Goal: Feedback & Contribution: Submit feedback/report problem

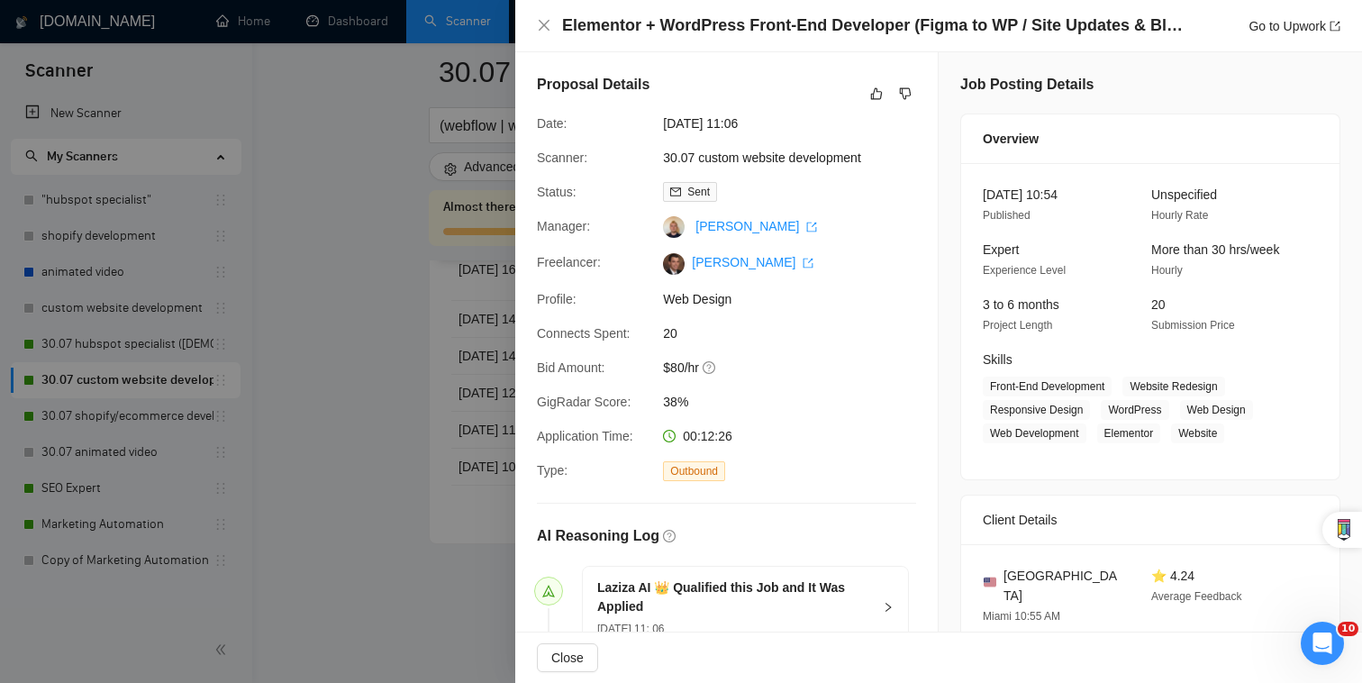
scroll to position [311, 0]
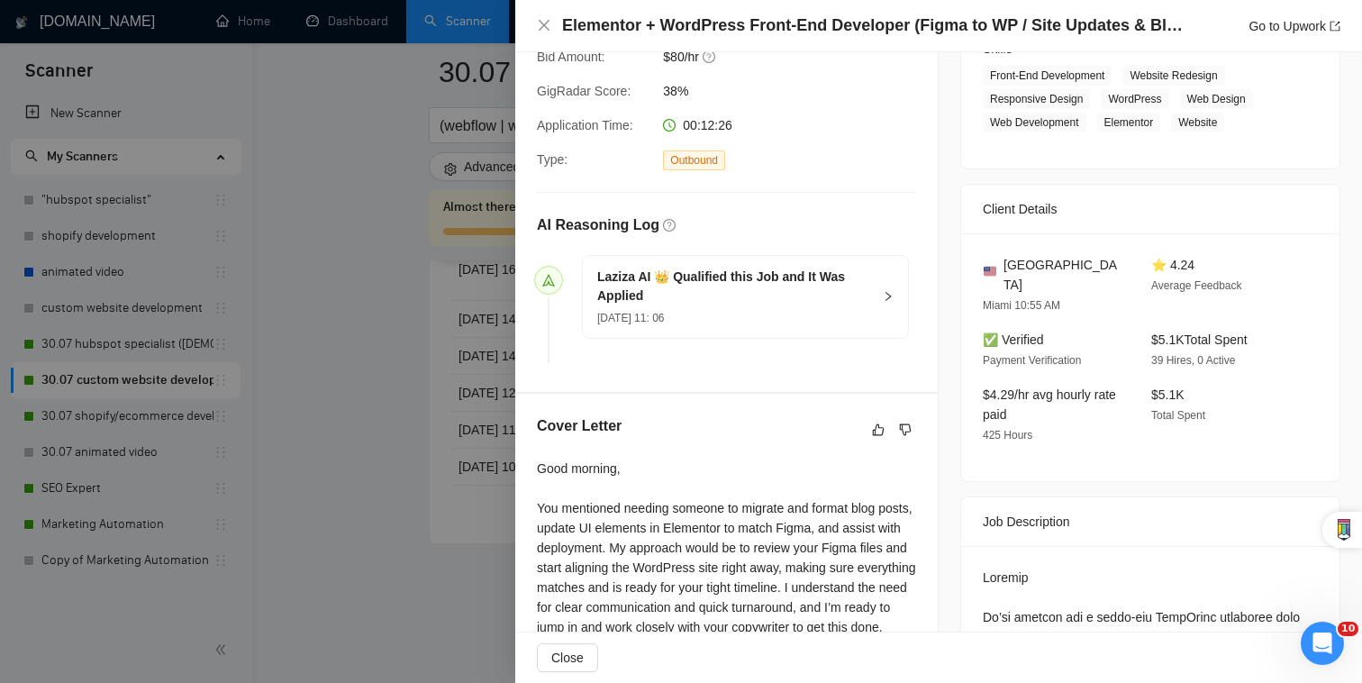
click at [470, 370] on div at bounding box center [681, 341] width 1362 height 683
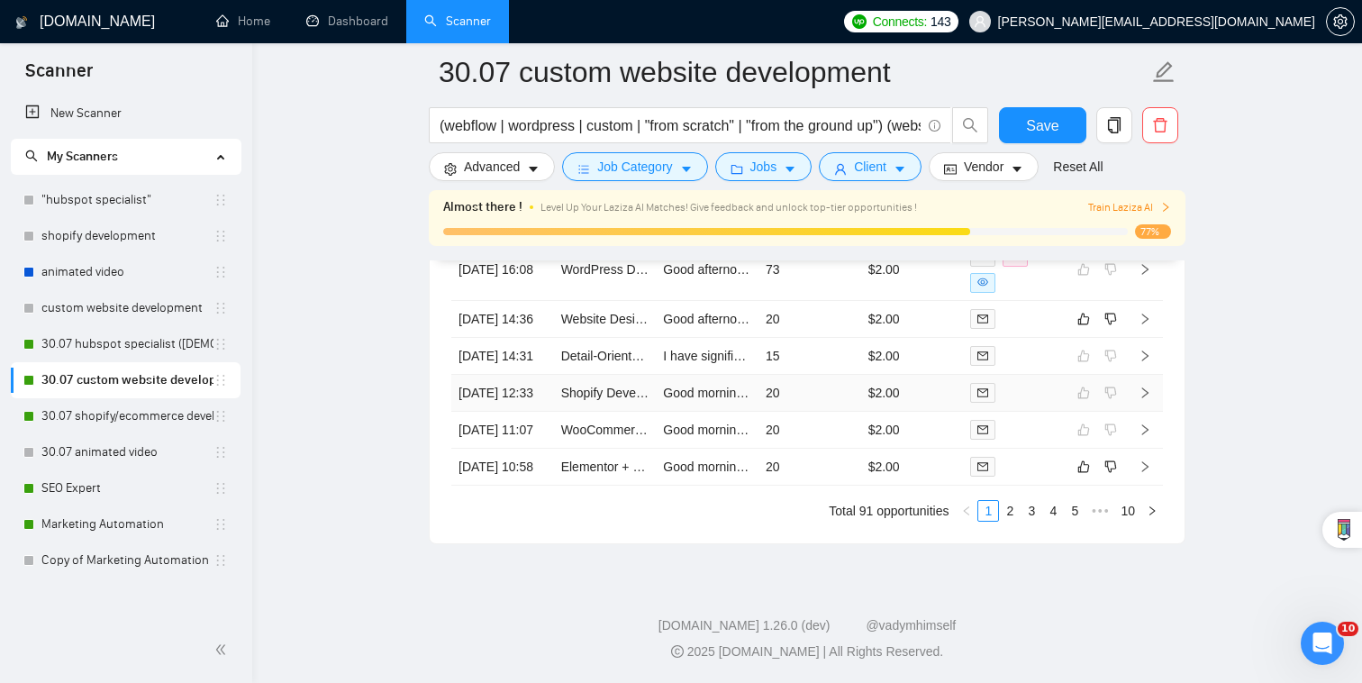
click at [1029, 382] on div at bounding box center [1014, 392] width 88 height 21
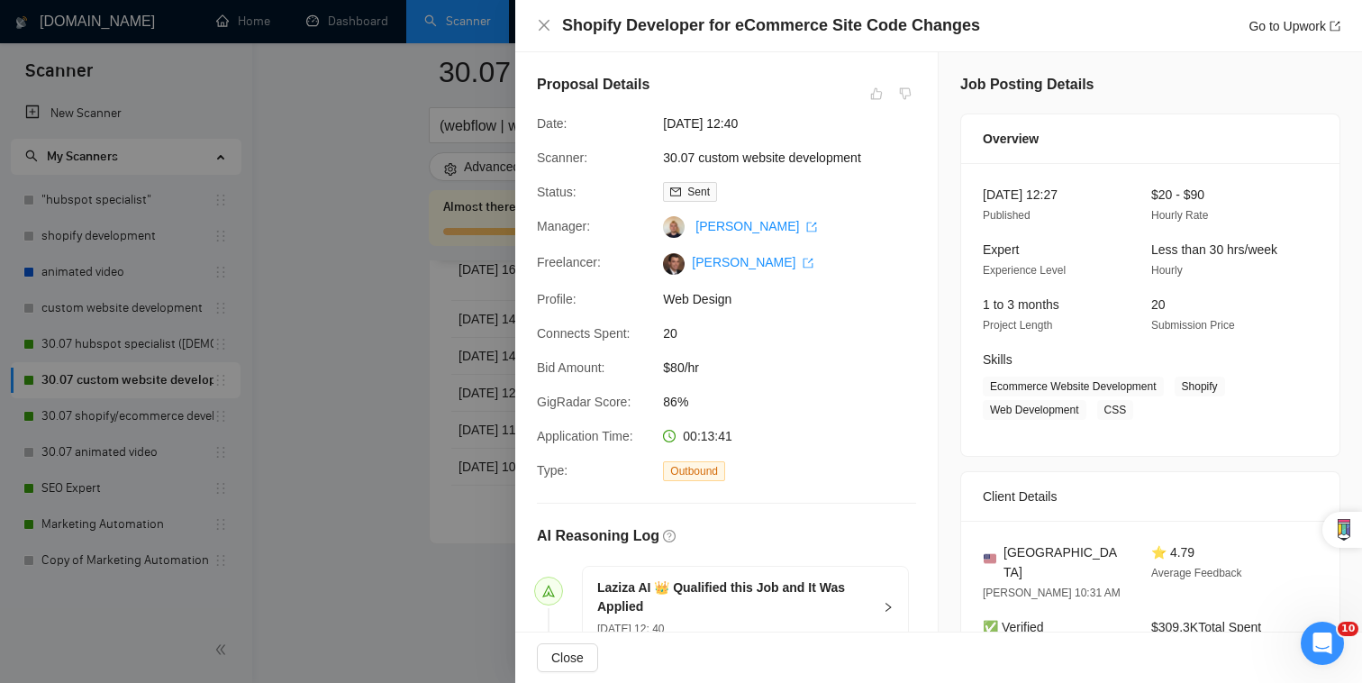
click at [458, 407] on div at bounding box center [681, 341] width 1362 height 683
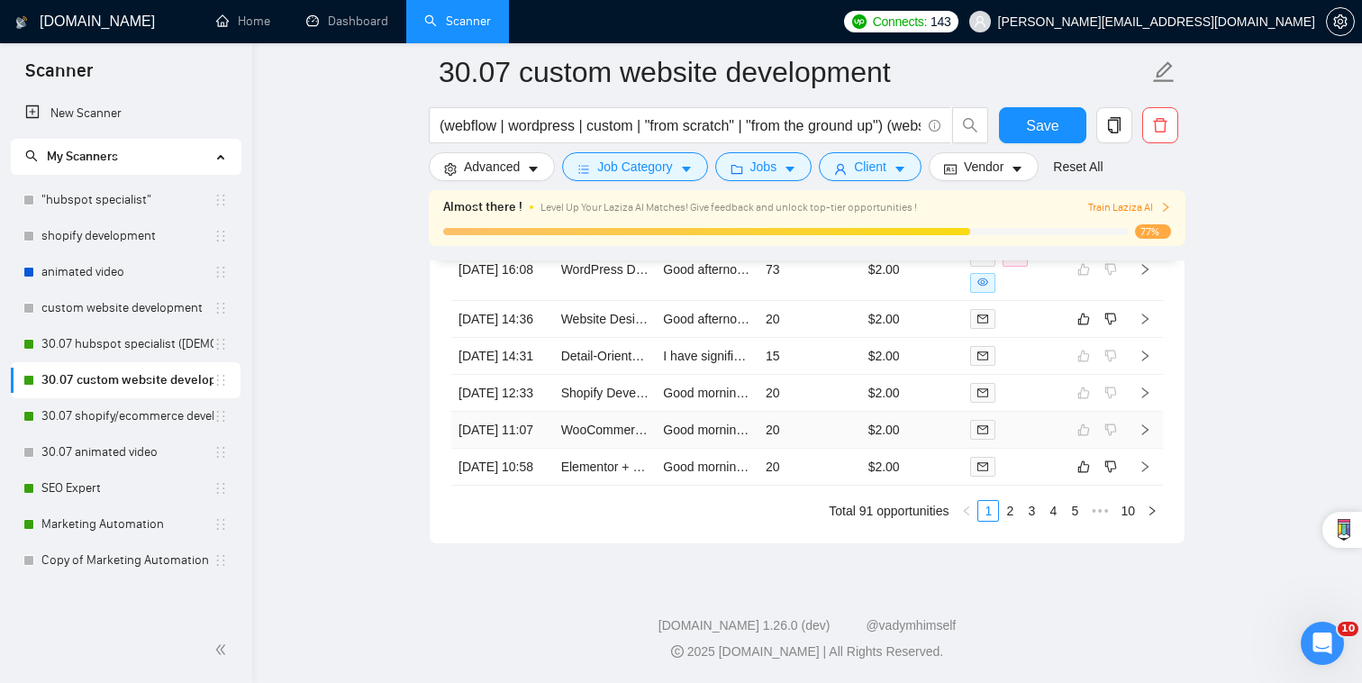
click at [1040, 419] on div at bounding box center [1014, 429] width 88 height 21
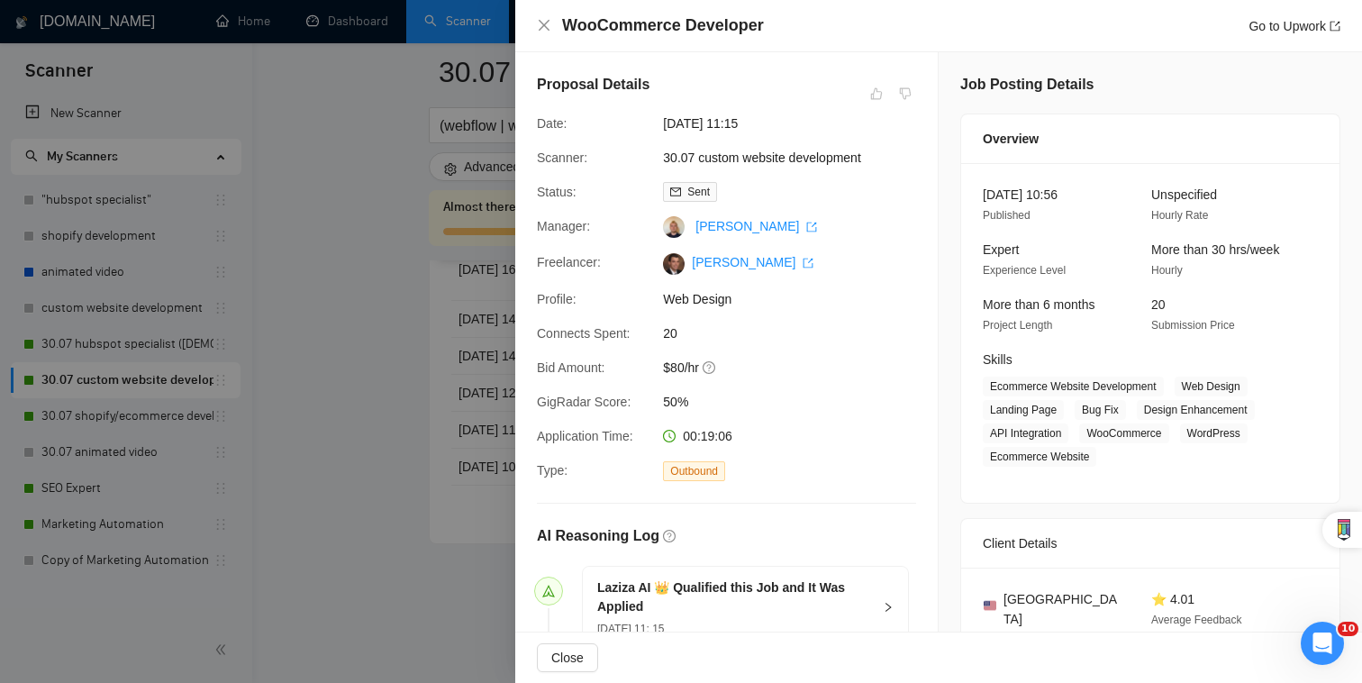
click at [357, 469] on div at bounding box center [681, 341] width 1362 height 683
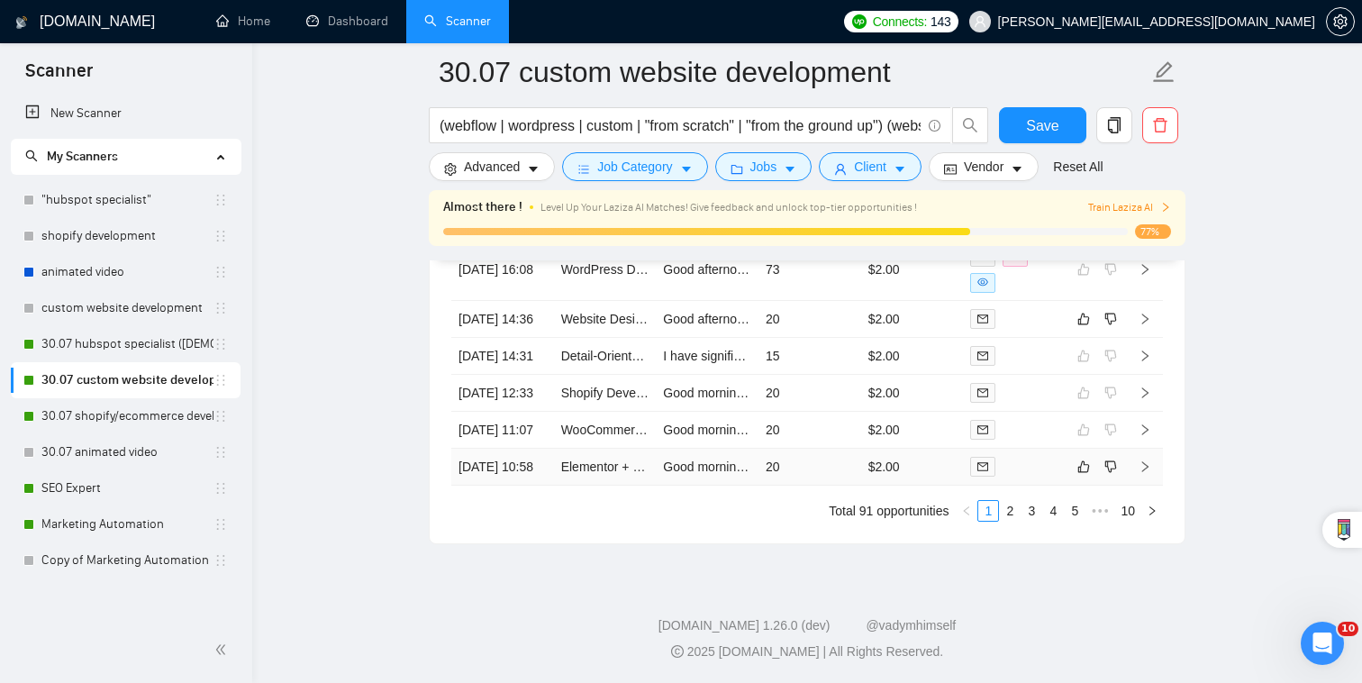
click at [1030, 456] on div at bounding box center [1014, 466] width 88 height 21
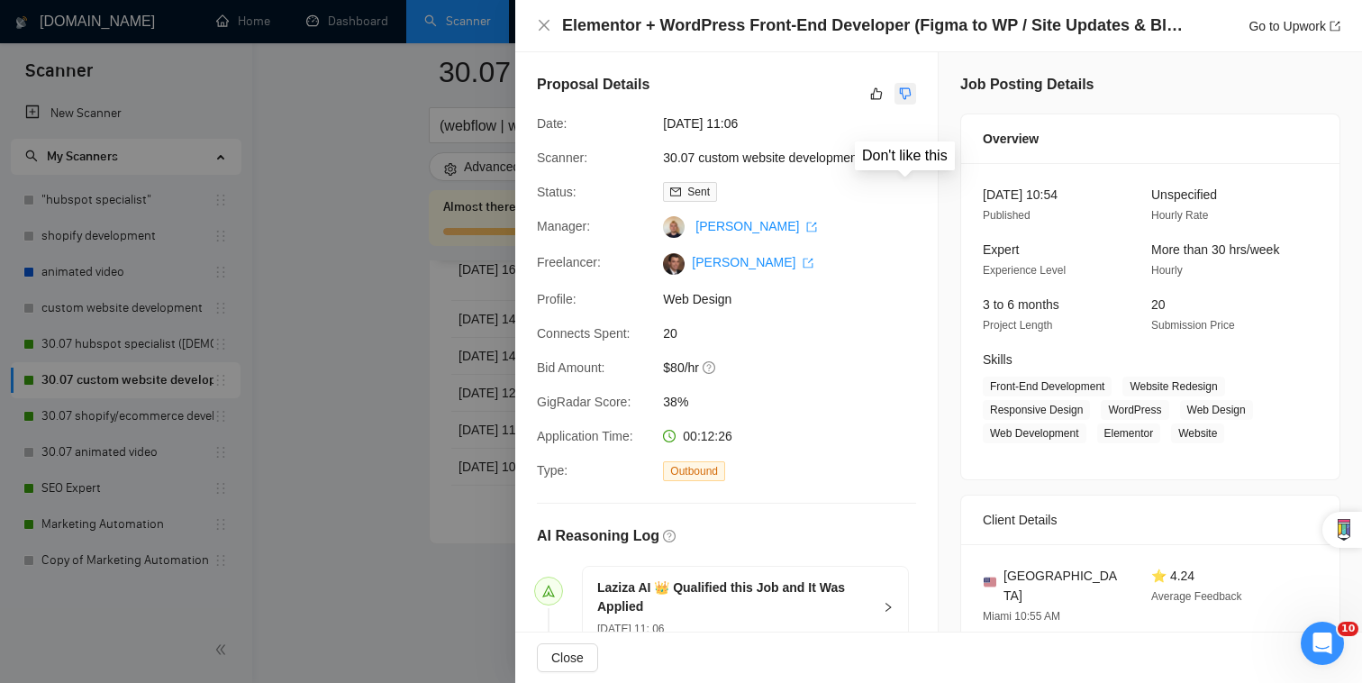
click at [904, 96] on icon "dislike" at bounding box center [905, 93] width 13 height 14
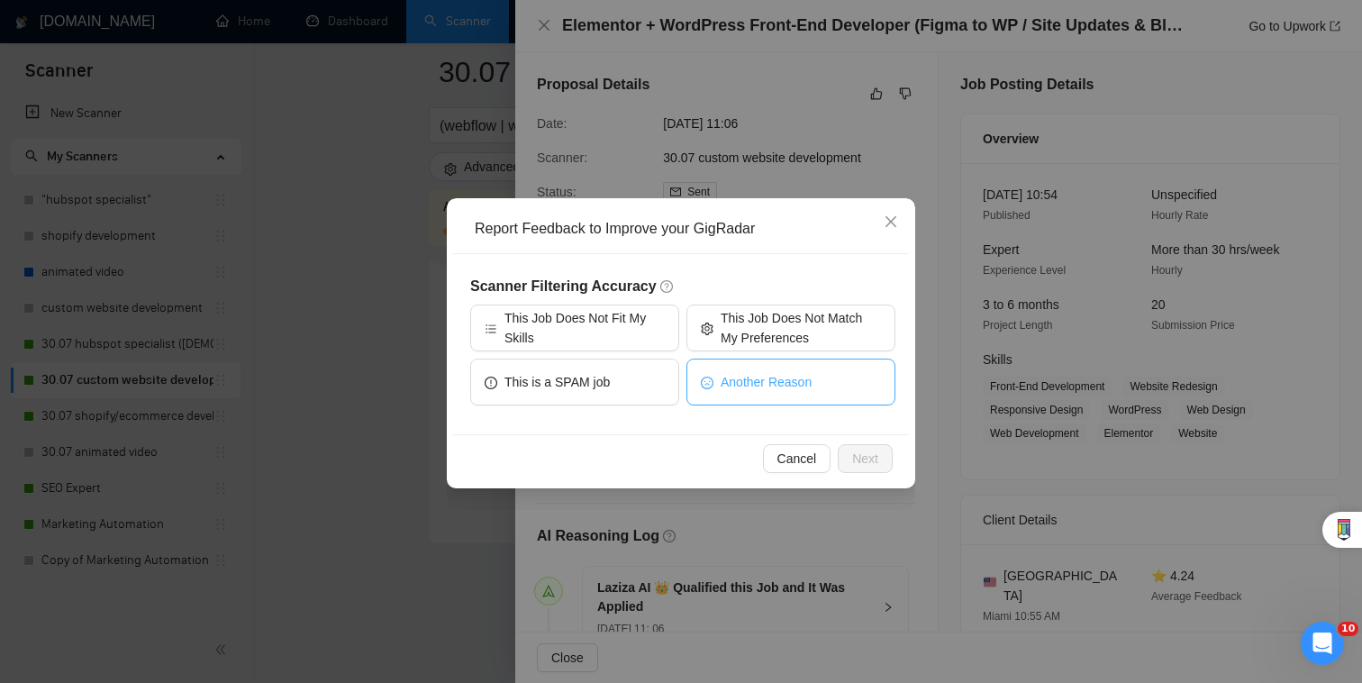
click at [768, 380] on span "Another Reason" at bounding box center [766, 382] width 91 height 20
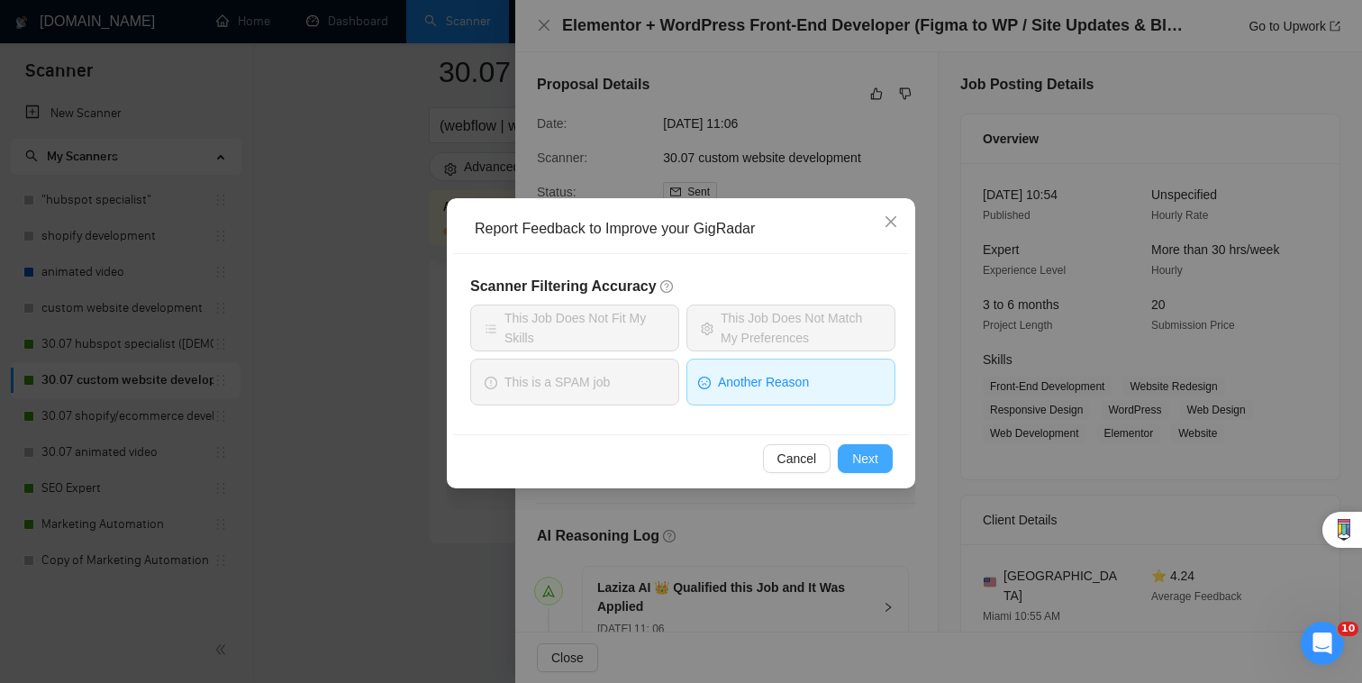
click at [878, 464] on button "Next" at bounding box center [865, 458] width 55 height 29
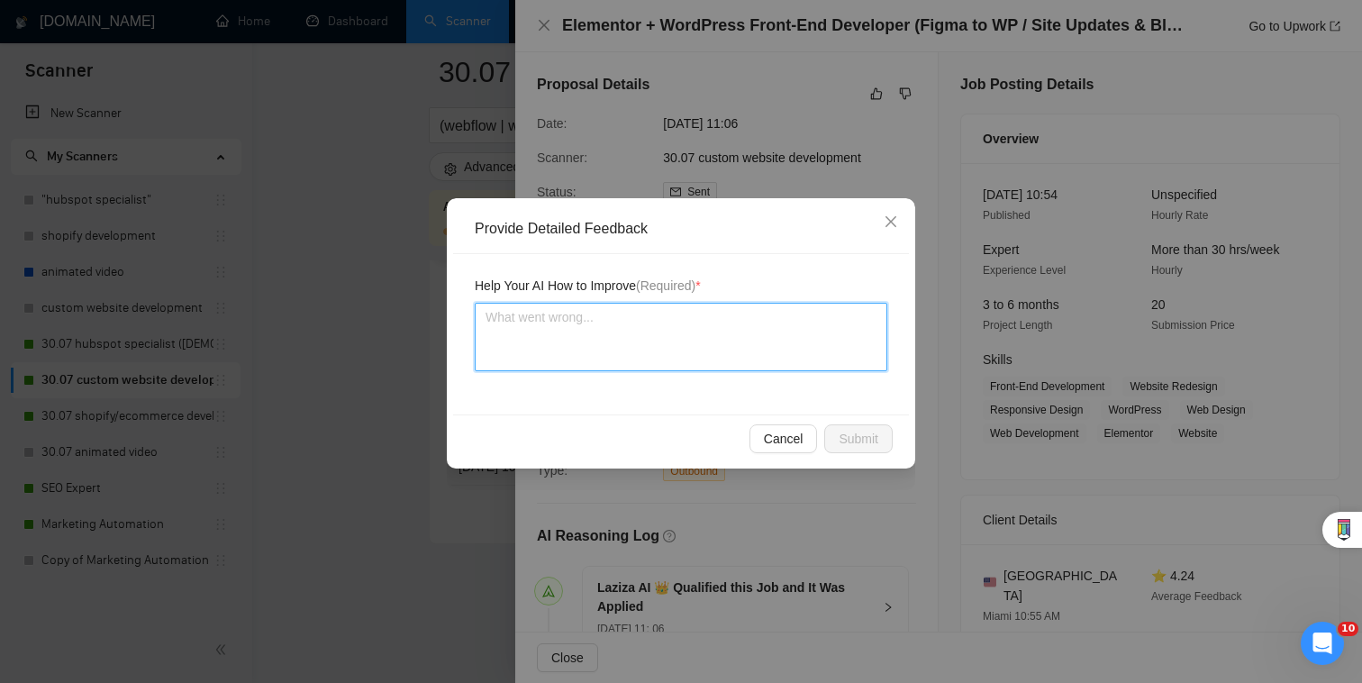
click at [691, 341] on textarea at bounding box center [681, 337] width 413 height 68
type textarea "T"
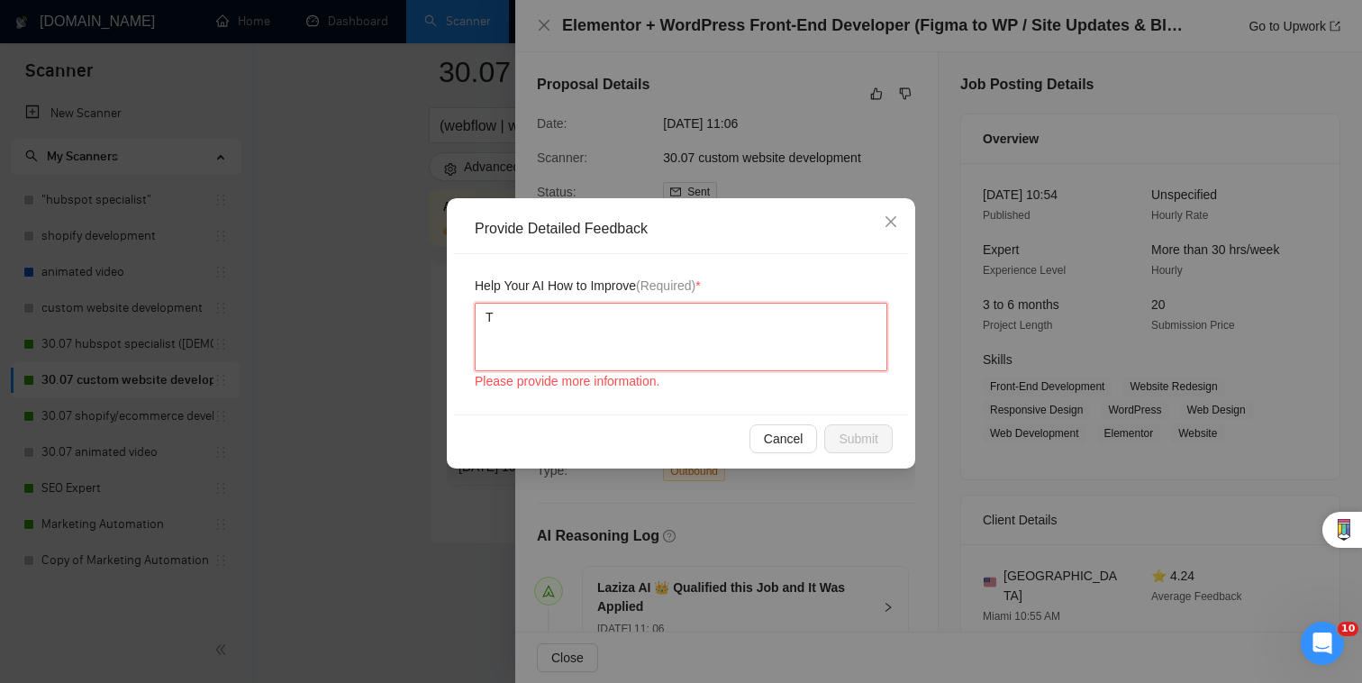
type textarea "Th"
type textarea "The"
type textarea "The ad"
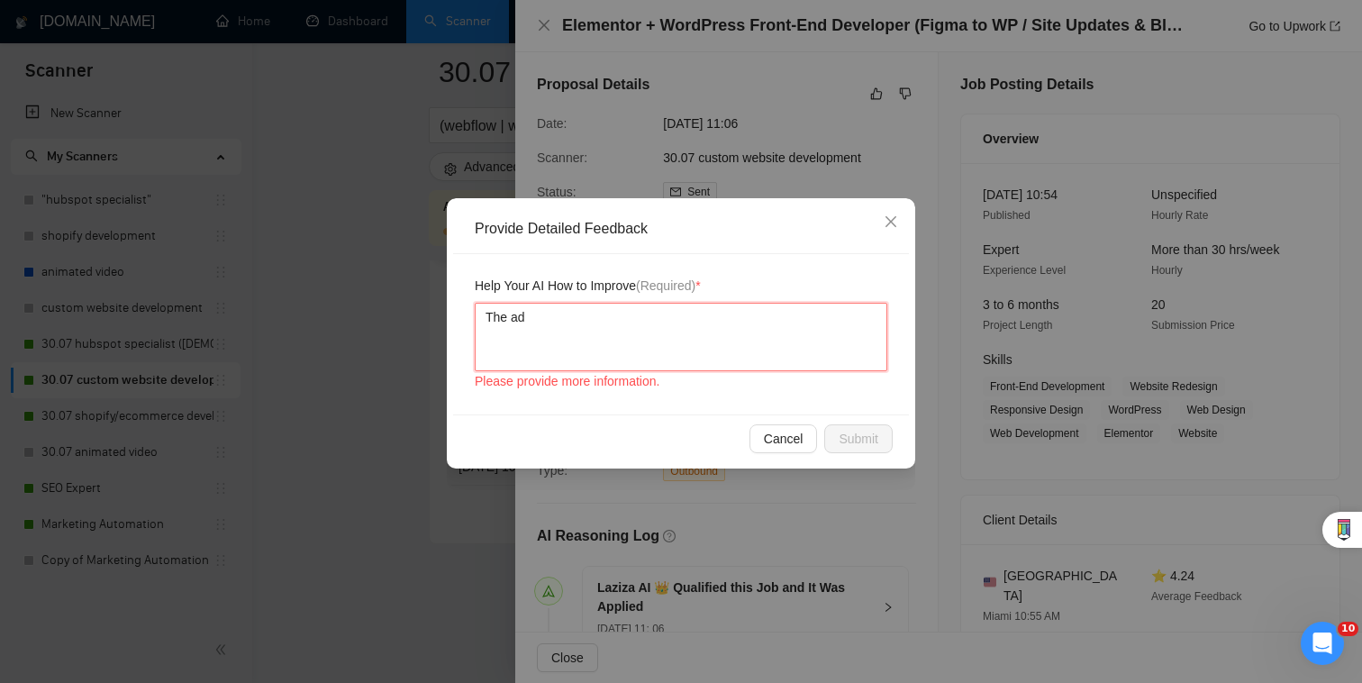
type textarea "The ad s"
type textarea "The ad sa"
type textarea "The ad say"
type textarea "The ad sayd"
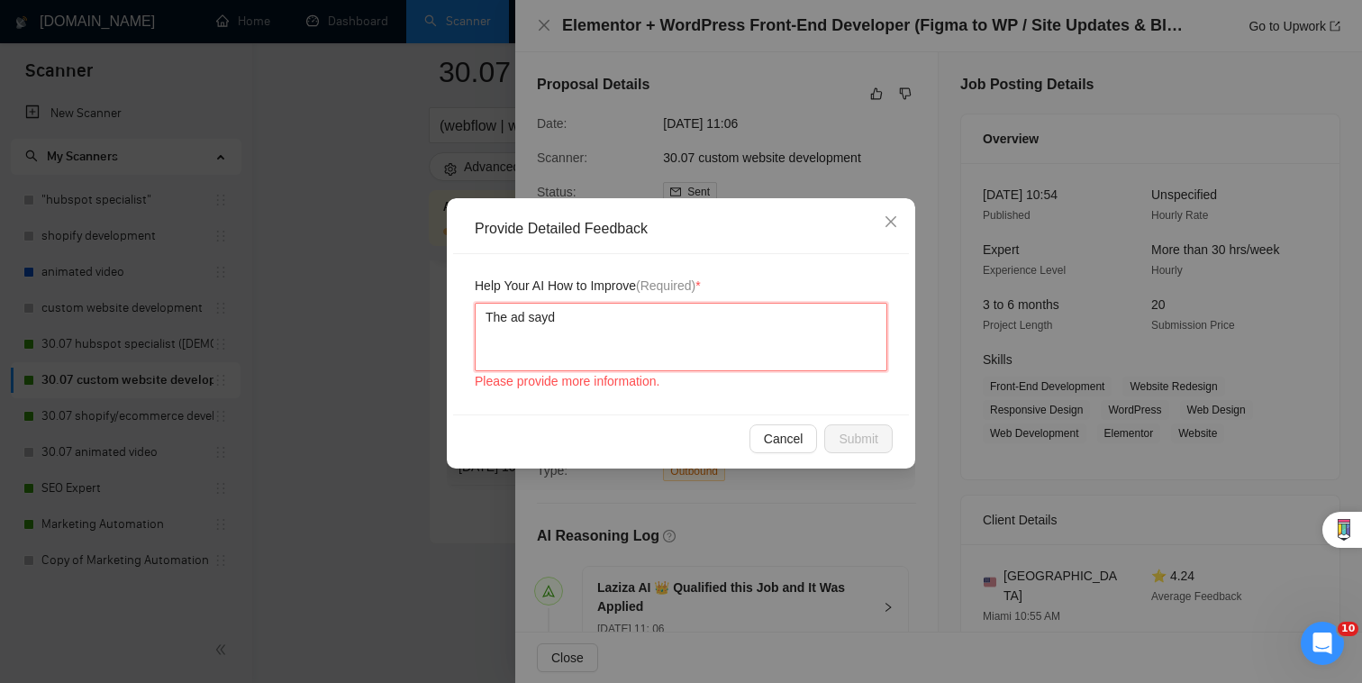
type textarea "The ad sayd"
type textarea "The ad say"
type textarea "The ad says"
type textarea "The ad says w"
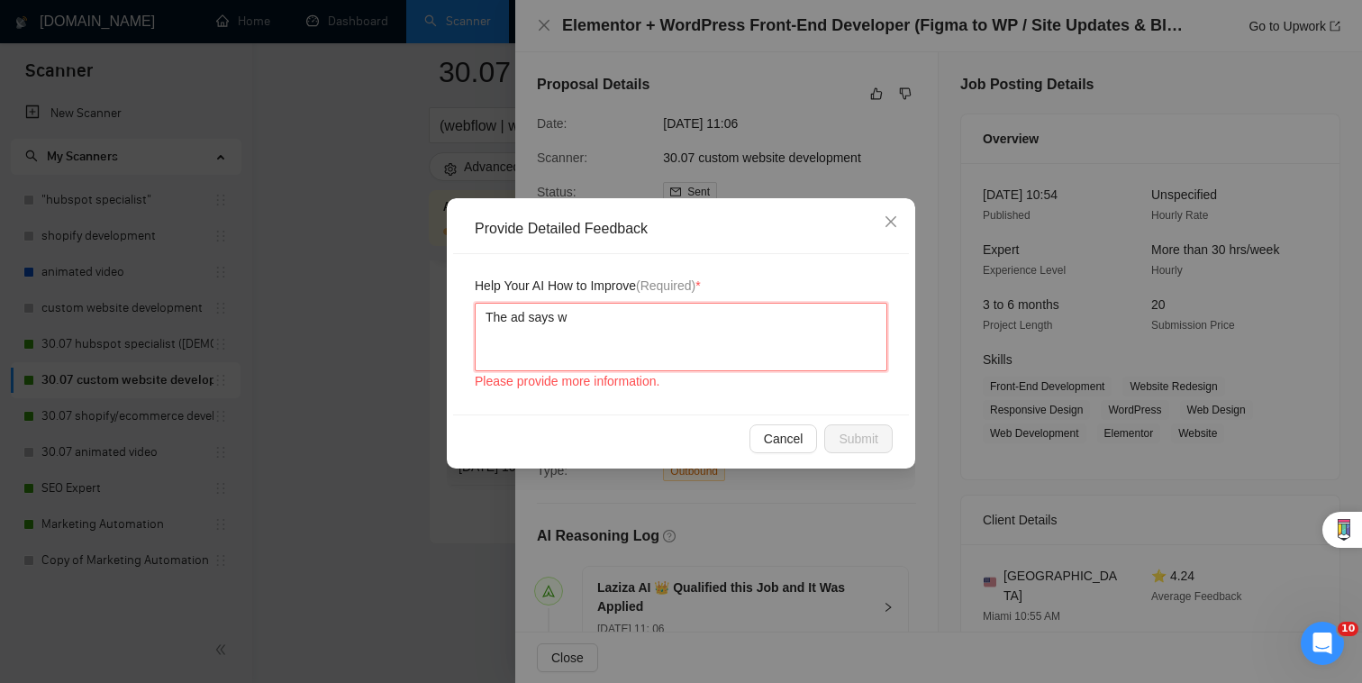
type textarea "The ad says we"
type textarea "The ad says we ne"
type textarea "The ad says we nee"
type textarea "The ad says we need"
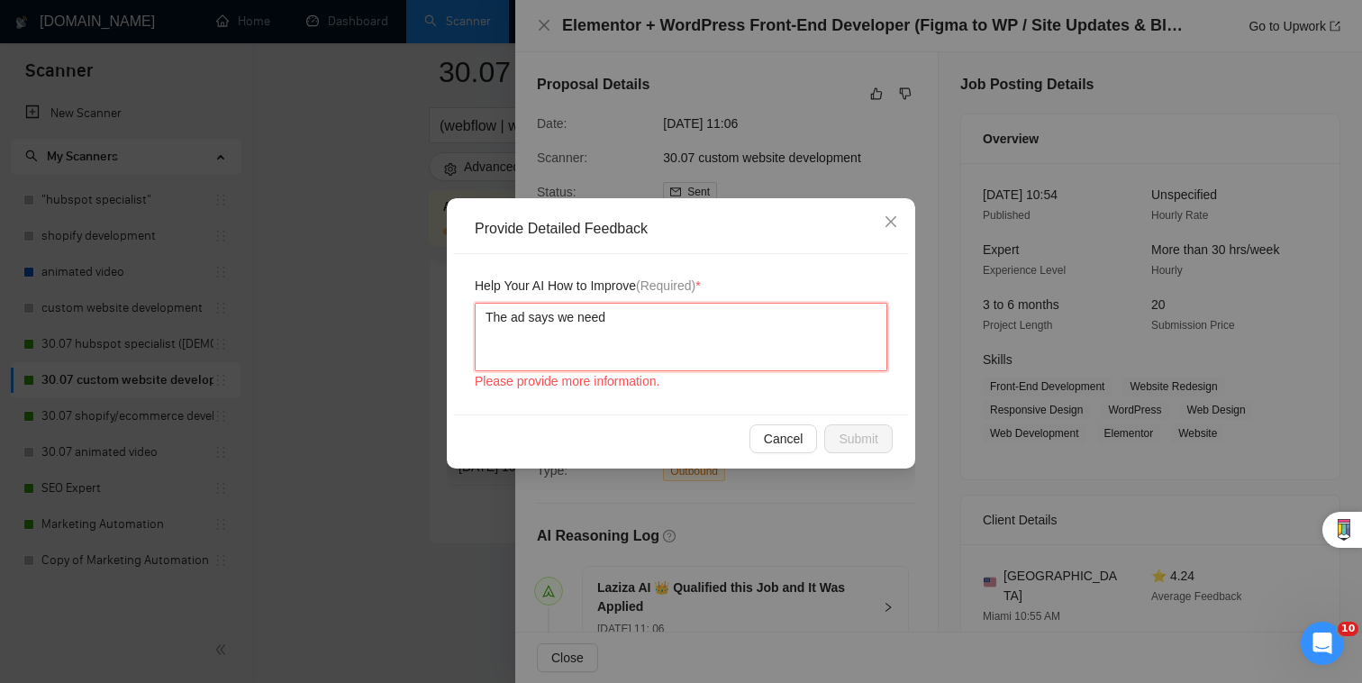
type textarea "The ad says we need"
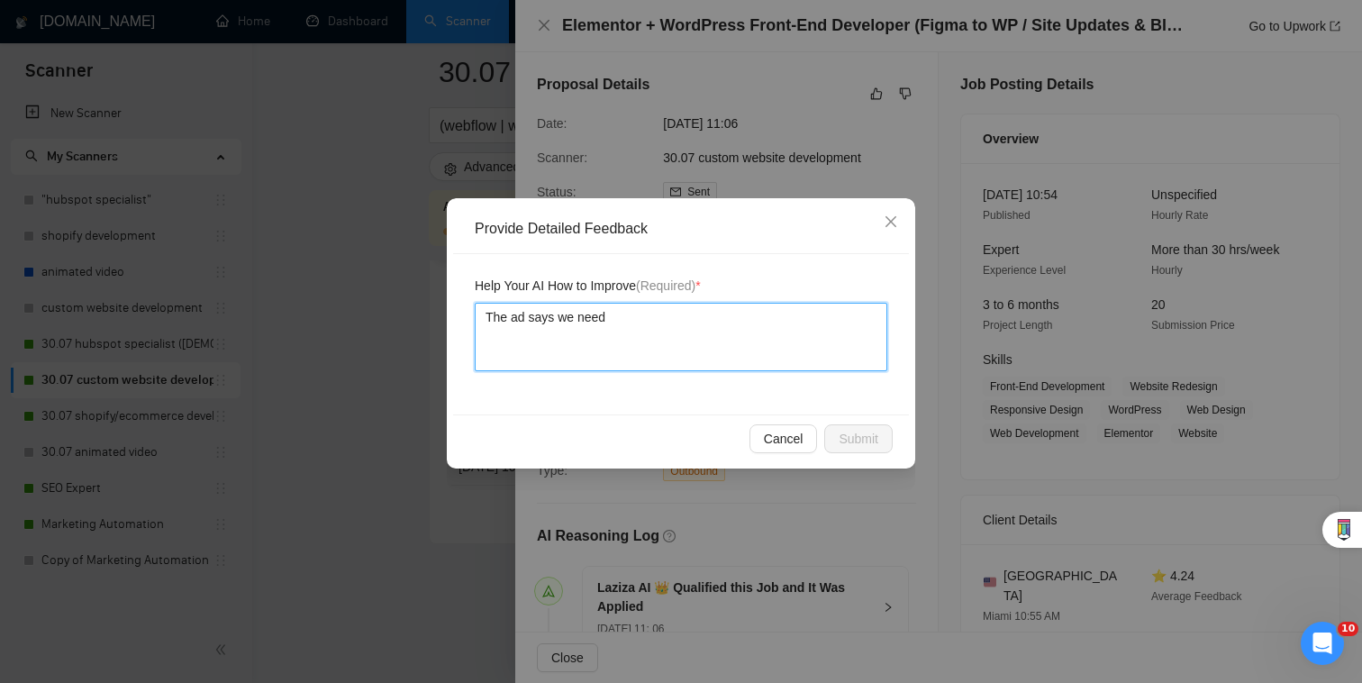
type textarea "The ad says we need t"
type textarea "The ad says we need to"
type textarea "The ad says we need to s"
type textarea "The ad says we need to st"
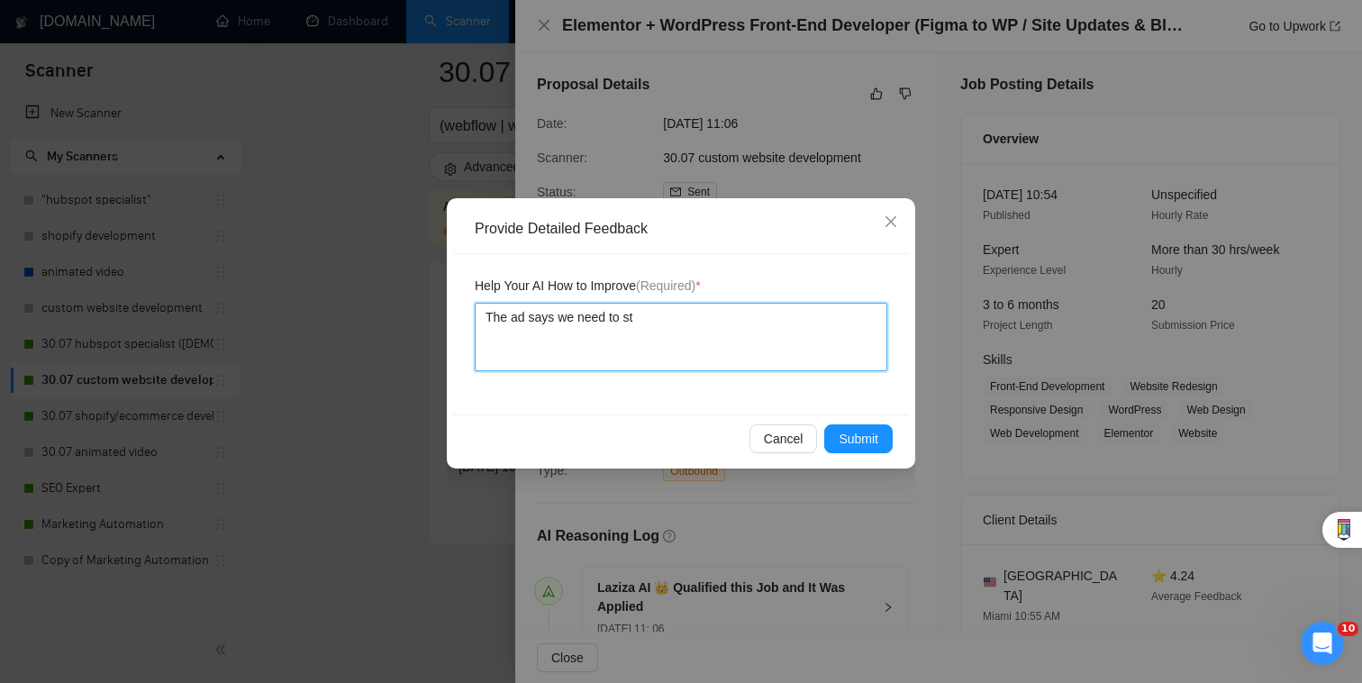
type textarea "The ad says we need to sta"
type textarea "The ad says we need to star"
type textarea "The ad says we need to start"
type textarea "The ad says we need to start t"
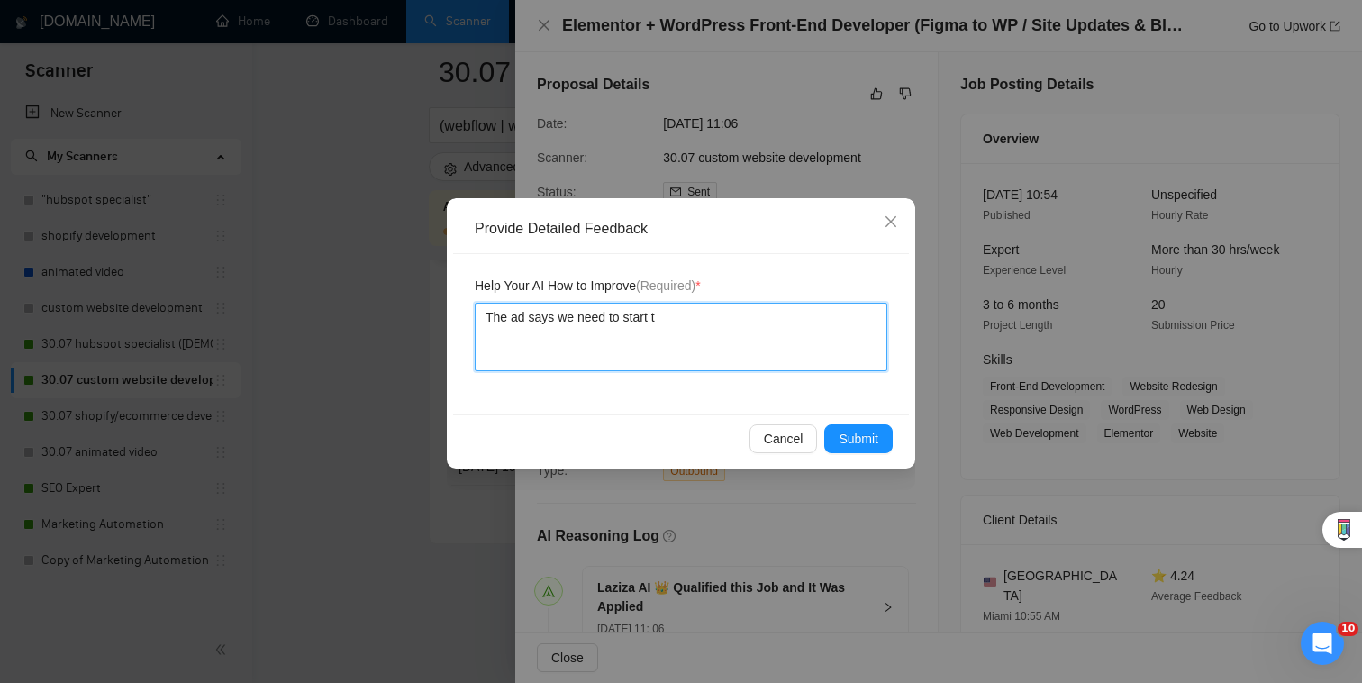
type textarea "The ad says we need to start to"
type textarea "The ad says we need to start tod"
type textarea "The ad says we need to start today"
click at [625, 317] on textarea "The ad says we need to start today" at bounding box center [681, 337] width 413 height 68
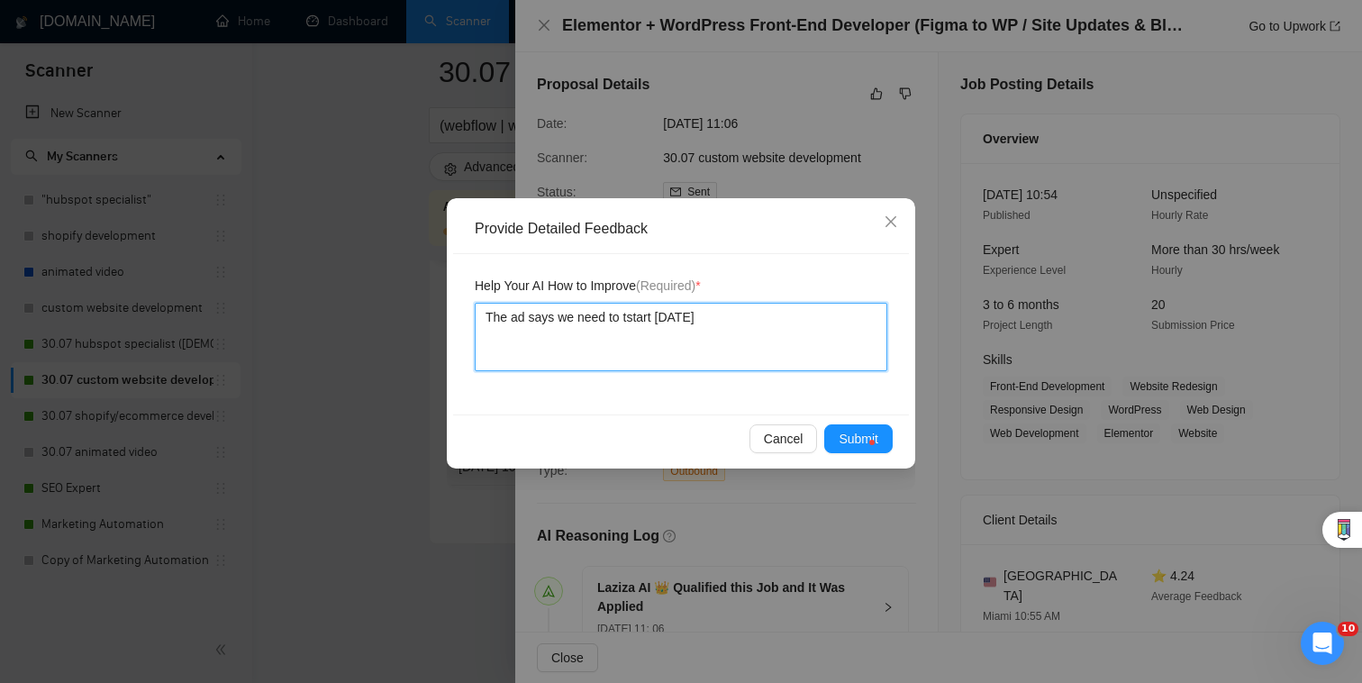
type textarea "The ad says we need to tastart today"
type textarea "The ad says we need to talstart today"
type textarea "The ad says we need to talkstart today"
type textarea "The ad says we need to talk start today"
type textarea "The ad says we need to talk tstart today"
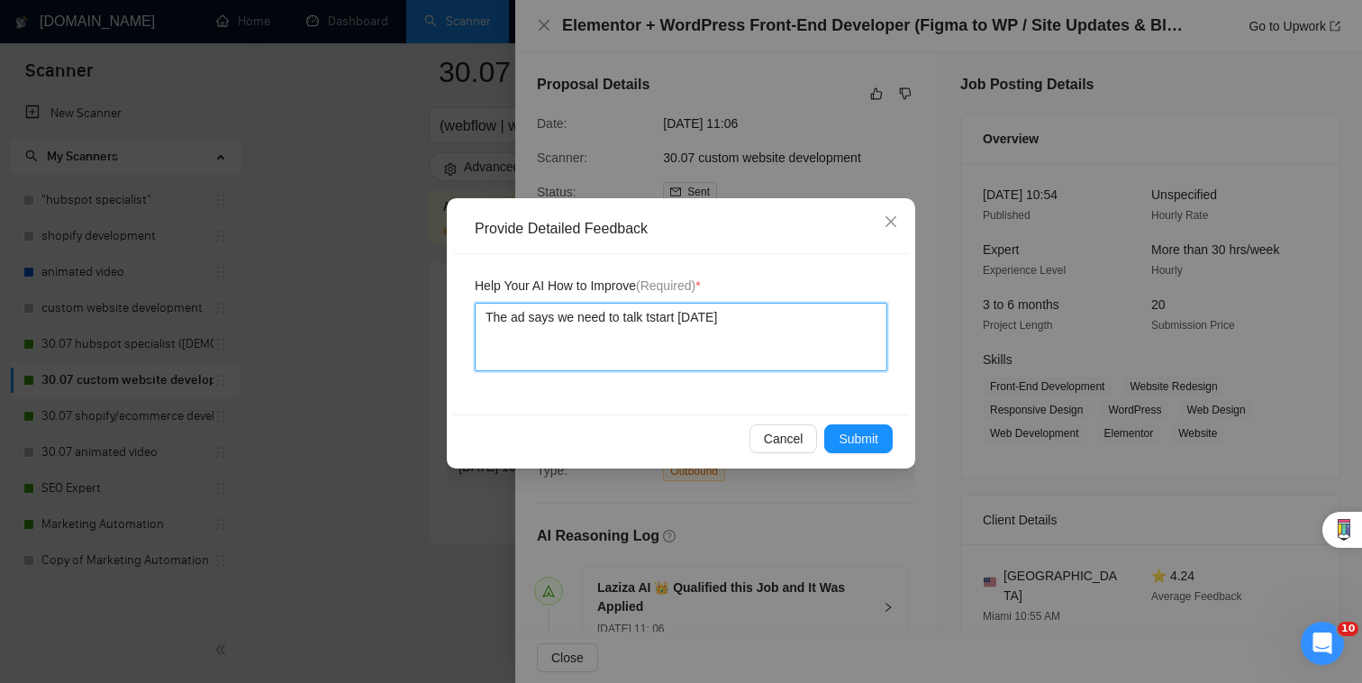
type textarea "The ad says we need to talk tostart today"
type textarea "The ad says we need to talk todstart today"
type textarea "The ad says we need to talk todastart today"
type textarea "The ad says we need to talk todaystart today"
type textarea "The ad says we need to talk today start today"
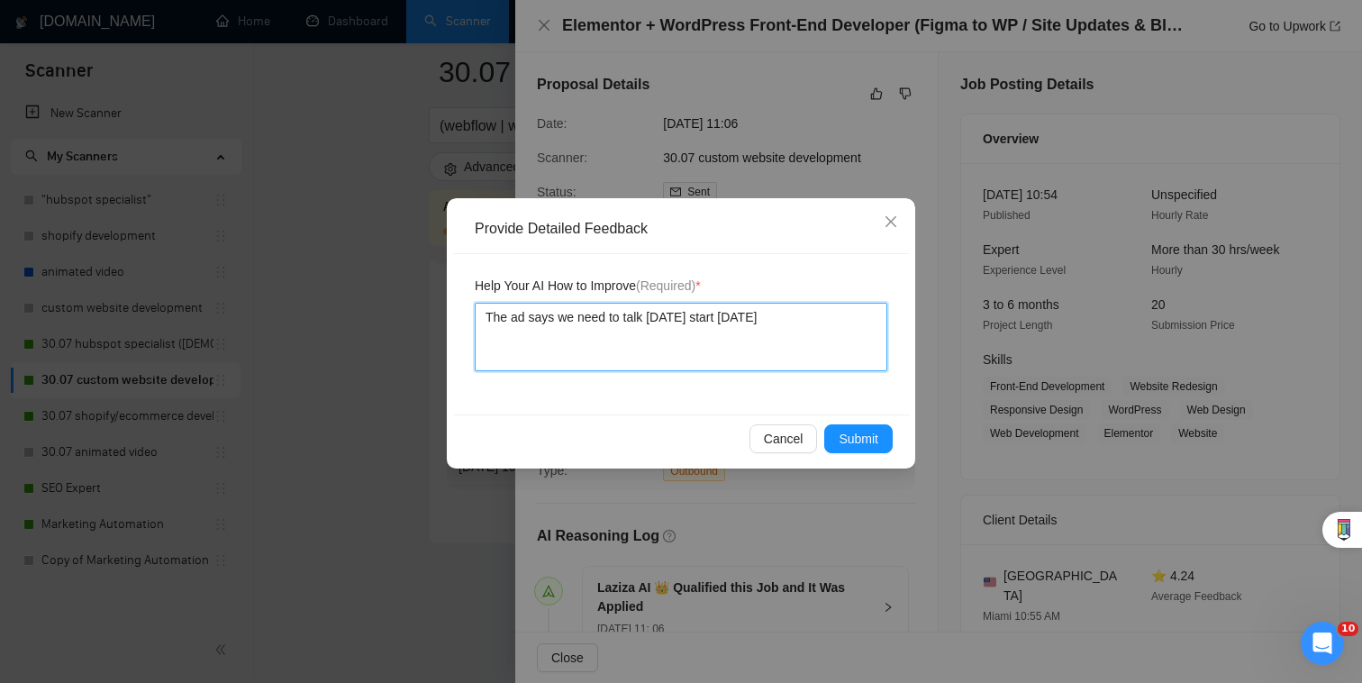
type textarea "The ad says we need to talk today astart today"
type textarea "The ad says we need to talk today anstart today"
type textarea "The ad says we need to talk today andstart today"
type textarea "The ad says we need to talk today and start today"
click at [802, 325] on textarea "The ad says we need to talk today and start today" at bounding box center [681, 337] width 413 height 68
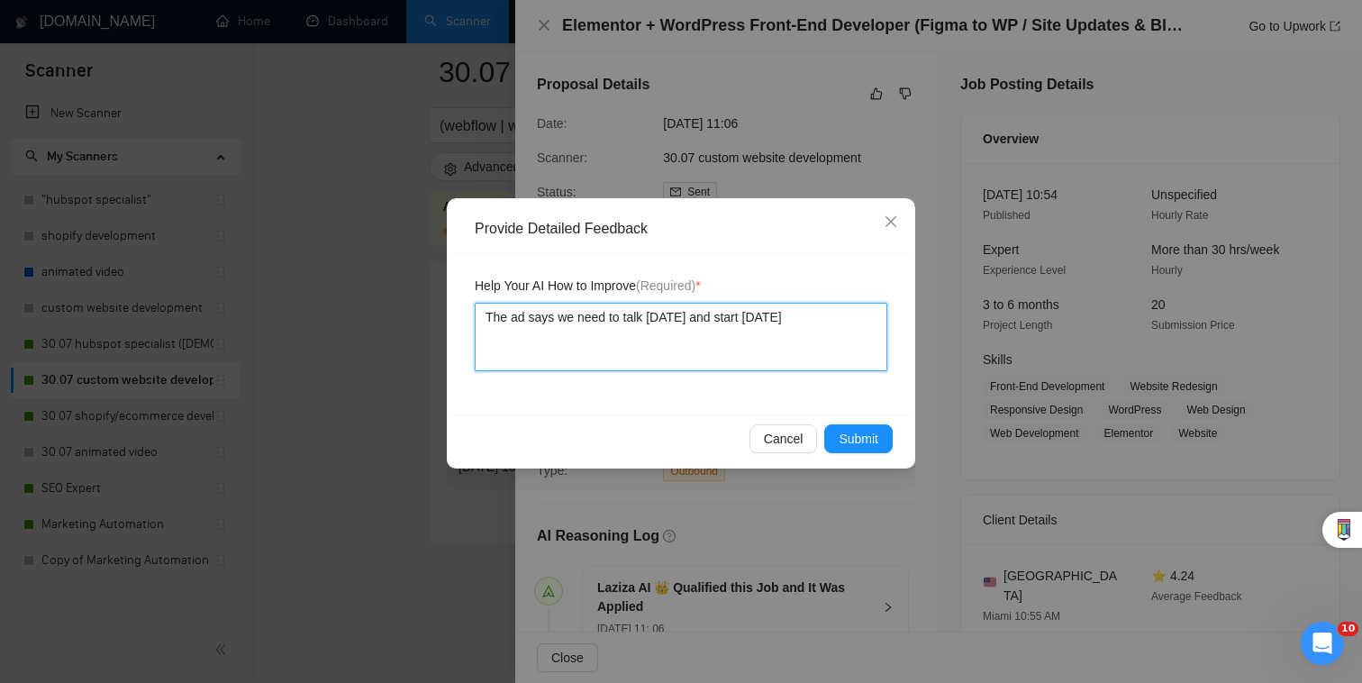
type textarea "The ad says we need to talk today and start today"
type textarea "The ad says we need to talk today and start today."
type textarea "The ad says we need to talk today and start today. PL"
type textarea "The ad says we need to talk today and start today. PLe"
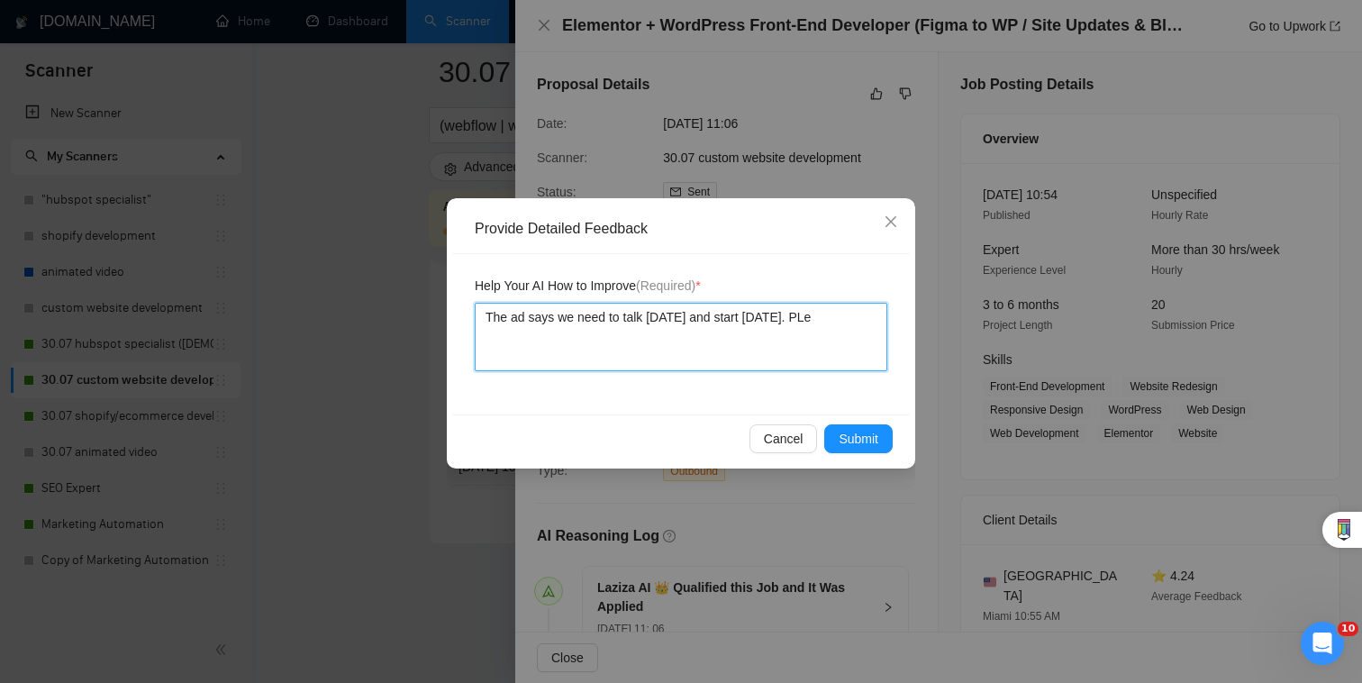
type textarea "The ad says we need to talk today and start today. PLea"
type textarea "The ad says we need to talk today and start today. PLeas"
type textarea "The ad says we need to talk today and start today. PLea"
type textarea "The ad says we need to talk today and start today. PLe"
type textarea "The ad says we need to talk today and start today. PL"
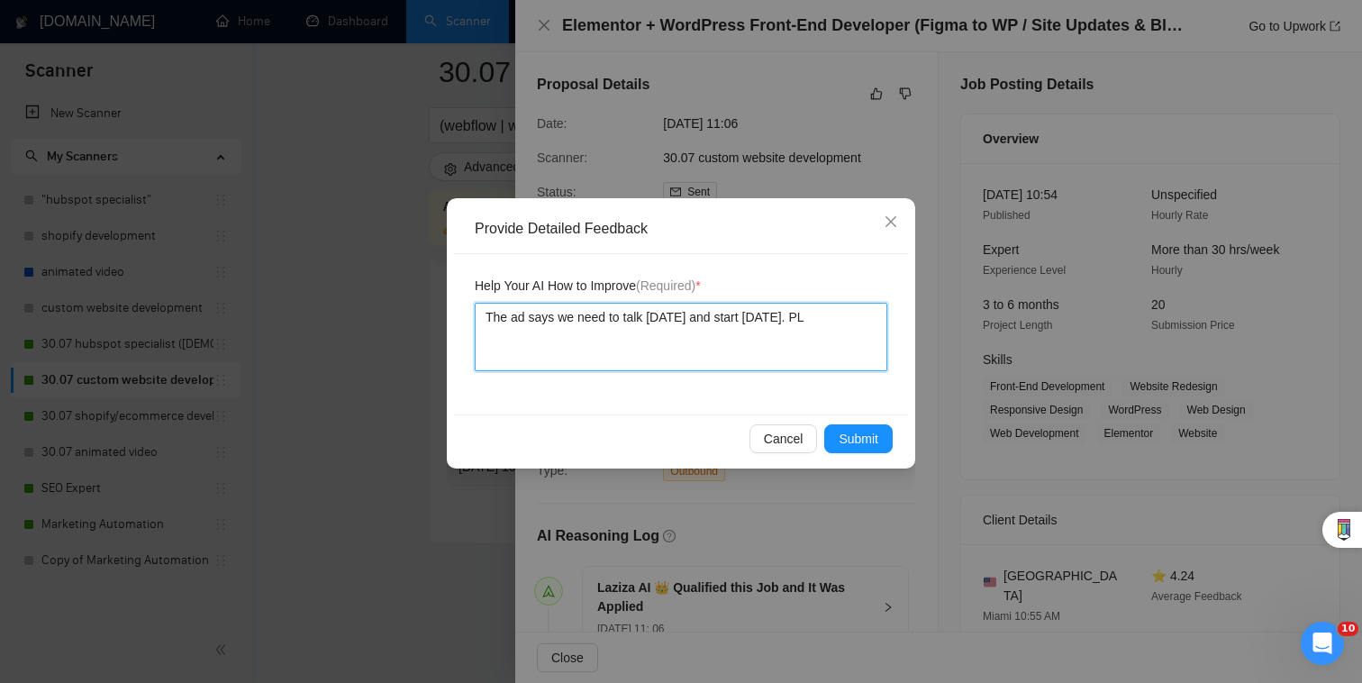
type textarea "The ad says we need to talk today and start today. P"
type textarea "The ad says we need to talk today and start today. Pl"
type textarea "The ad says we need to talk today and start today. Ple"
type textarea "The ad says we need to talk today and start today. Plea"
type textarea "The ad says we need to talk today and start today. Please"
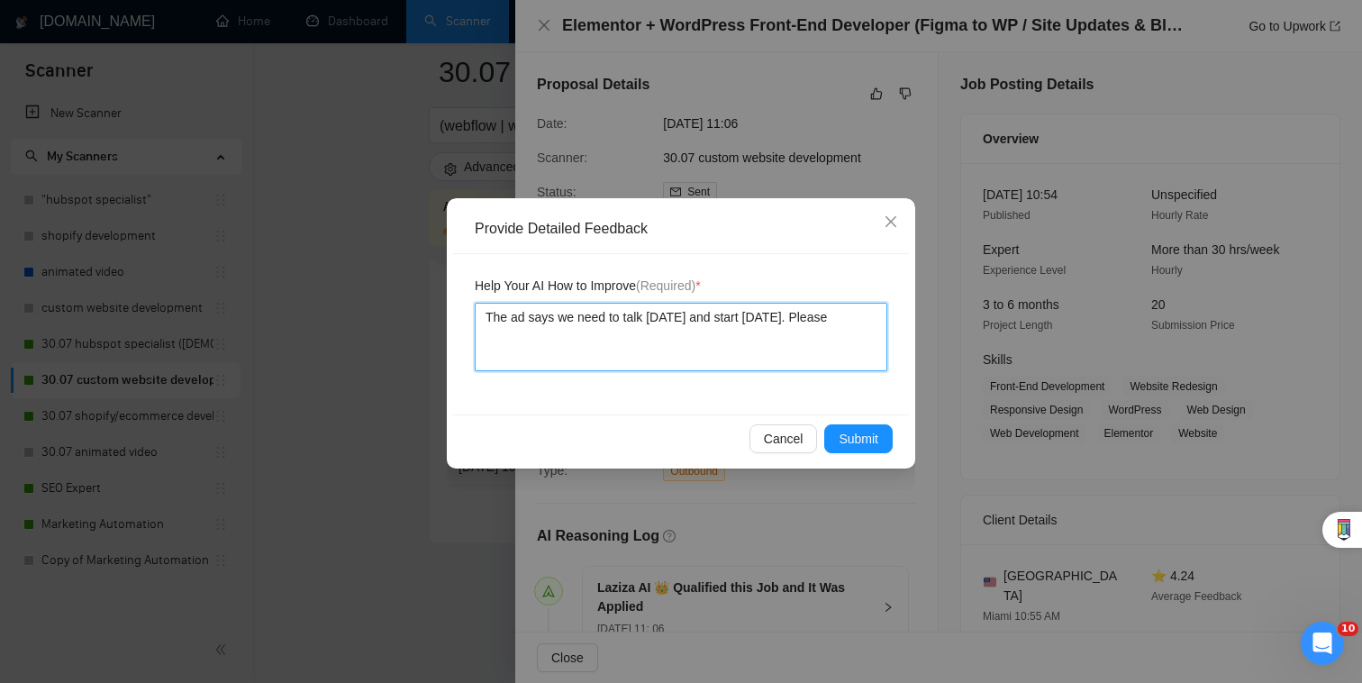
type textarea "The ad says we need to talk today and start today. Please"
type textarea "The ad says we need to talk today and start today. Please d"
type textarea "The ad says we need to talk today and start today. Please do"
type textarea "The ad says we need to talk today and start today. Please do n"
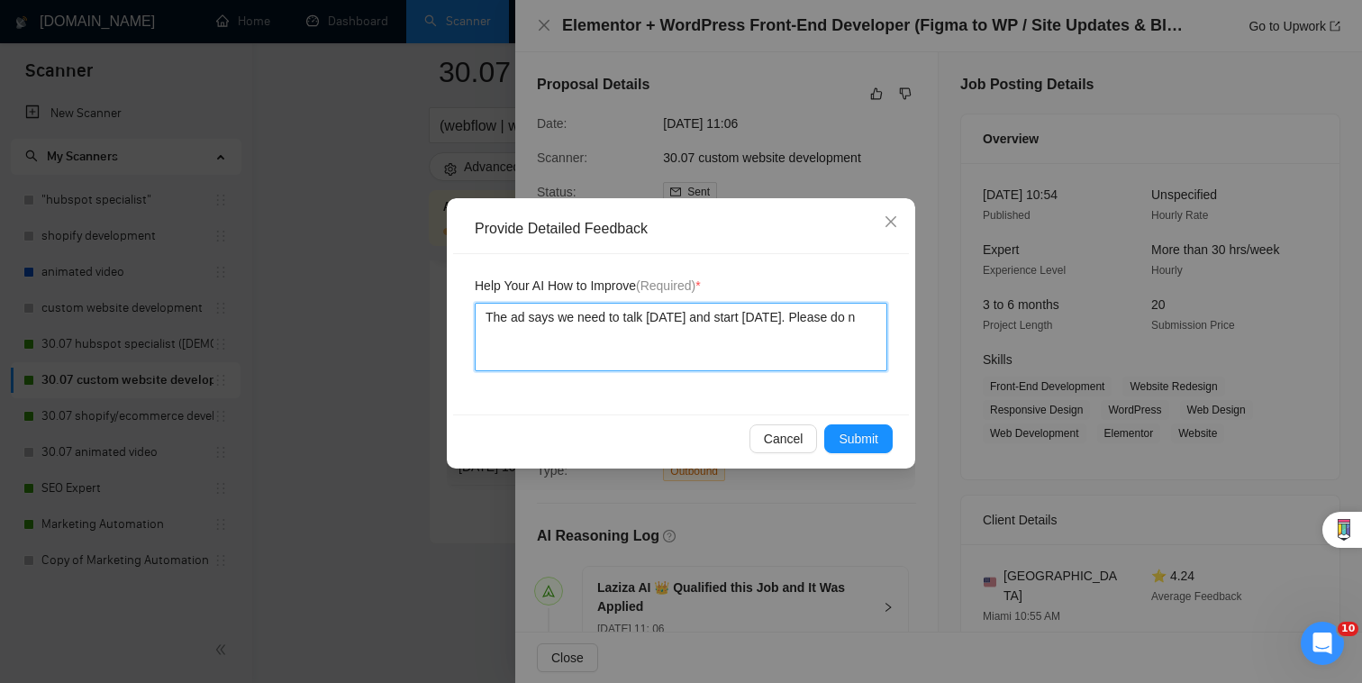
type textarea "The ad says we need to talk today and start today. Please do no"
type textarea "The ad says we need to talk today and start today. Please do not"
type textarea "The ad says we need to talk today and start today. Please do not s"
type textarea "The ad says we need to talk today and start today. Please do not se"
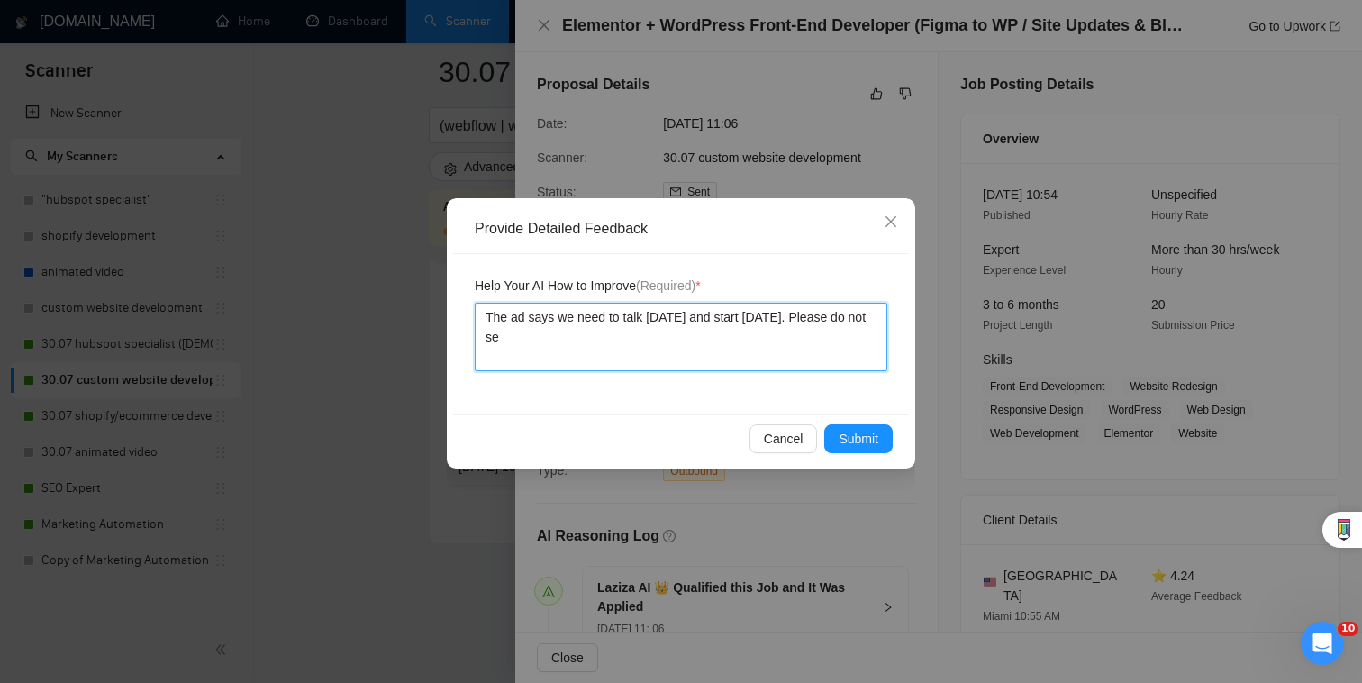
type textarea "The ad says we need to talk today and start today. Please do not sen"
type textarea "The ad says we need to talk today and start today. Please do not send"
type textarea "The ad says we need to talk today and start today. Please do not sen"
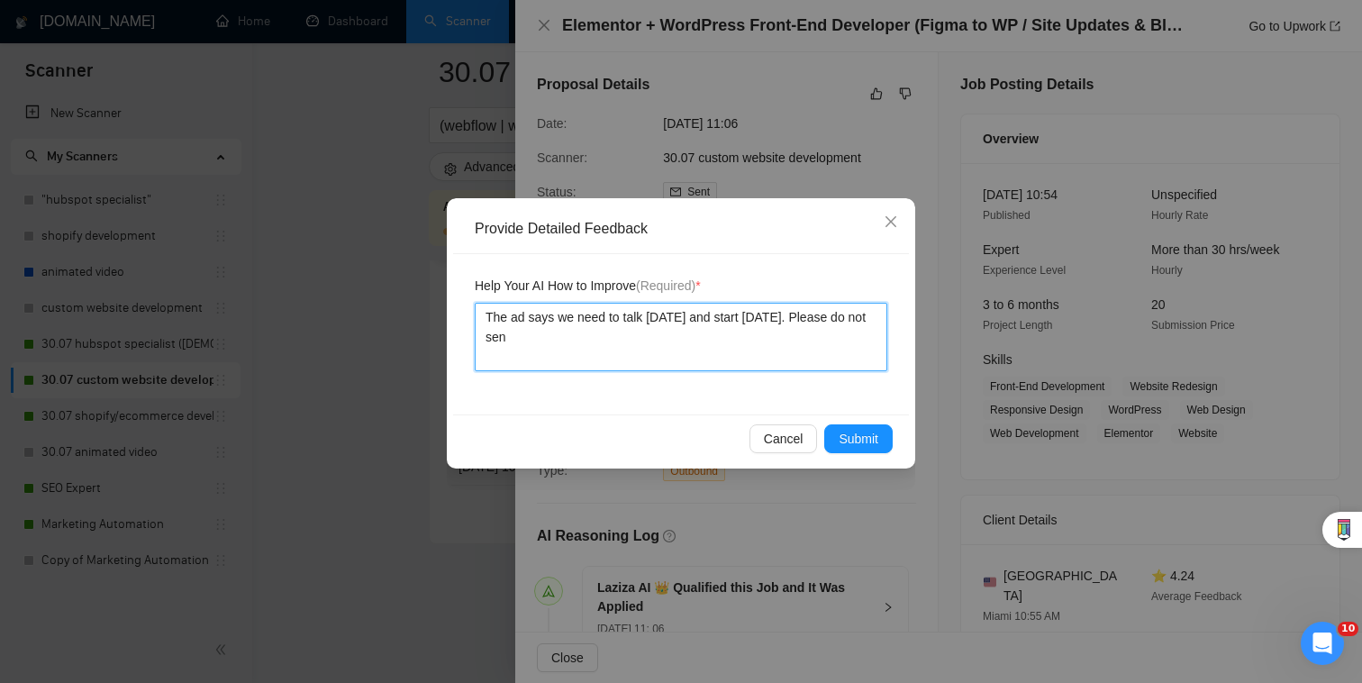
type textarea "The ad says we need to talk today and start today. Please do not se"
type textarea "The ad says we need to talk today and start today. Please do not s"
type textarea "The ad says we need to talk today and start today. Please do not"
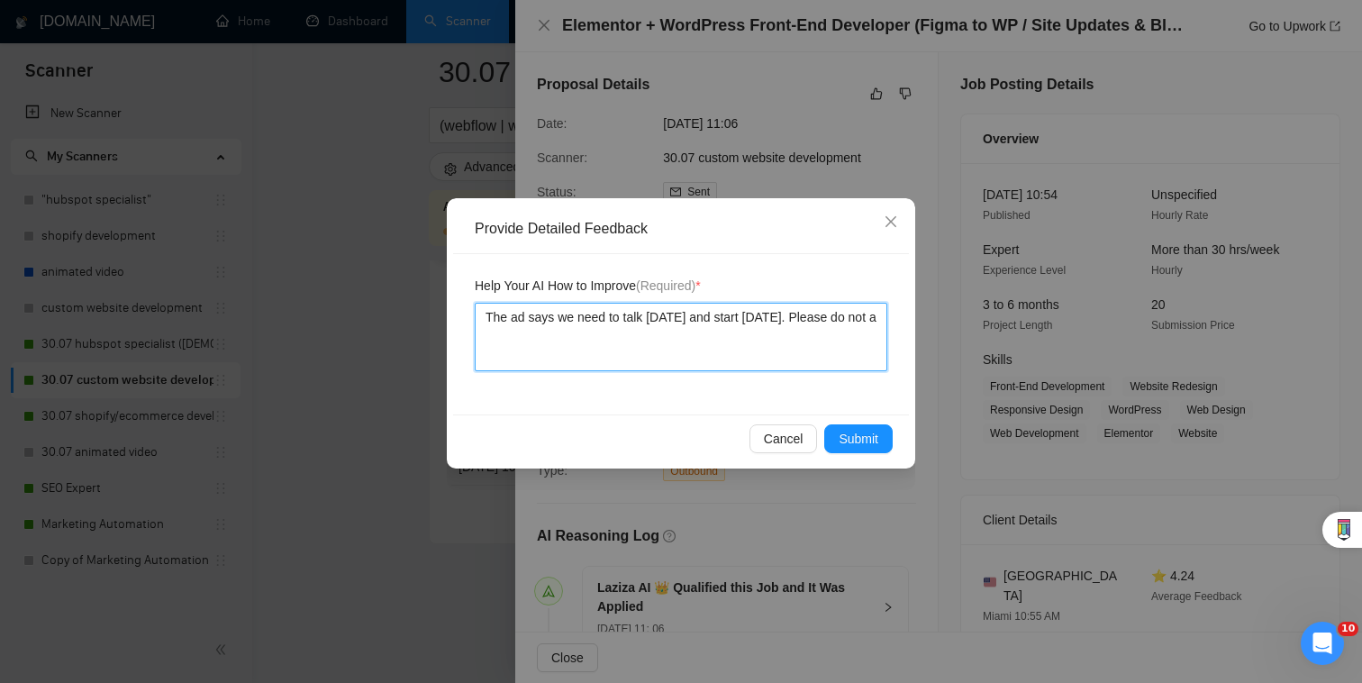
type textarea "The ad says we need to talk today and start today. Please do not ap"
type textarea "The ad says we need to talk today and start today. Please do not app"
type textarea "The ad says we need to talk today and start today. Please do not appl"
type textarea "The ad says we need to talk today and start today. Please do not apply"
type textarea "The ad says we need to talk today and start today. Please do not apply t"
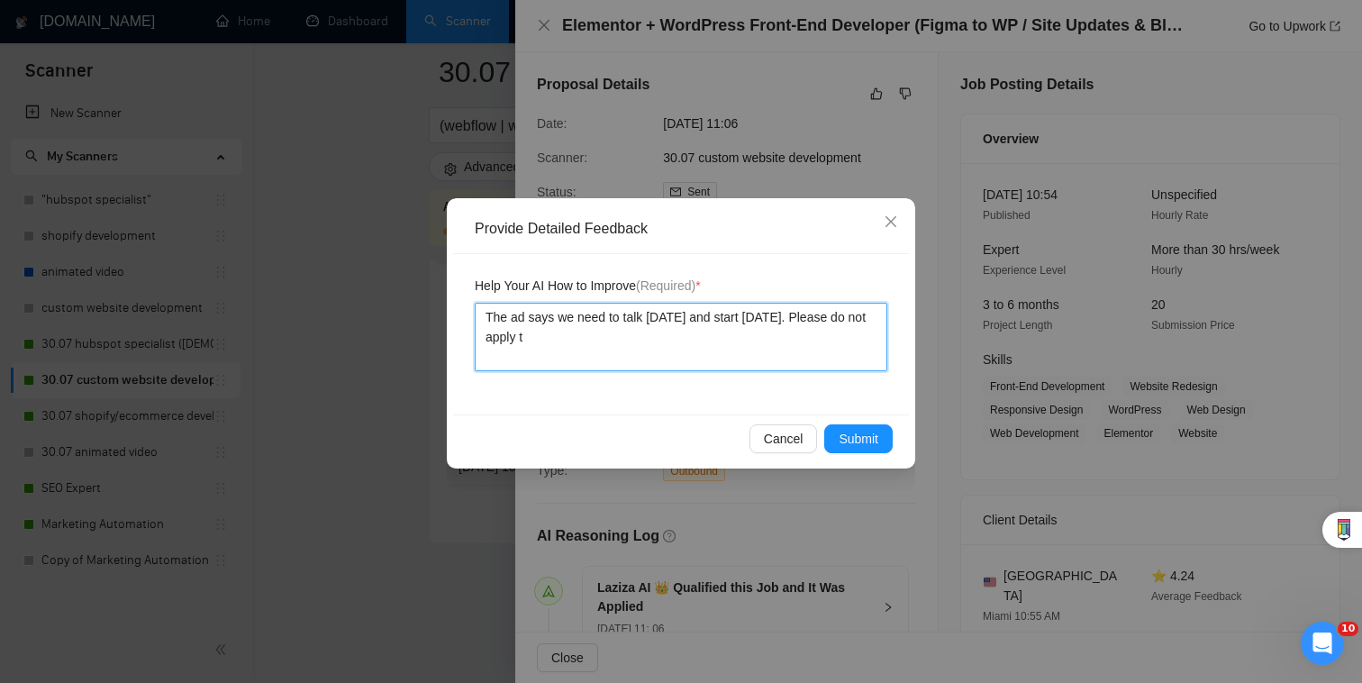
type textarea "The ad says we need to talk today and start today. Please do not apply to"
type textarea "The ad says we need to talk today and start today. Please do not apply to t"
type textarea "The ad says we need to talk today and start today. Please do not apply to th"
type textarea "The ad says we need to talk today and start today. Please do not apply to the"
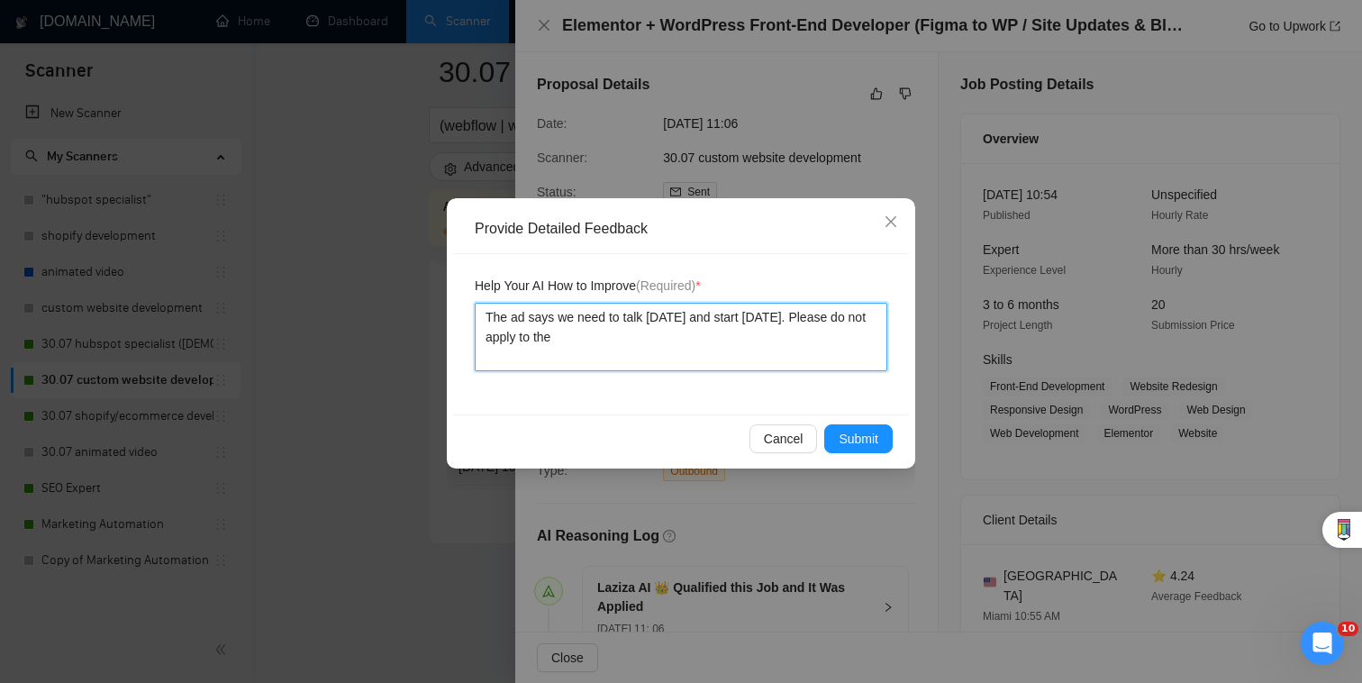
type textarea "The ad says we need to talk today and start today. Please do not apply to thes"
type textarea "The ad says we need to talk today and start today. Please do not apply to these"
type textarea "The ad says we need to talk today and start today. Please do not apply to these…"
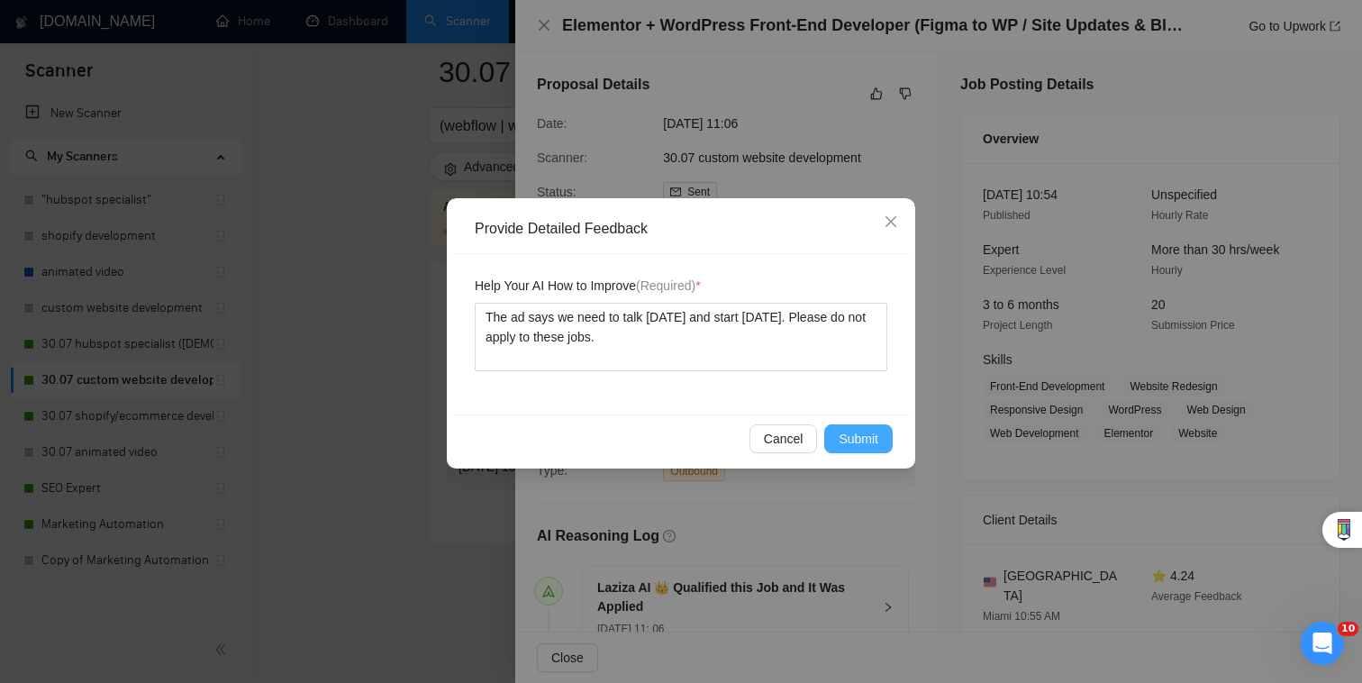
click at [861, 429] on span "Submit" at bounding box center [859, 439] width 40 height 20
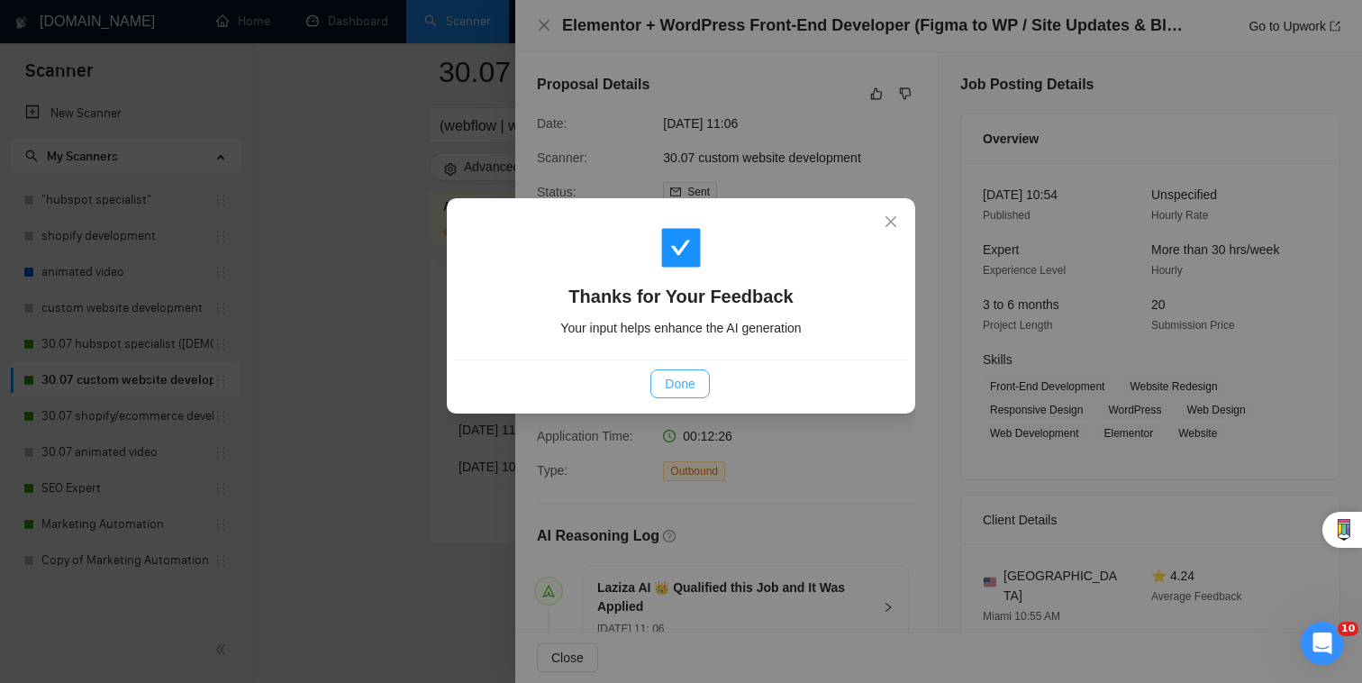
click at [694, 385] on span "Done" at bounding box center [680, 384] width 30 height 20
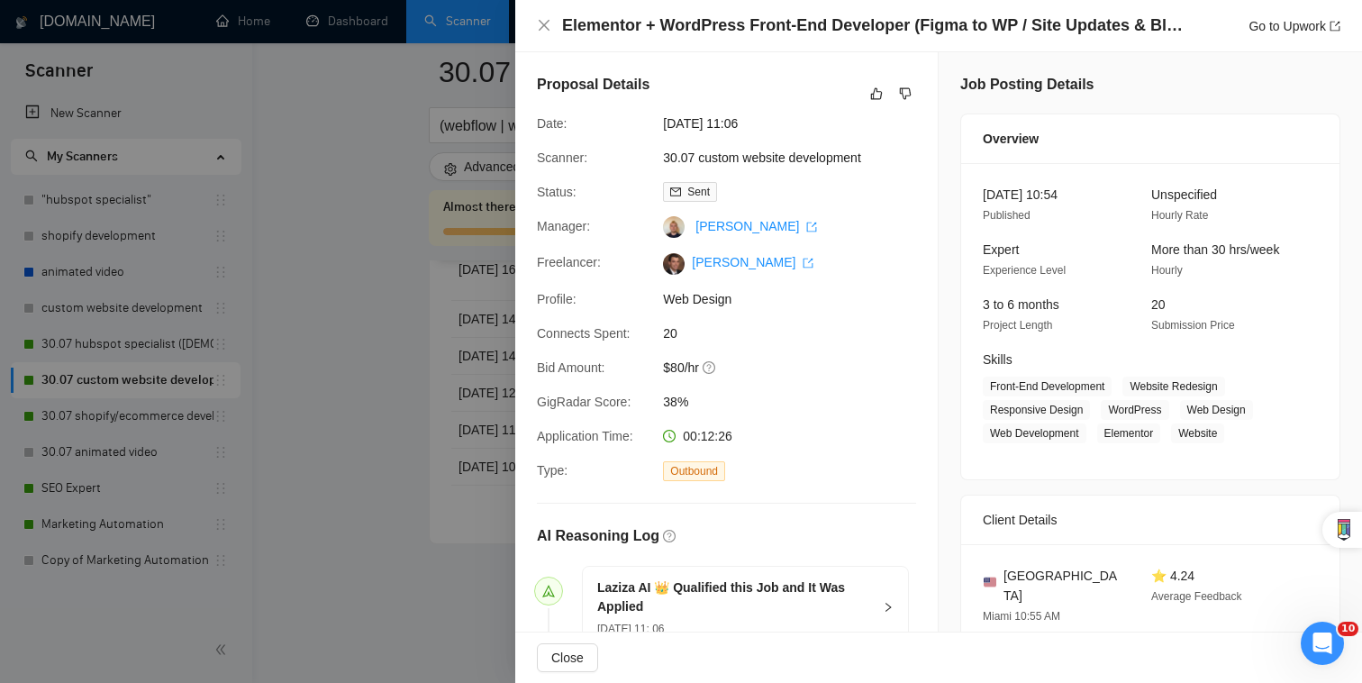
click at [459, 348] on div at bounding box center [681, 341] width 1362 height 683
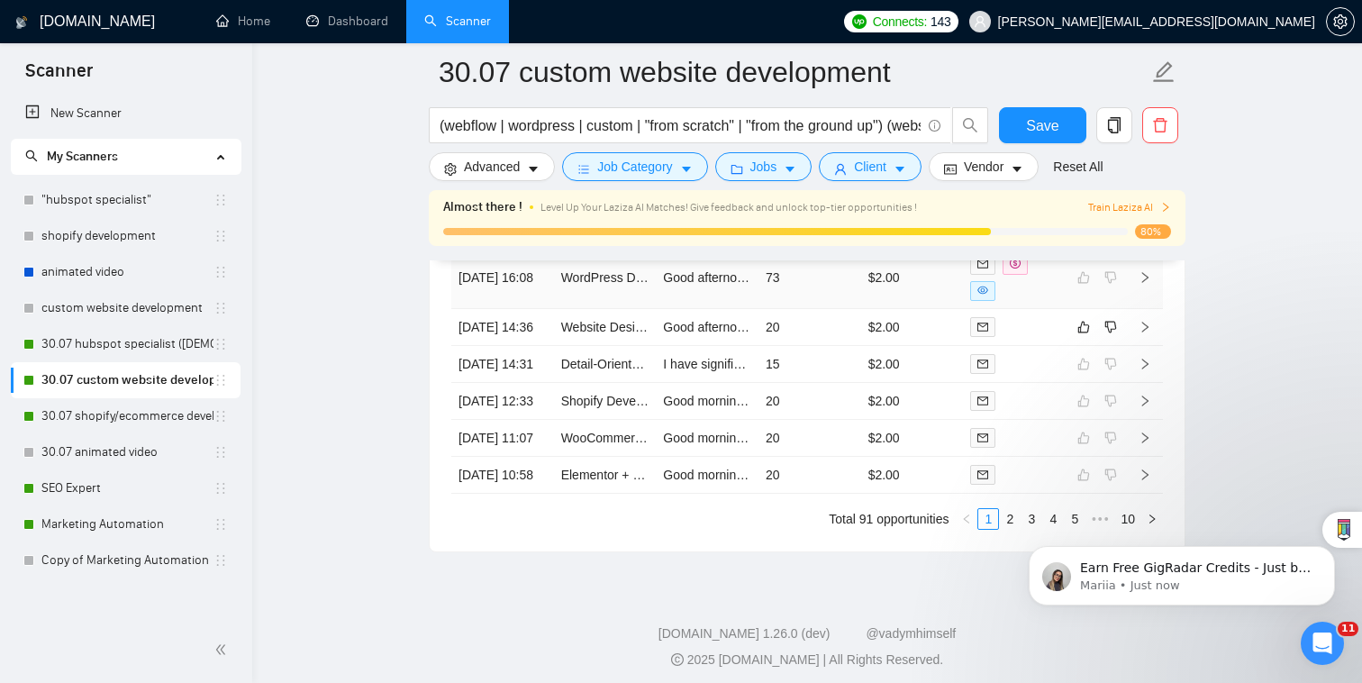
scroll to position [4881, 0]
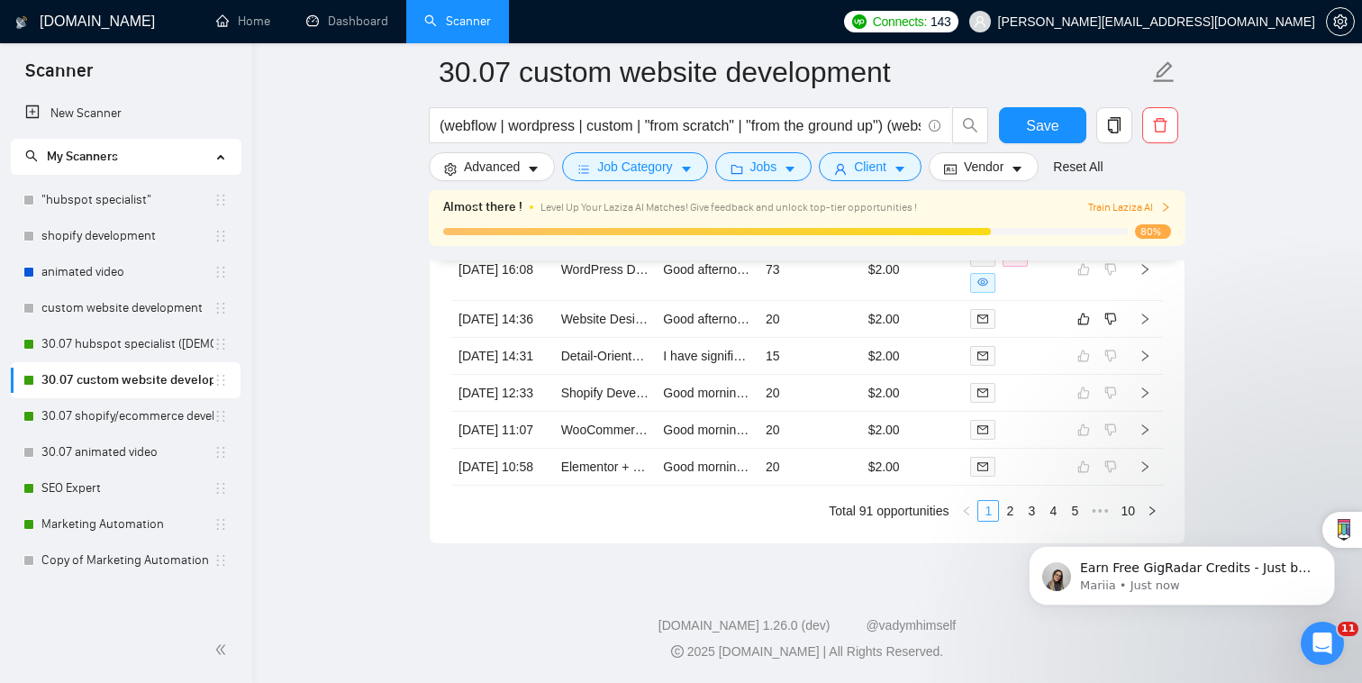
click at [997, 509] on li "1" at bounding box center [988, 511] width 22 height 22
click at [1008, 509] on link "2" at bounding box center [1010, 511] width 20 height 20
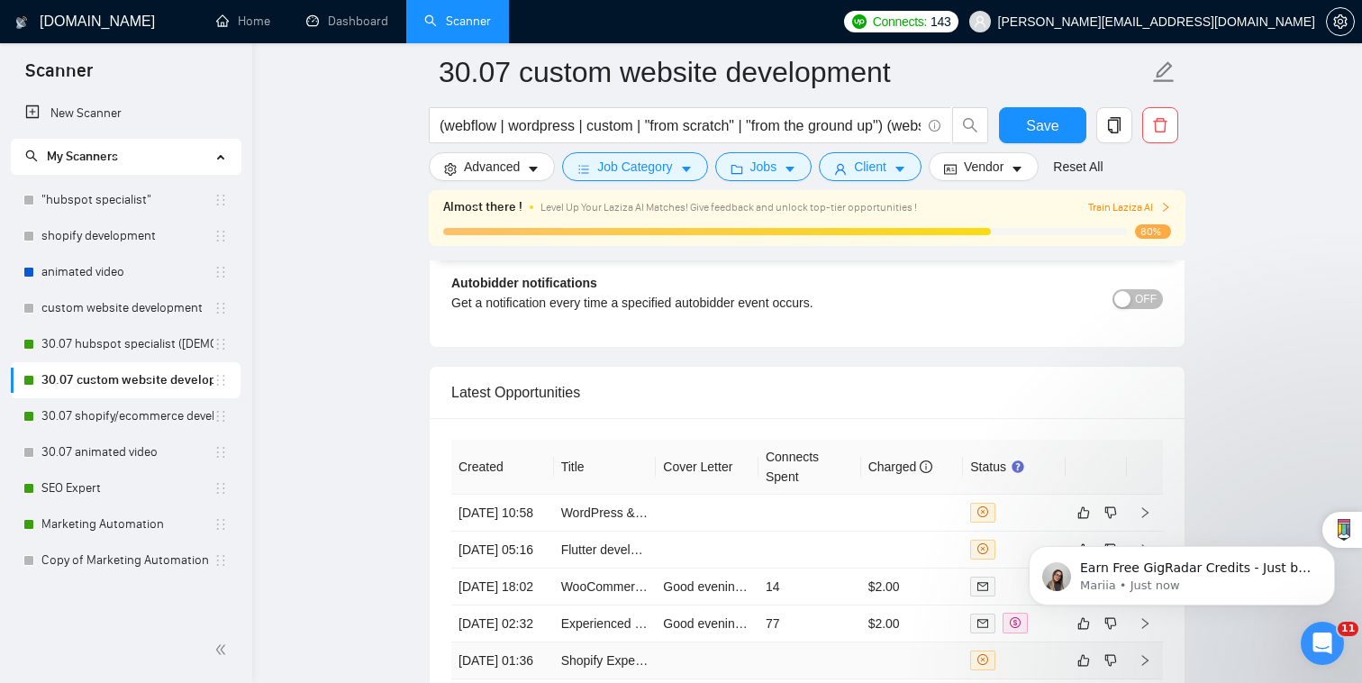
scroll to position [4299, 0]
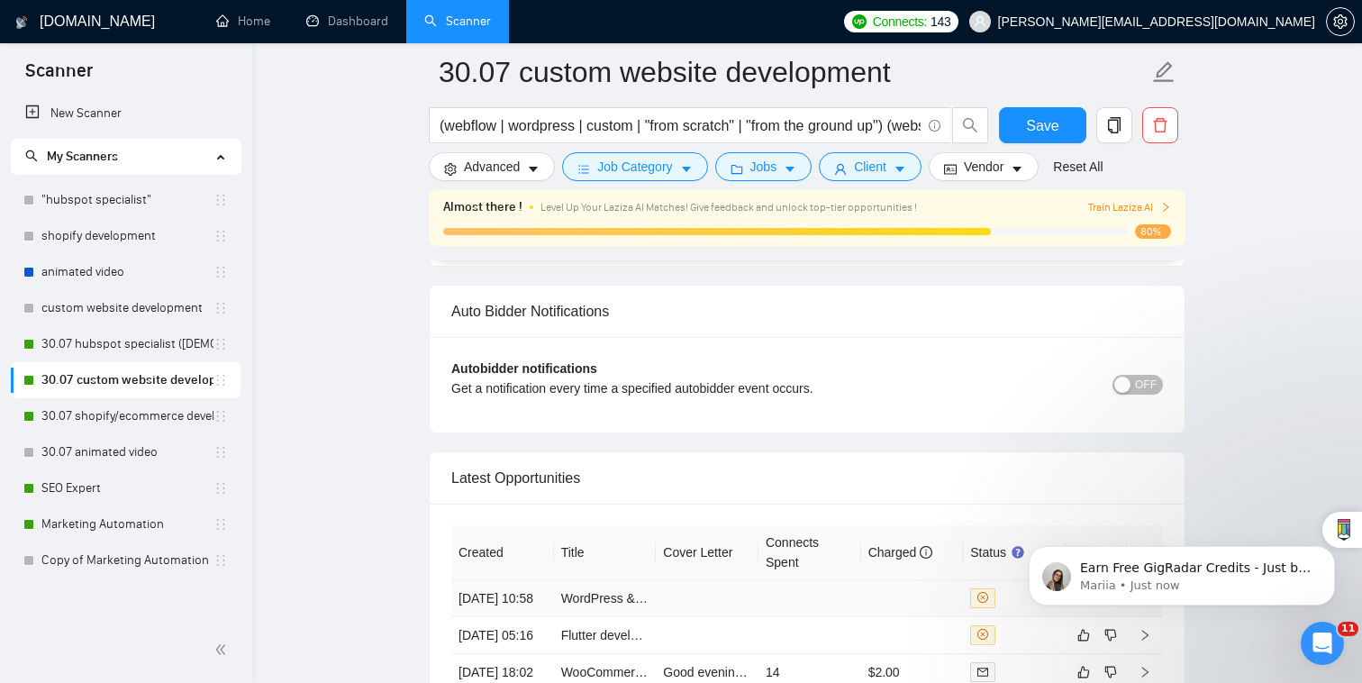
click at [961, 580] on td at bounding box center [912, 598] width 103 height 37
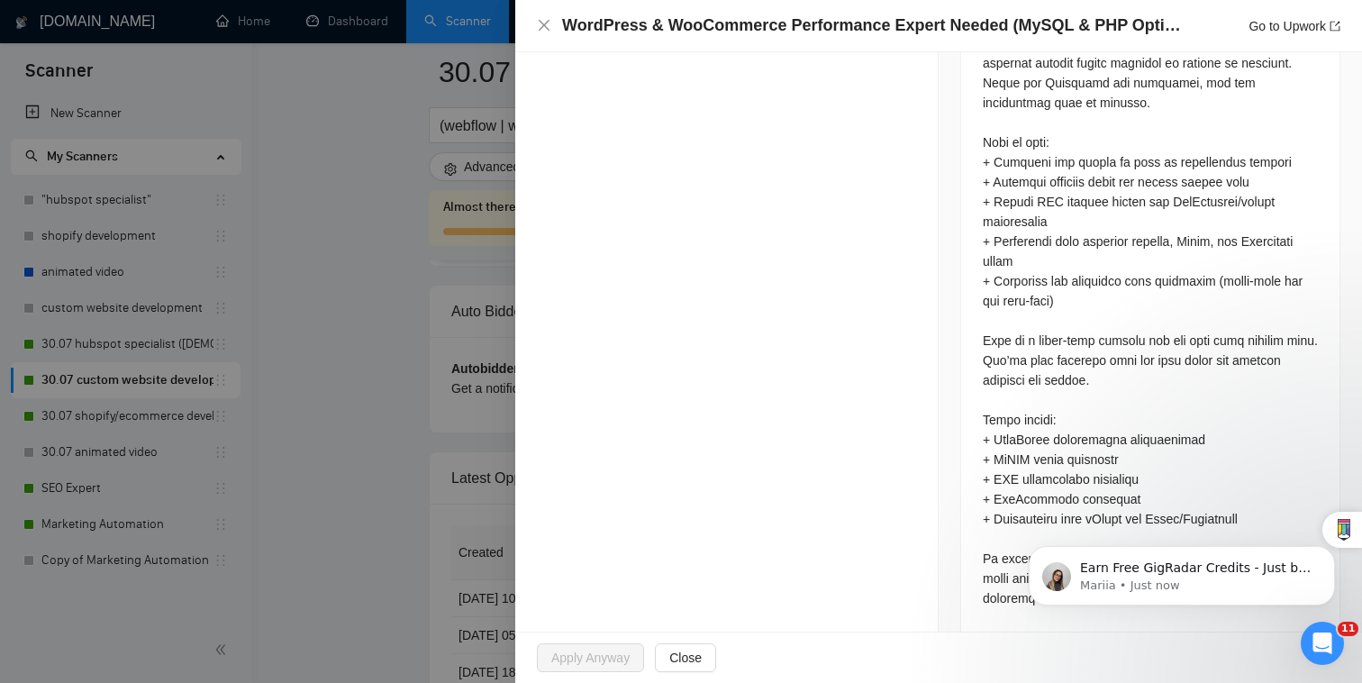
scroll to position [1032, 0]
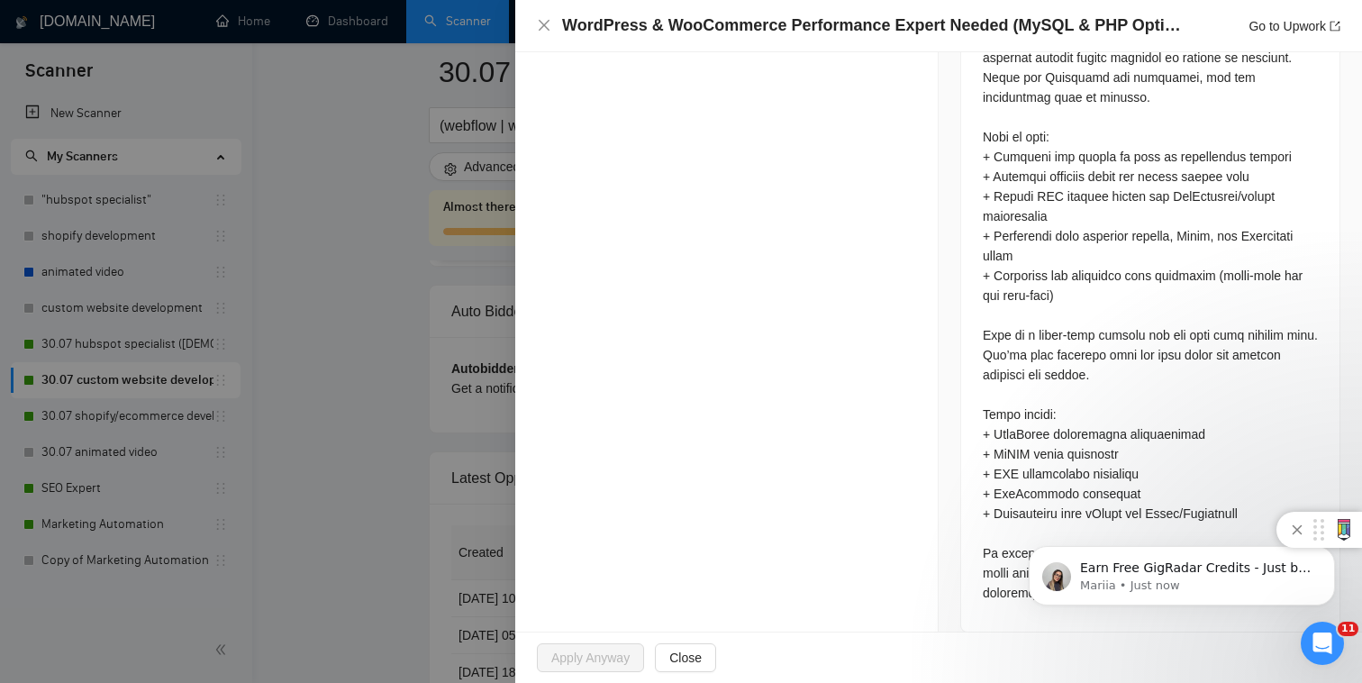
click at [1305, 535] on icon at bounding box center [1297, 530] width 22 height 22
click at [1327, 550] on icon "Dismiss notification" at bounding box center [1330, 551] width 10 height 10
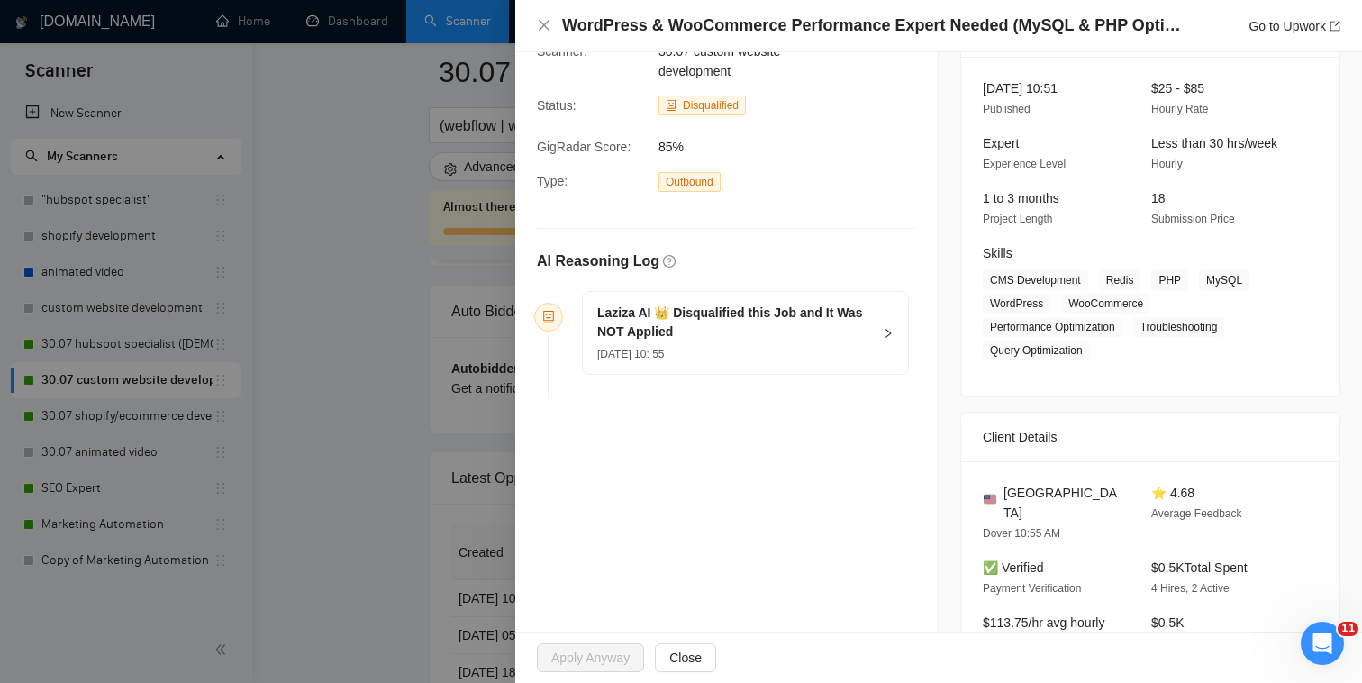
scroll to position [19, 0]
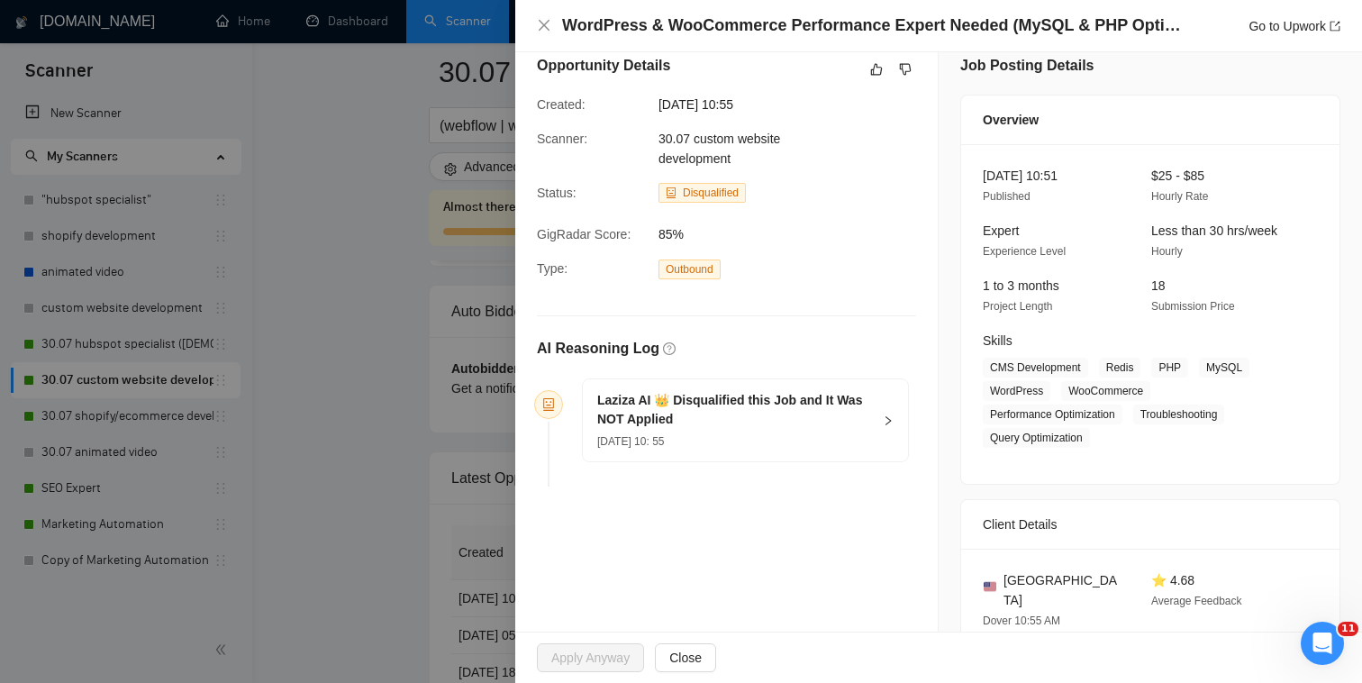
click at [836, 399] on h5 "Laziza AI 👑 Disqualified this Job and It Was NOT Applied" at bounding box center [734, 410] width 275 height 38
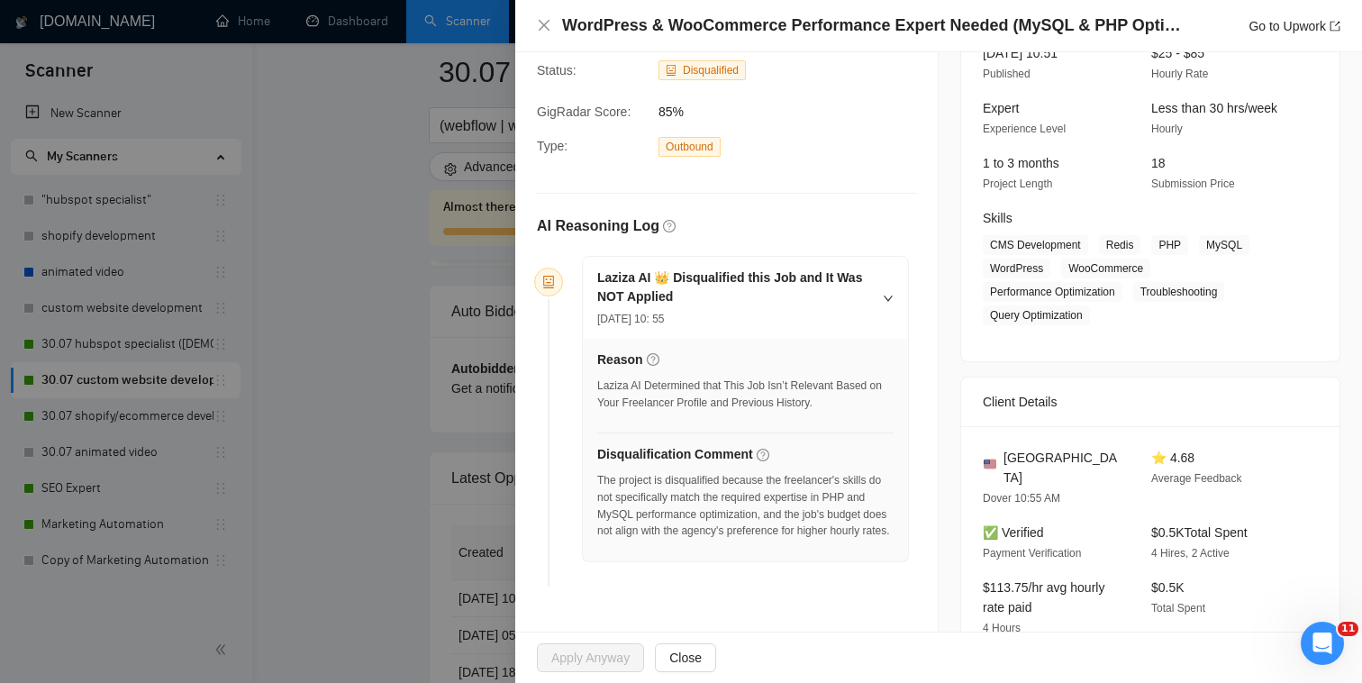
scroll to position [0, 0]
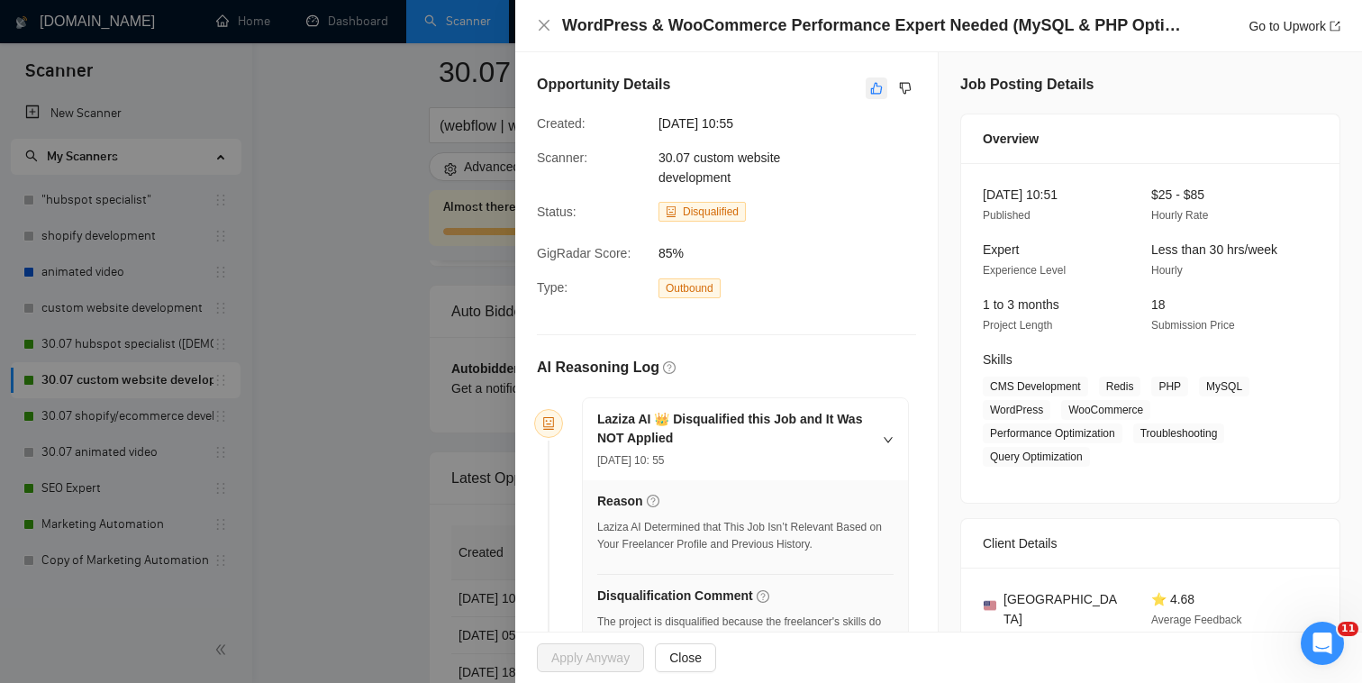
click at [870, 97] on button "button" at bounding box center [877, 88] width 22 height 22
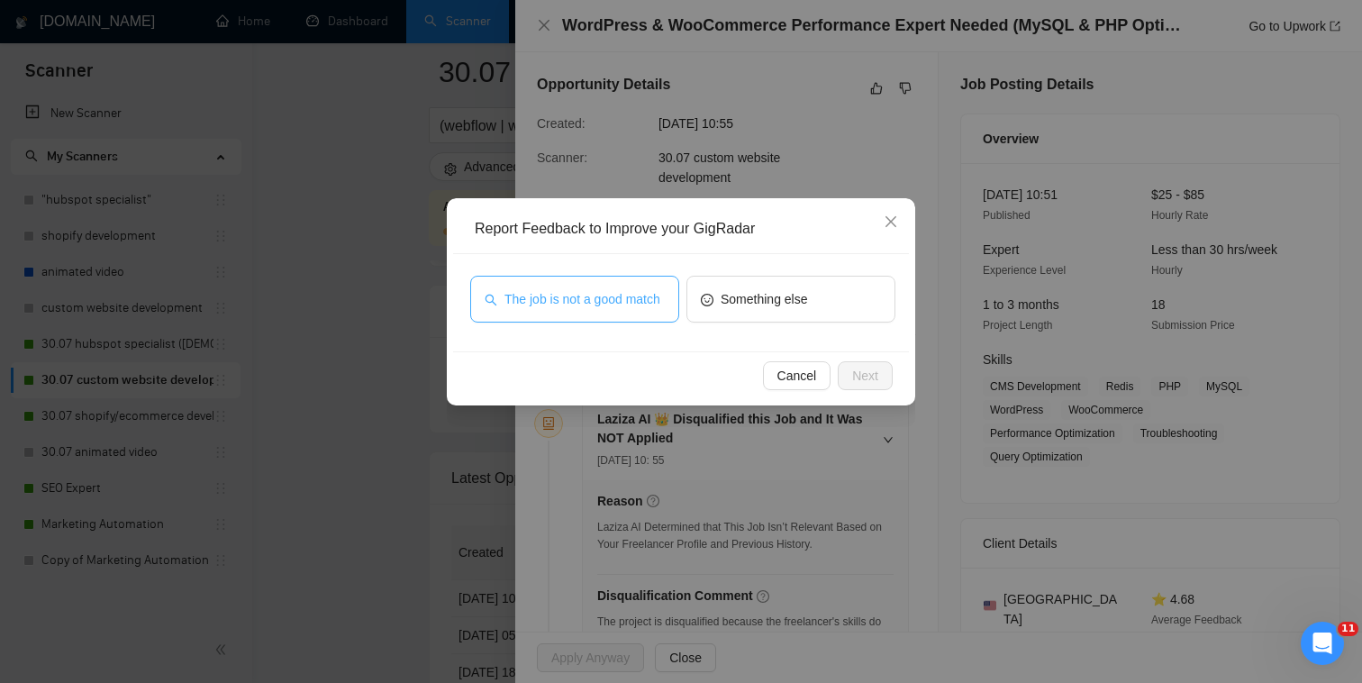
click at [604, 307] on span "The job is not a good match" at bounding box center [583, 299] width 156 height 20
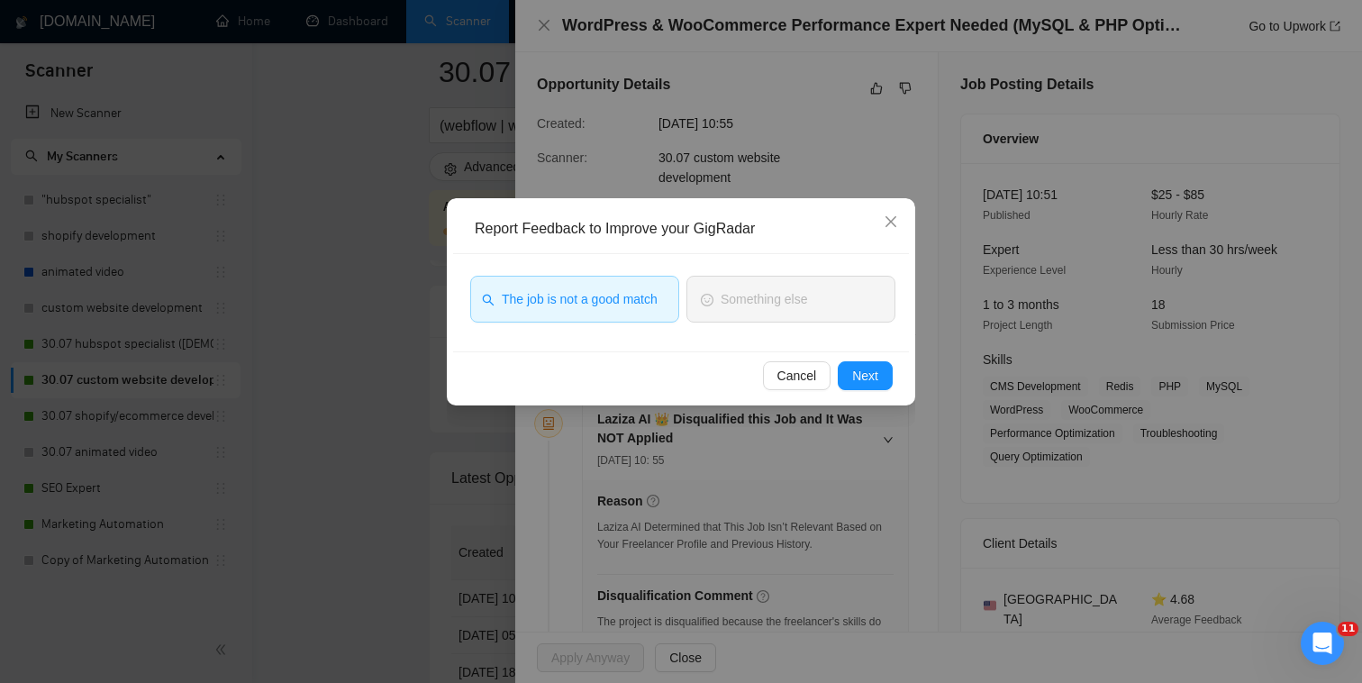
click at [604, 307] on span "The job is not a good match" at bounding box center [580, 299] width 156 height 20
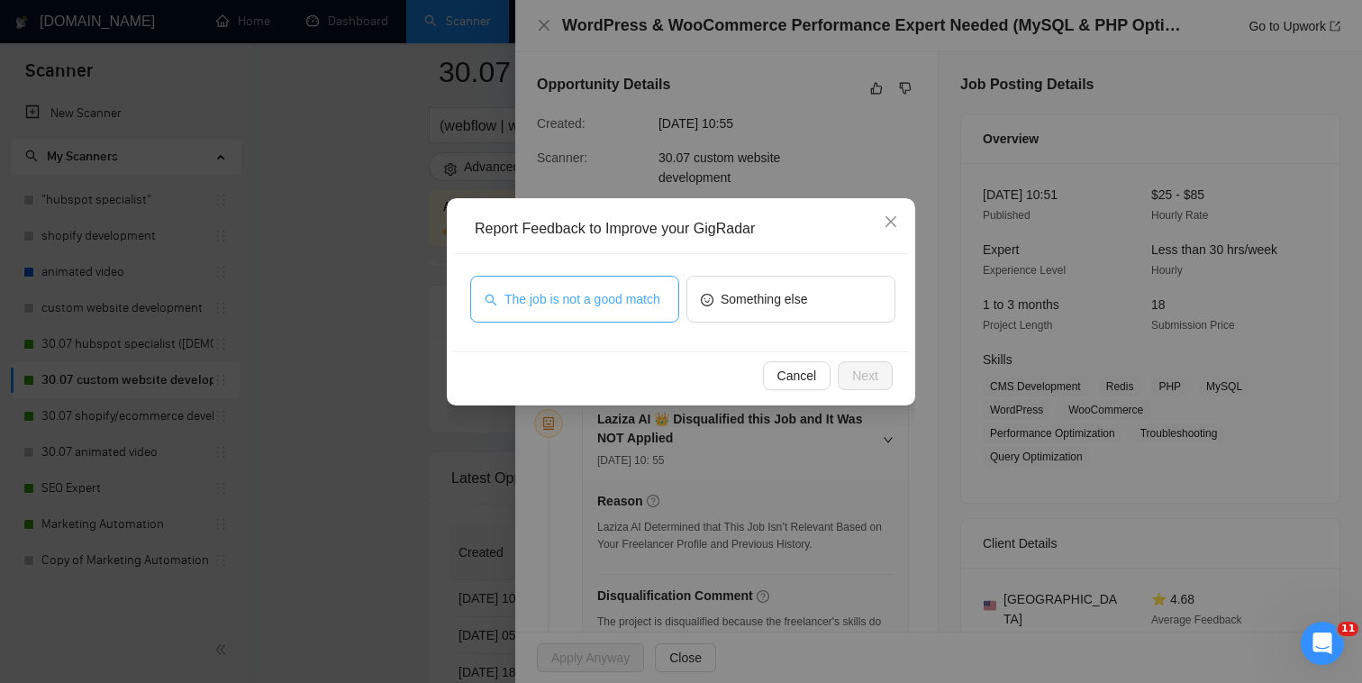
click at [617, 309] on span "The job is not a good match" at bounding box center [583, 299] width 156 height 20
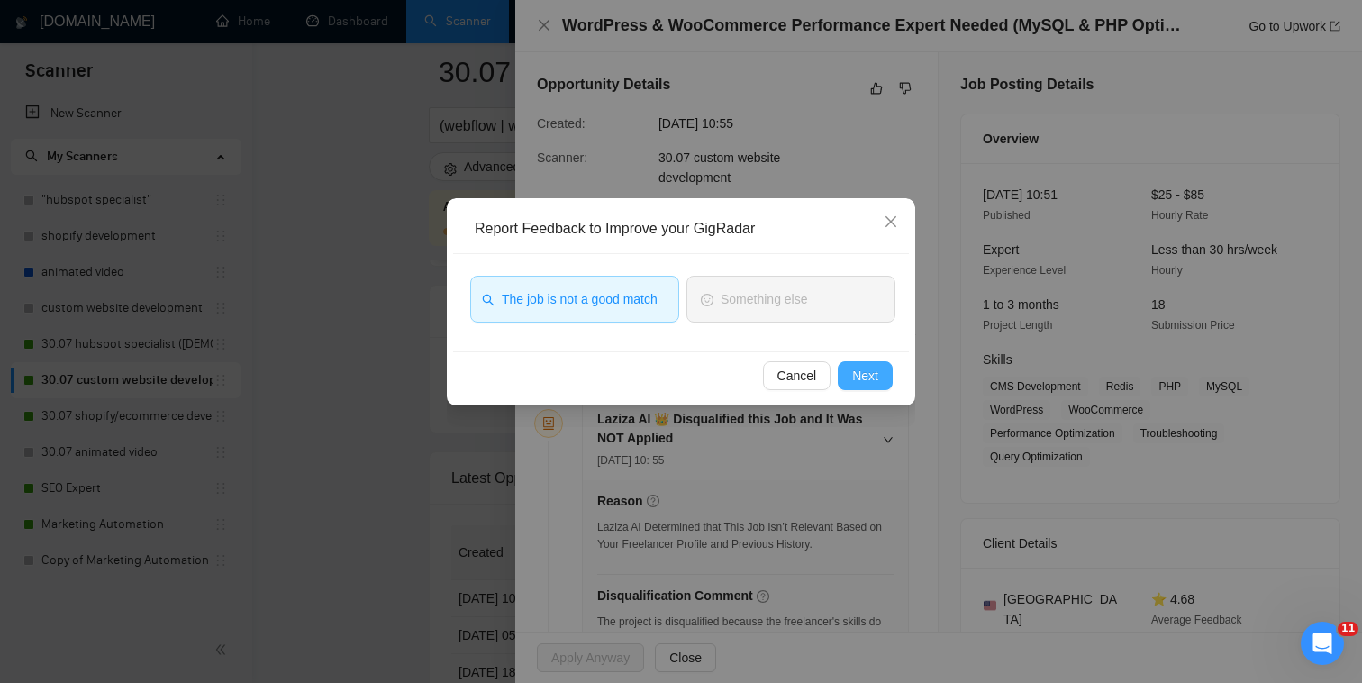
click at [859, 381] on span "Next" at bounding box center [865, 376] width 26 height 20
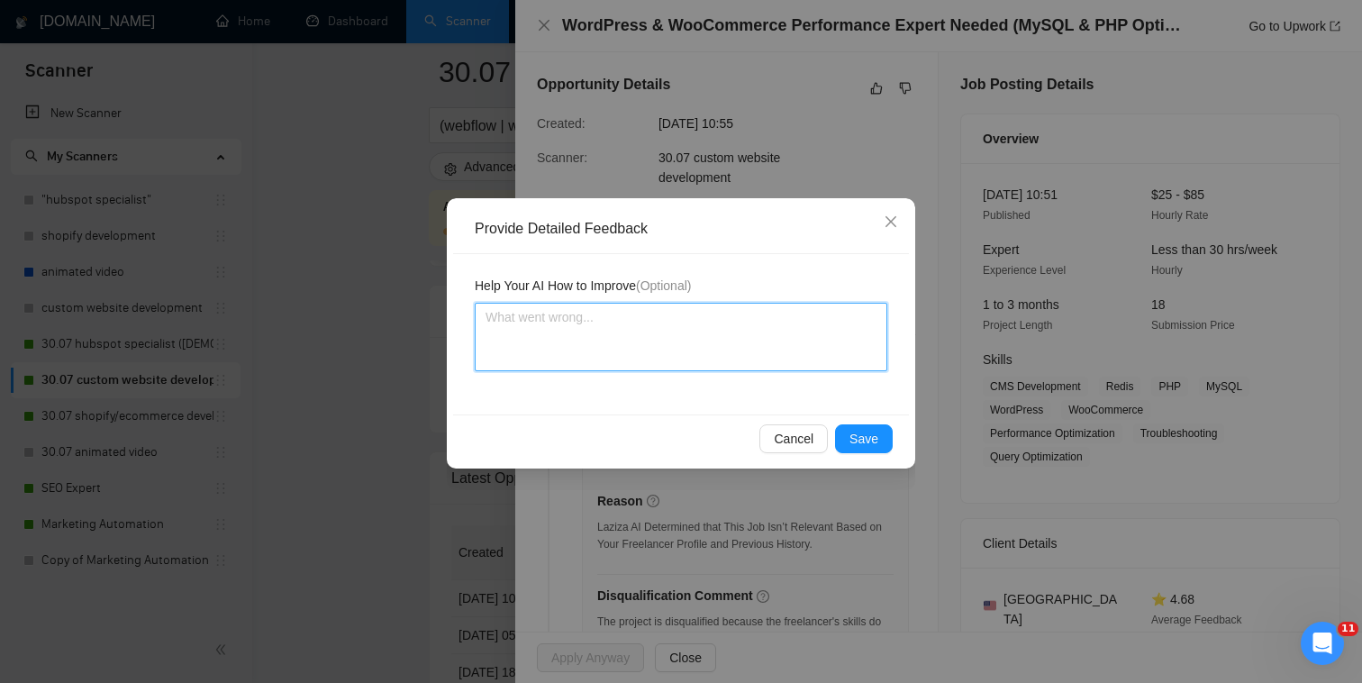
click at [836, 352] on textarea at bounding box center [681, 337] width 413 height 68
click at [882, 455] on div "Cancel Save" at bounding box center [681, 438] width 456 height 48
click at [889, 449] on button "Save" at bounding box center [864, 438] width 58 height 29
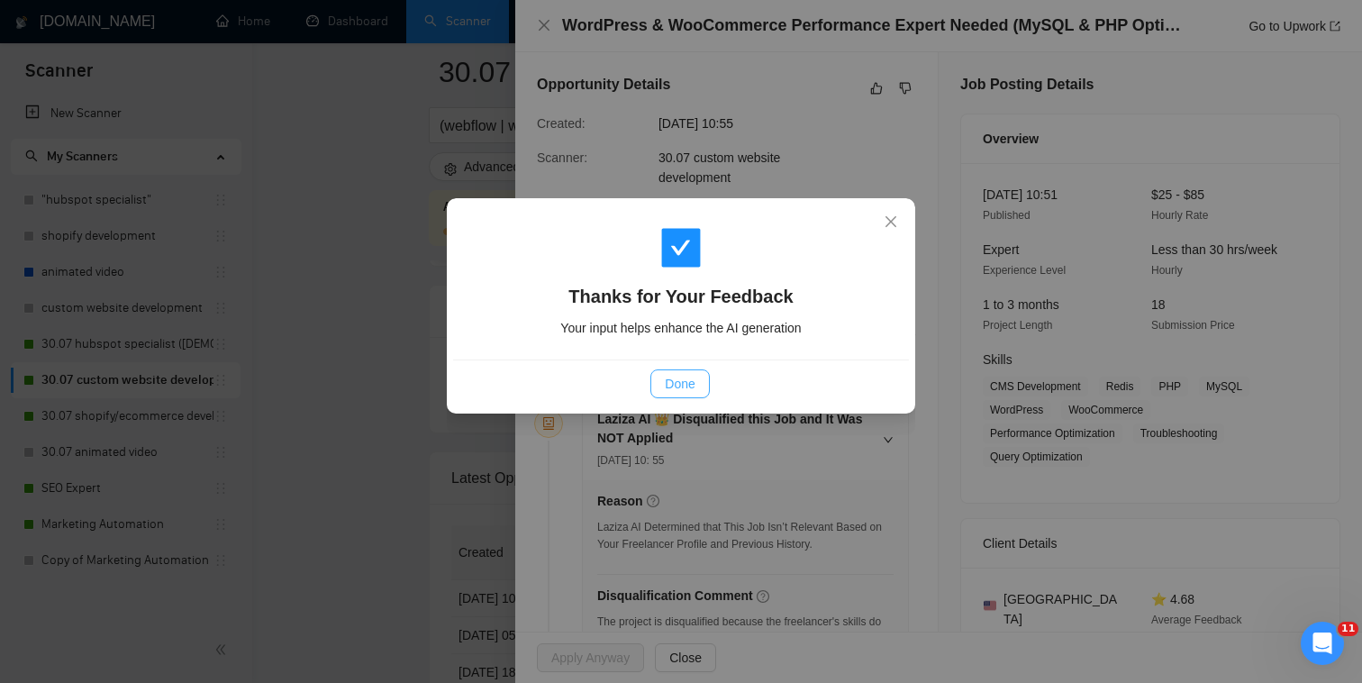
click at [680, 377] on span "Done" at bounding box center [680, 384] width 30 height 20
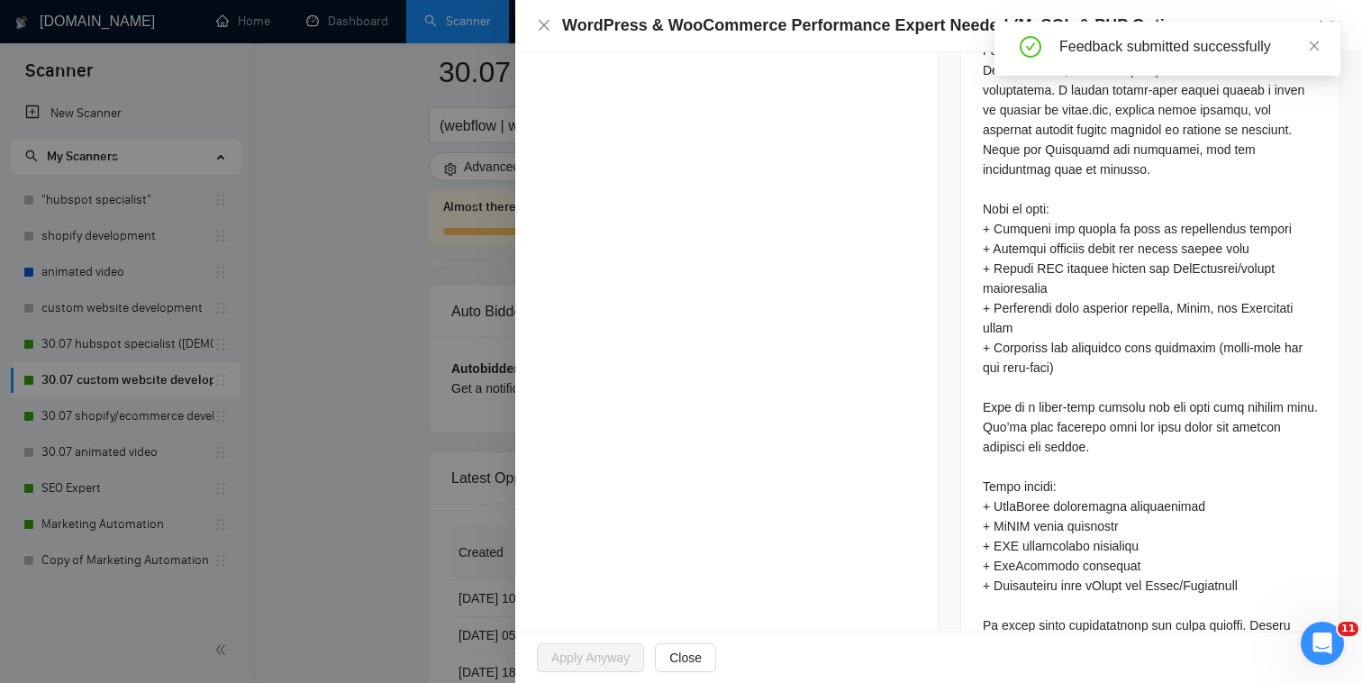
scroll to position [1024, 0]
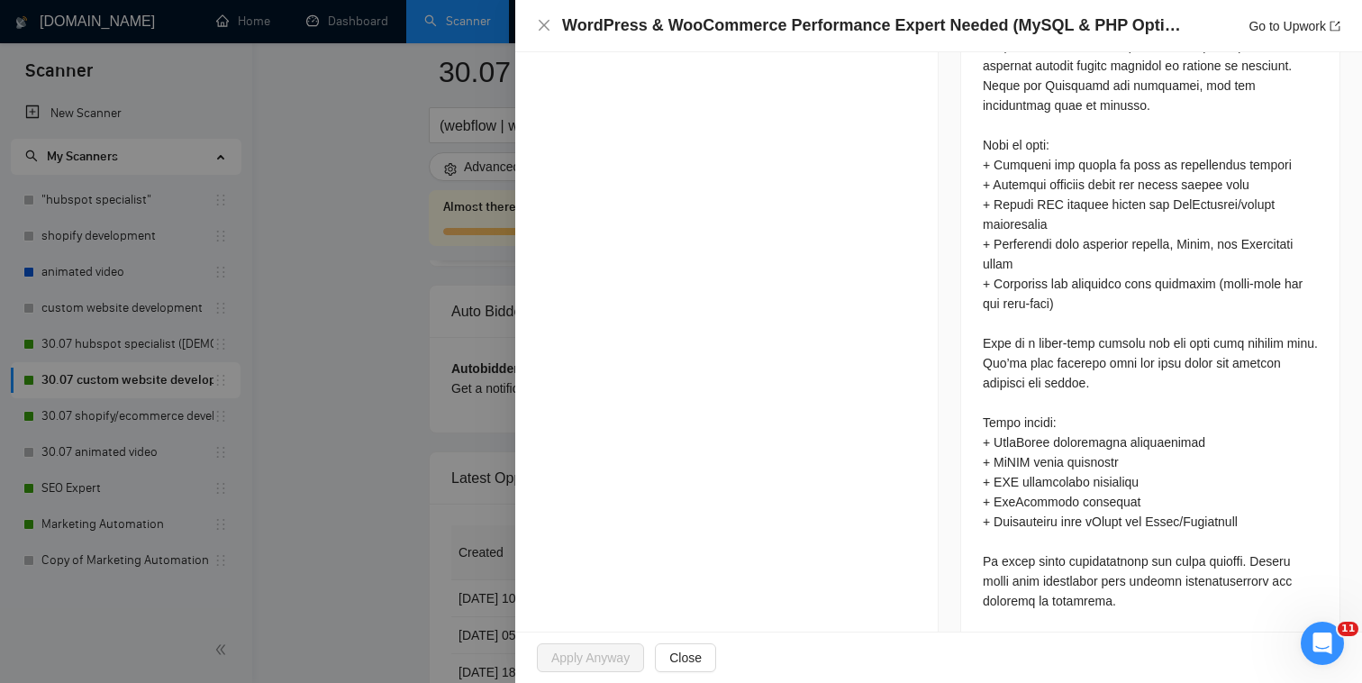
click at [446, 269] on div at bounding box center [681, 341] width 1362 height 683
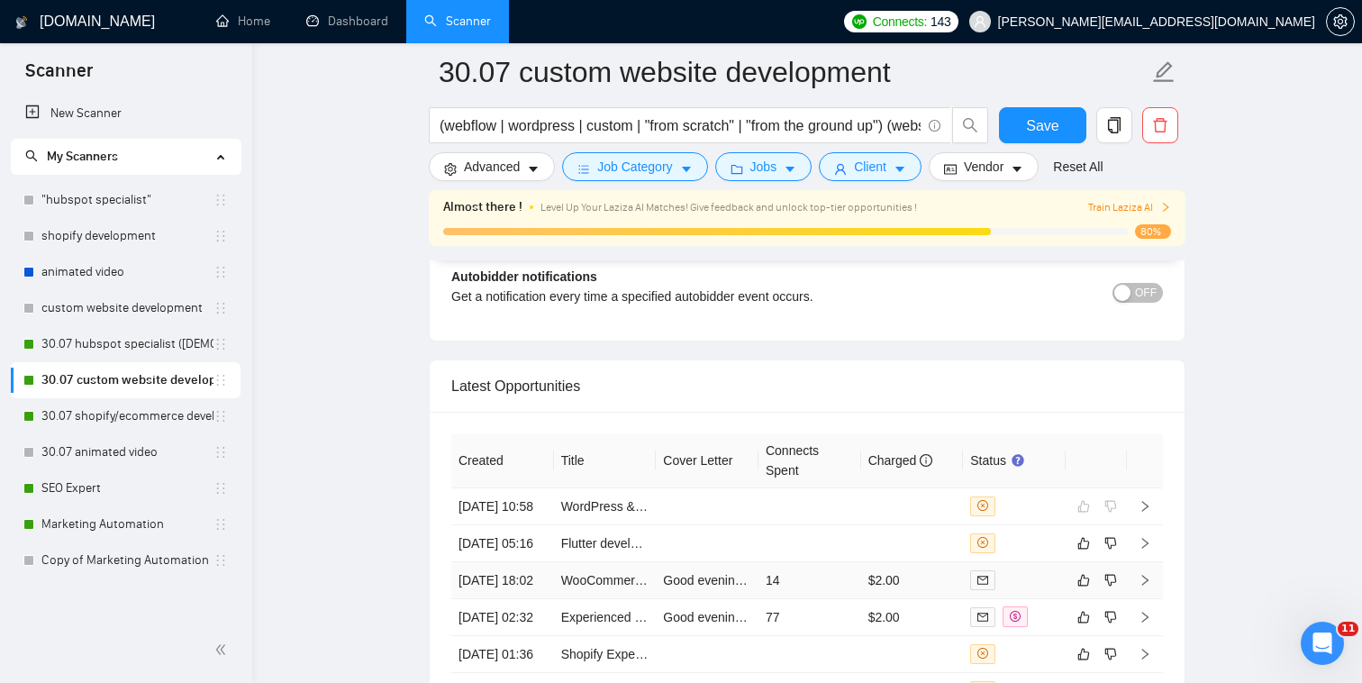
scroll to position [4394, 0]
click at [923, 523] on td at bounding box center [912, 541] width 103 height 37
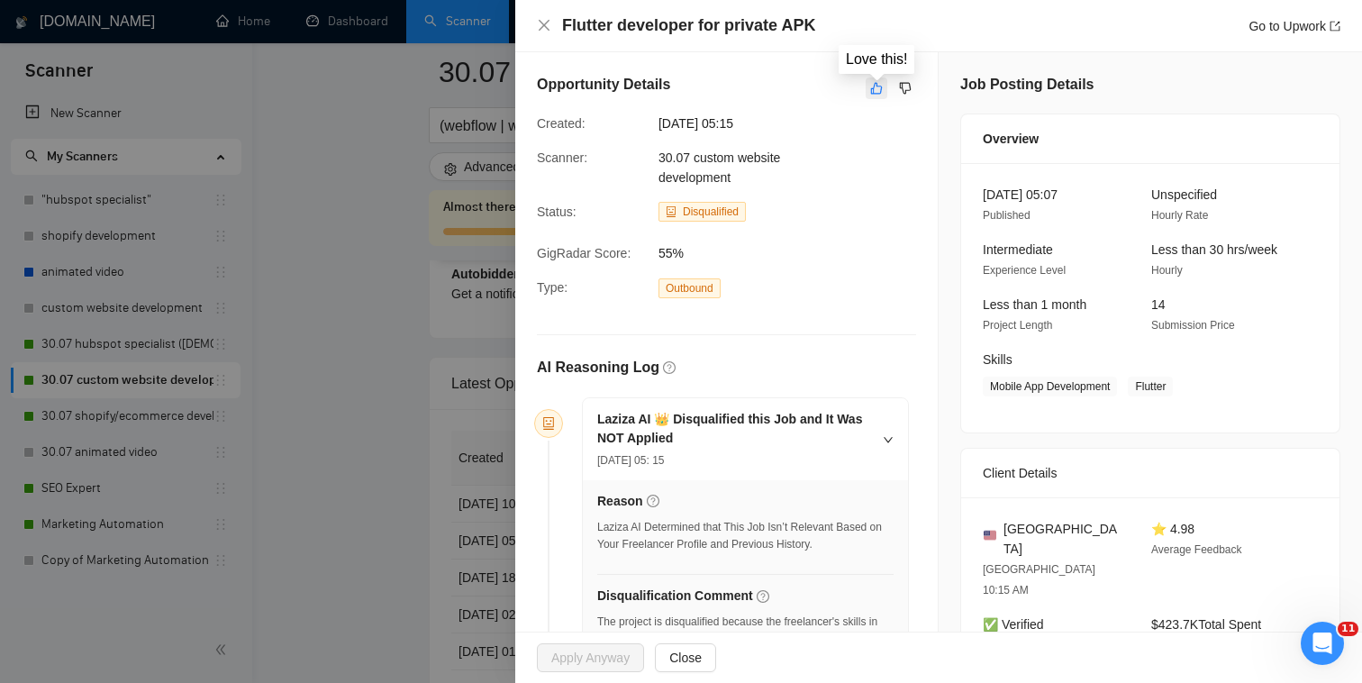
click at [876, 95] on icon "like" at bounding box center [876, 88] width 13 height 14
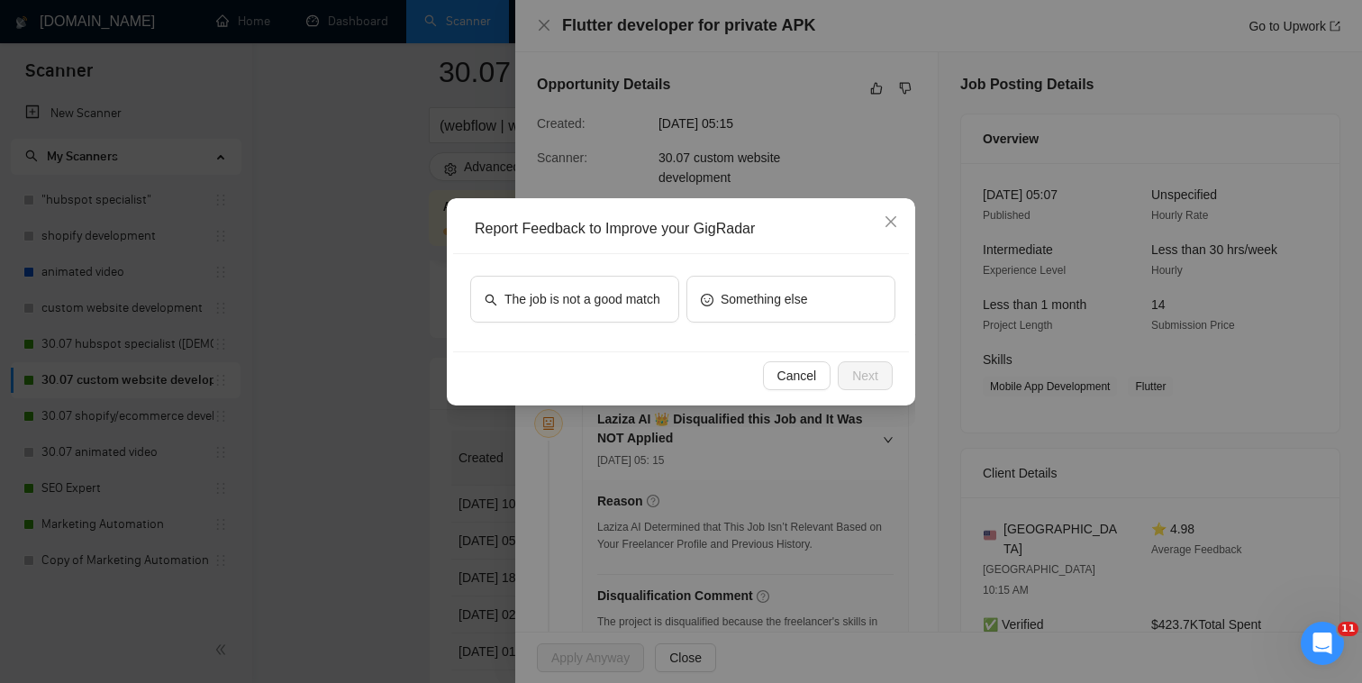
click at [872, 158] on div "Report Feedback to Improve your GigRadar The job is not a good match Something …" at bounding box center [681, 341] width 1362 height 683
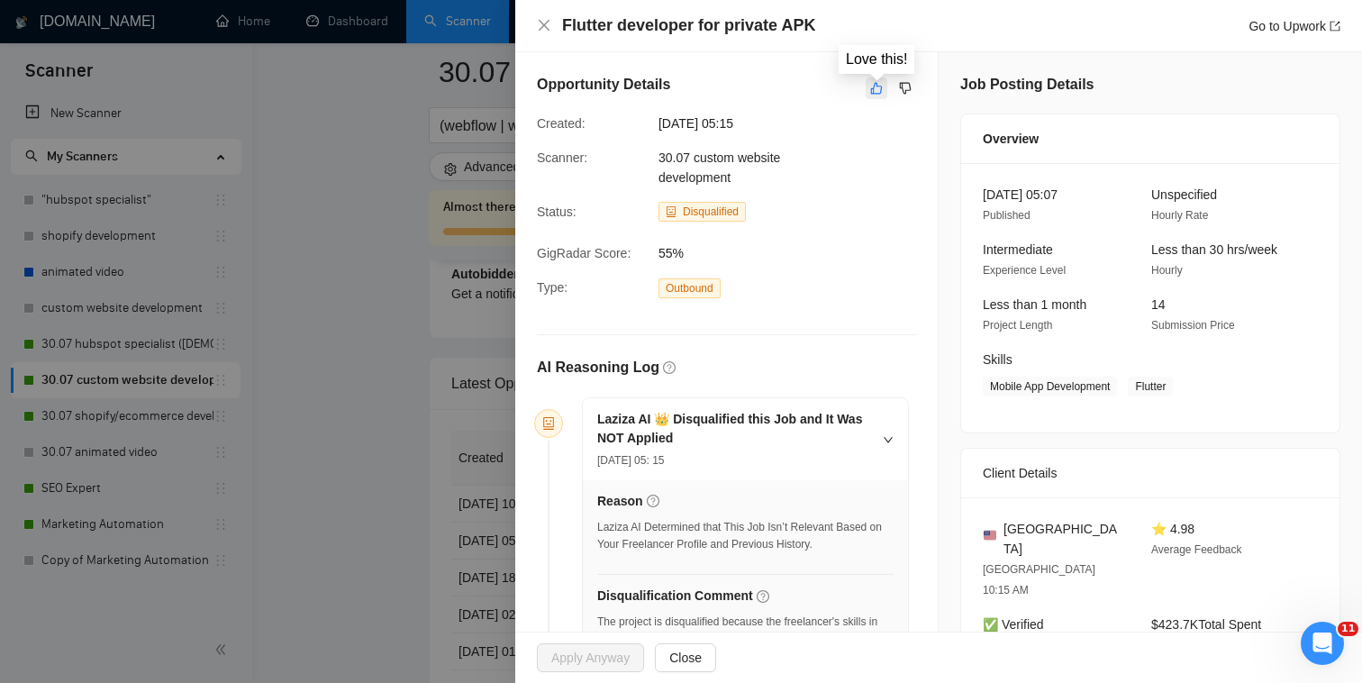
click at [868, 84] on button "button" at bounding box center [877, 88] width 22 height 22
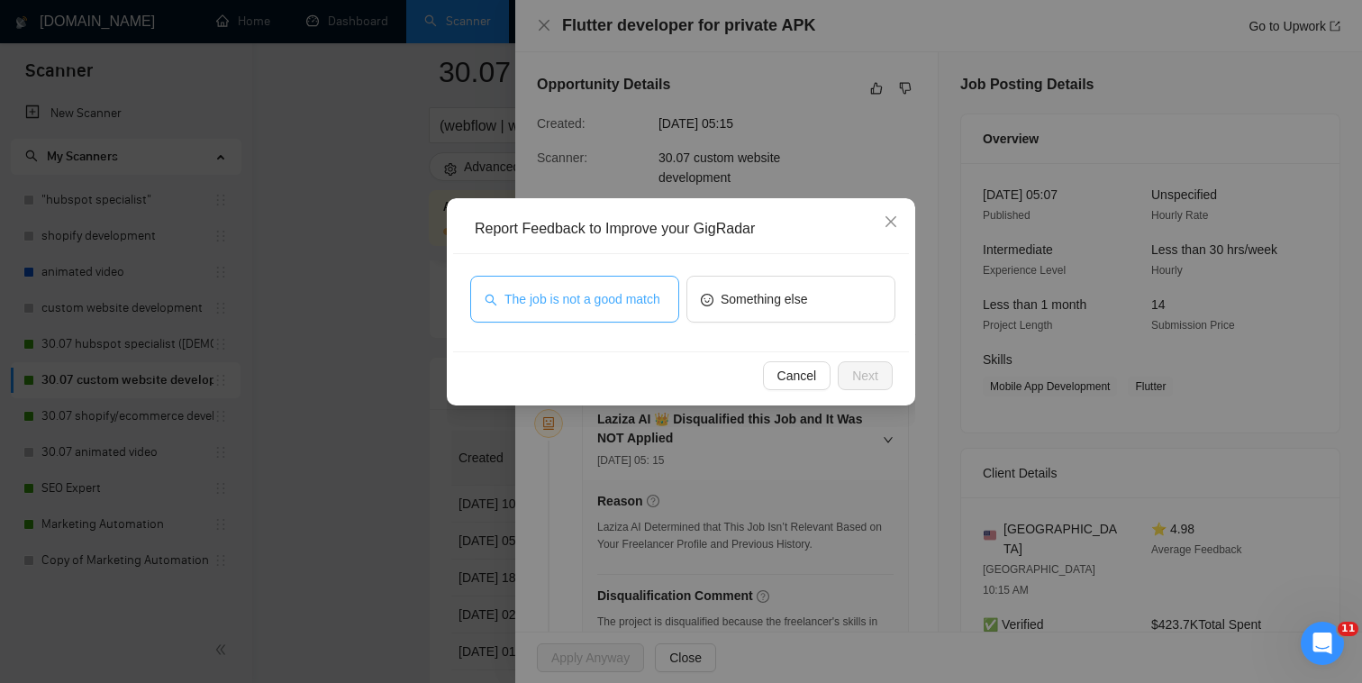
click at [641, 295] on span "The job is not a good match" at bounding box center [583, 299] width 156 height 20
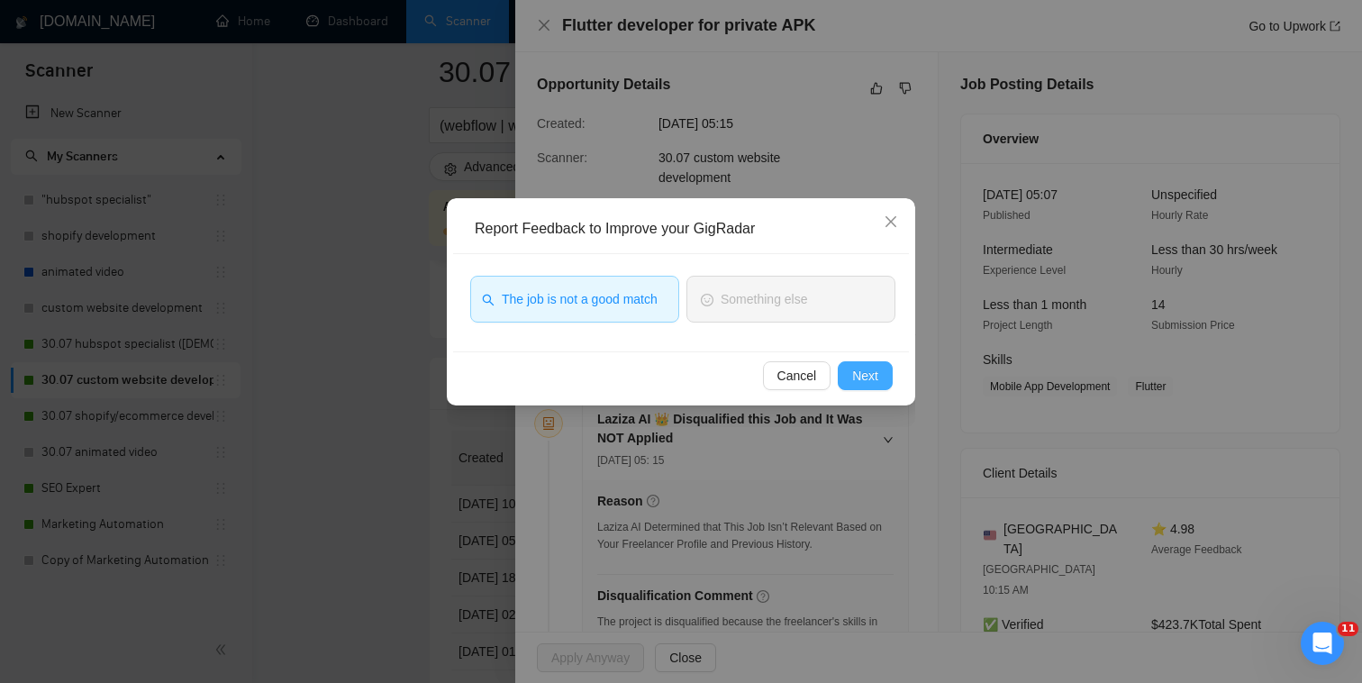
click at [839, 367] on button "Next" at bounding box center [865, 375] width 55 height 29
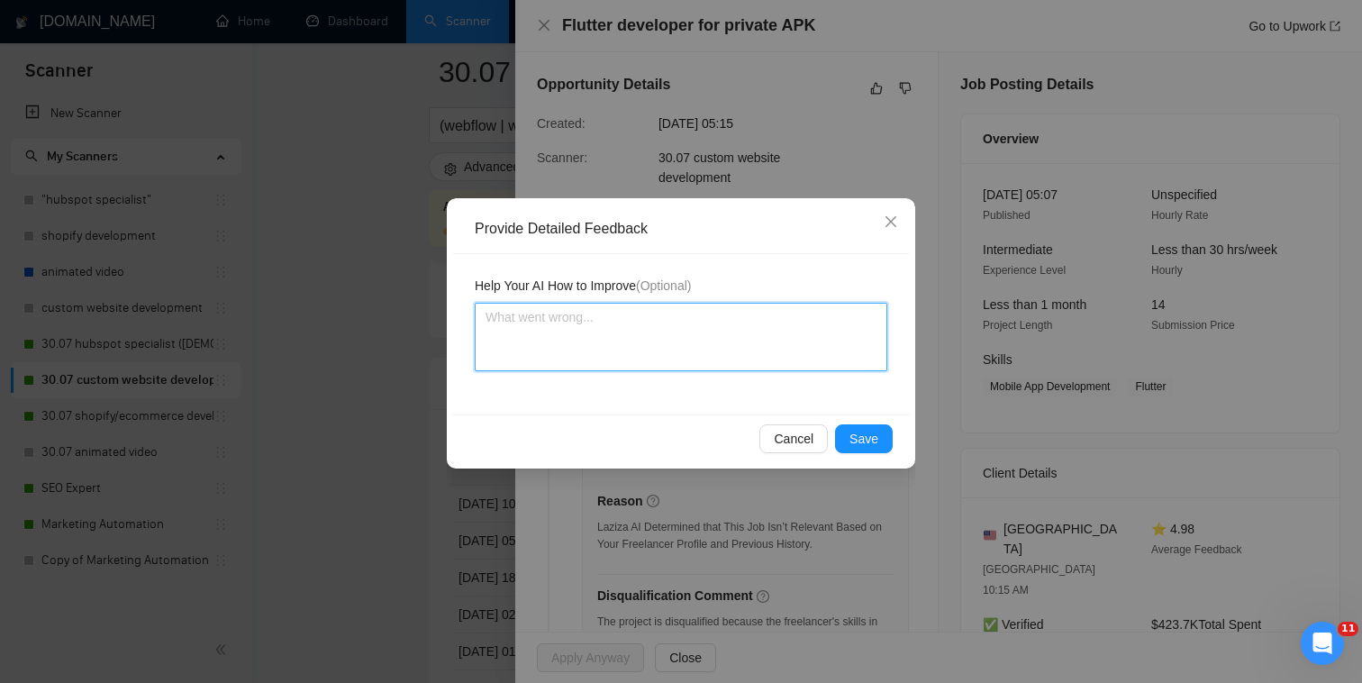
click at [814, 353] on textarea at bounding box center [681, 337] width 413 height 68
type textarea "W"
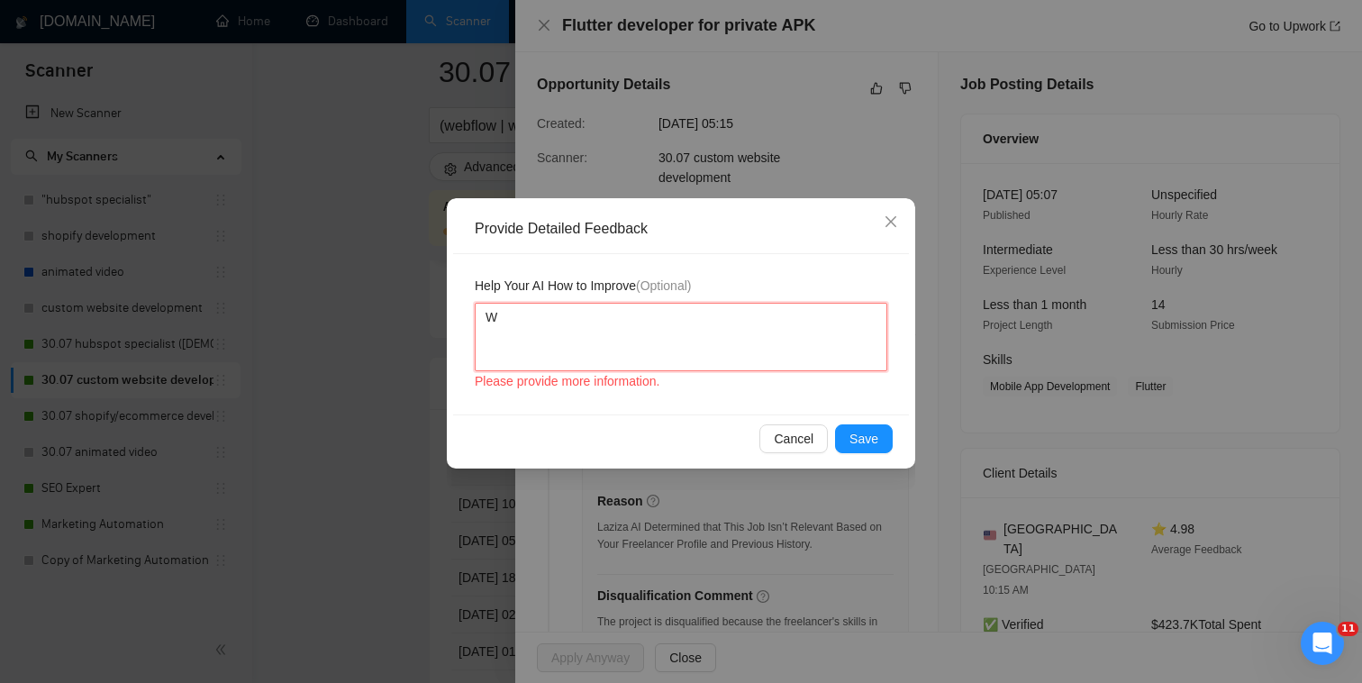
type textarea "We"
type textarea "We h"
type textarea "We ha"
type textarea "We hav"
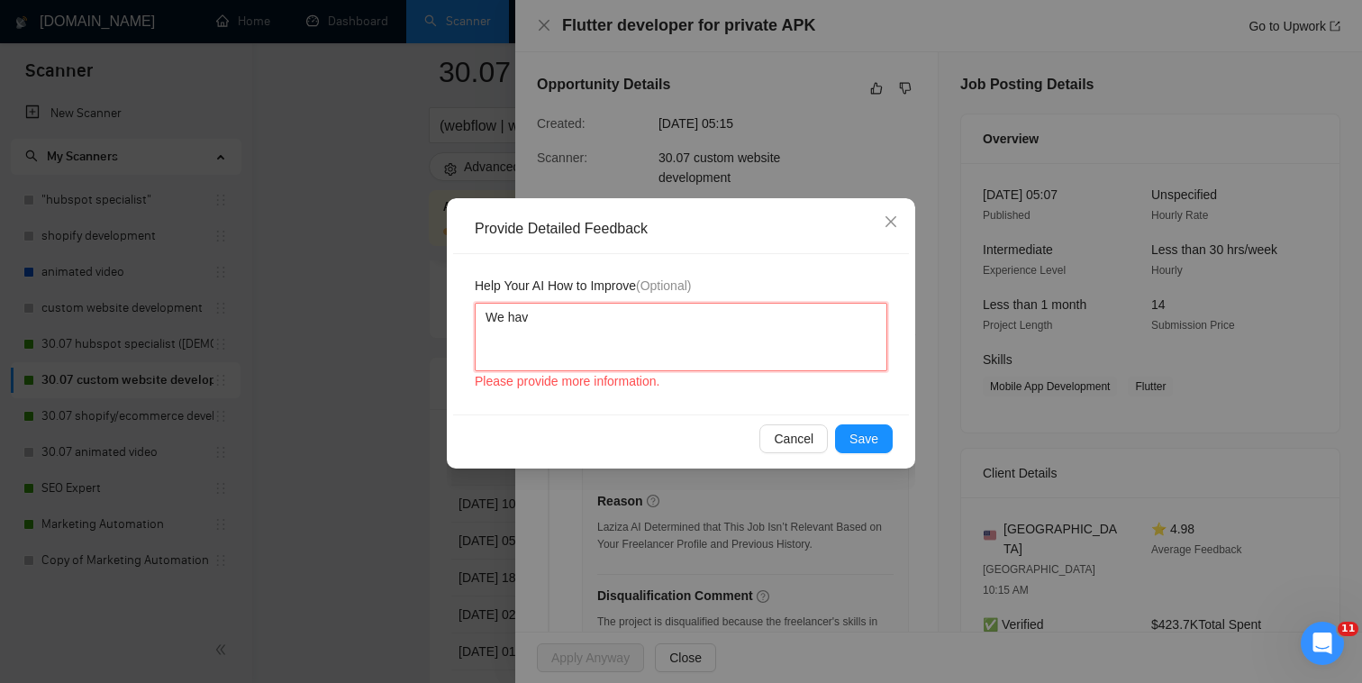
type textarea "We have"
type textarea "We haven"
type textarea "We haven'"
type textarea "We haven' t"
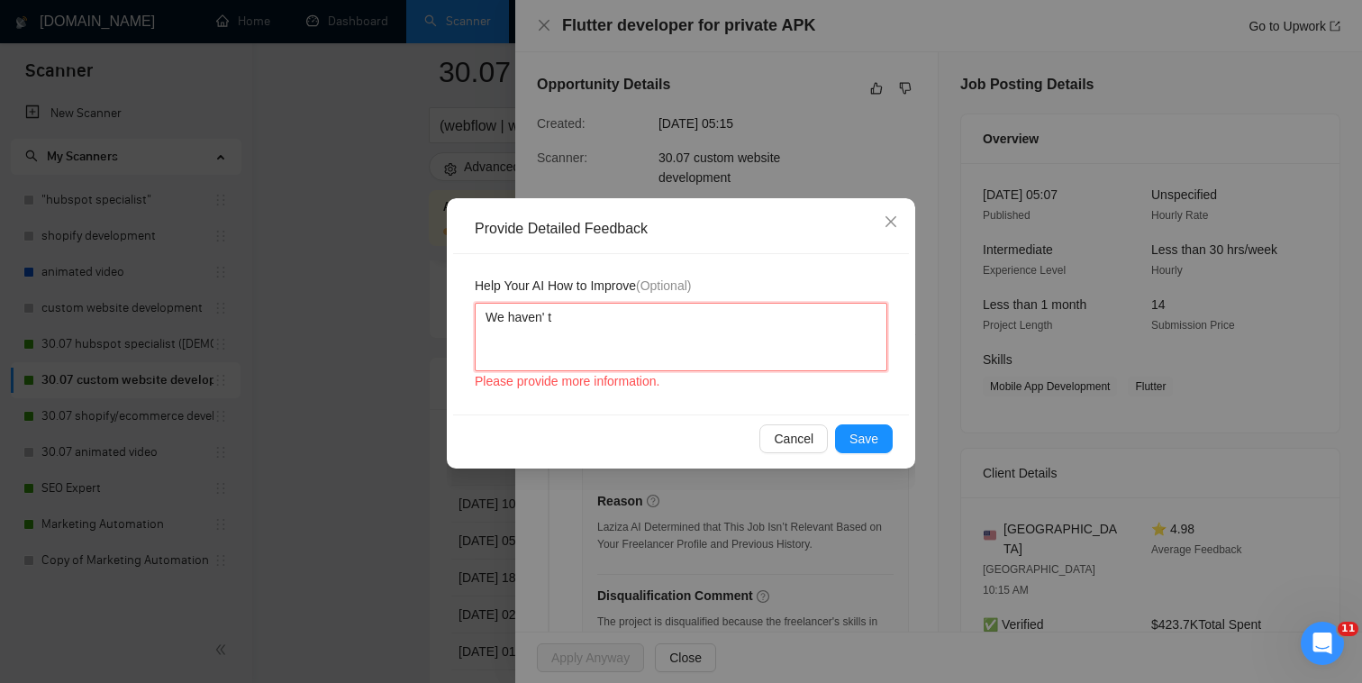
type textarea "We haven'"
type textarea "We haven't"
type textarea "We haven't d"
type textarea "We haven't de"
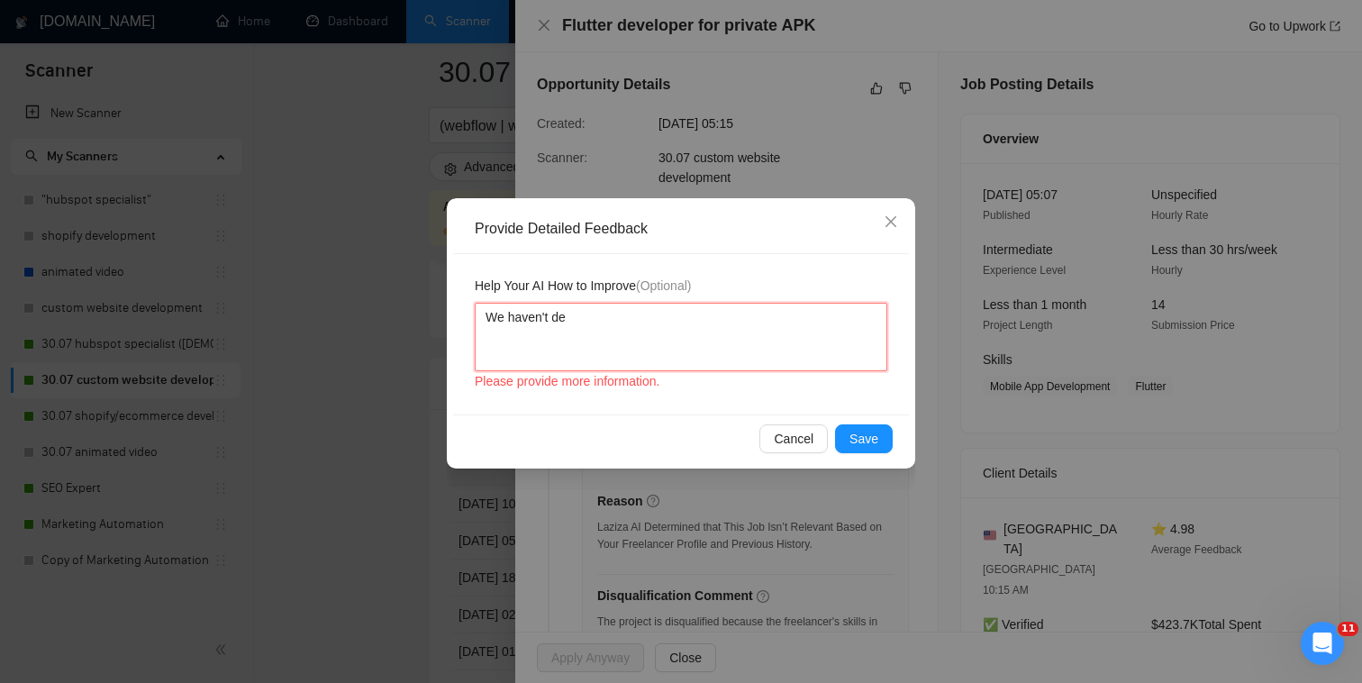
type textarea "We haven't dev"
type textarea "We haven't deve"
type textarea "We haven't devel"
type textarea "We haven't develo"
type textarea "We haven't develop"
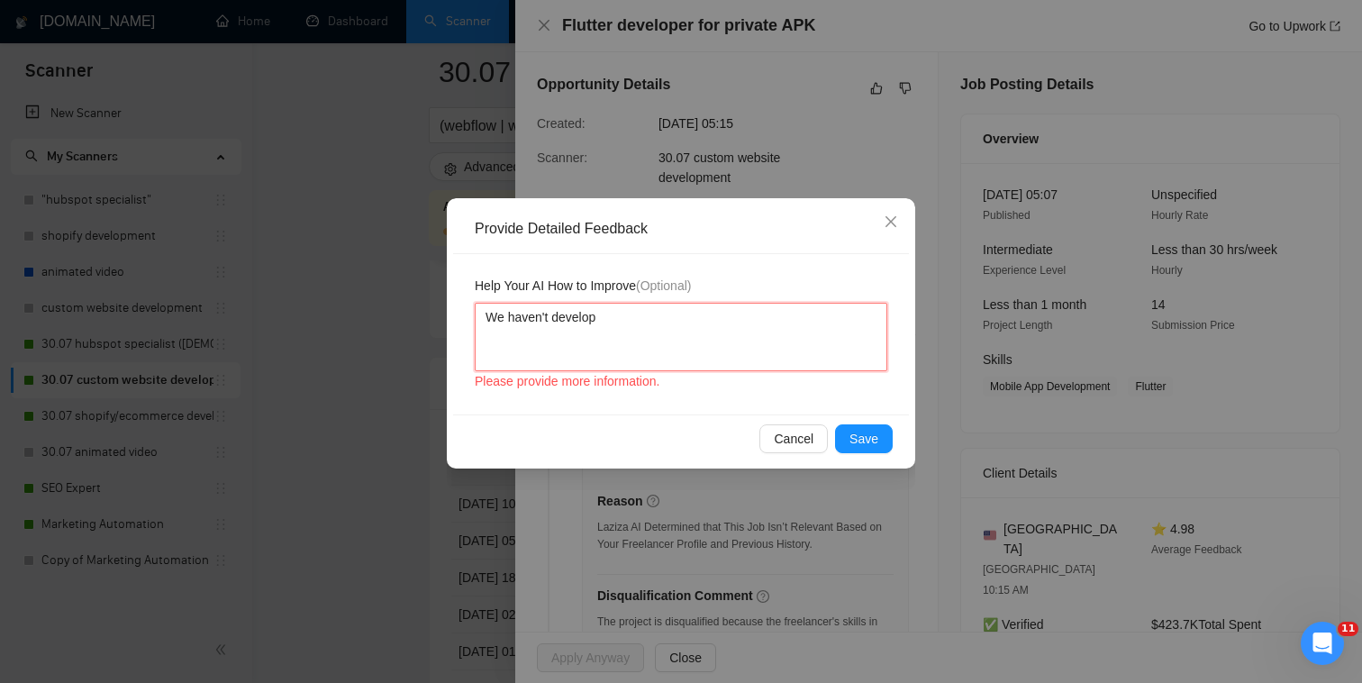
type textarea "We haven't develope"
type textarea "We haven't developed"
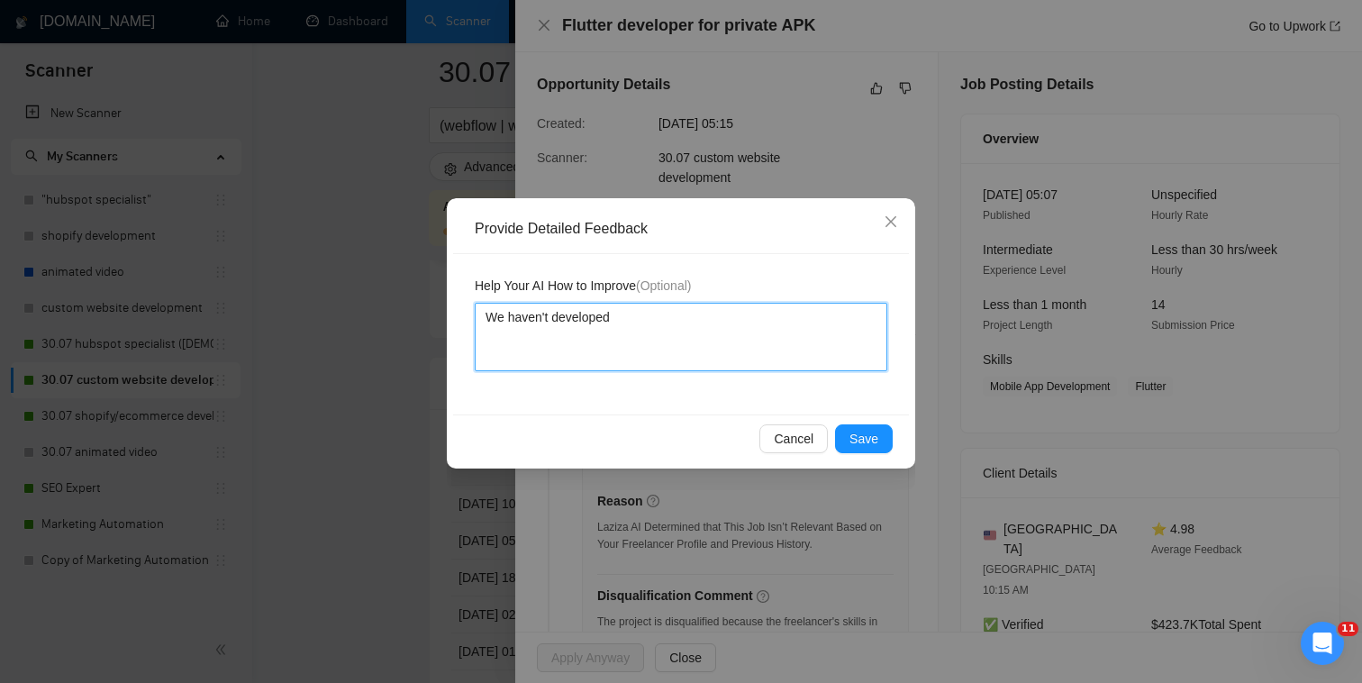
type textarea "We haven't developed u"
type textarea "We haven't developed"
type textarea "We haven't developed m"
type textarea "We haven't developed mo"
type textarea "We haven't developed mob"
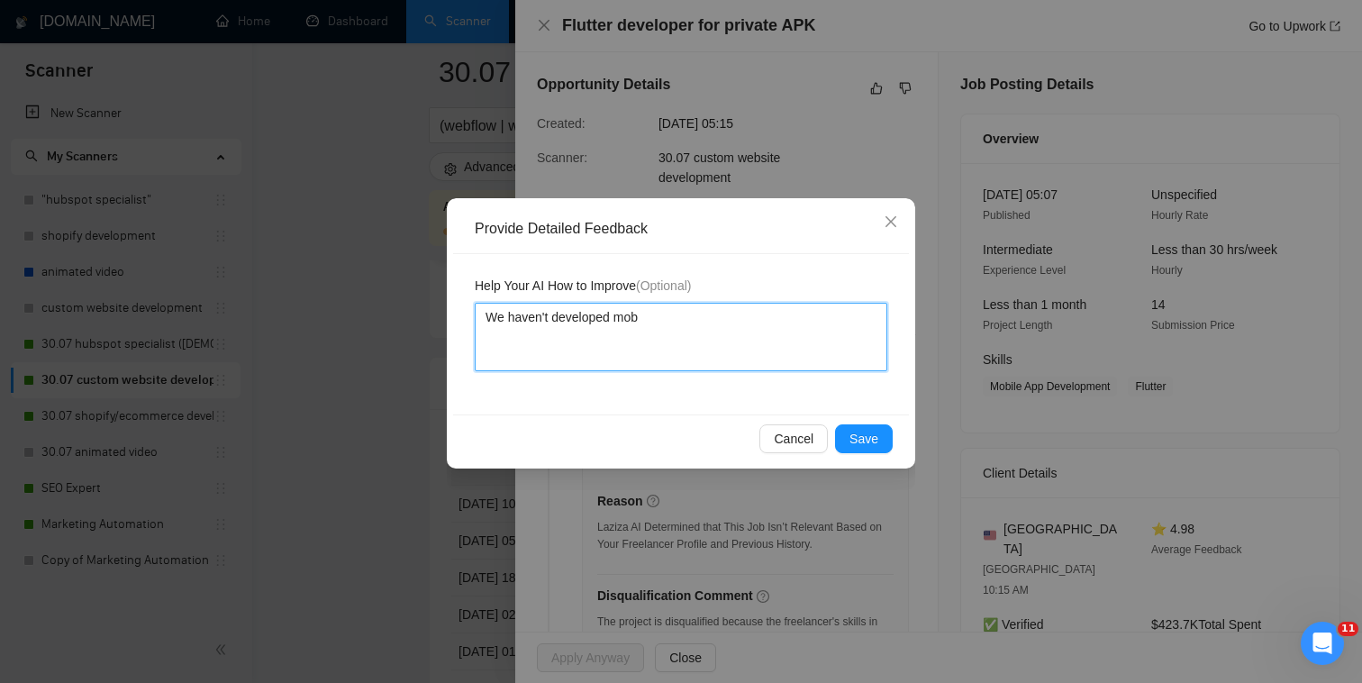
type textarea "We haven't developed mobi"
type textarea "We haven't developed mobil"
type textarea "We haven't developed mobile"
type textarea "We haven't developed mobile a"
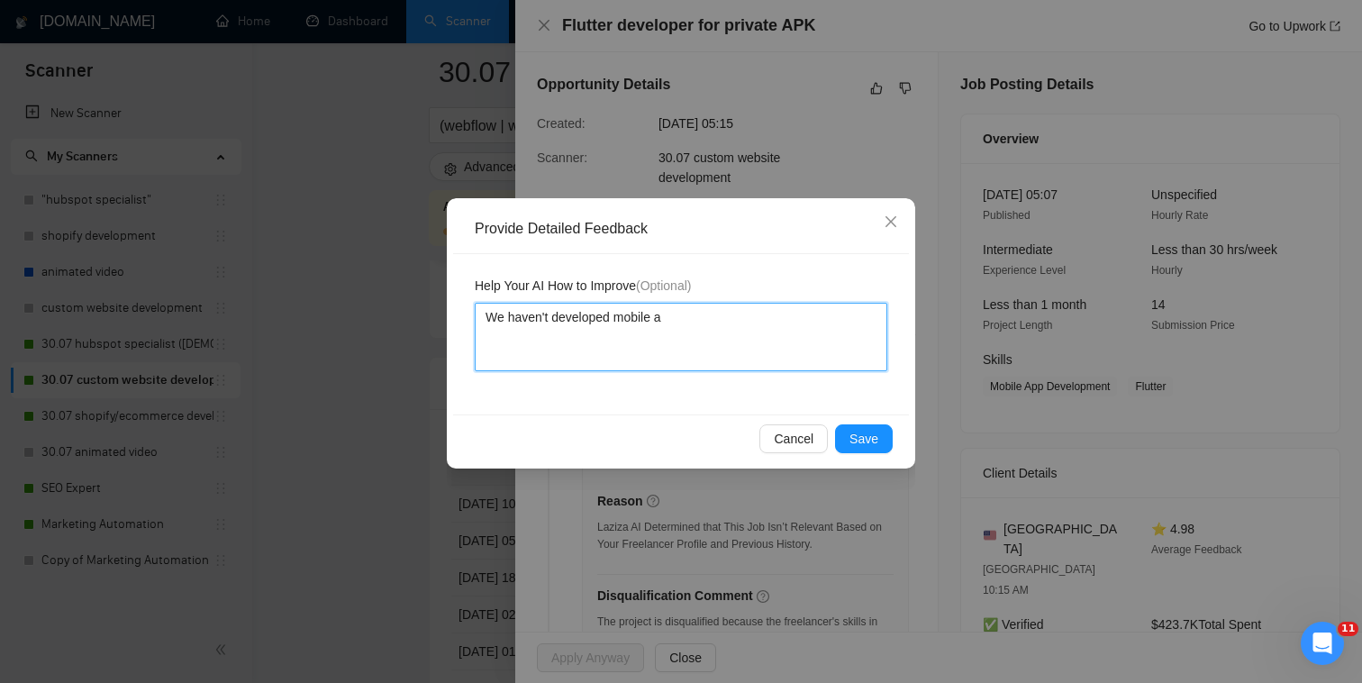
type textarea "We haven't developed mobile ap"
type textarea "We haven't developed mobile app"
type textarea "We haven't developed mobile apps"
type textarea "We haven't developed mobile apps."
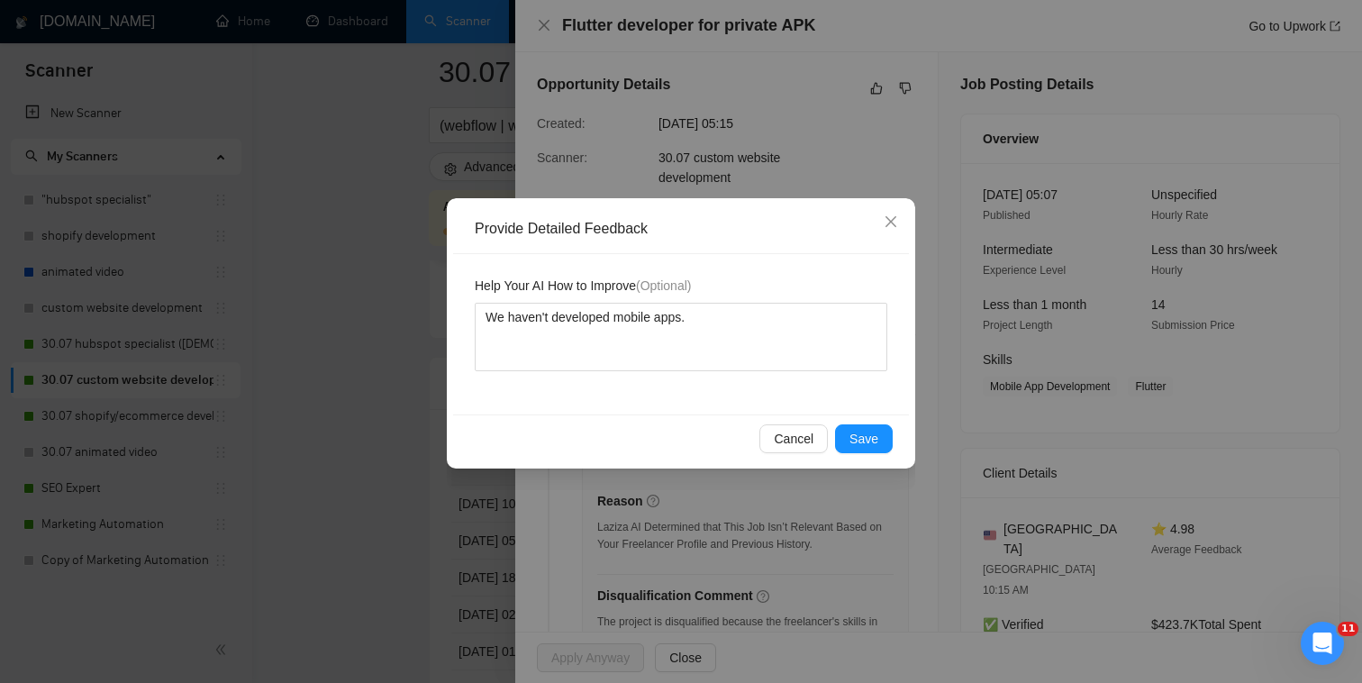
click at [901, 448] on div "Cancel Save" at bounding box center [681, 438] width 456 height 48
click at [871, 441] on span "Save" at bounding box center [864, 439] width 29 height 20
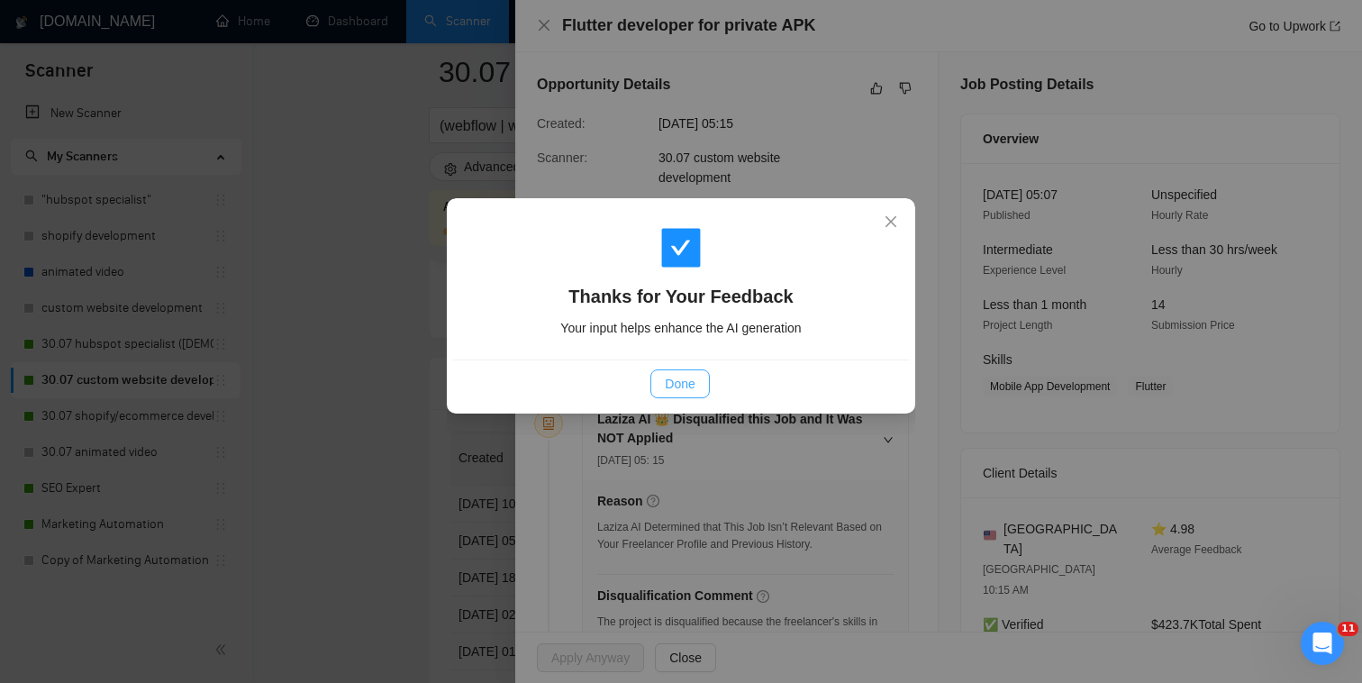
click at [680, 392] on span "Done" at bounding box center [680, 384] width 30 height 20
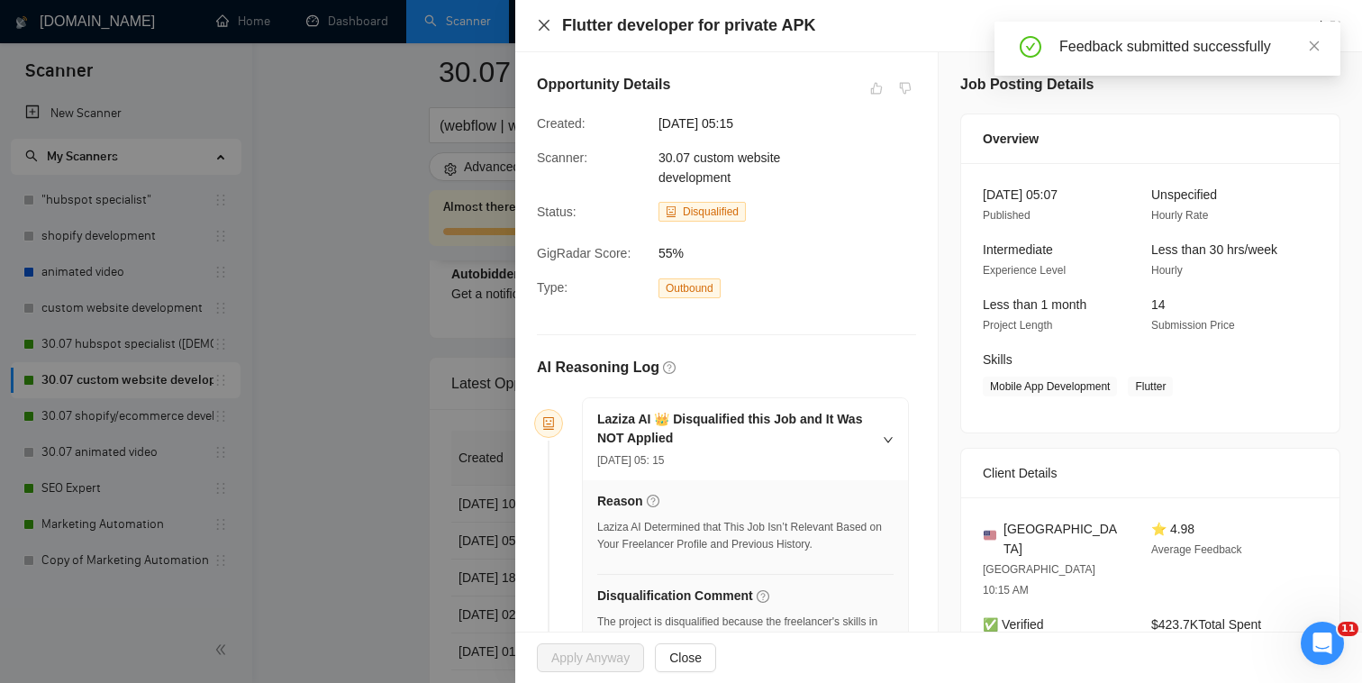
click at [550, 30] on icon "close" at bounding box center [544, 25] width 14 height 14
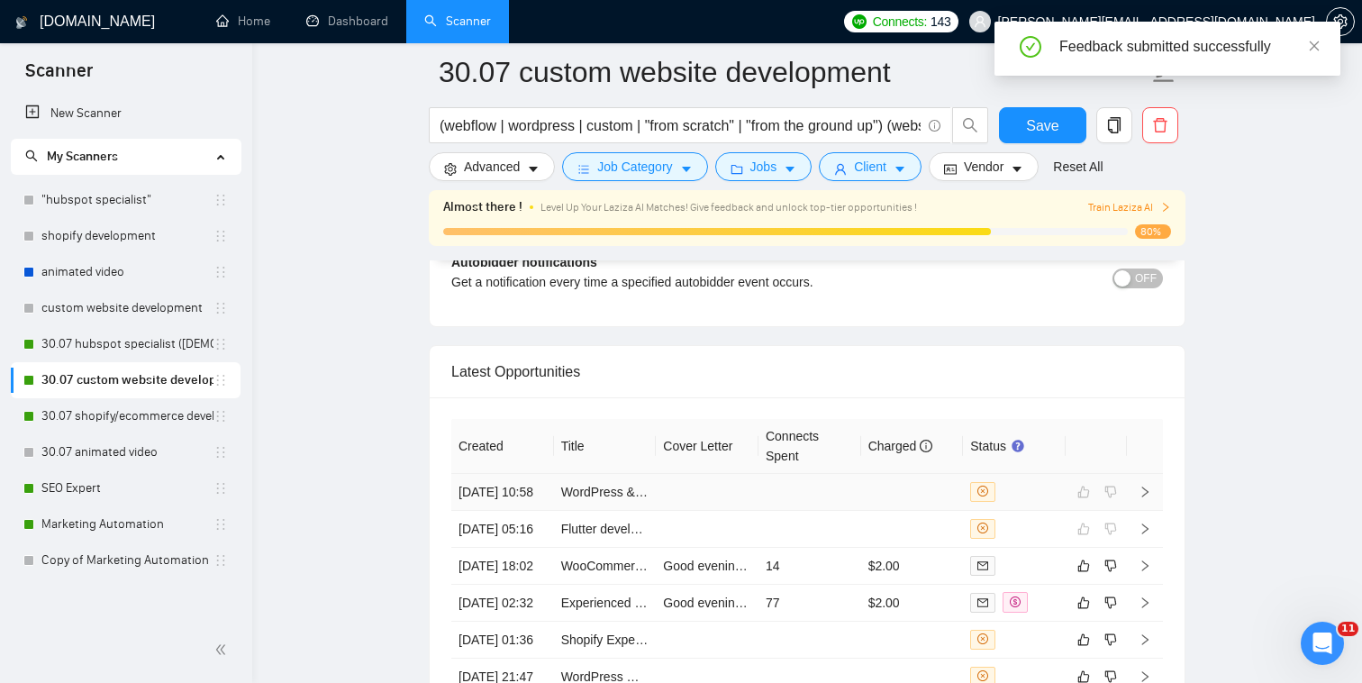
scroll to position [4419, 0]
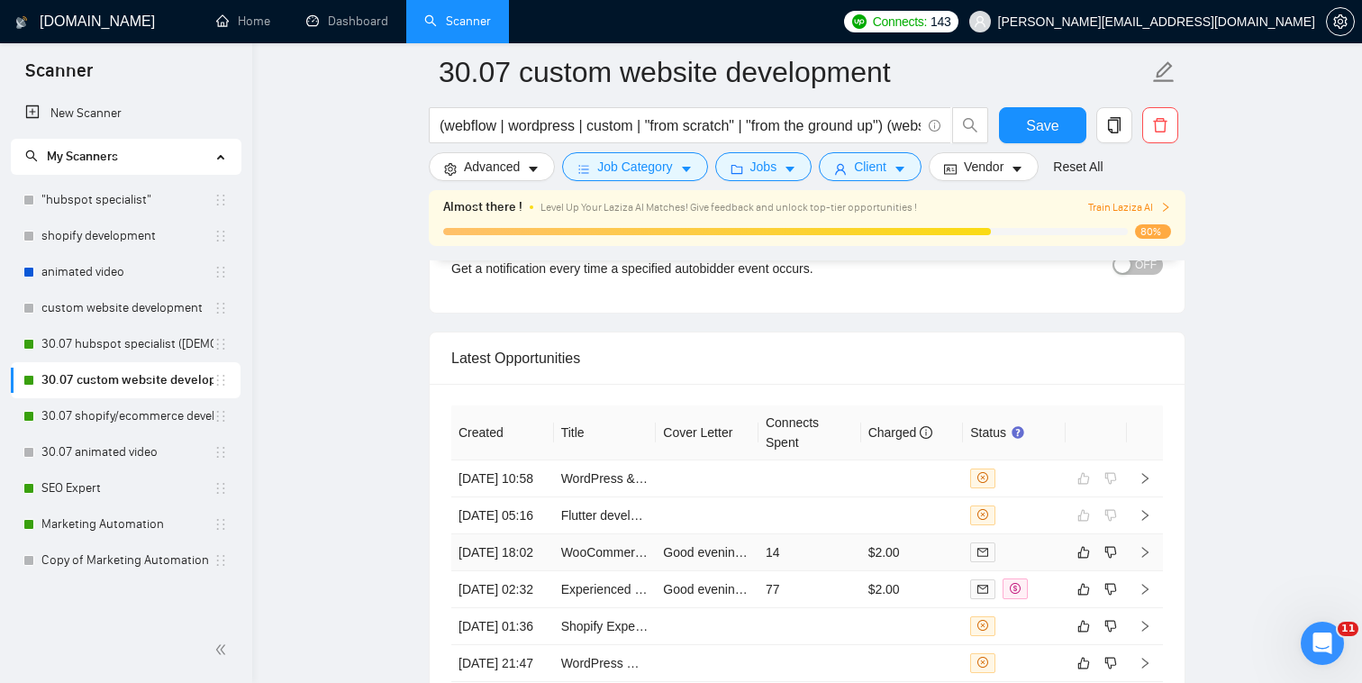
click at [939, 534] on td "$2.00" at bounding box center [912, 552] width 103 height 37
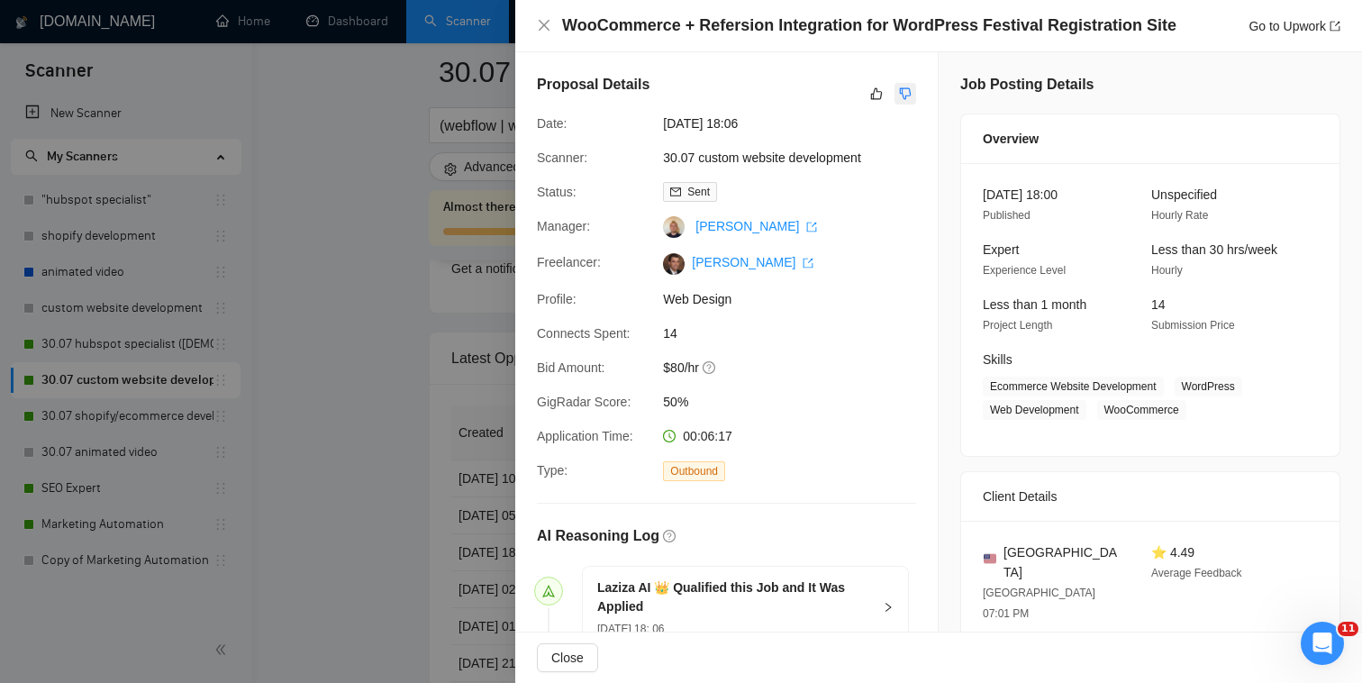
click at [904, 101] on button "button" at bounding box center [906, 94] width 22 height 22
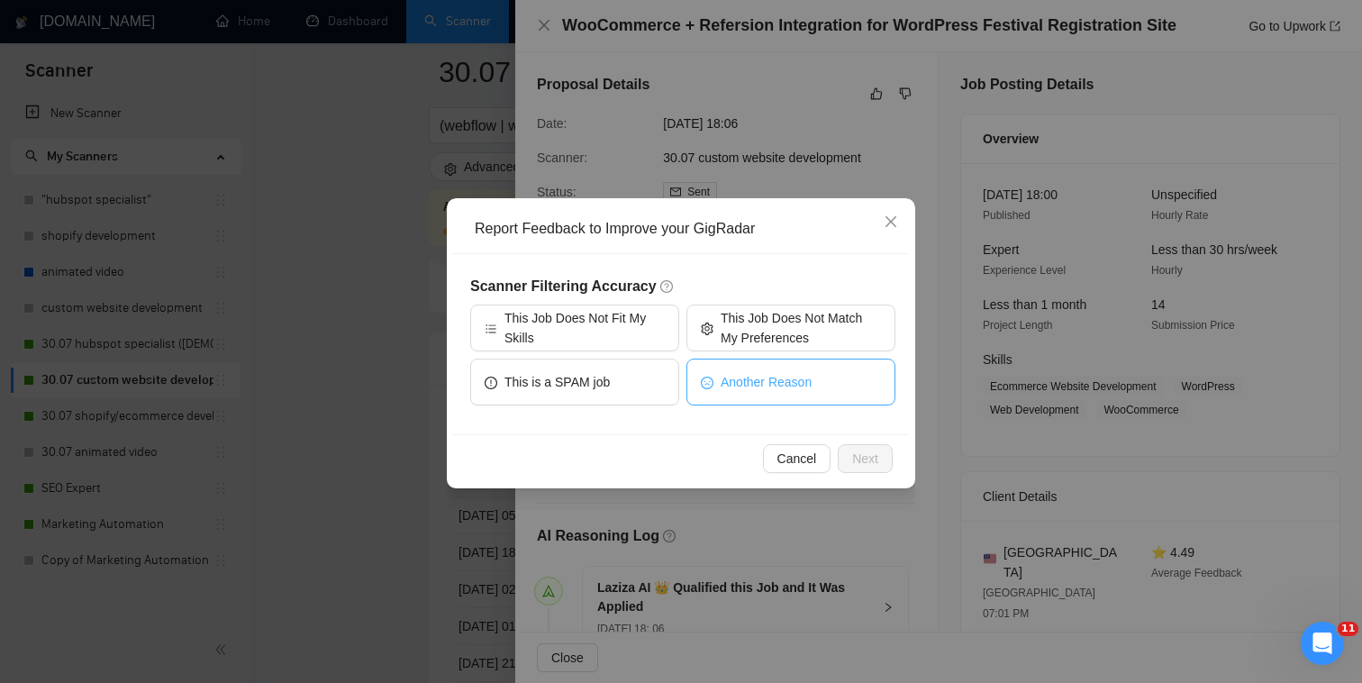
click at [827, 395] on button "Another Reason" at bounding box center [790, 382] width 209 height 47
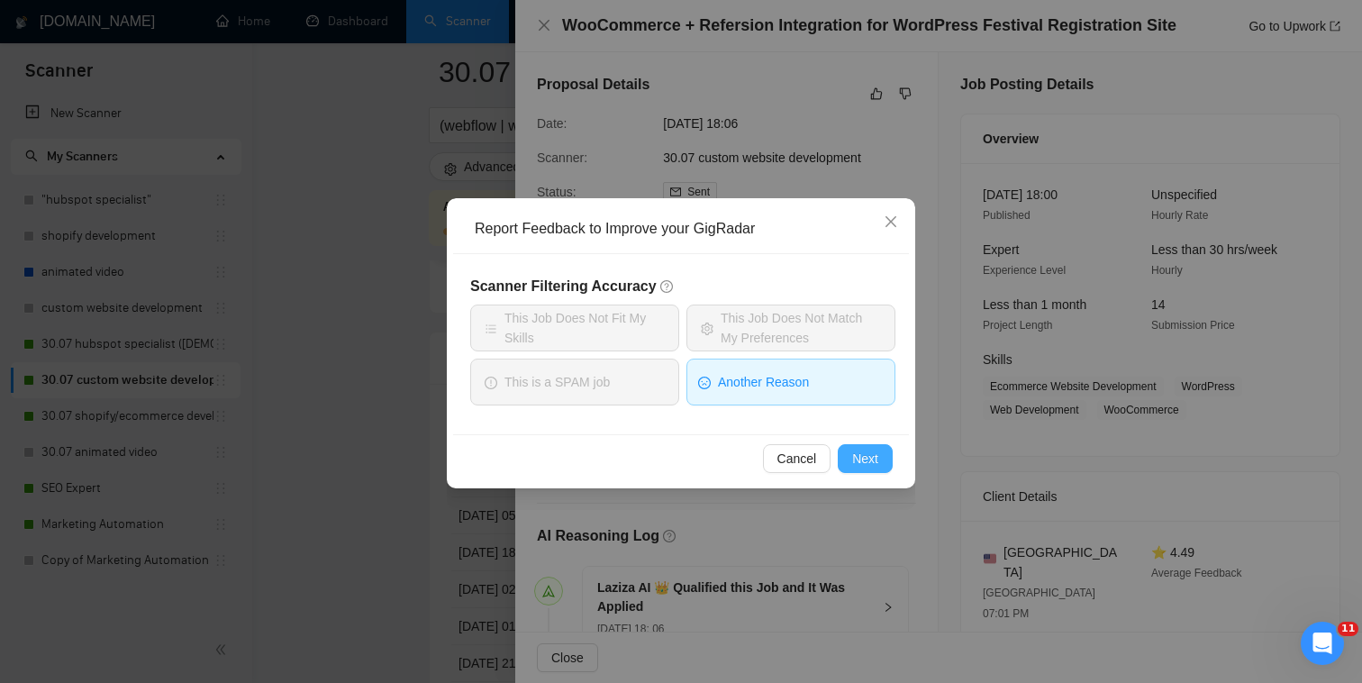
click at [867, 458] on span "Next" at bounding box center [865, 459] width 26 height 20
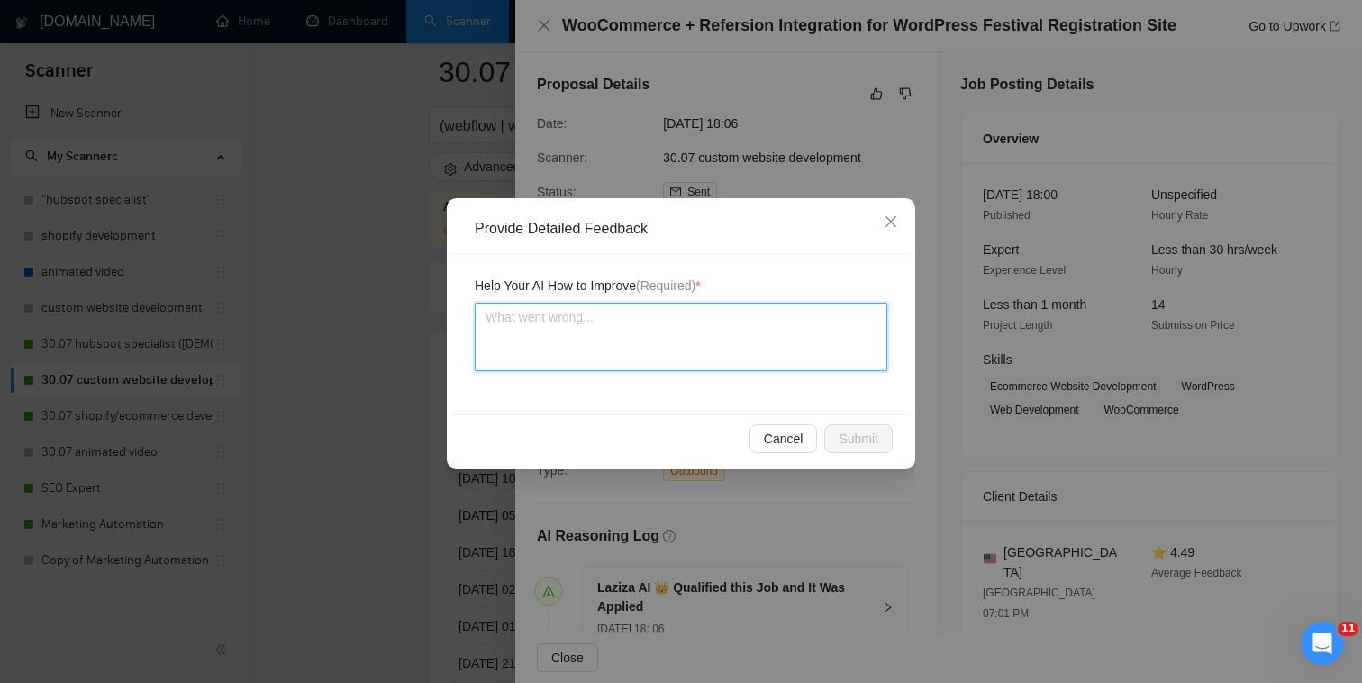
click at [807, 345] on textarea at bounding box center [681, 337] width 413 height 68
type textarea "M"
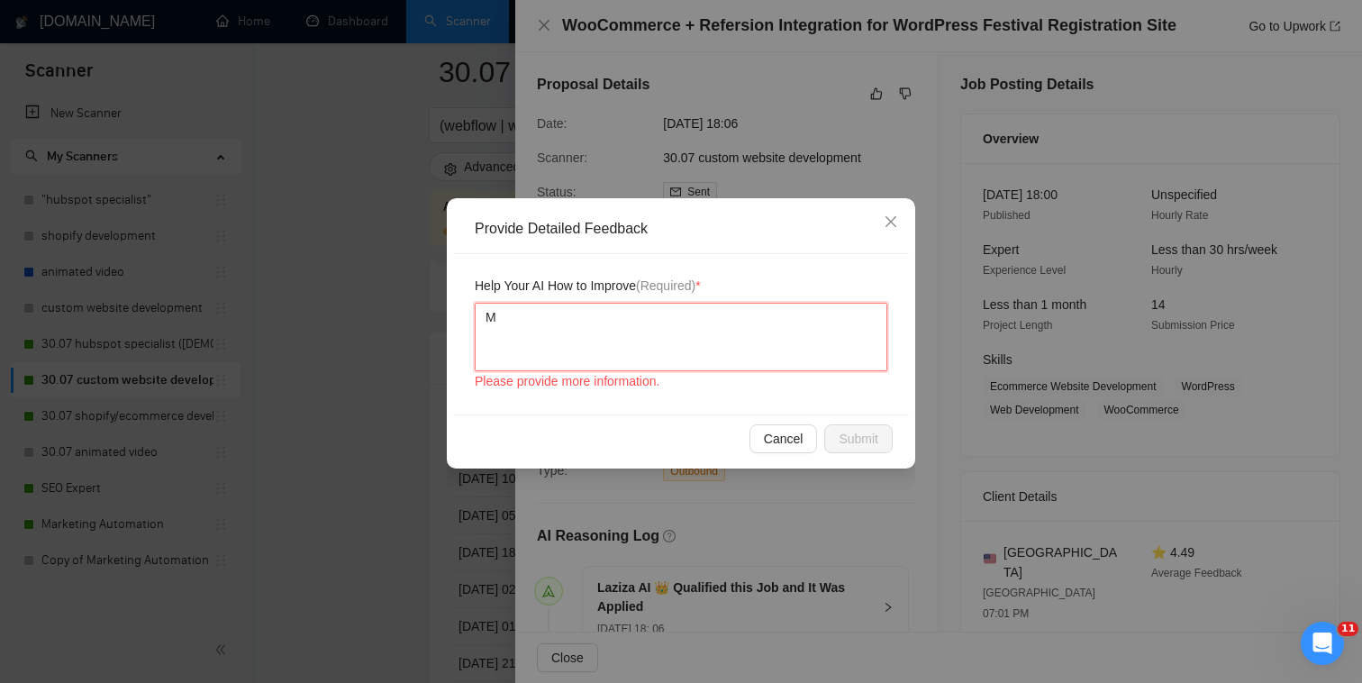
type textarea "Me"
type textarea "Men"
type textarea "Menti"
type textarea "Mentio"
type textarea "Mention"
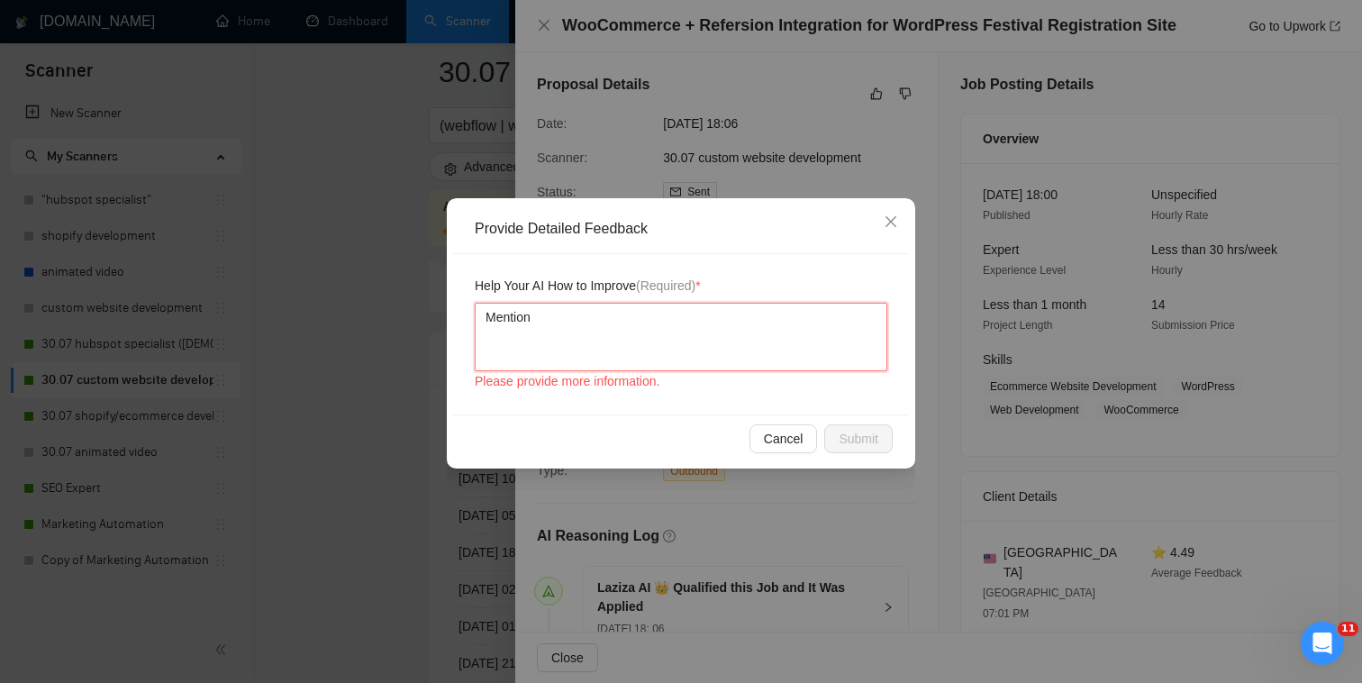
type textarea "Mention"
type textarea "Mention s"
type textarea "Mention so"
type textarea "Mention some"
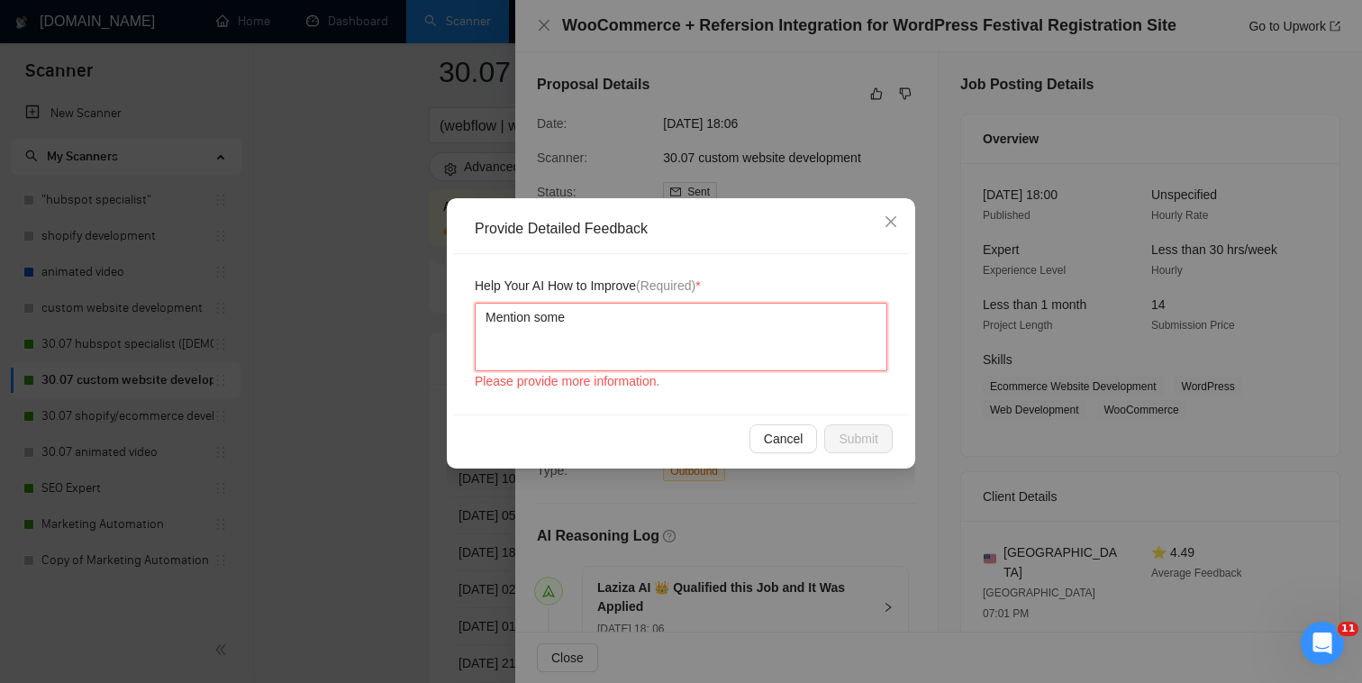
type textarea "Mention some W"
type textarea "Mention some Wo"
type textarea "Mention some Wor"
type textarea "Mention some Word"
type textarea "Mention some Wordpr"
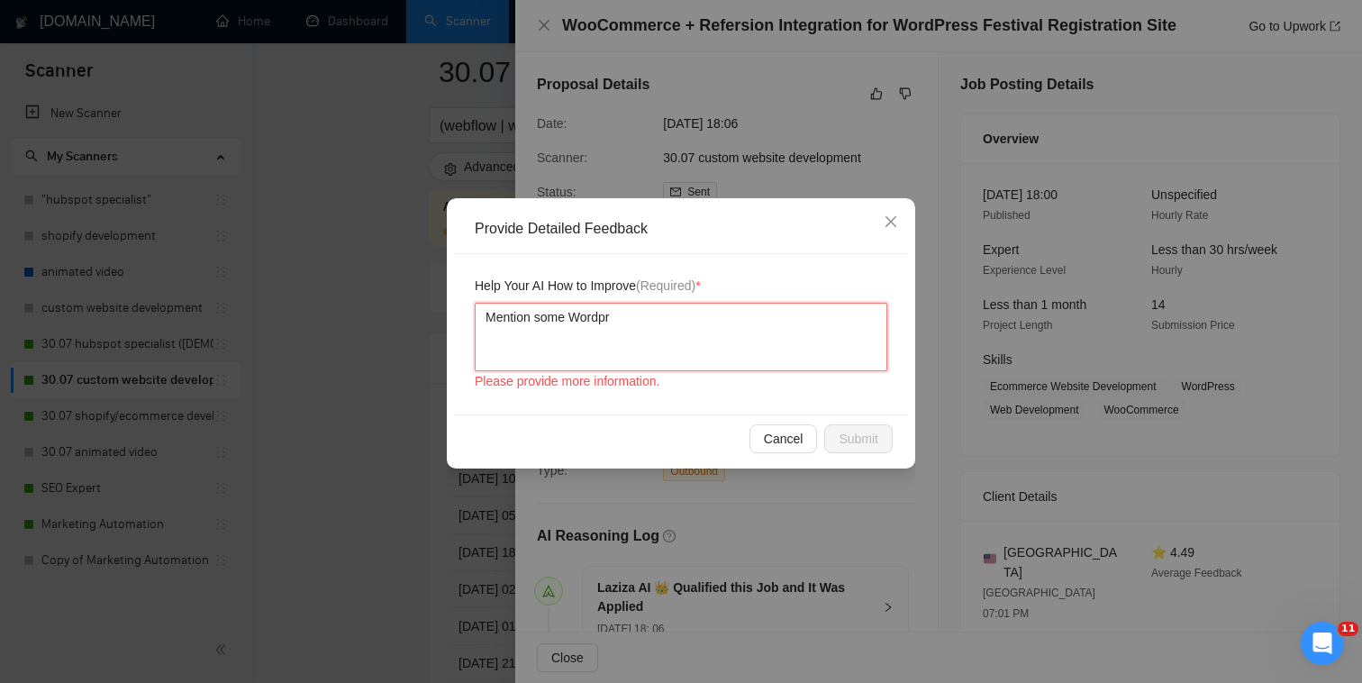
type textarea "Mention some Wordpre"
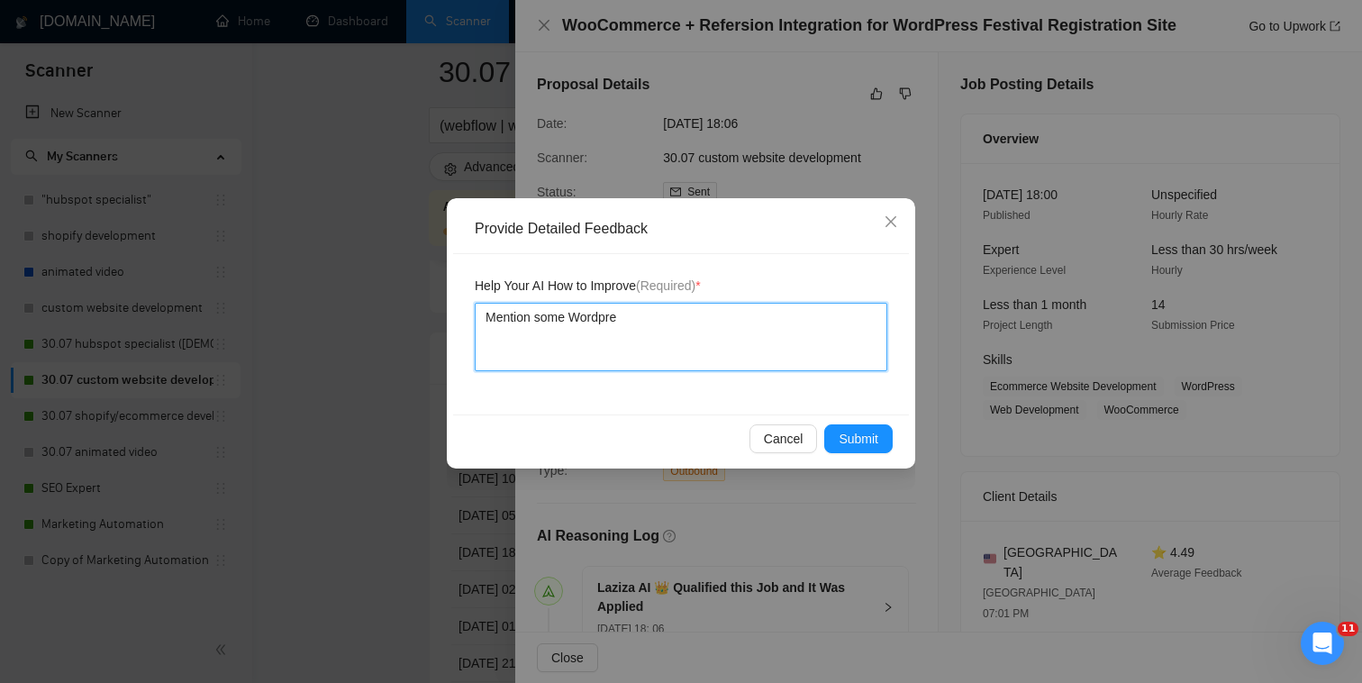
type textarea "Mention some Wordpres"
type textarea "Mention some Wordpress"
type textarea "Mention some Wordpress p"
type textarea "Mention some Wordpress pr"
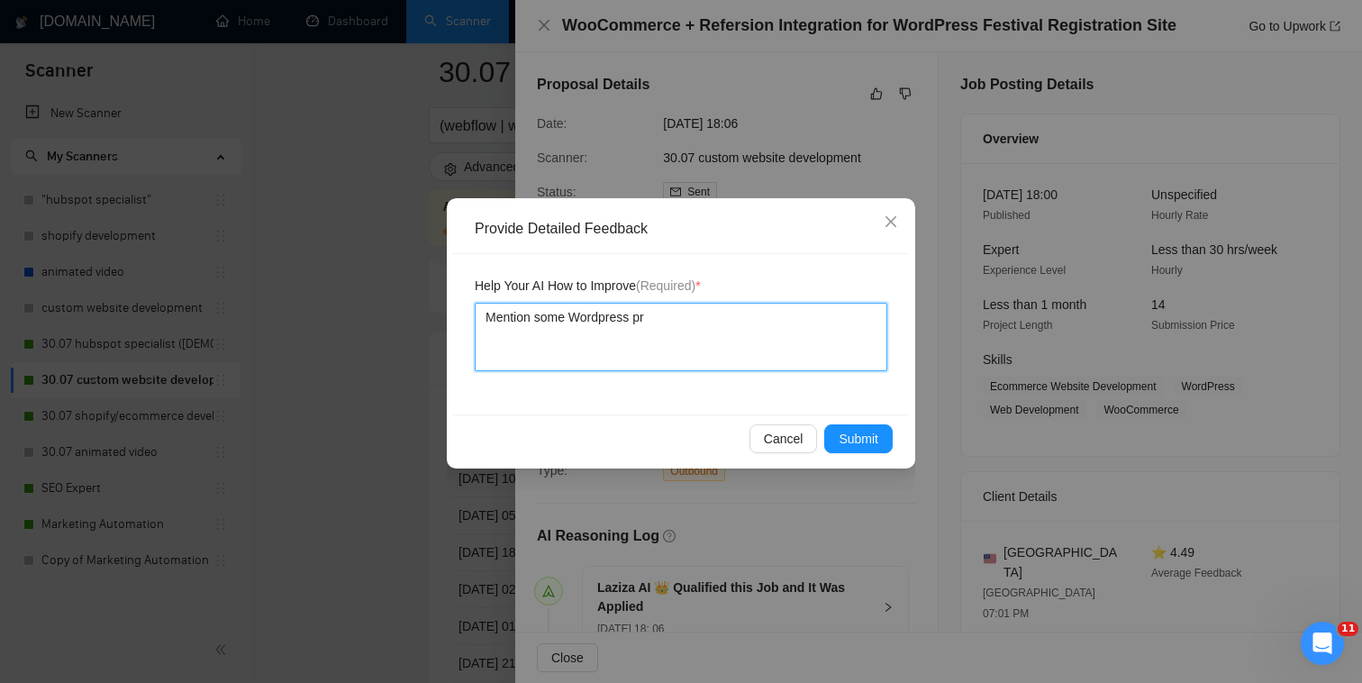
type textarea "Mention some Wordpress pro"
type textarea "Mention some Wordpress proje"
type textarea "Mention some Wordpress projec"
type textarea "Mention some Wordpress project"
type textarea "Mention some Wordpress projects"
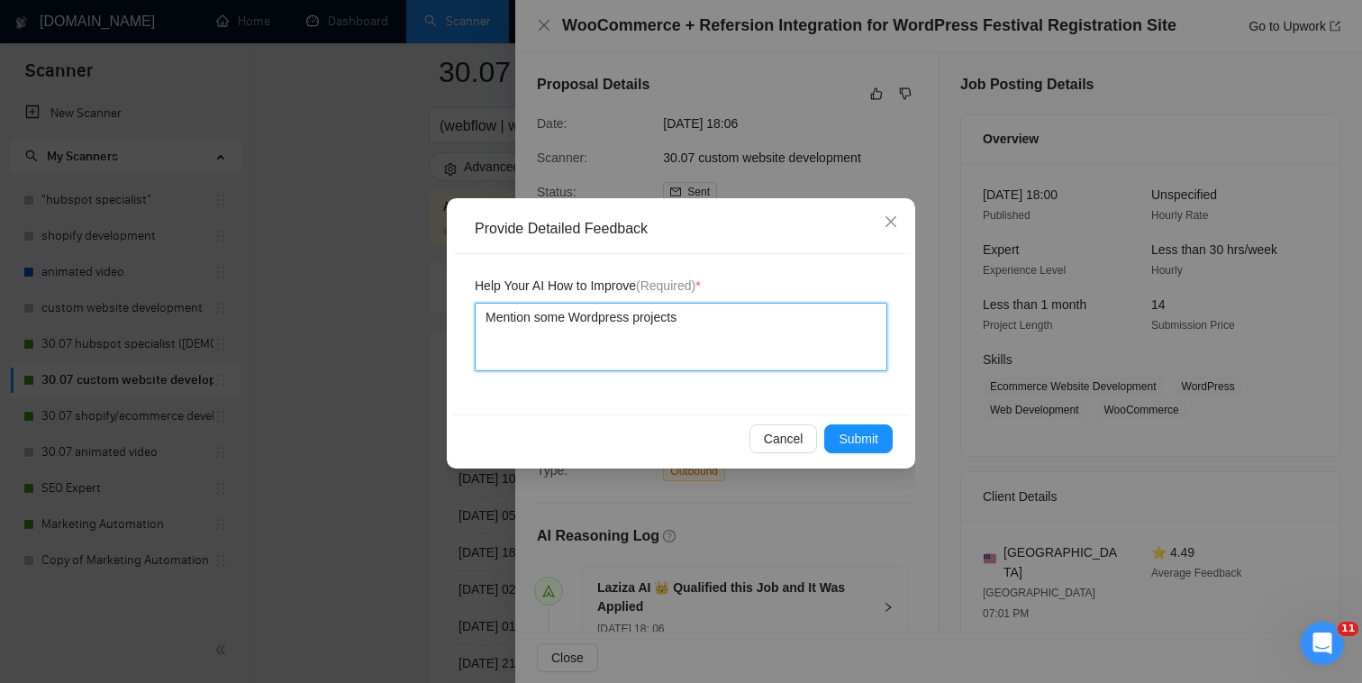
type textarea "Mention some Wordpress projects"
type textarea "Mention some Wordpress projects i"
type textarea "Mention some Wordpress projects in"
type textarea "Mention some Wordpress projects in y"
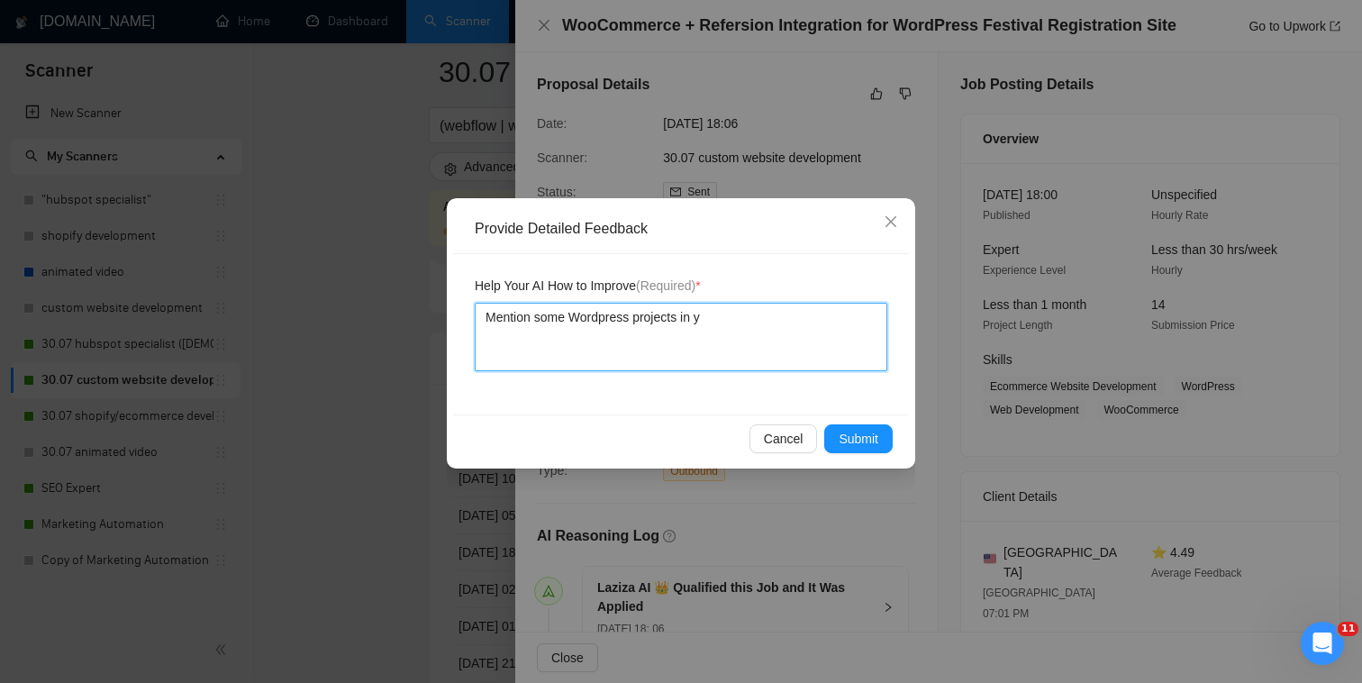
type textarea "Mention some Wordpress projects in yo"
type textarea "Mention some Wordpress projects in y"
type textarea "Mention some Wordpress projects in"
type textarea "Mention some Wordpress projects in m"
type textarea "Mention some Wordpress projects in my"
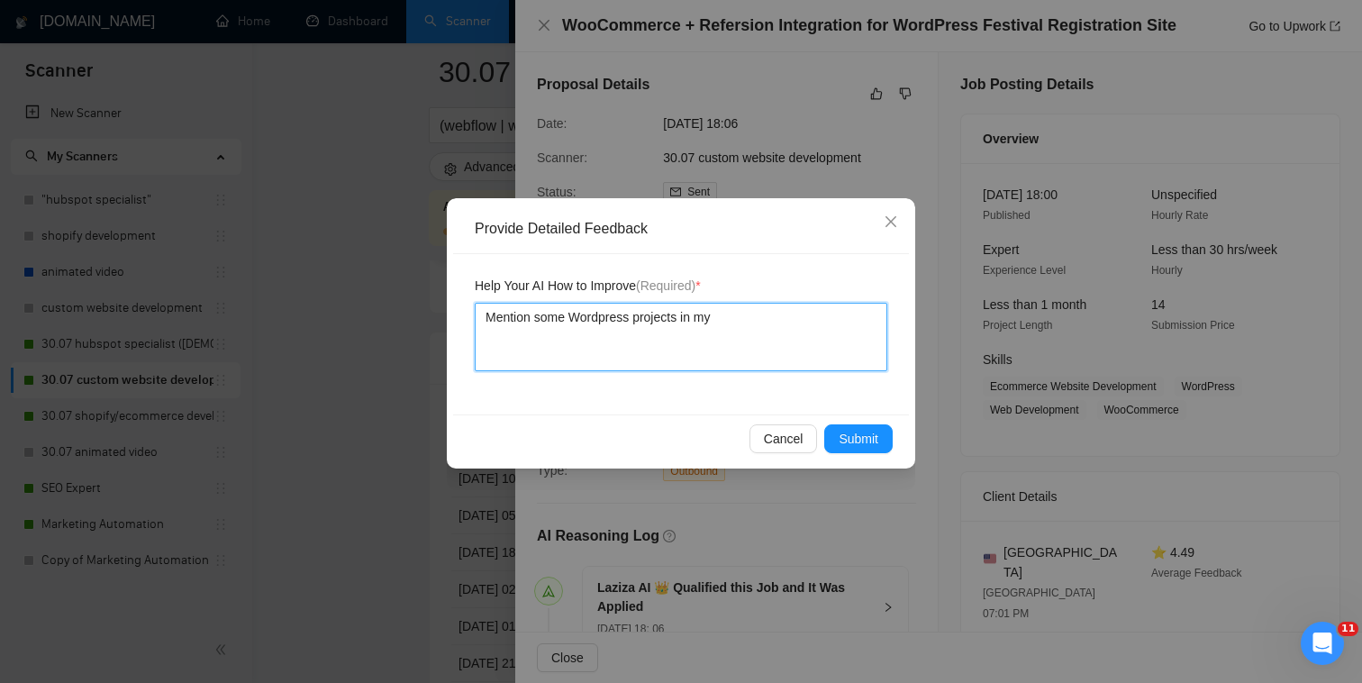
type textarea "Mention some Wordpress projects in my"
type textarea "Mention some Wordpress projects in my p"
type textarea "Mention some Wordpress projects in my po"
type textarea "Mention some Wordpress projects in my por"
type textarea "Mention some Wordpress projects in my port"
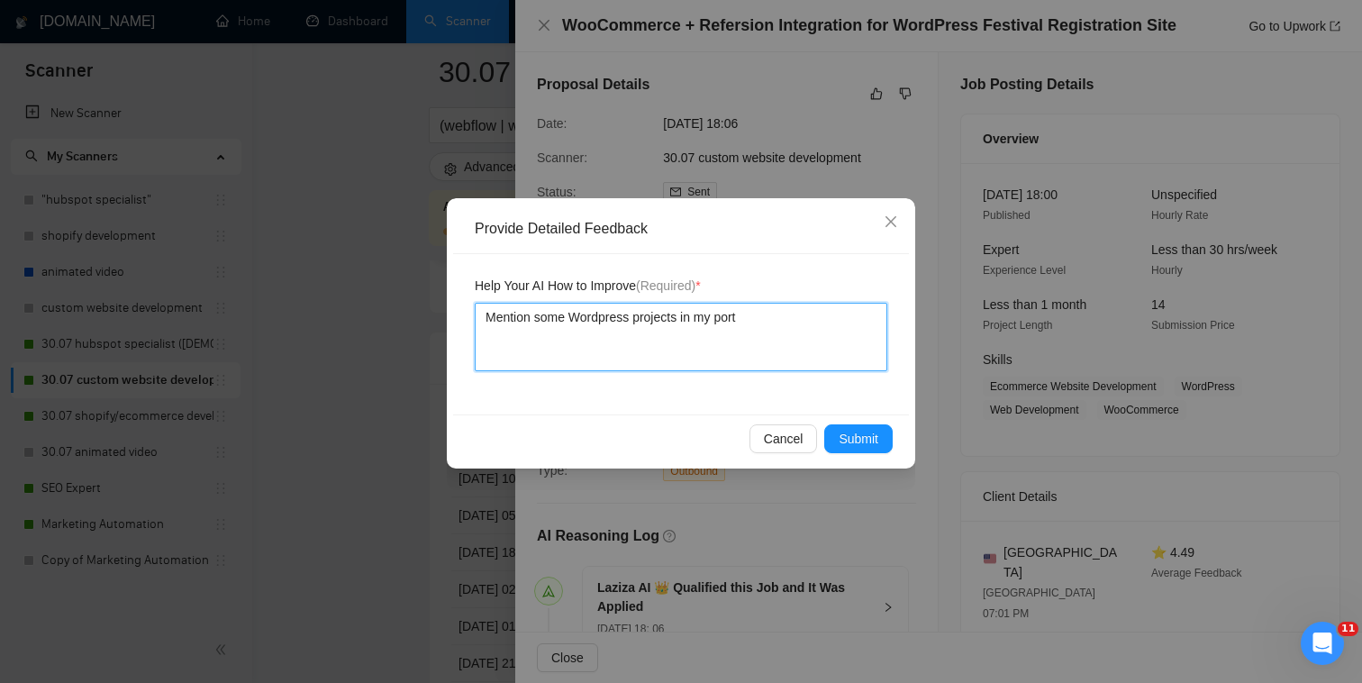
type textarea "Mention some Wordpress projects in my portf"
type textarea "Mention some Wordpress projects in my portfo"
type textarea "Mention some Wordpress projects in my portfoi"
type textarea "Mention some Wordpress projects in my portfo"
type textarea "Mention some Wordpress projects in my portfol"
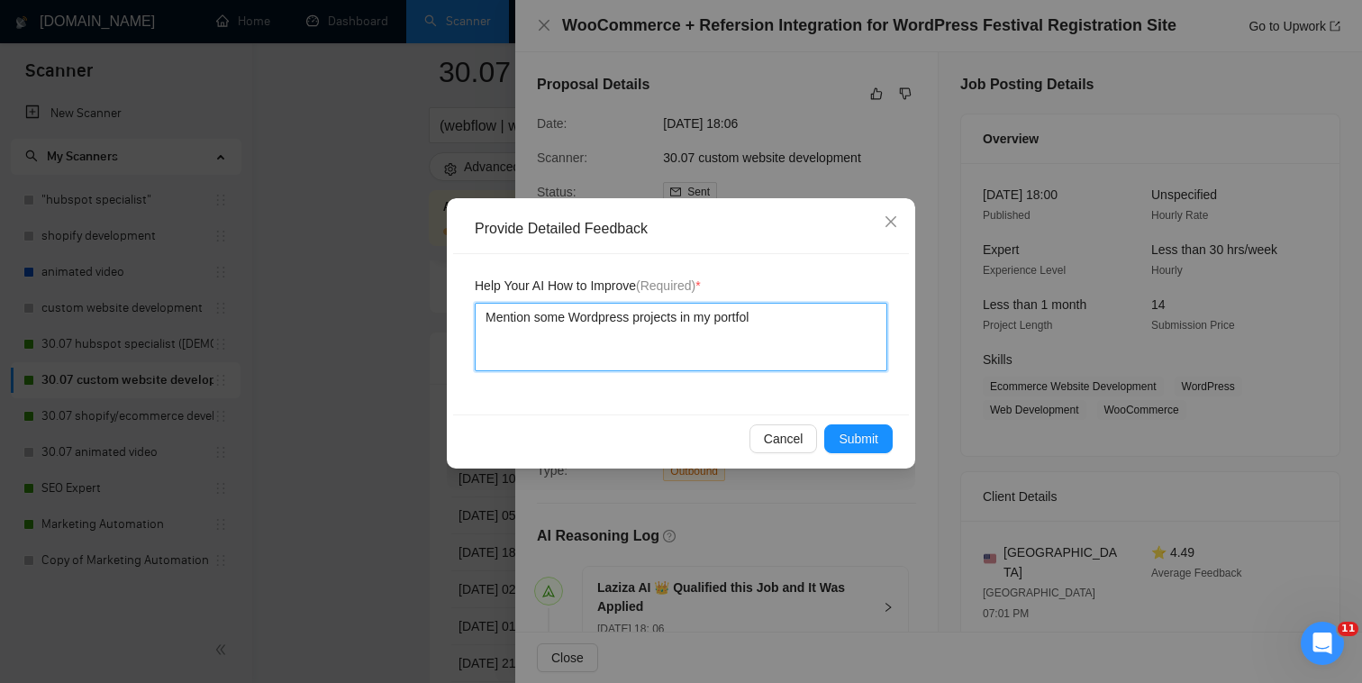
type textarea "Mention some Wordpress projects in my portfoli"
type textarea "Mention some Wordpress projects in my portfolio"
type textarea "Mention some Wordpress projects in my portfolio."
click at [874, 453] on div "Cancel Submit" at bounding box center [681, 438] width 456 height 48
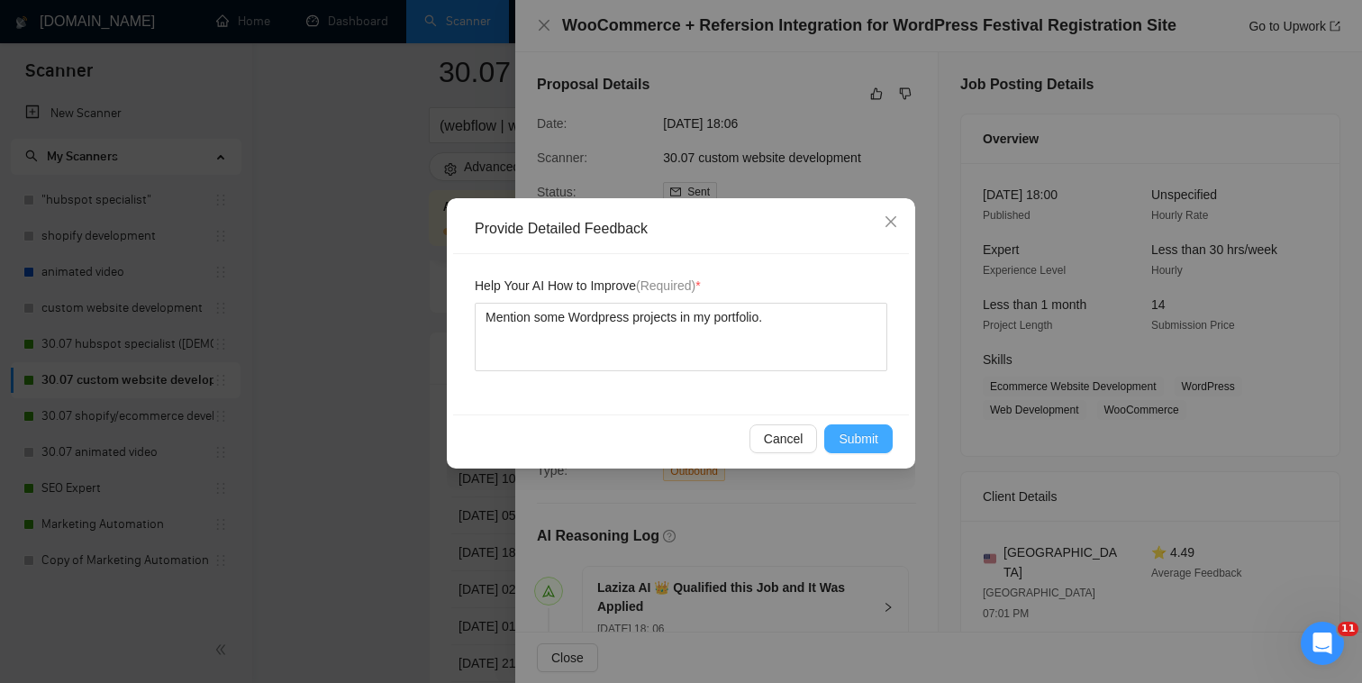
click at [872, 432] on span "Submit" at bounding box center [859, 439] width 40 height 20
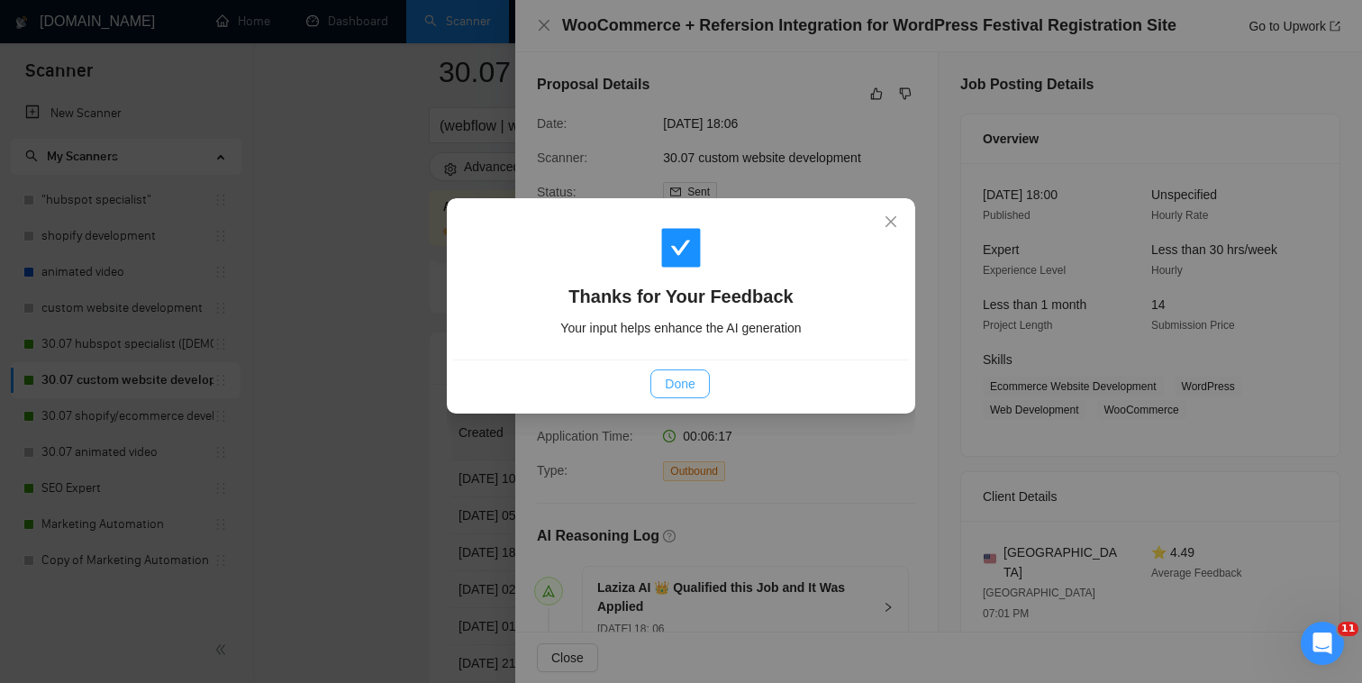
click at [698, 383] on button "Done" at bounding box center [679, 383] width 59 height 29
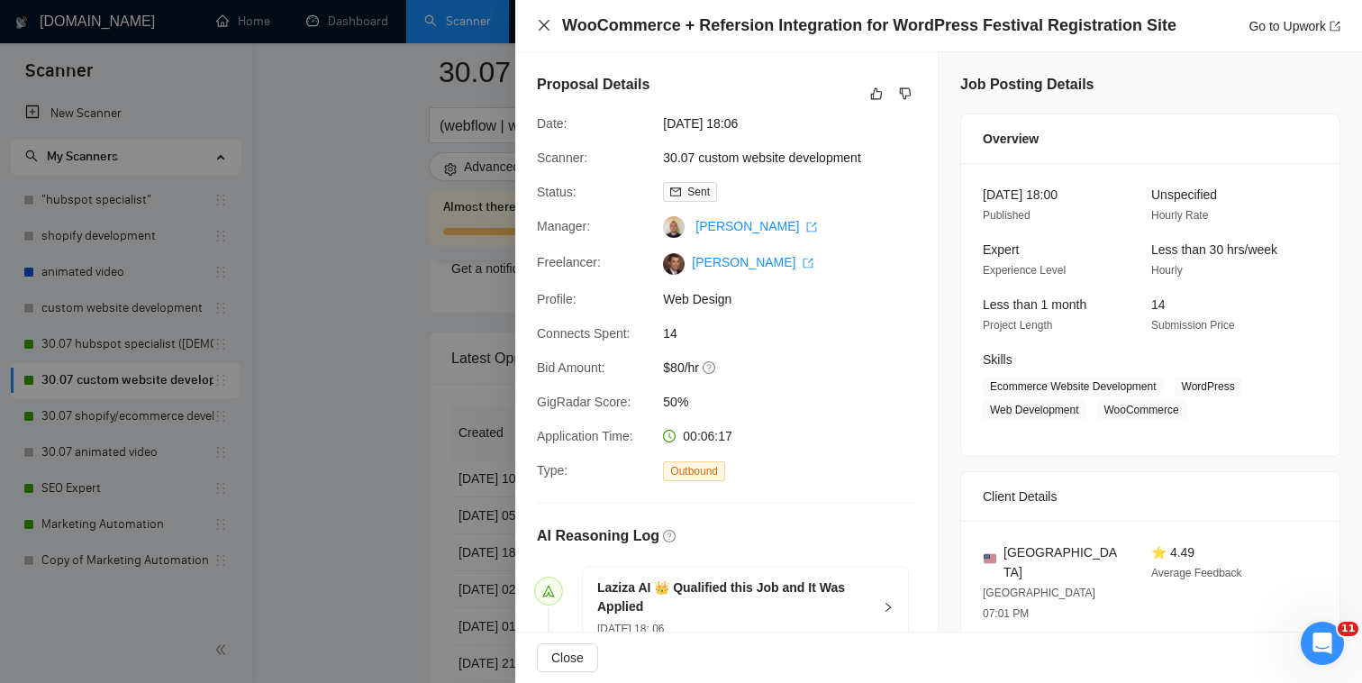
click at [541, 29] on icon "close" at bounding box center [544, 25] width 14 height 14
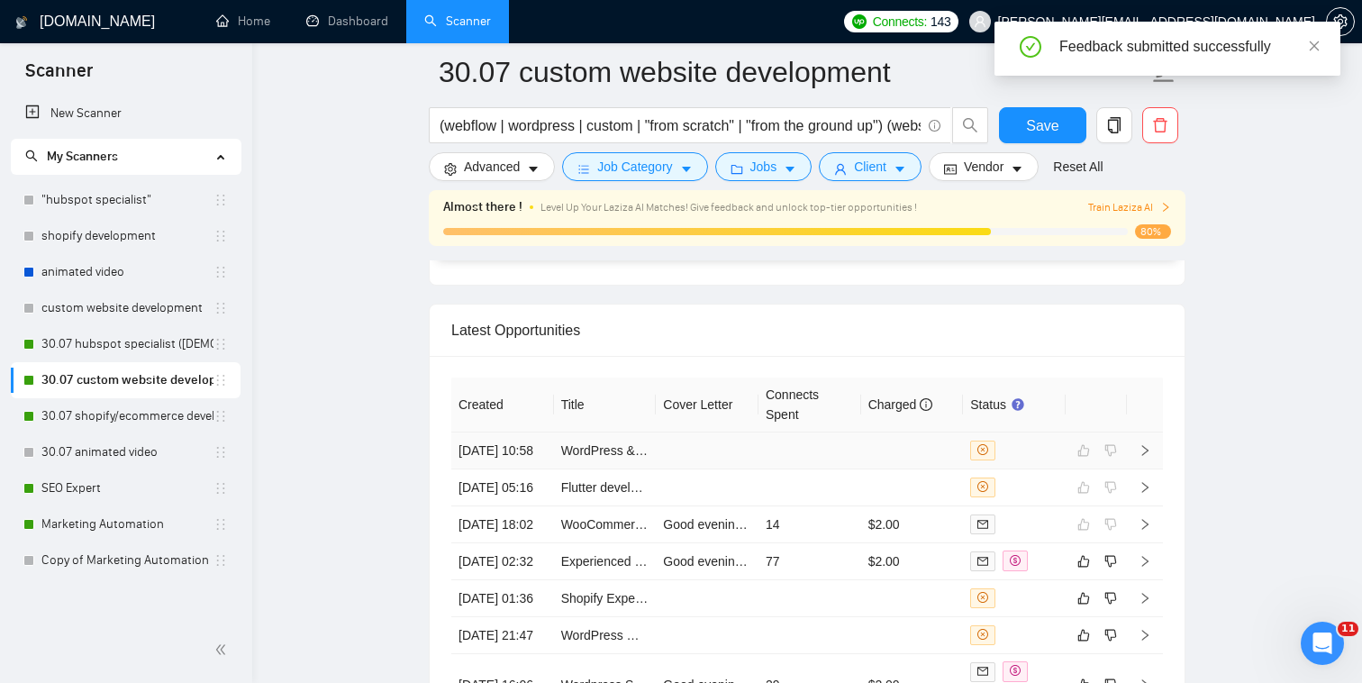
scroll to position [4474, 0]
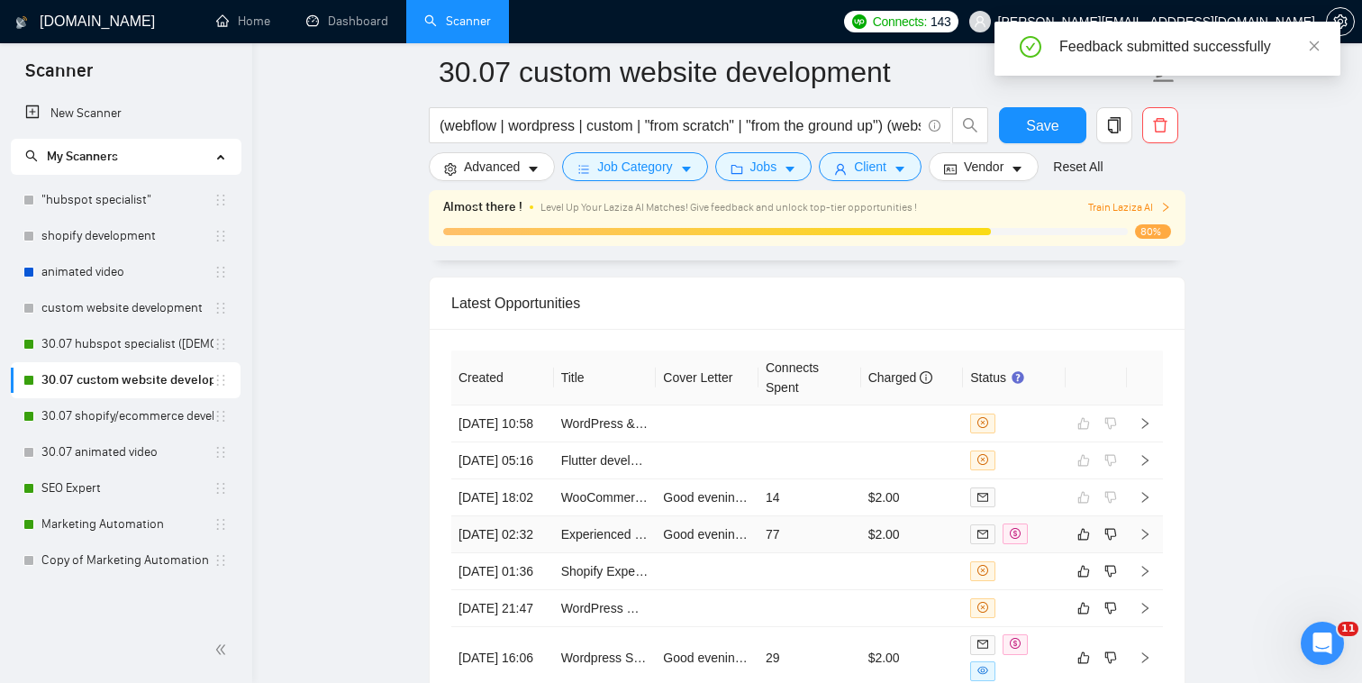
click at [952, 524] on td "$2.00" at bounding box center [912, 534] width 103 height 37
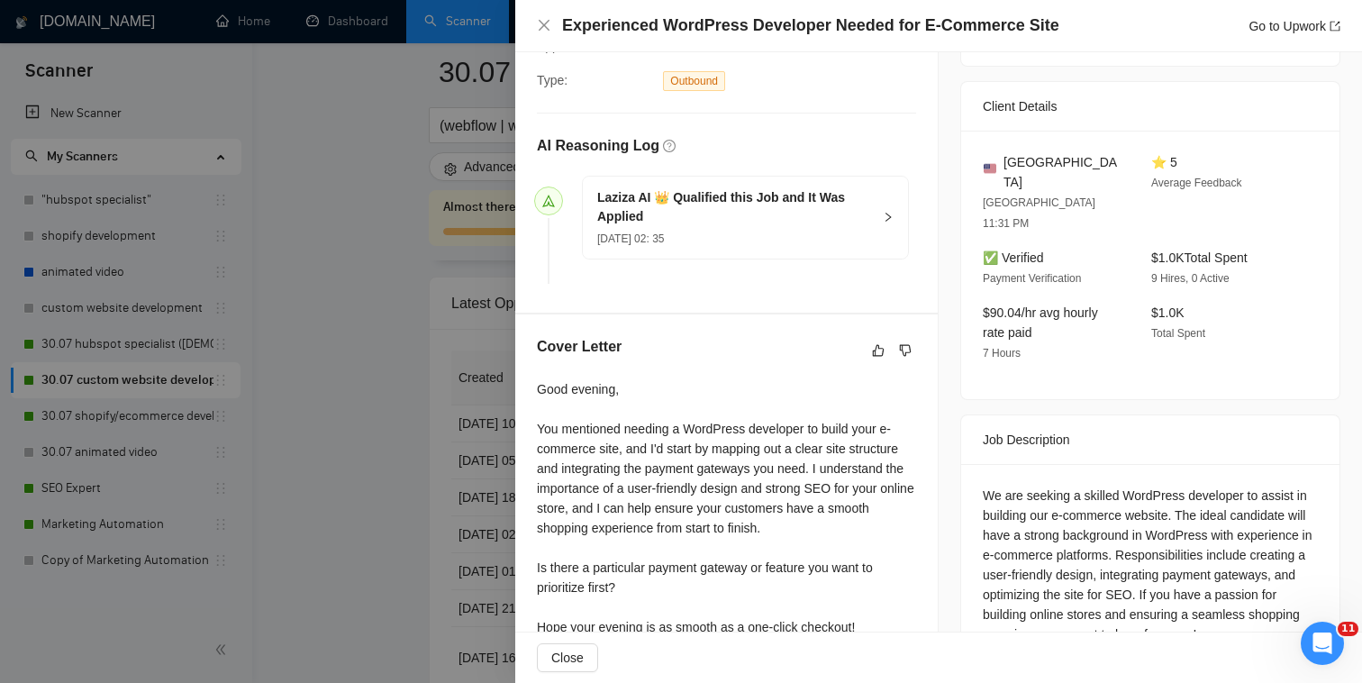
scroll to position [423, 0]
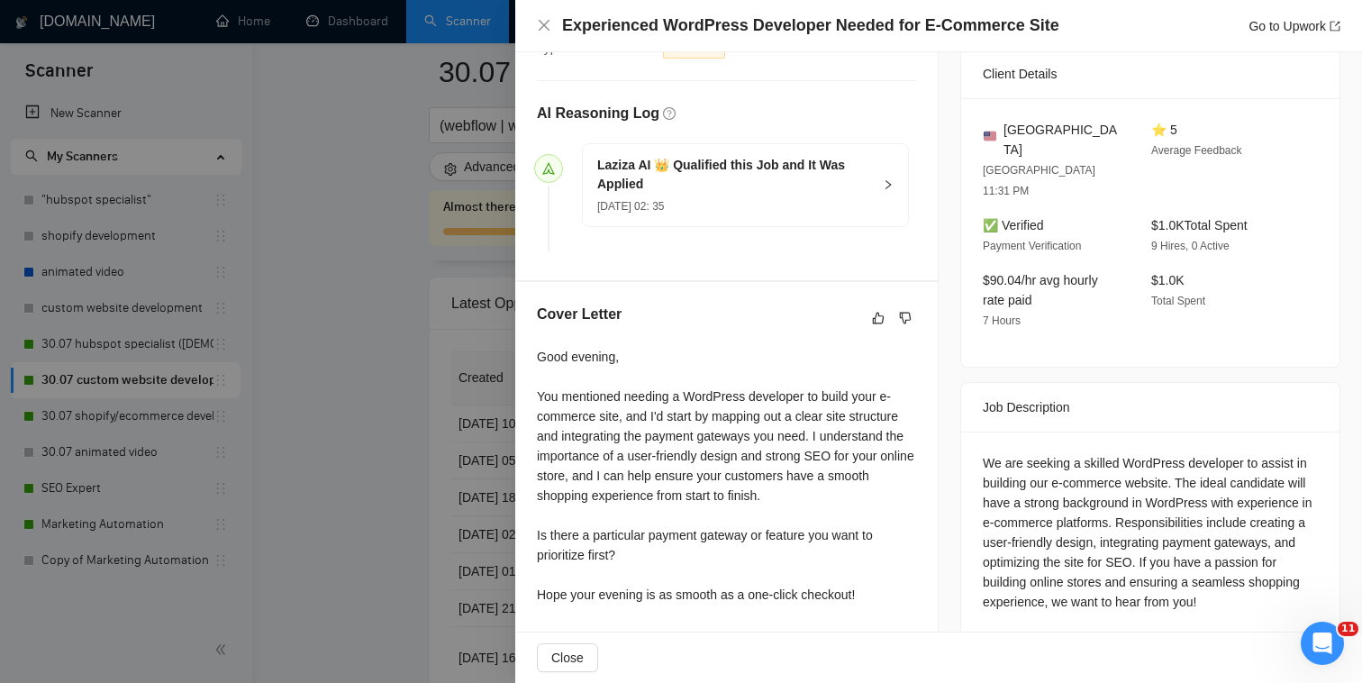
click at [873, 204] on div "Laziza AI 👑 Qualified this Job and It Was Applied 17 Aug, 2025 02: 35" at bounding box center [745, 185] width 325 height 82
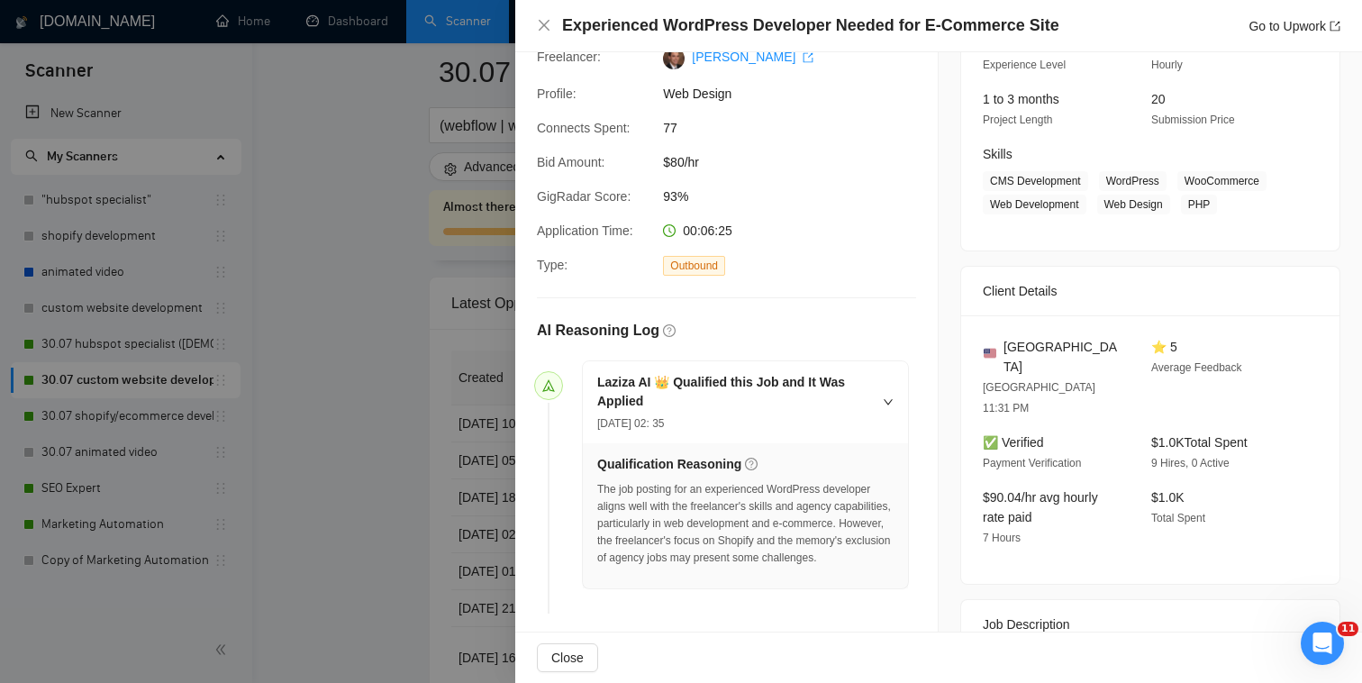
scroll to position [0, 0]
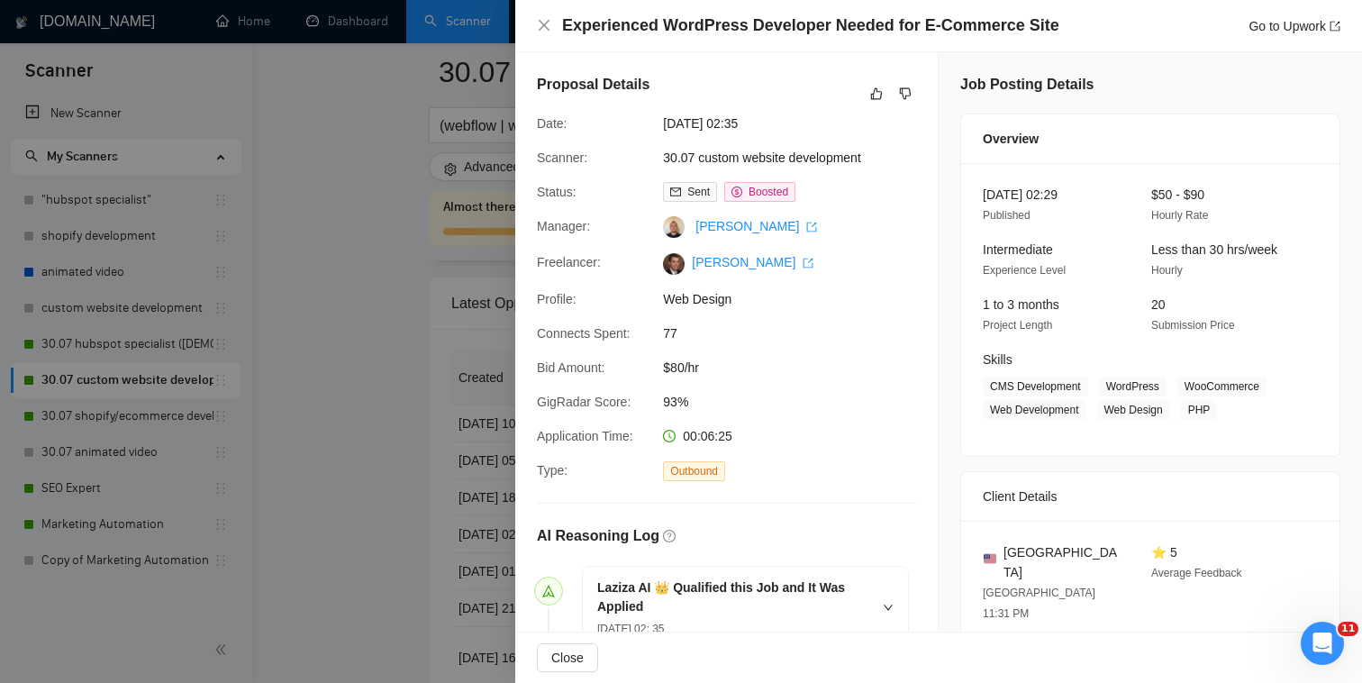
click at [892, 25] on h4 "Experienced WordPress Developer Needed for E-Commerce Site" at bounding box center [810, 25] width 497 height 23
click at [541, 22] on icon "close" at bounding box center [544, 25] width 11 height 11
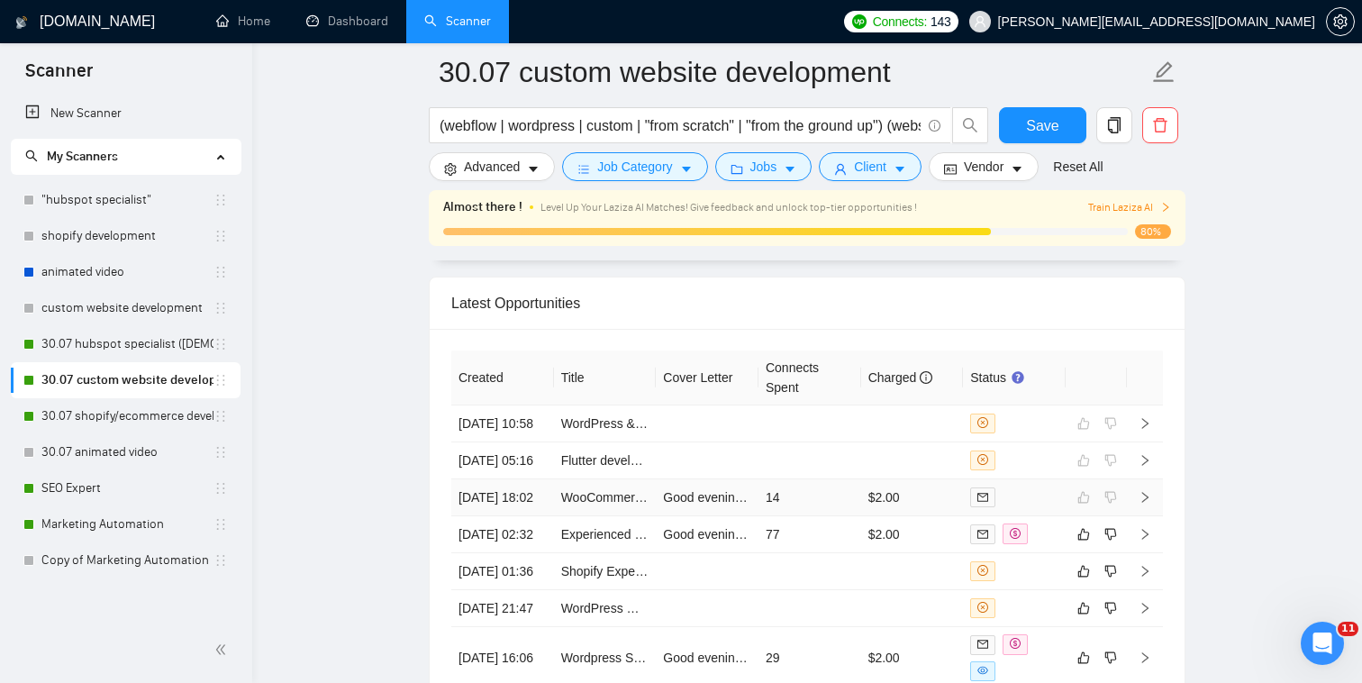
click at [1018, 486] on div at bounding box center [1014, 496] width 88 height 21
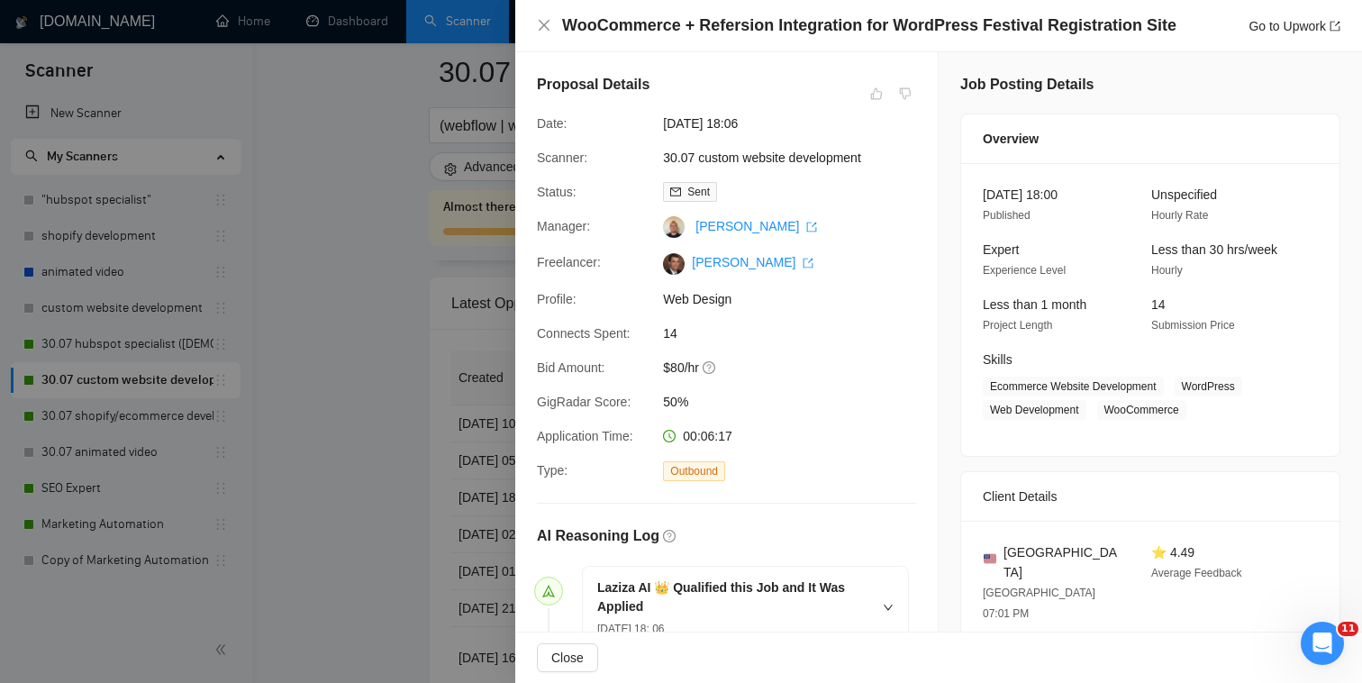
click at [502, 495] on div at bounding box center [681, 341] width 1362 height 683
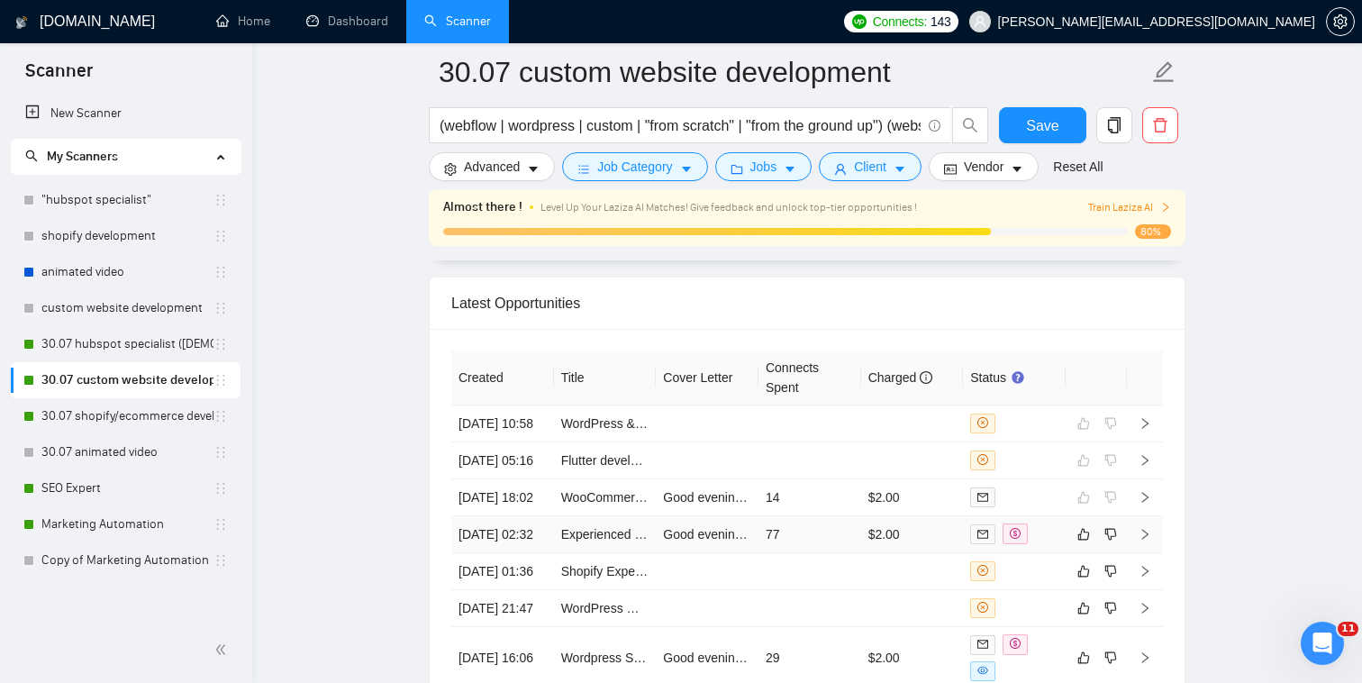
click at [1040, 526] on div at bounding box center [1014, 533] width 88 height 21
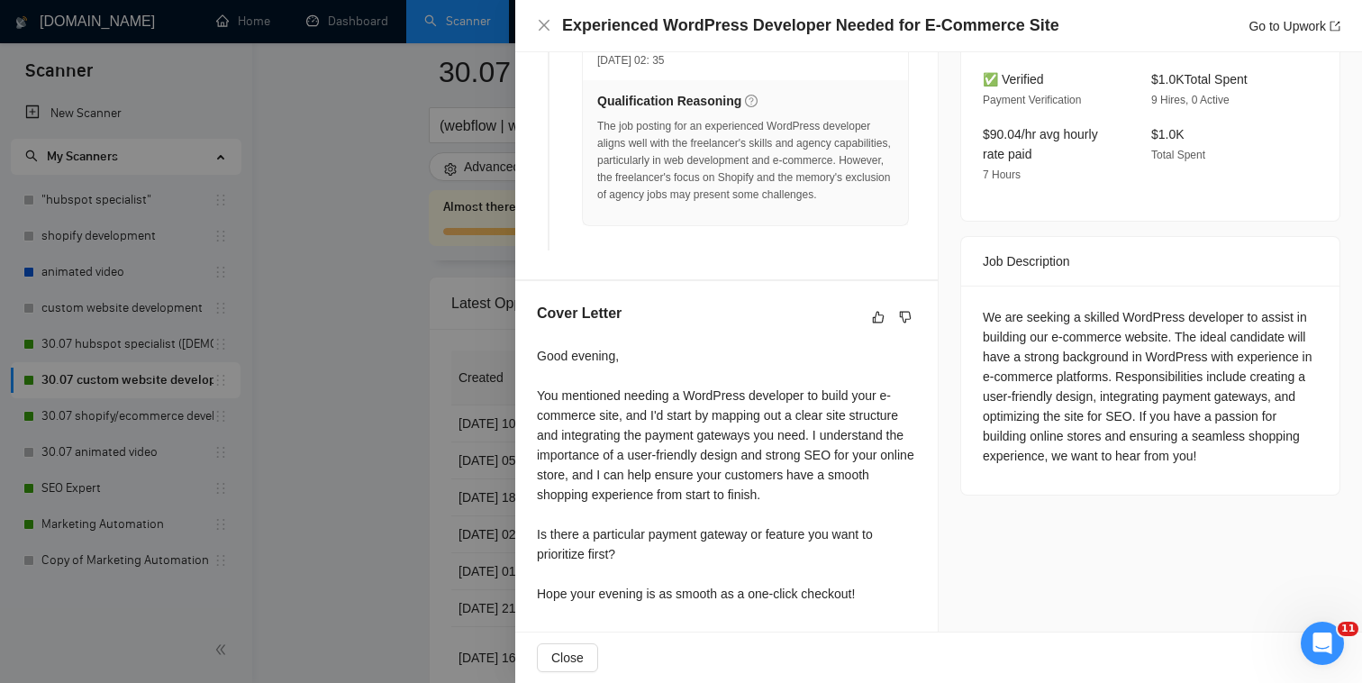
scroll to position [585, 0]
click at [874, 312] on icon "like" at bounding box center [878, 317] width 13 height 14
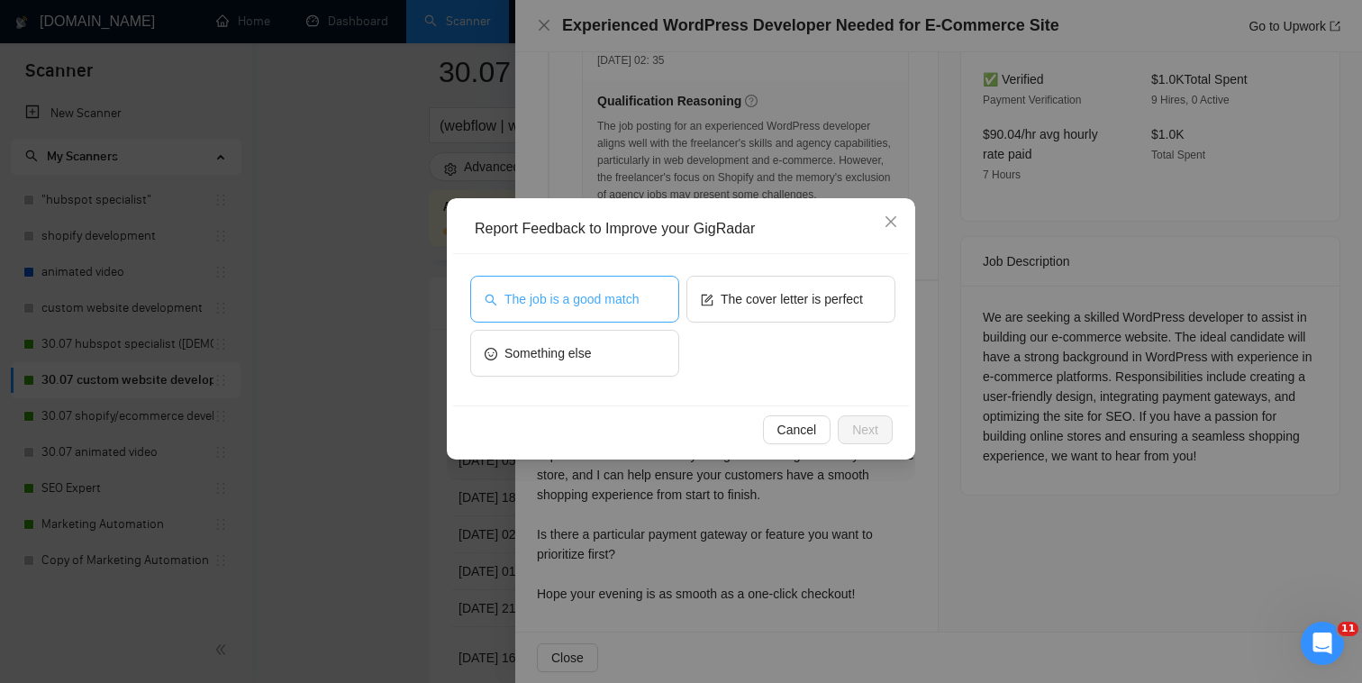
click at [632, 307] on span "The job is a good match" at bounding box center [572, 299] width 134 height 20
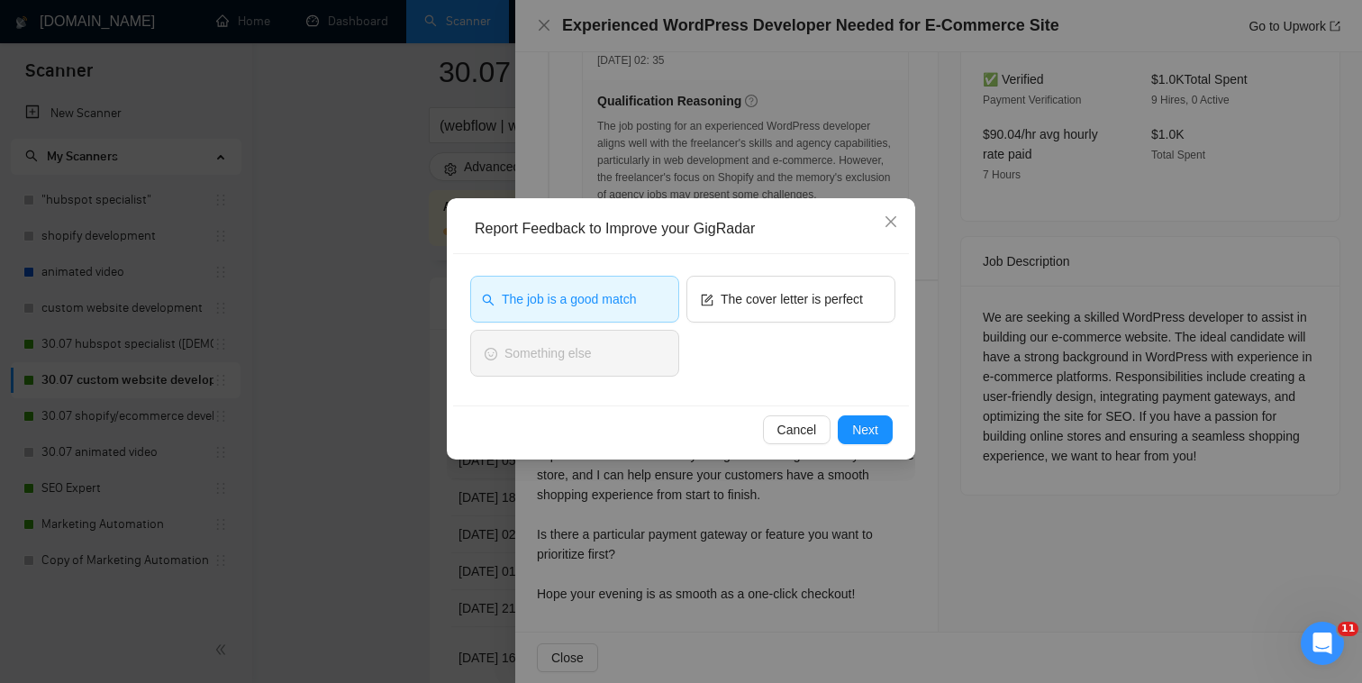
click at [850, 414] on div "Cancel Next" at bounding box center [681, 429] width 456 height 48
click at [852, 432] on span "Next" at bounding box center [865, 430] width 26 height 20
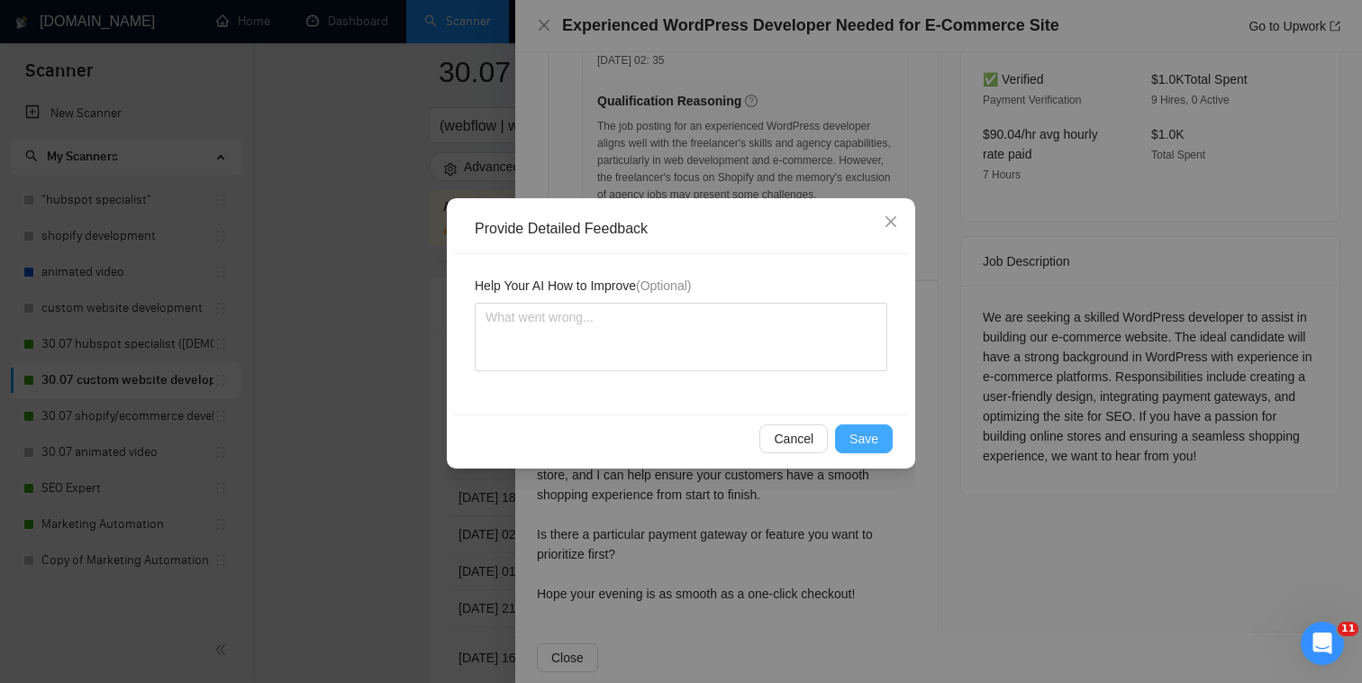
click at [849, 428] on button "Save" at bounding box center [864, 438] width 58 height 29
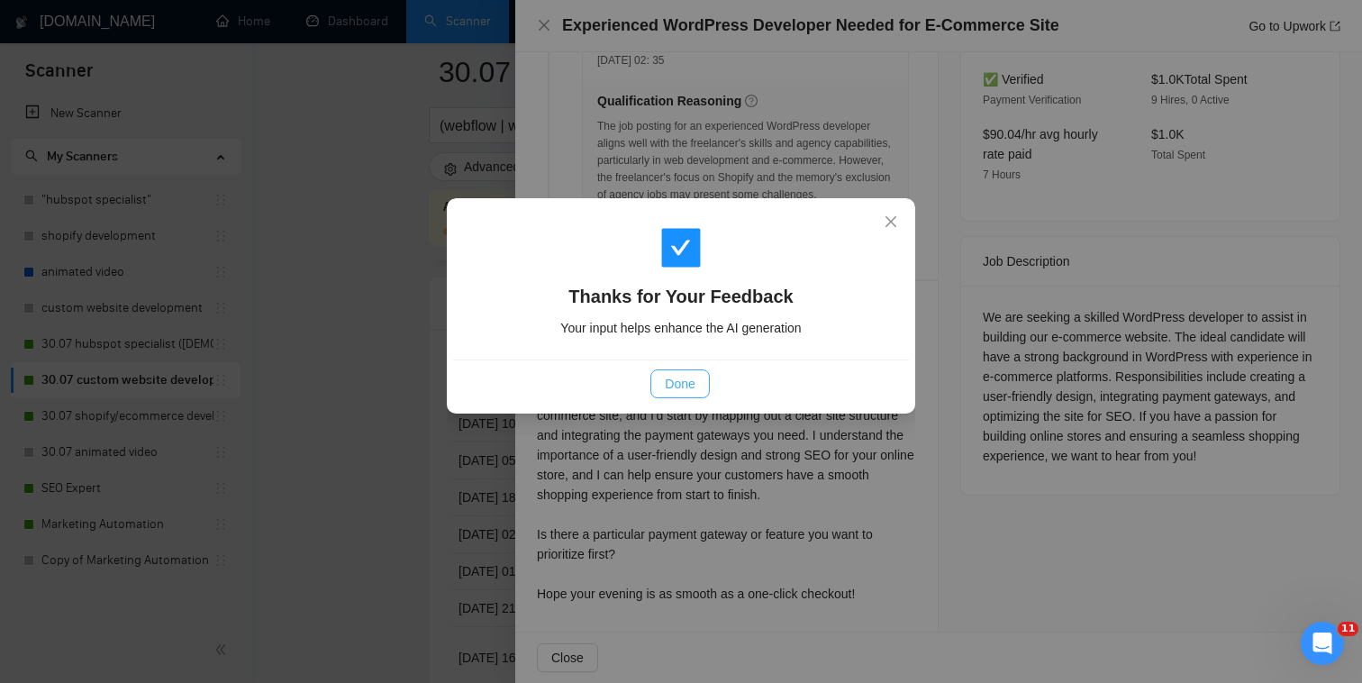
click at [657, 375] on button "Done" at bounding box center [679, 383] width 59 height 29
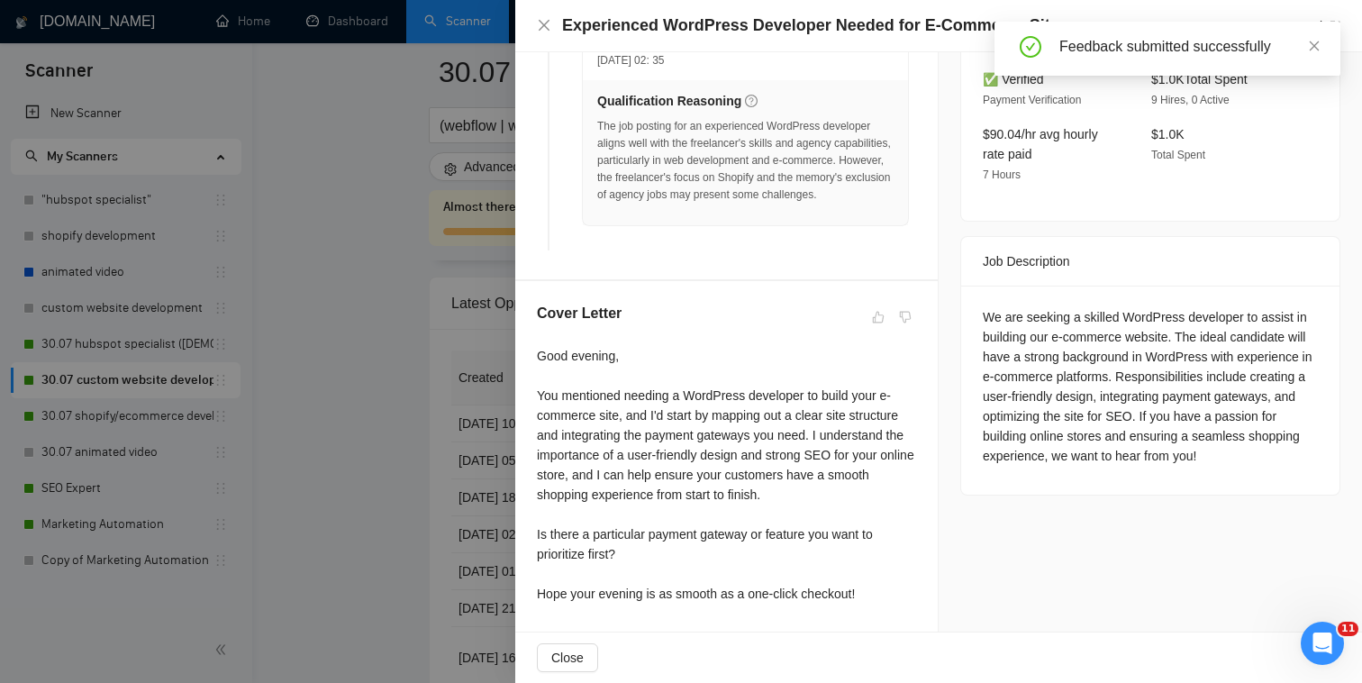
click at [464, 413] on div at bounding box center [681, 341] width 1362 height 683
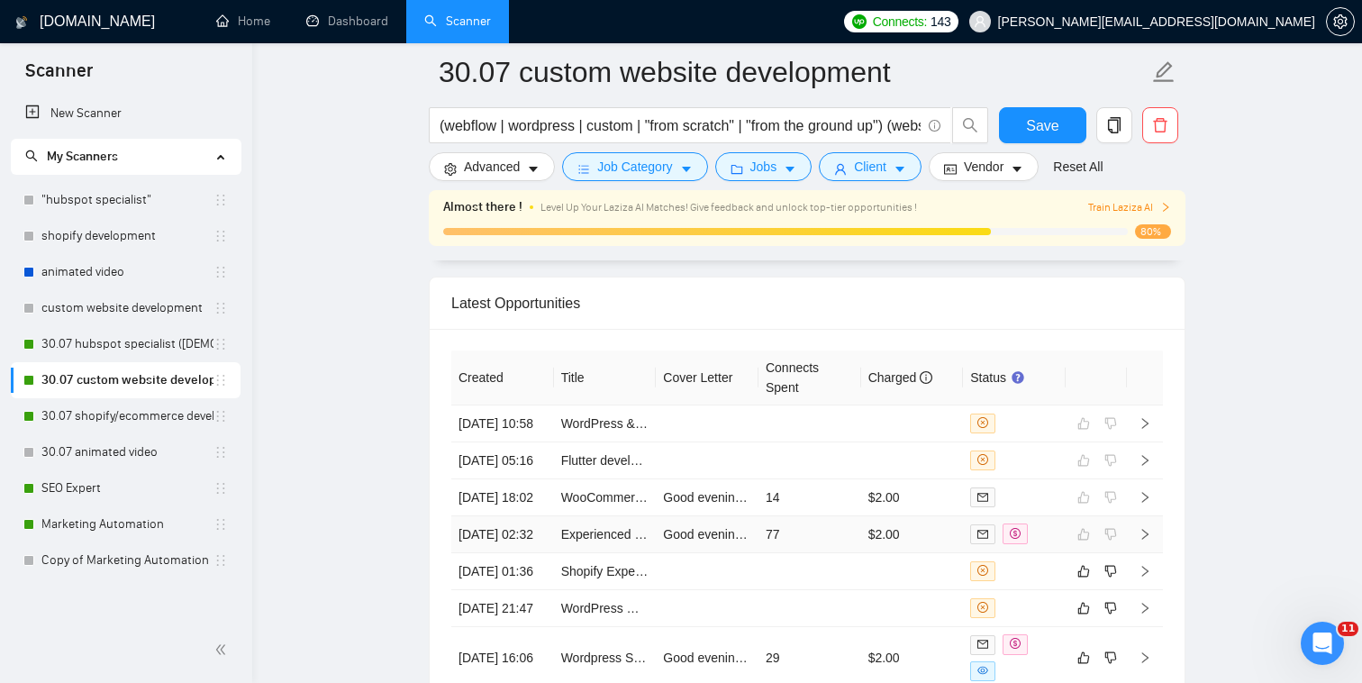
click at [1049, 537] on div at bounding box center [1014, 533] width 88 height 21
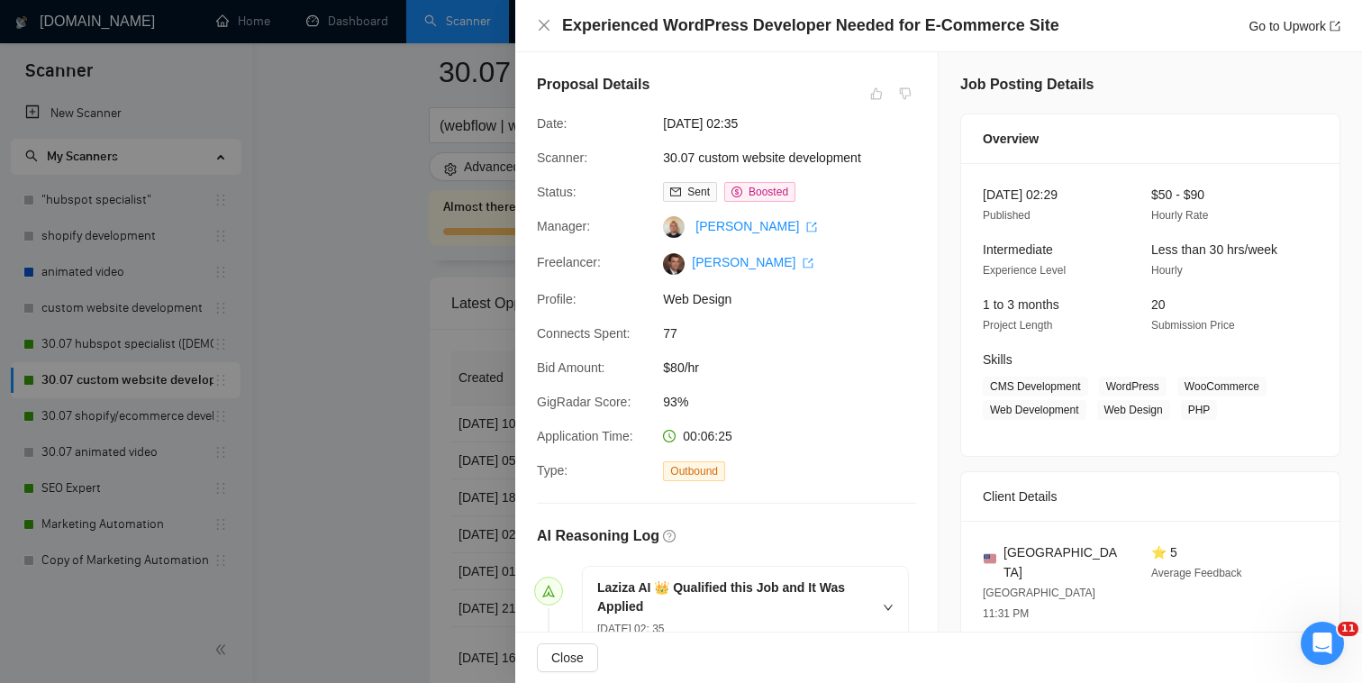
scroll to position [585, 0]
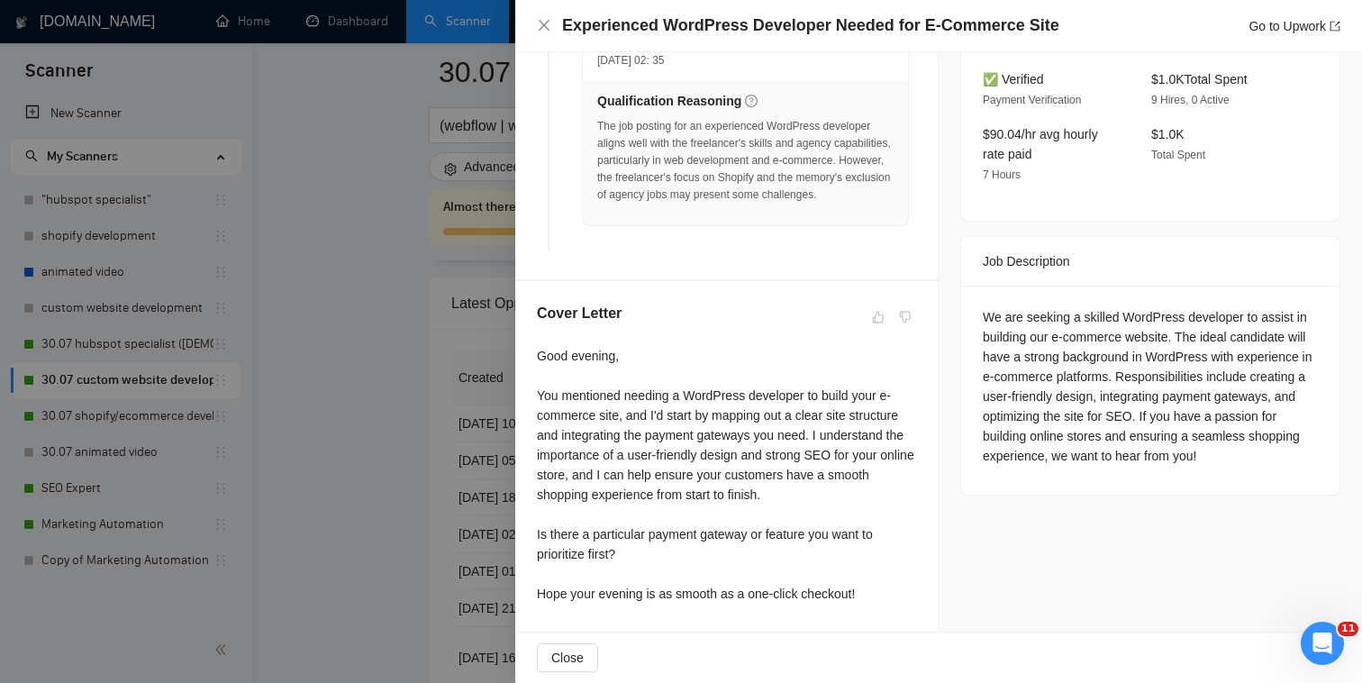
click at [478, 542] on div at bounding box center [681, 341] width 1362 height 683
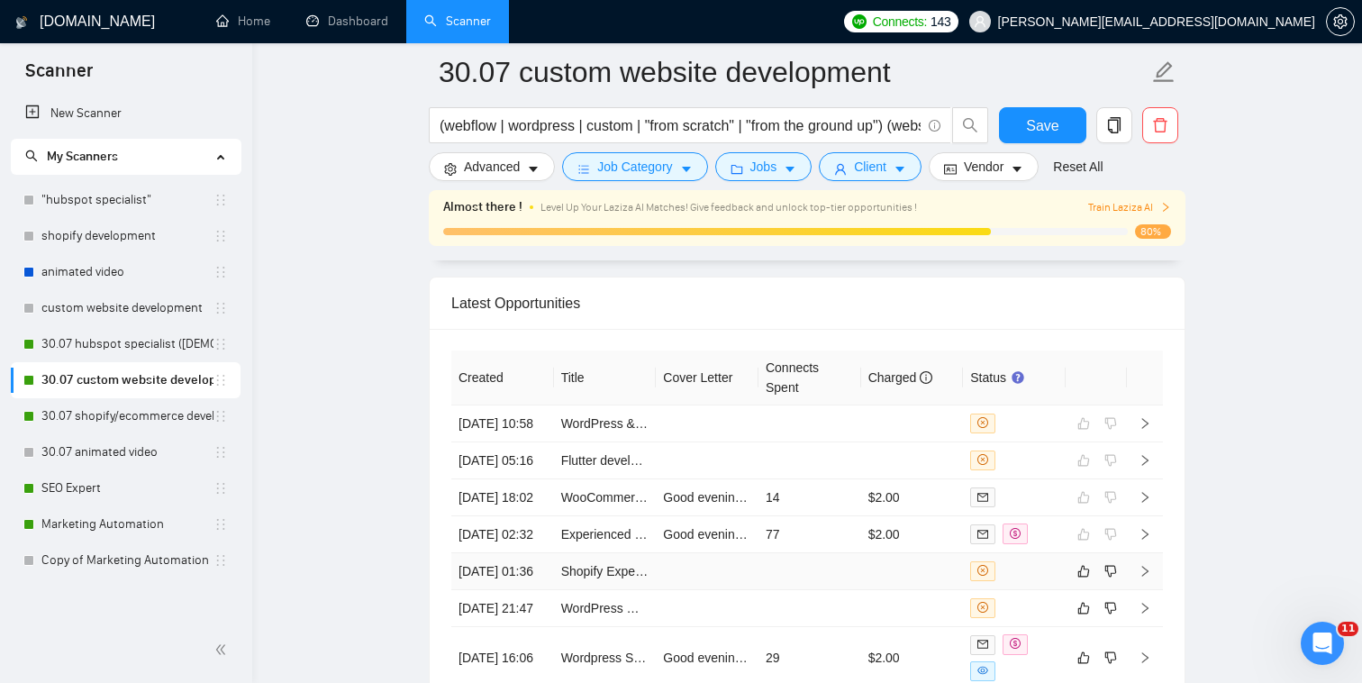
click at [1037, 578] on div at bounding box center [1014, 571] width 88 height 20
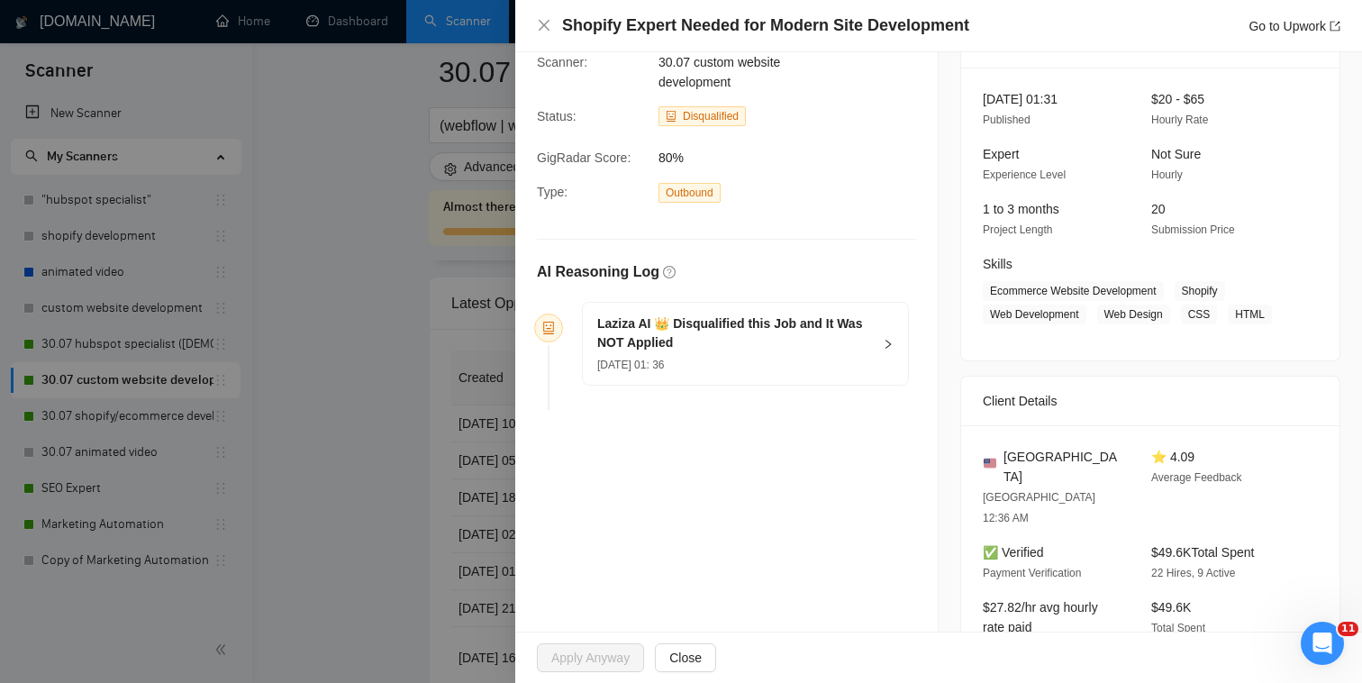
scroll to position [99, 0]
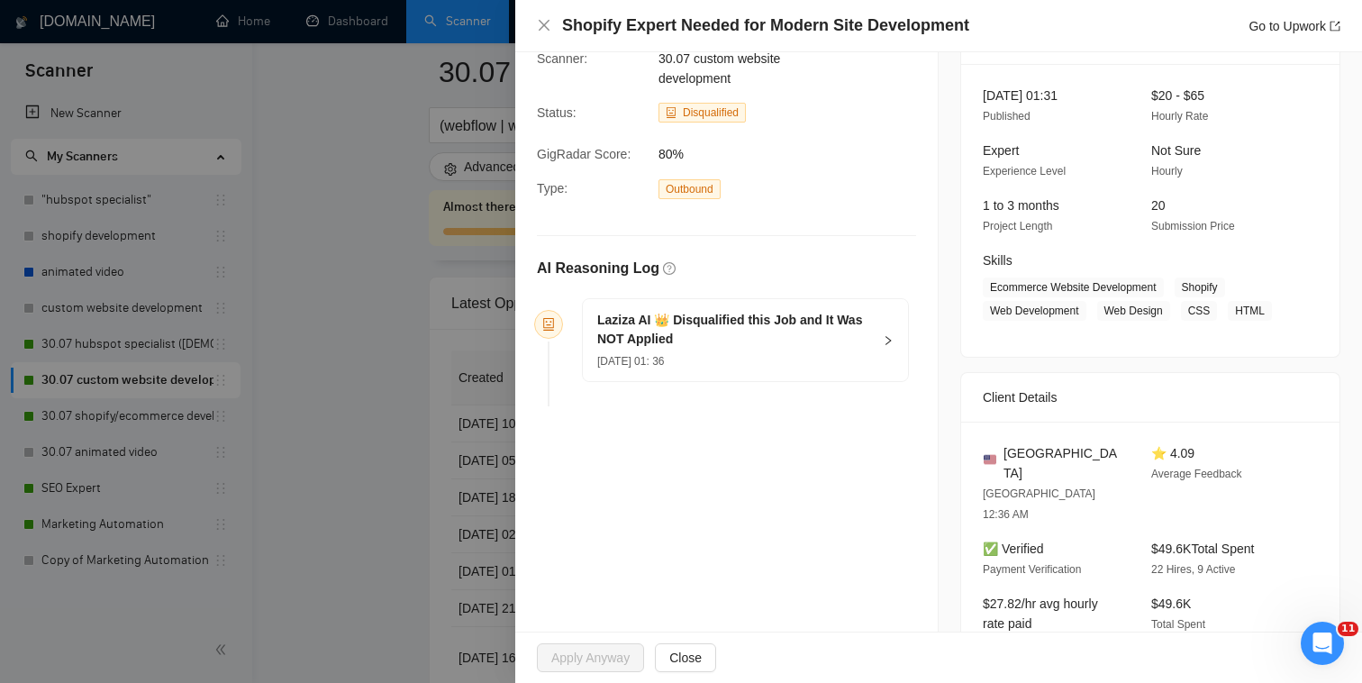
click at [886, 340] on icon "right" at bounding box center [888, 340] width 11 height 11
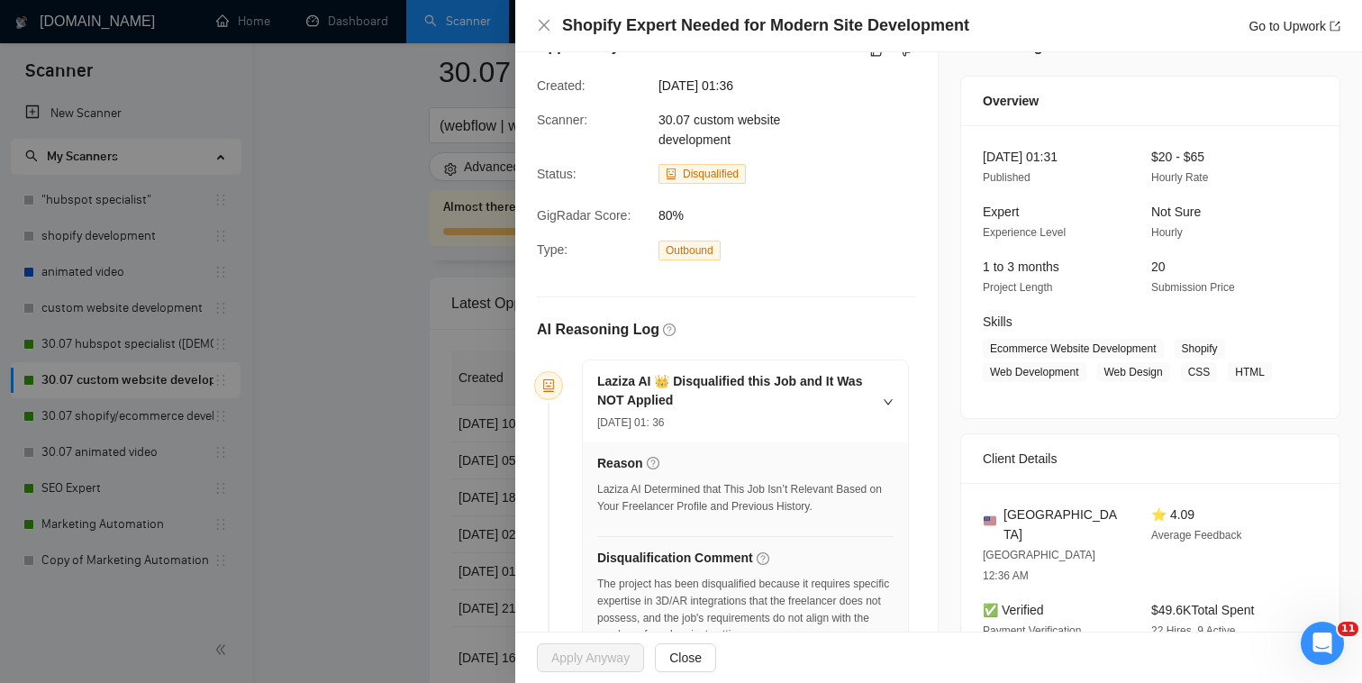
scroll to position [0, 0]
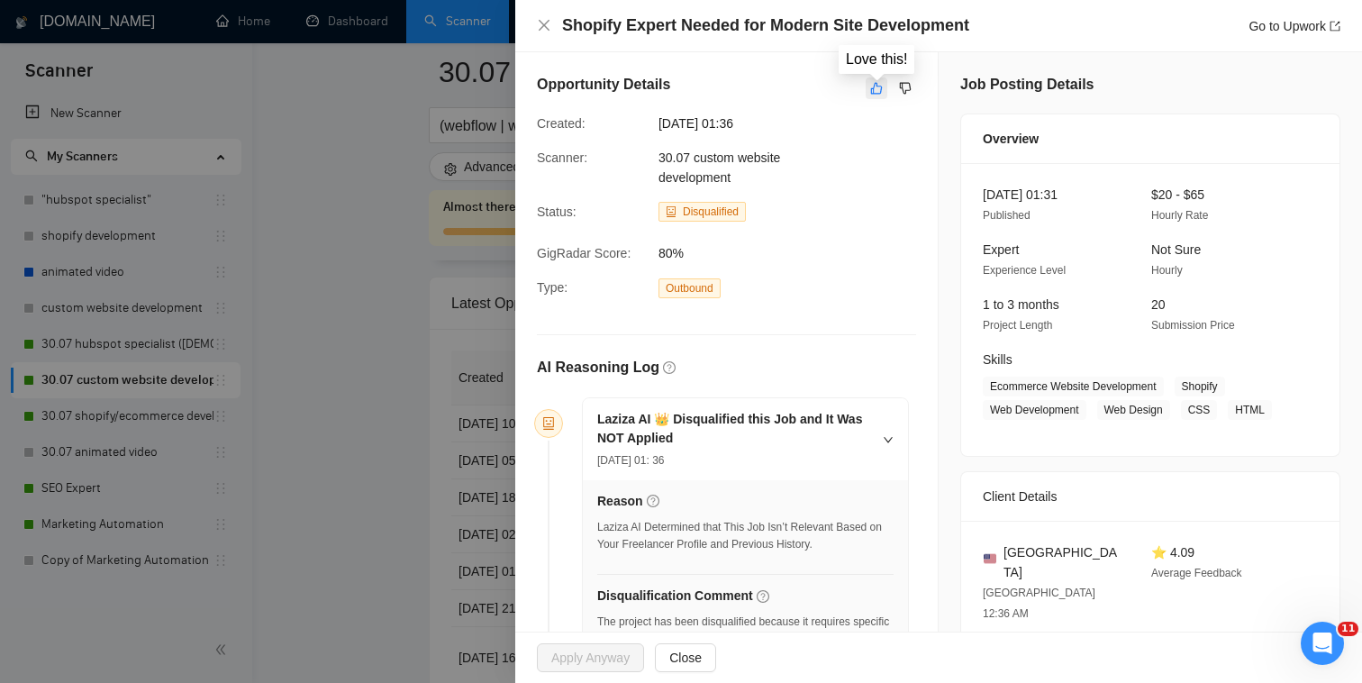
click at [870, 89] on icon "like" at bounding box center [876, 88] width 13 height 14
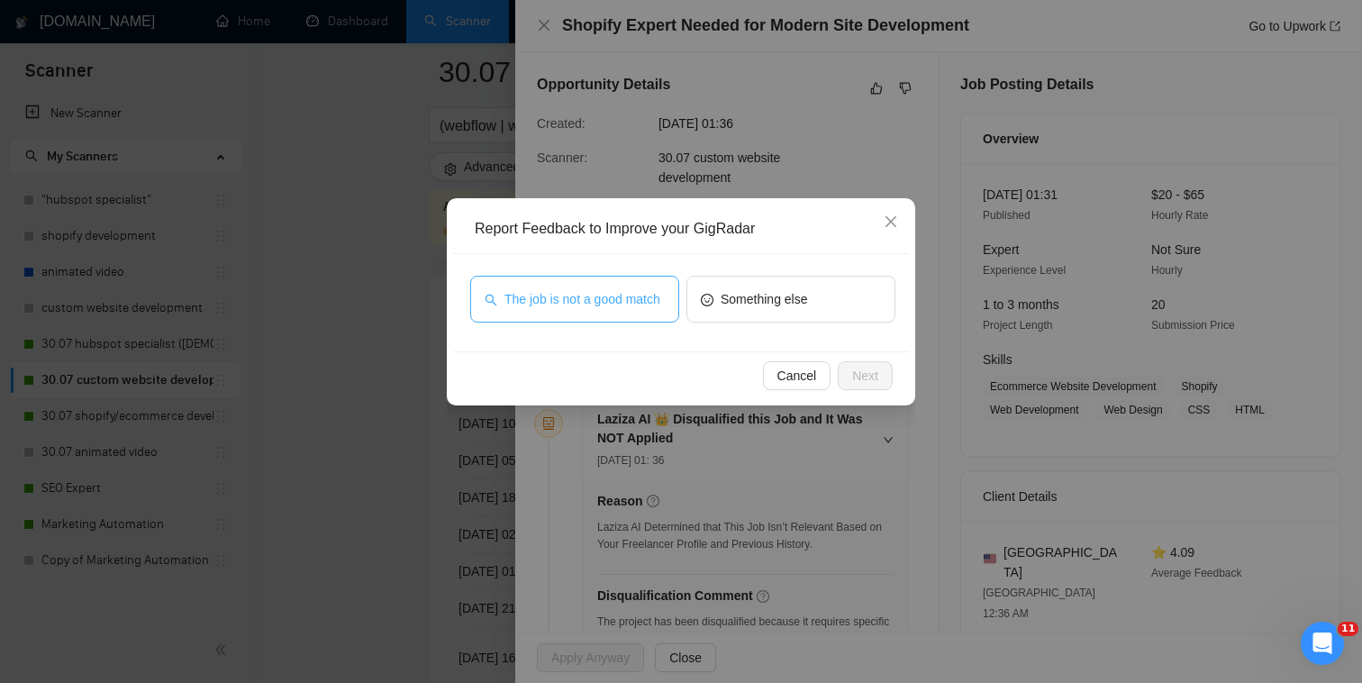
click at [627, 307] on span "The job is not a good match" at bounding box center [583, 299] width 156 height 20
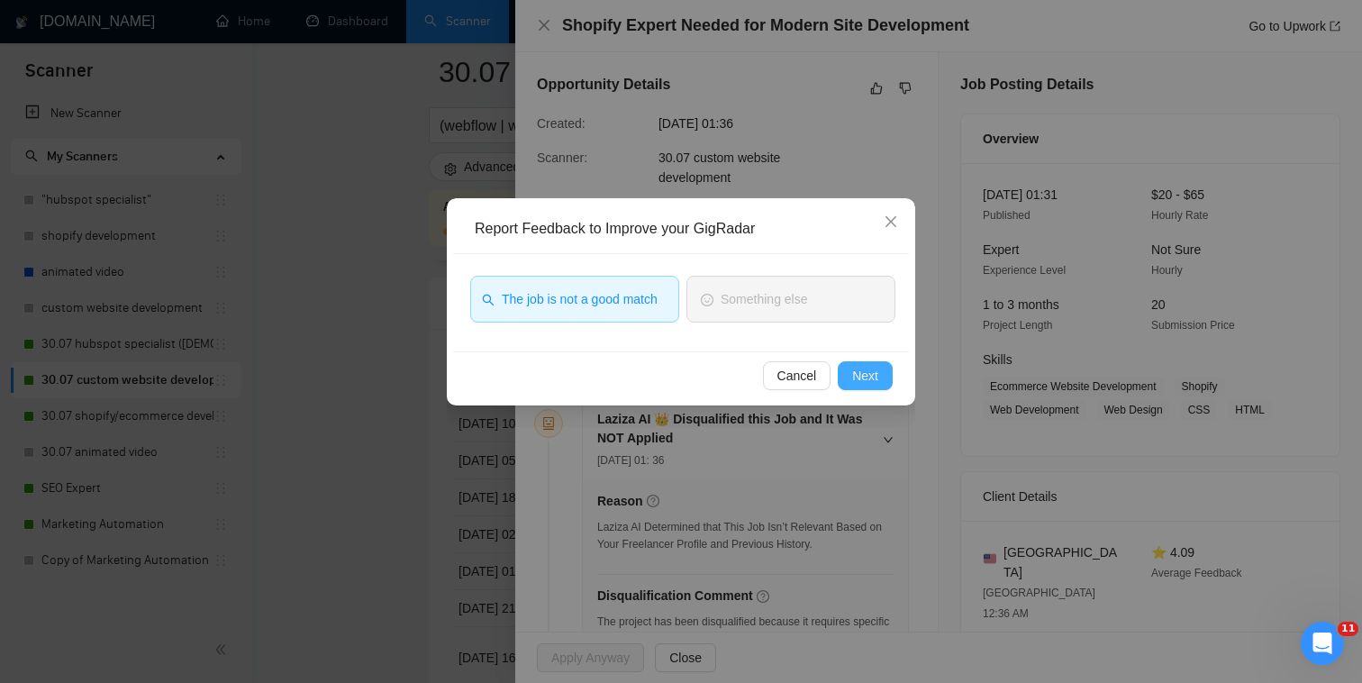
click at [842, 381] on button "Next" at bounding box center [865, 375] width 55 height 29
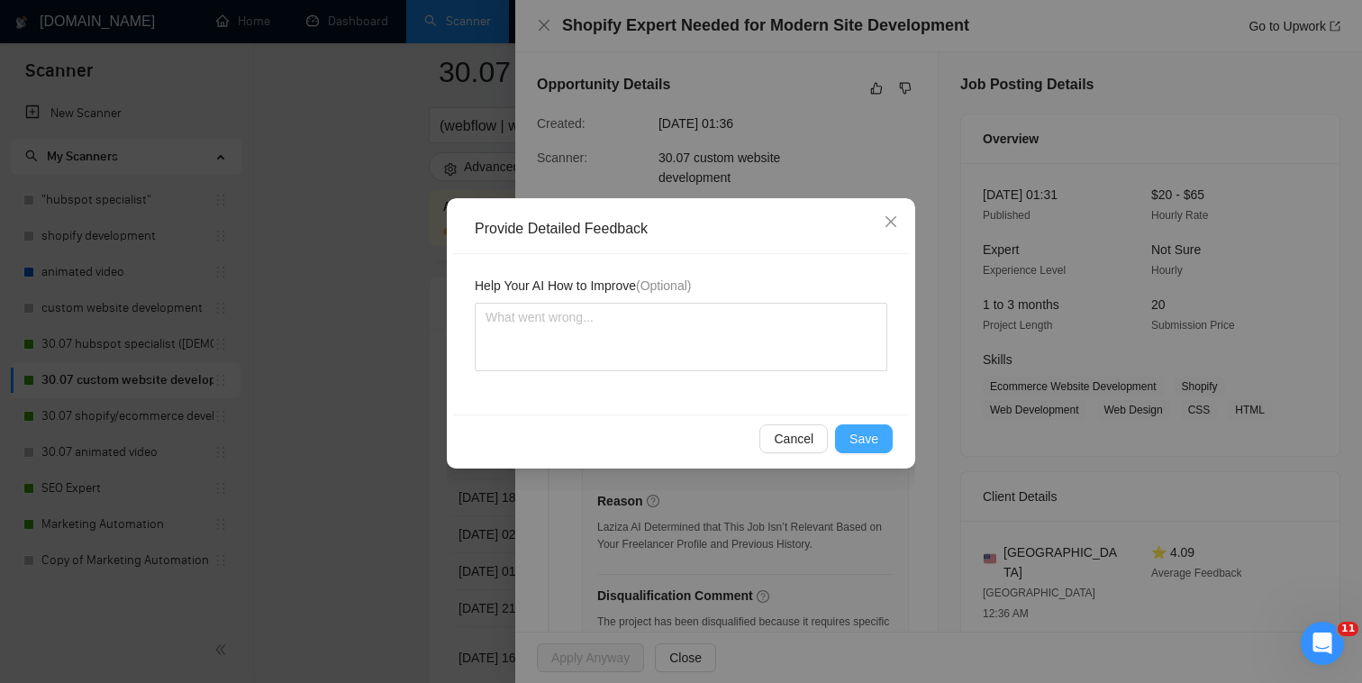
click at [876, 441] on span "Save" at bounding box center [864, 439] width 29 height 20
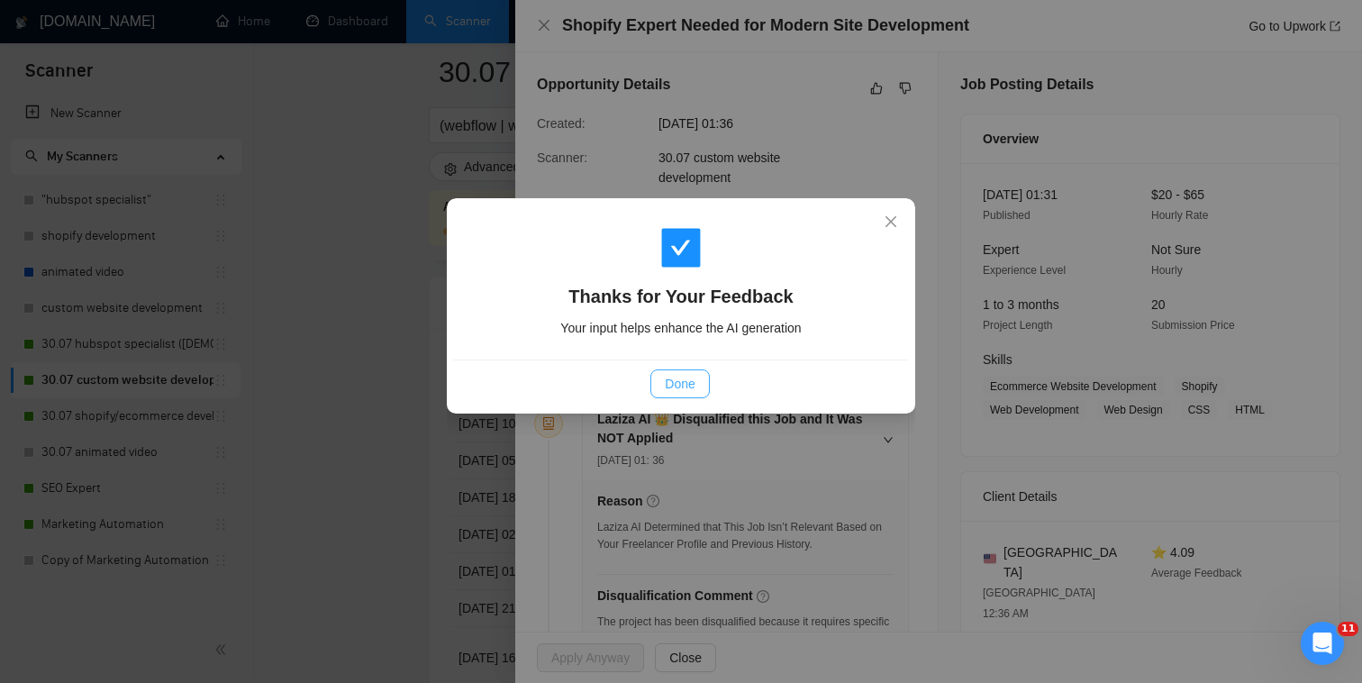
click at [675, 375] on span "Done" at bounding box center [680, 384] width 30 height 20
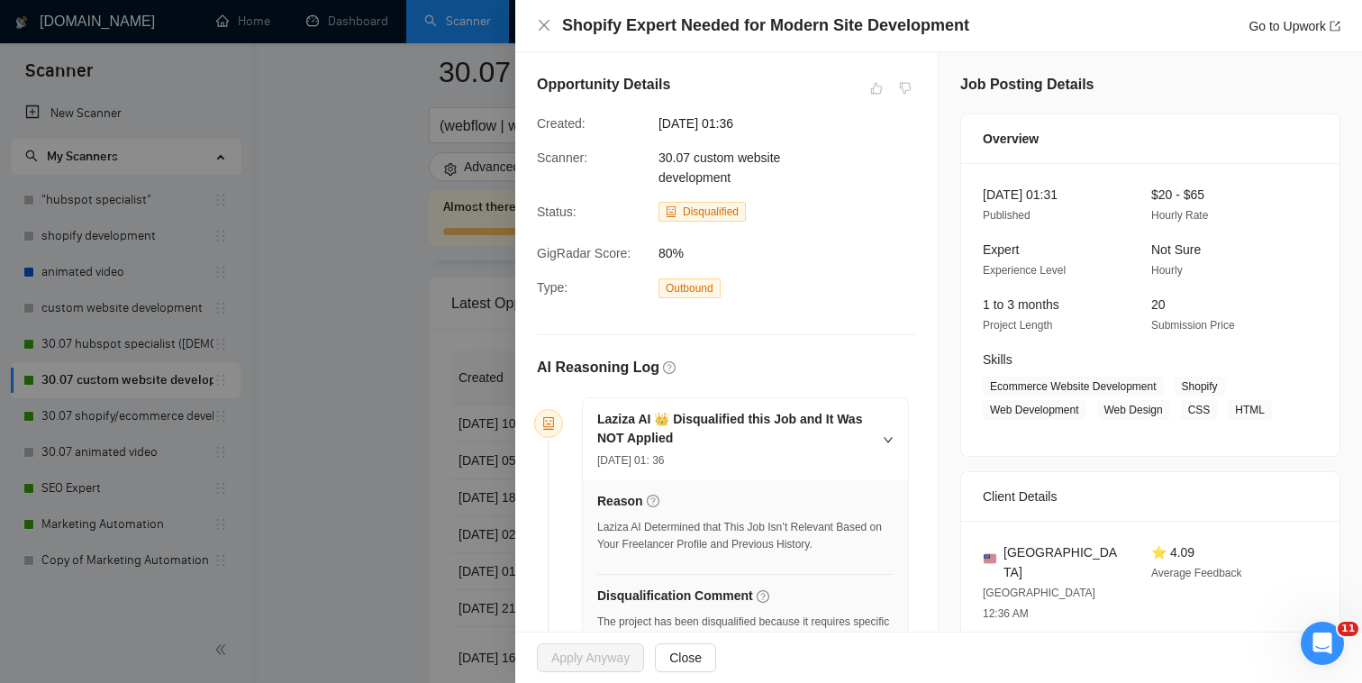
click at [472, 348] on div at bounding box center [681, 341] width 1362 height 683
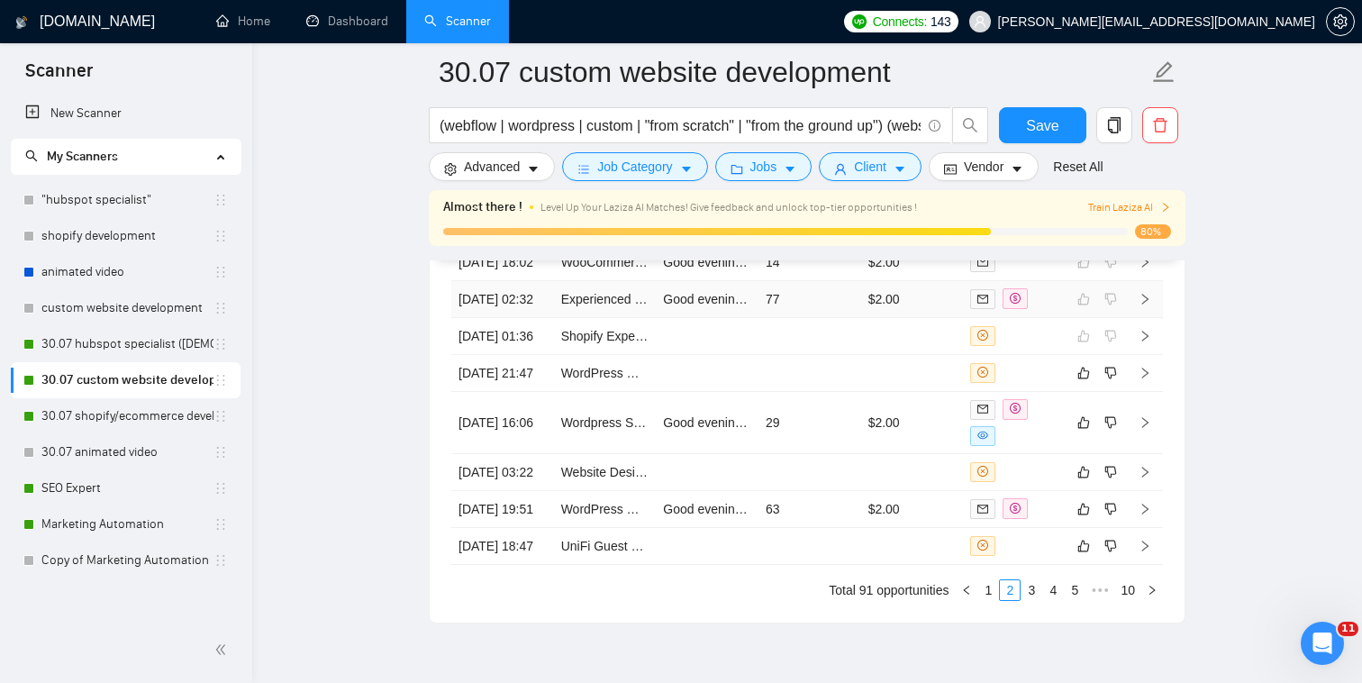
scroll to position [4731, 0]
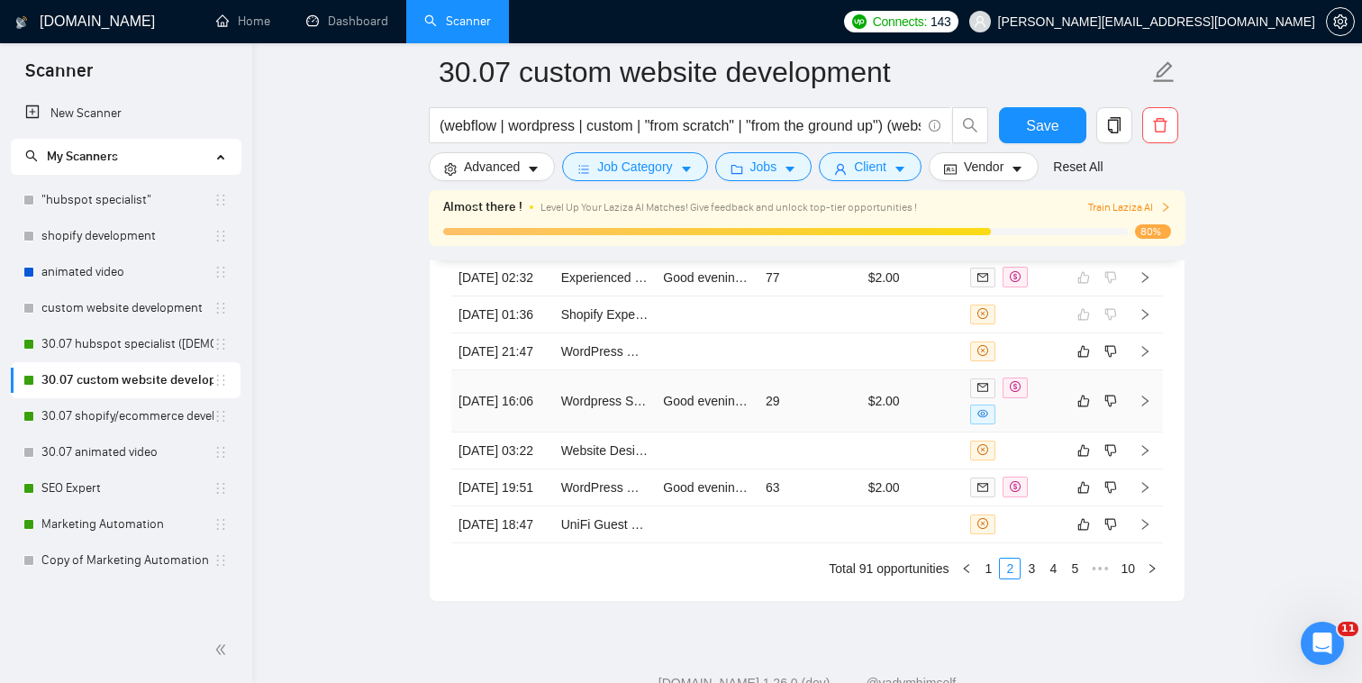
click at [1040, 424] on div at bounding box center [1014, 400] width 88 height 47
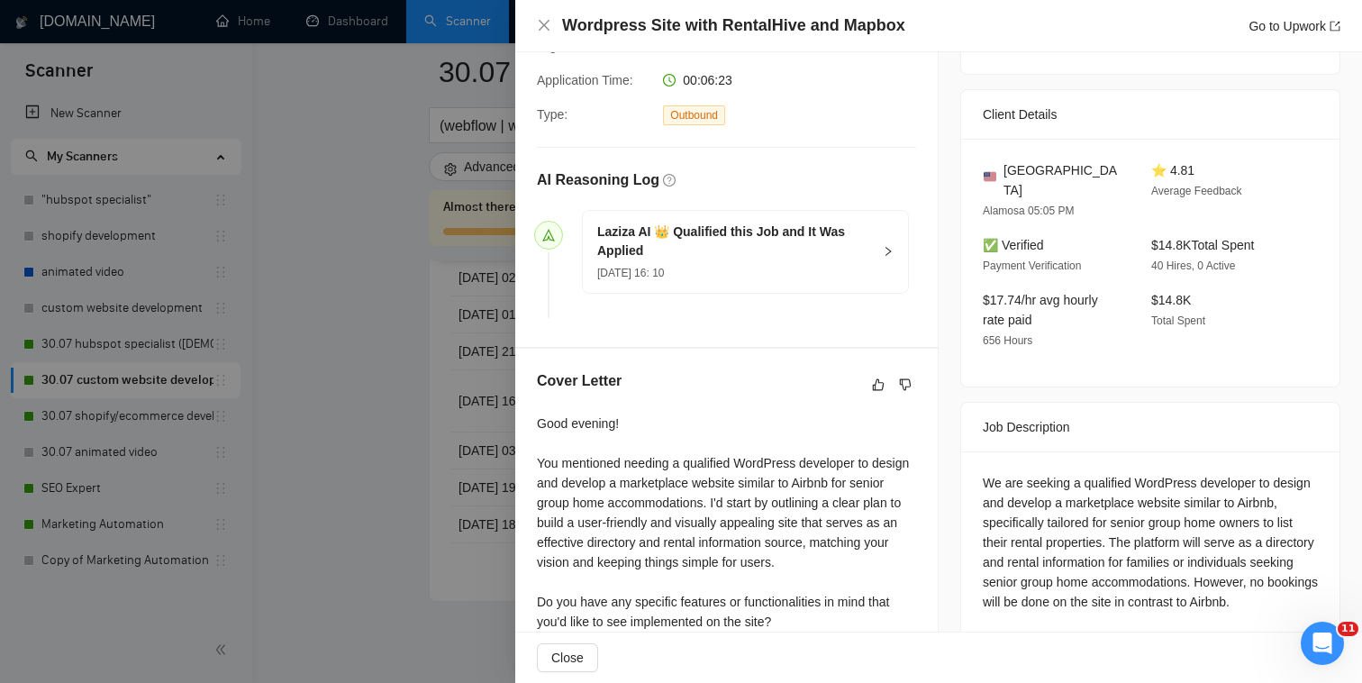
scroll to position [449, 0]
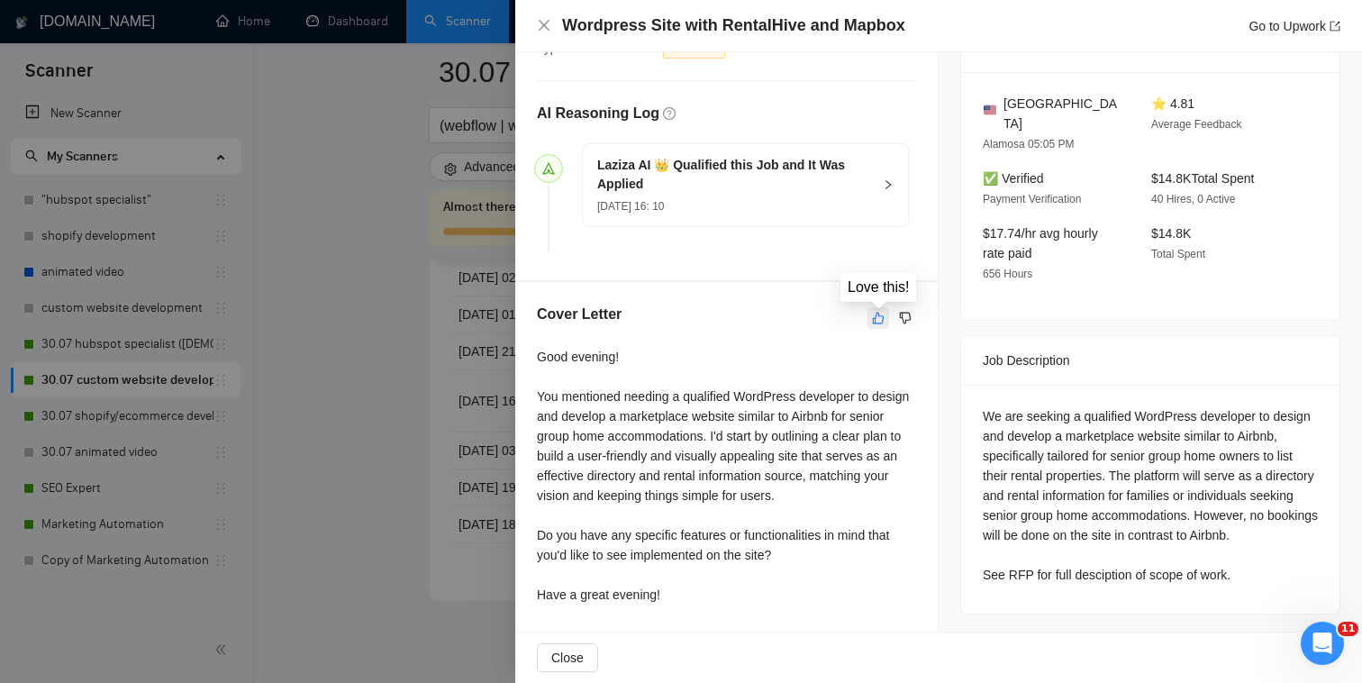
click at [875, 322] on icon "like" at bounding box center [879, 318] width 12 height 12
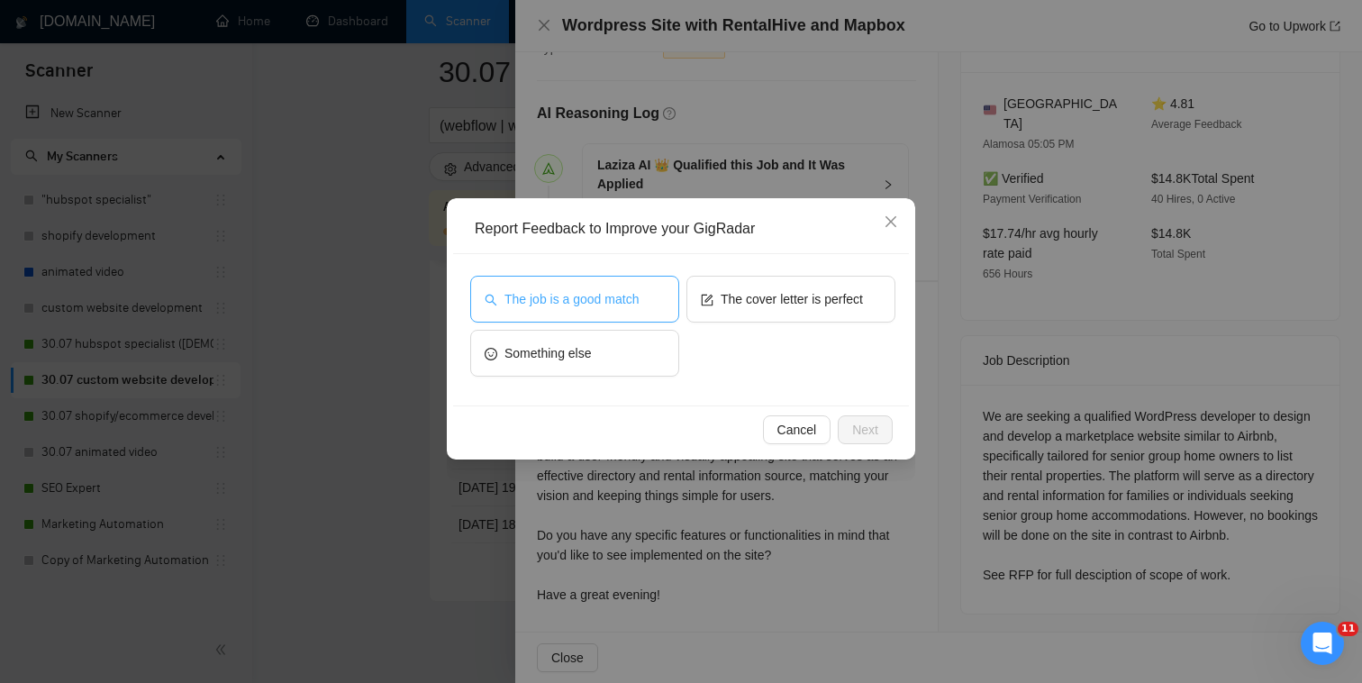
click at [650, 313] on button "The job is a good match" at bounding box center [574, 299] width 209 height 47
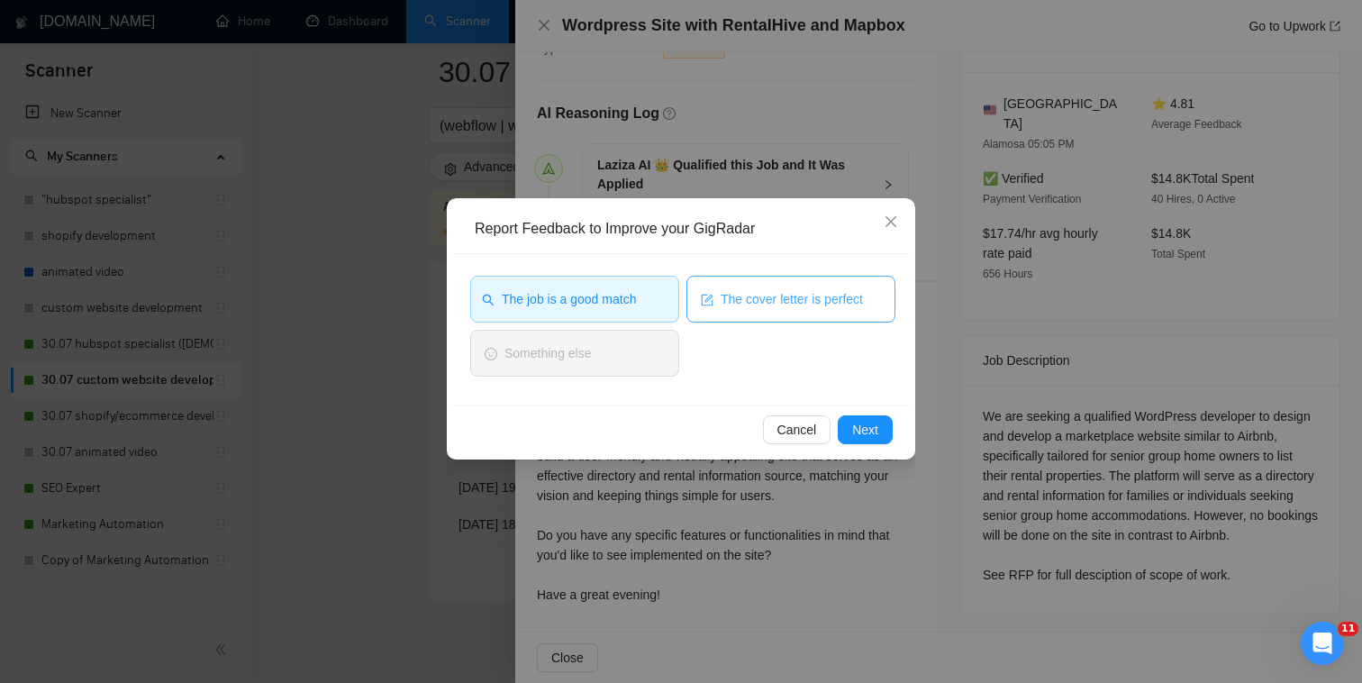
click at [735, 313] on button "The cover letter is perfect" at bounding box center [790, 299] width 209 height 47
click at [872, 445] on div "Cancel Next" at bounding box center [681, 429] width 456 height 48
click at [872, 437] on span "Next" at bounding box center [865, 430] width 26 height 20
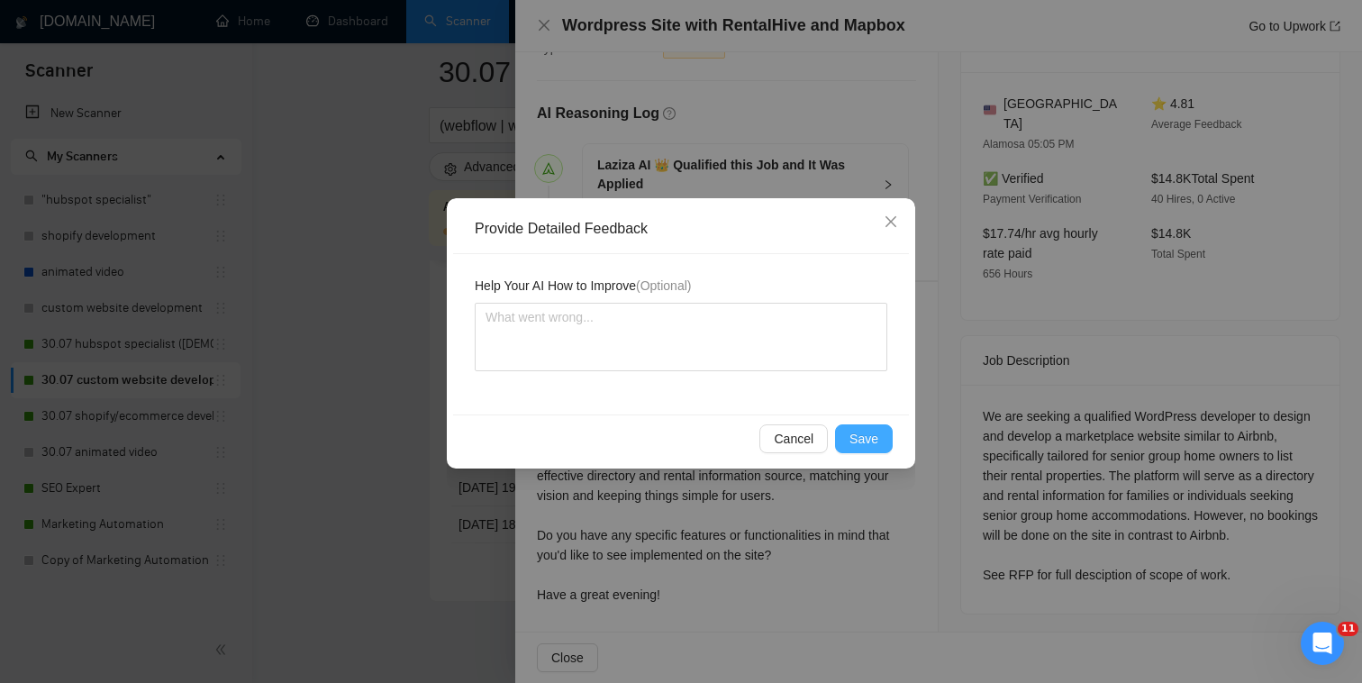
click at [872, 437] on span "Save" at bounding box center [864, 439] width 29 height 20
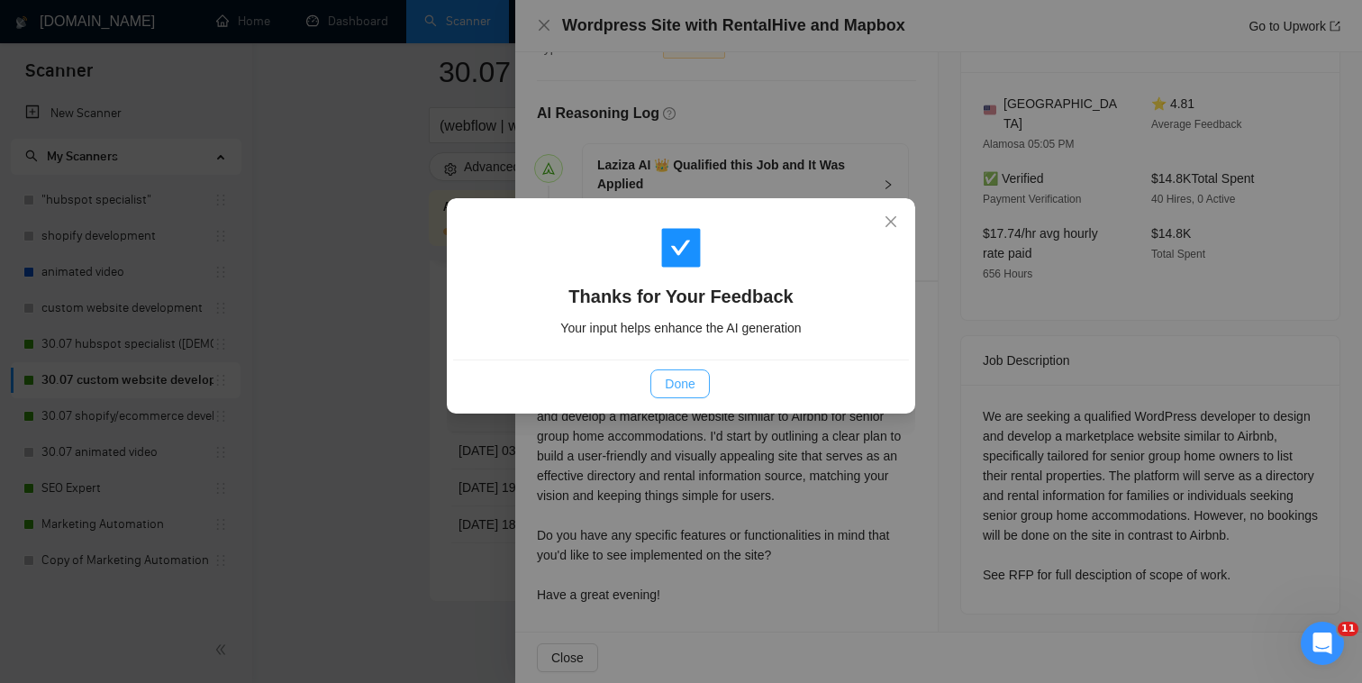
click at [700, 391] on button "Done" at bounding box center [679, 383] width 59 height 29
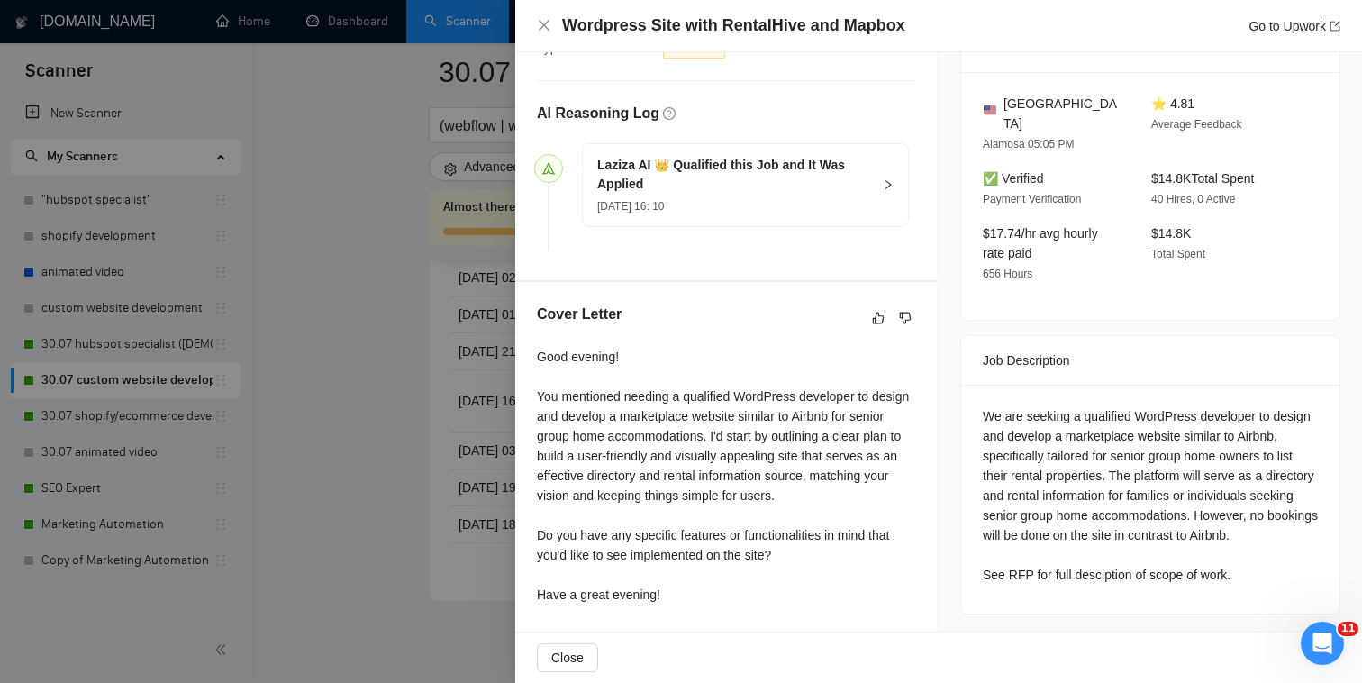
click at [461, 442] on div at bounding box center [681, 341] width 1362 height 683
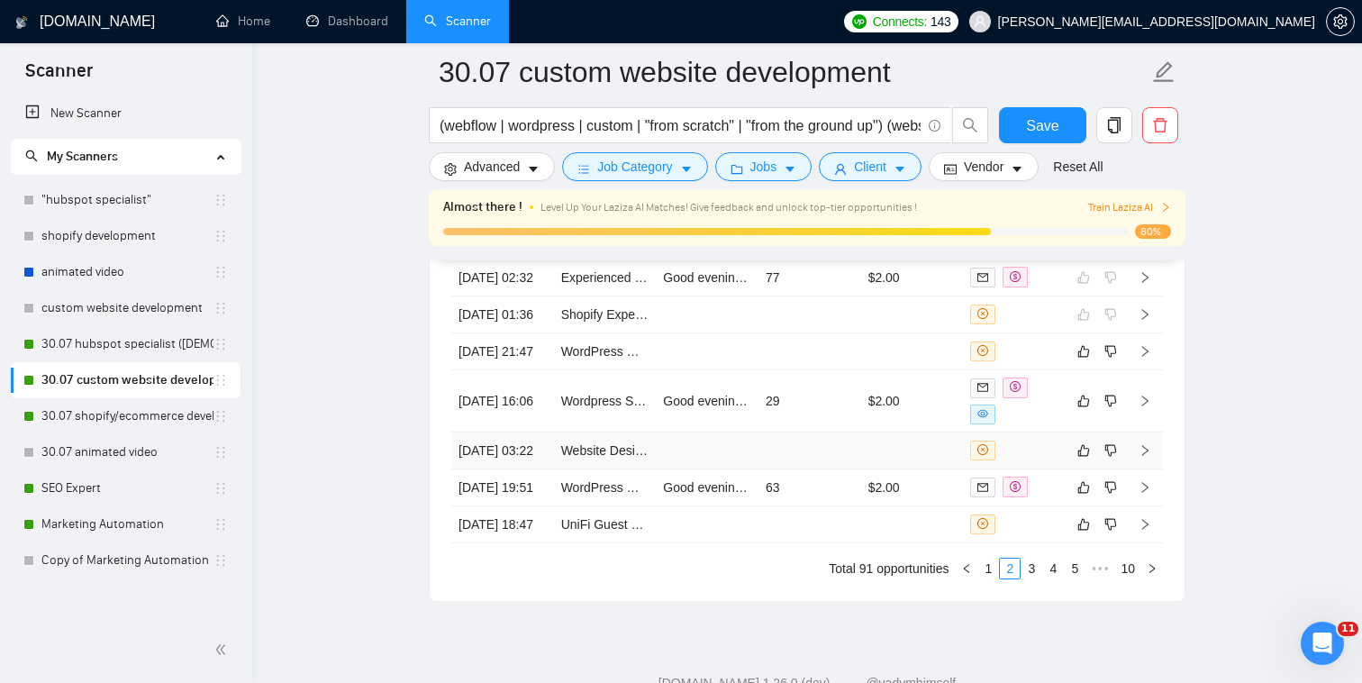
click at [1023, 469] on td at bounding box center [1014, 450] width 103 height 37
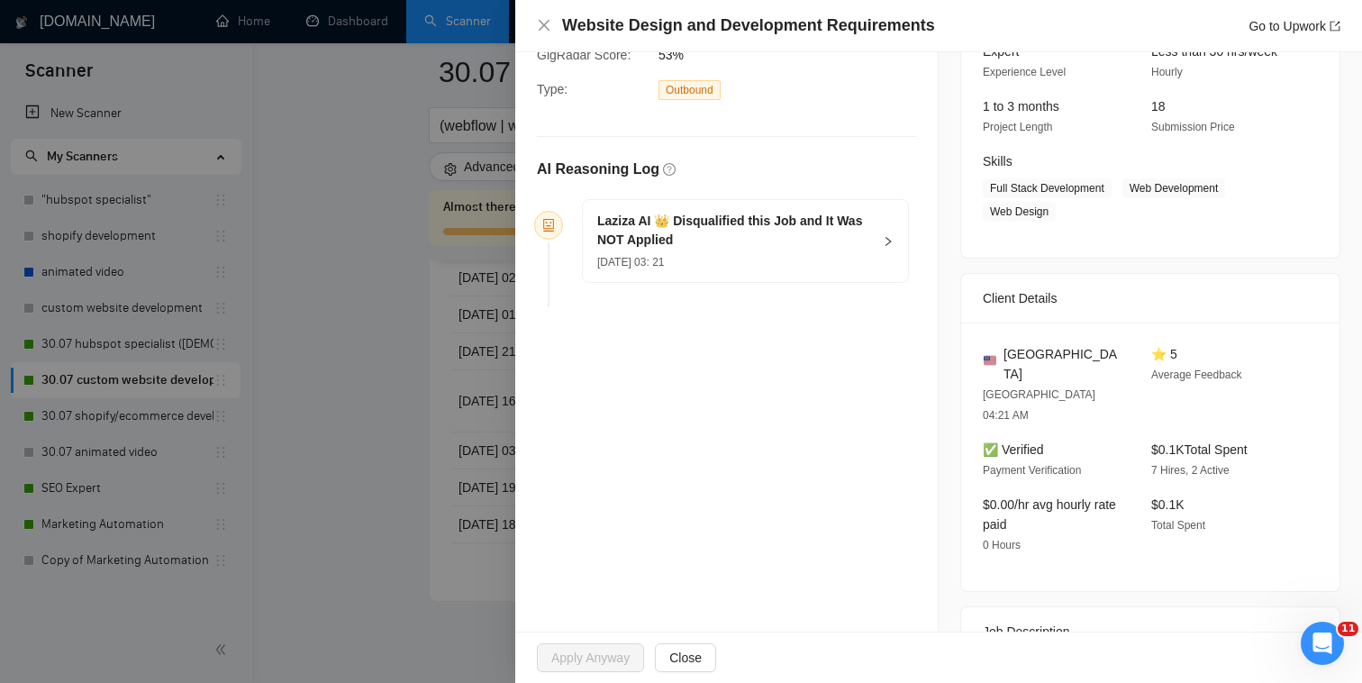
scroll to position [11, 0]
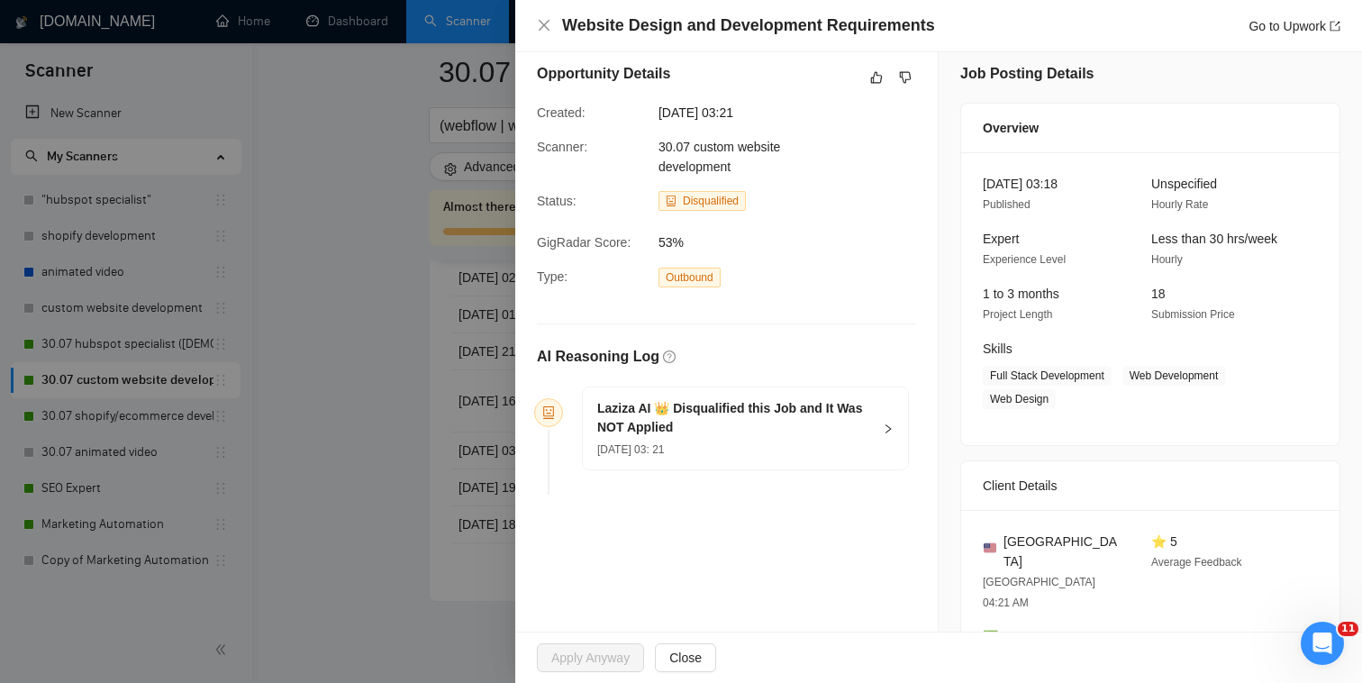
click at [772, 448] on div "16 Aug, 2025 03: 21" at bounding box center [734, 449] width 275 height 20
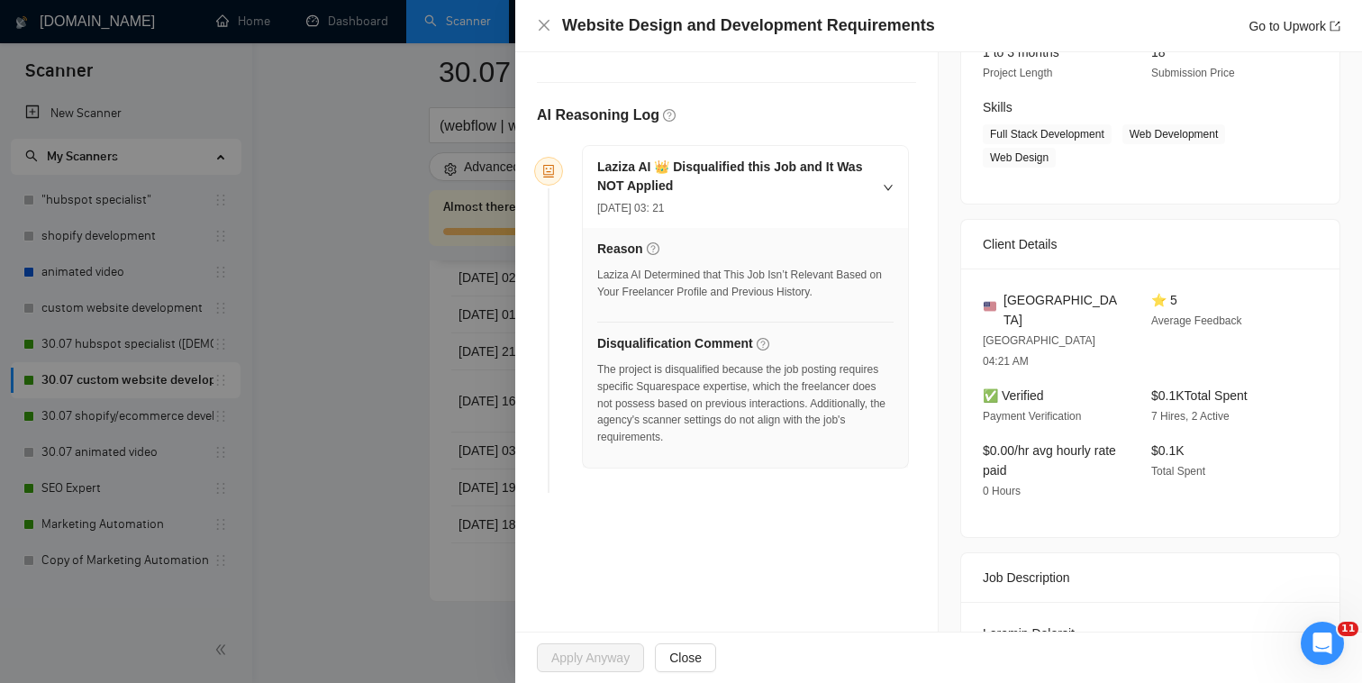
scroll to position [0, 0]
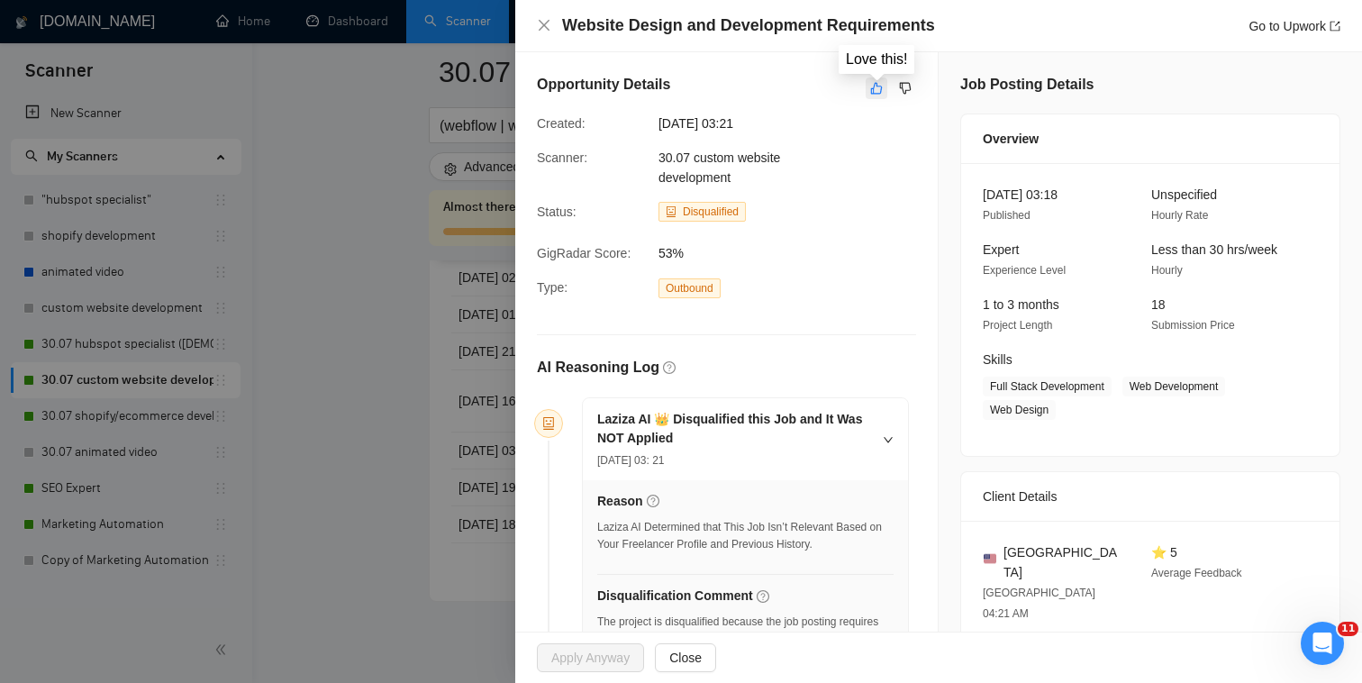
click at [879, 93] on icon "like" at bounding box center [876, 88] width 13 height 14
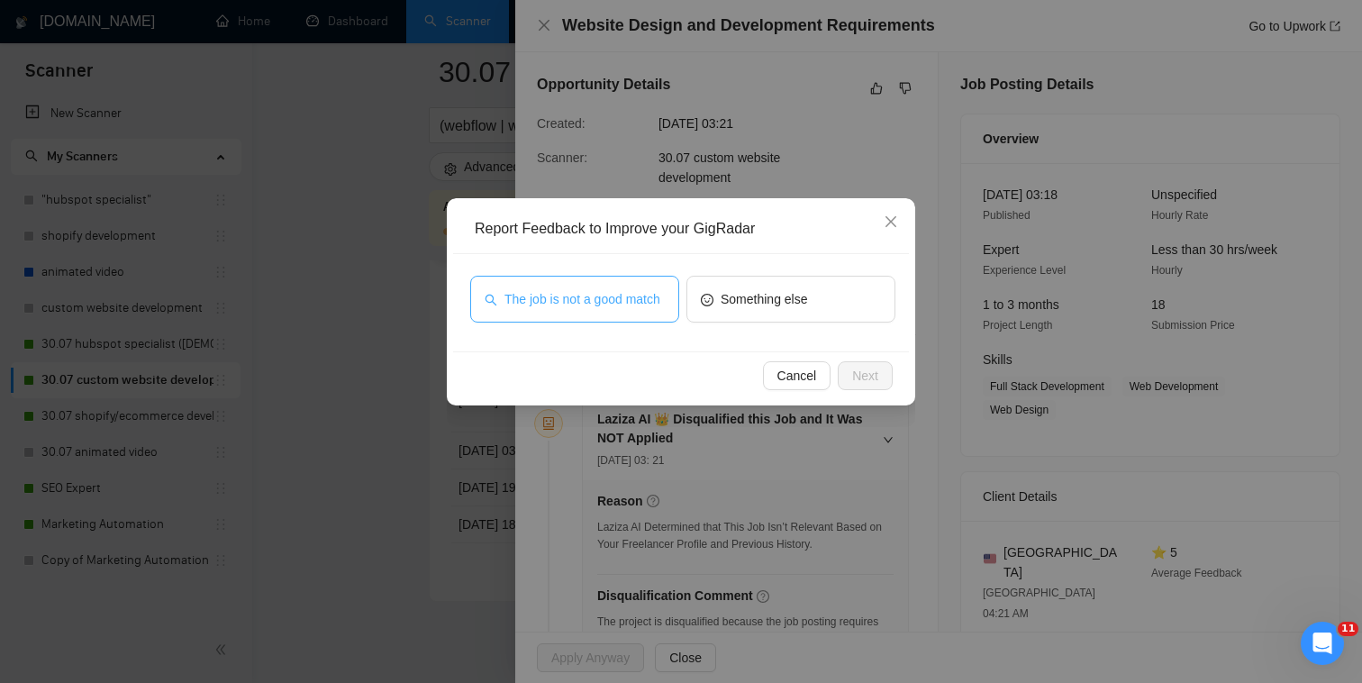
click at [605, 304] on span "The job is not a good match" at bounding box center [583, 299] width 156 height 20
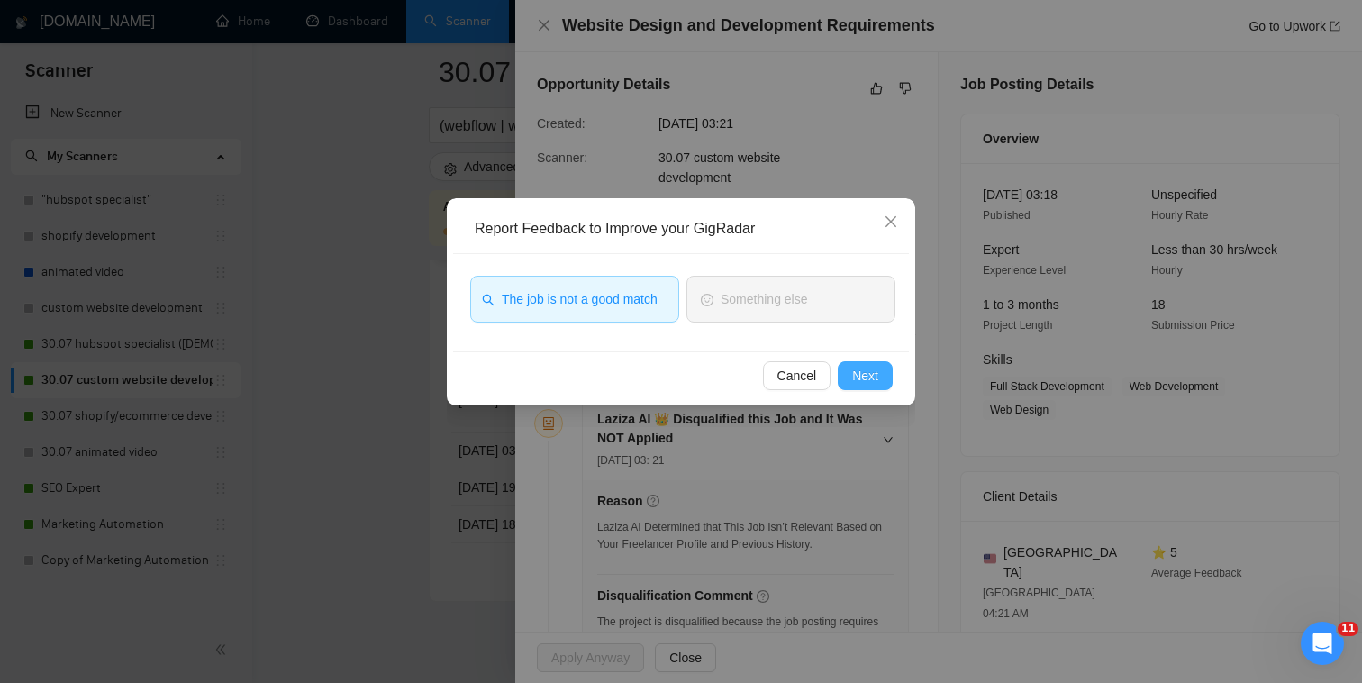
click at [868, 376] on span "Next" at bounding box center [865, 376] width 26 height 20
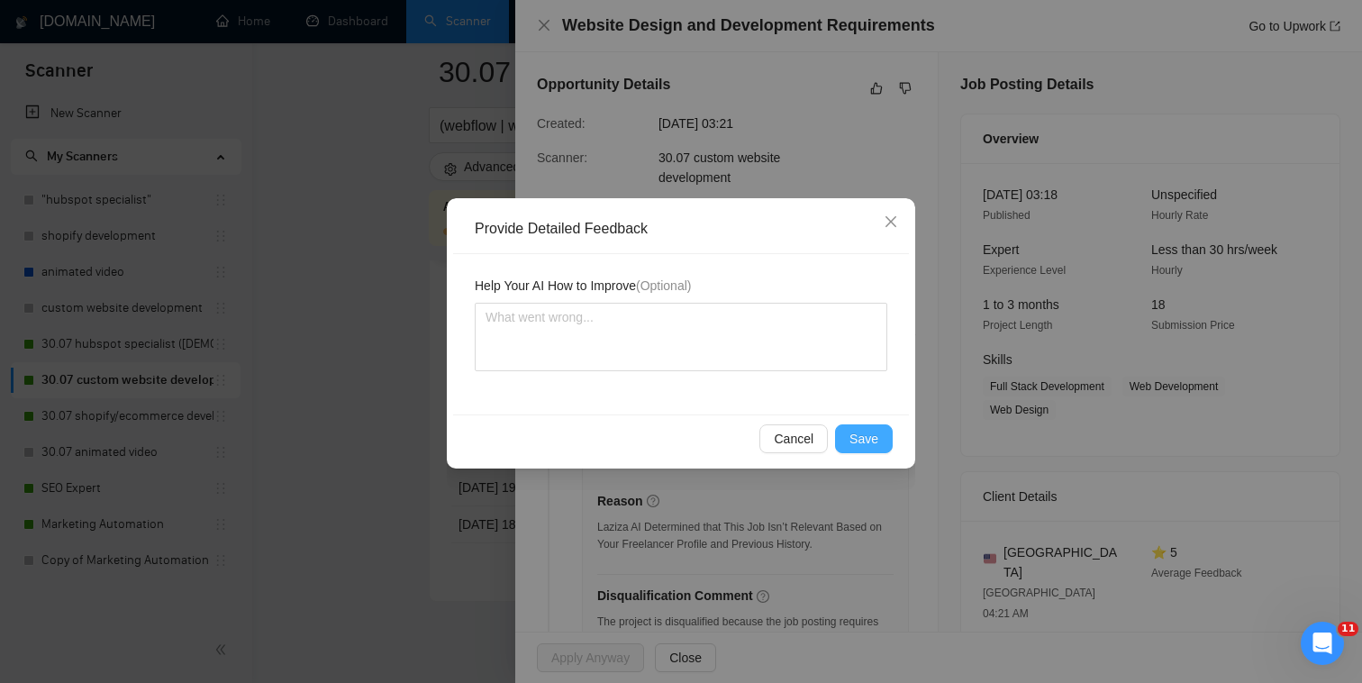
click at [872, 424] on button "Save" at bounding box center [864, 438] width 58 height 29
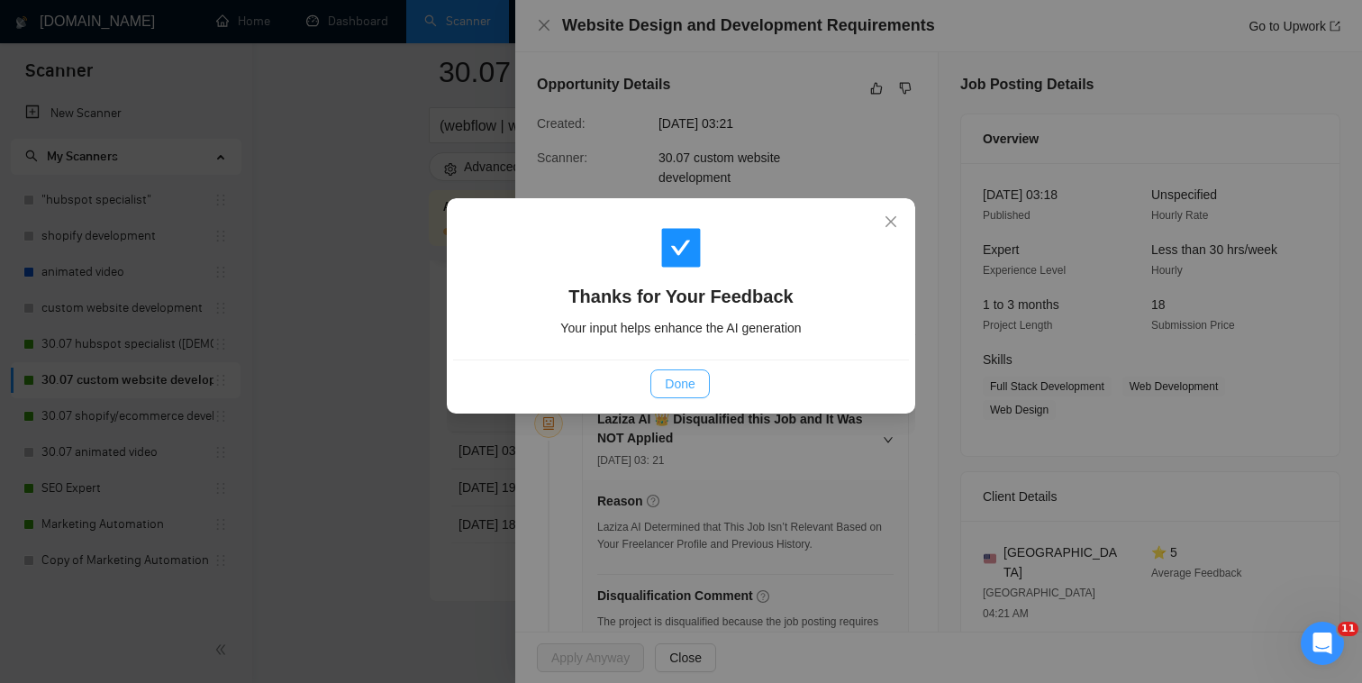
click at [657, 384] on button "Done" at bounding box center [679, 383] width 59 height 29
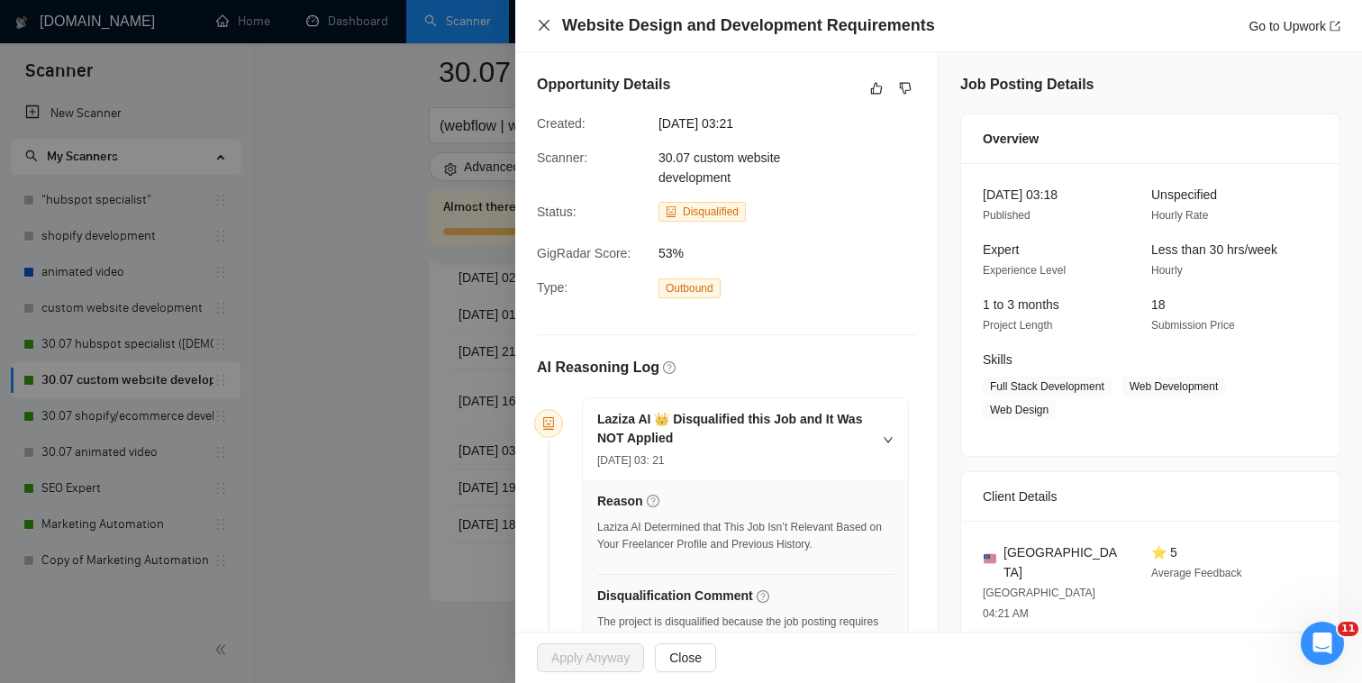
click at [544, 29] on icon "close" at bounding box center [544, 25] width 14 height 14
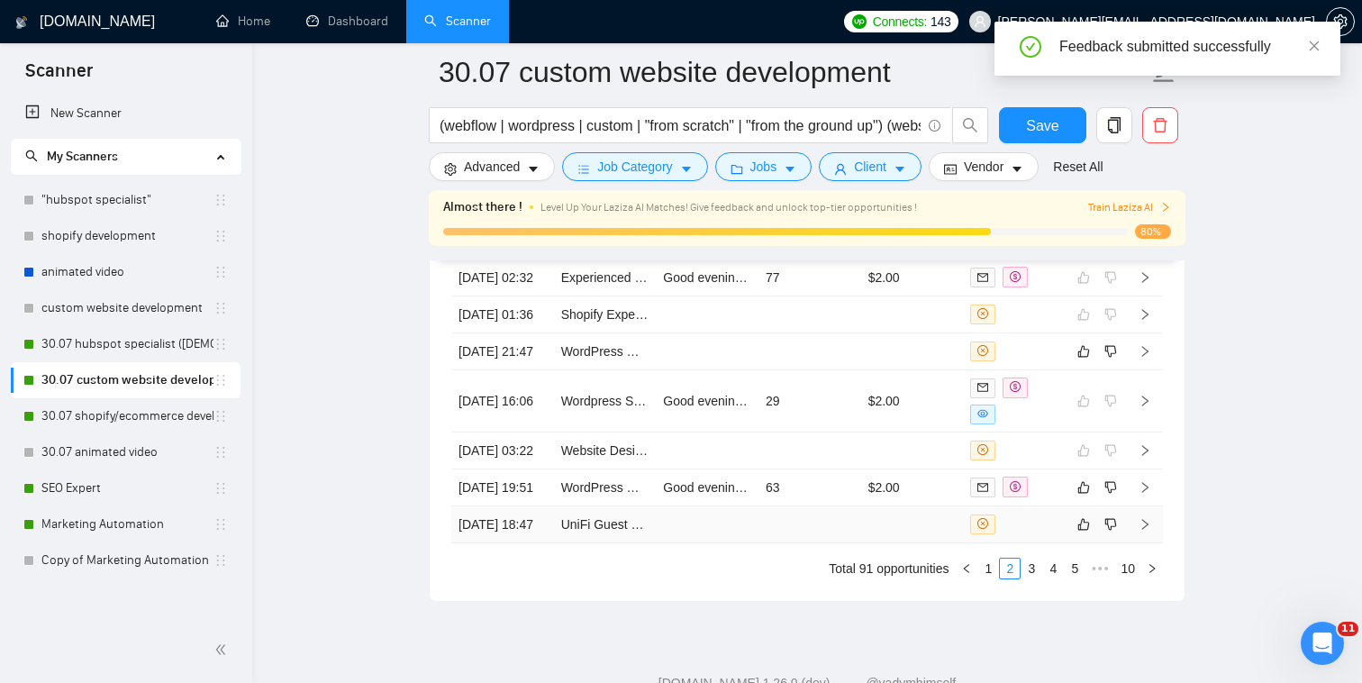
click at [1028, 534] on div at bounding box center [1014, 524] width 88 height 20
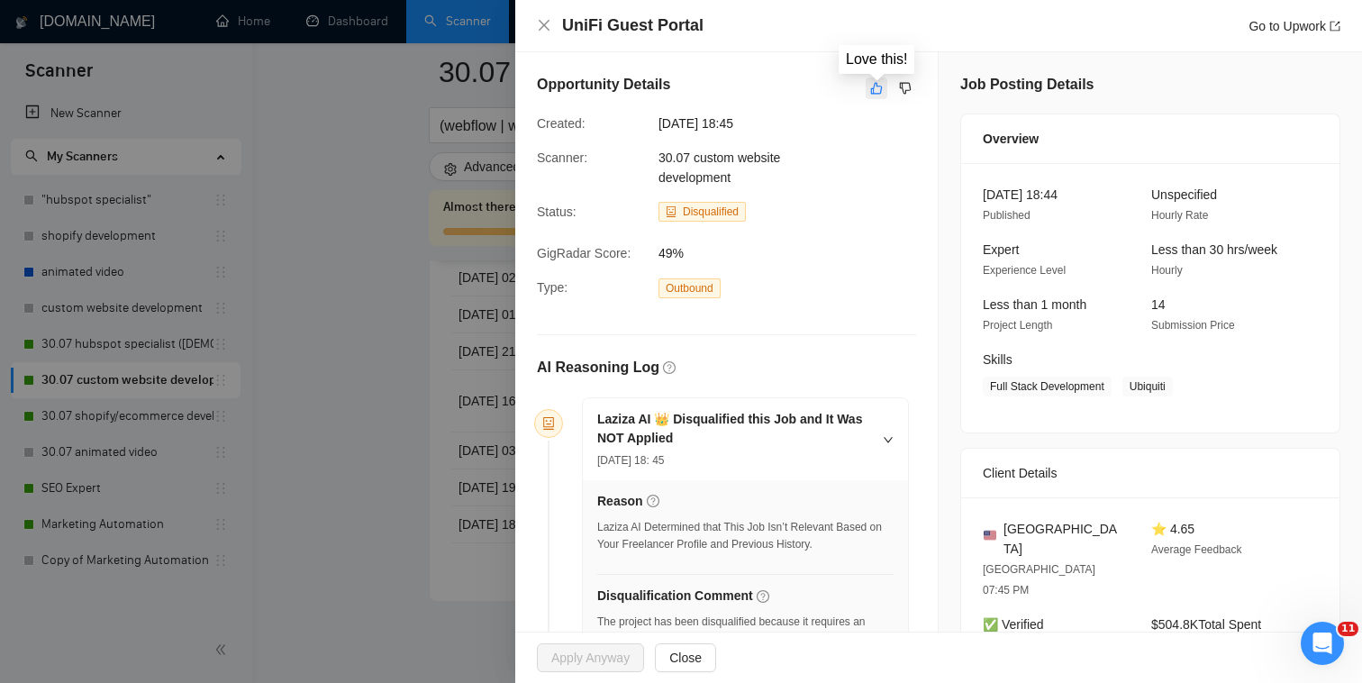
click at [878, 88] on icon "like" at bounding box center [876, 88] width 13 height 14
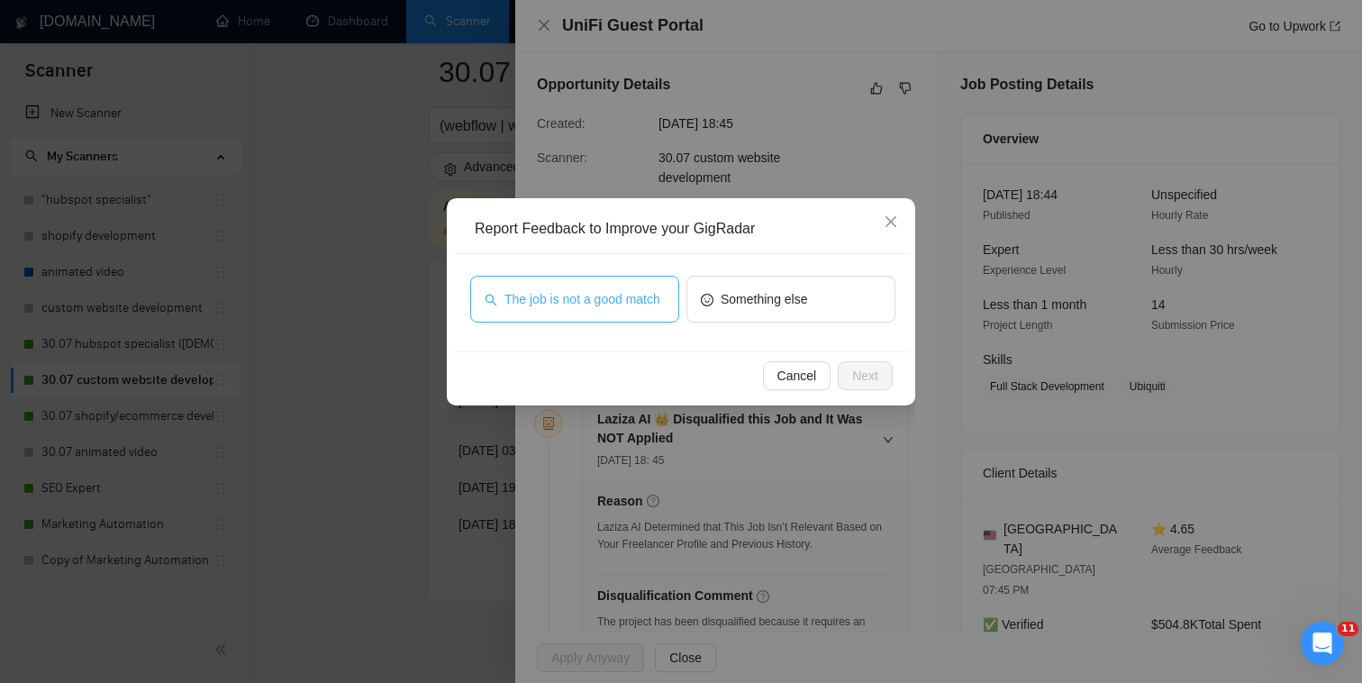
click at [574, 309] on span "The job is not a good match" at bounding box center [583, 299] width 156 height 20
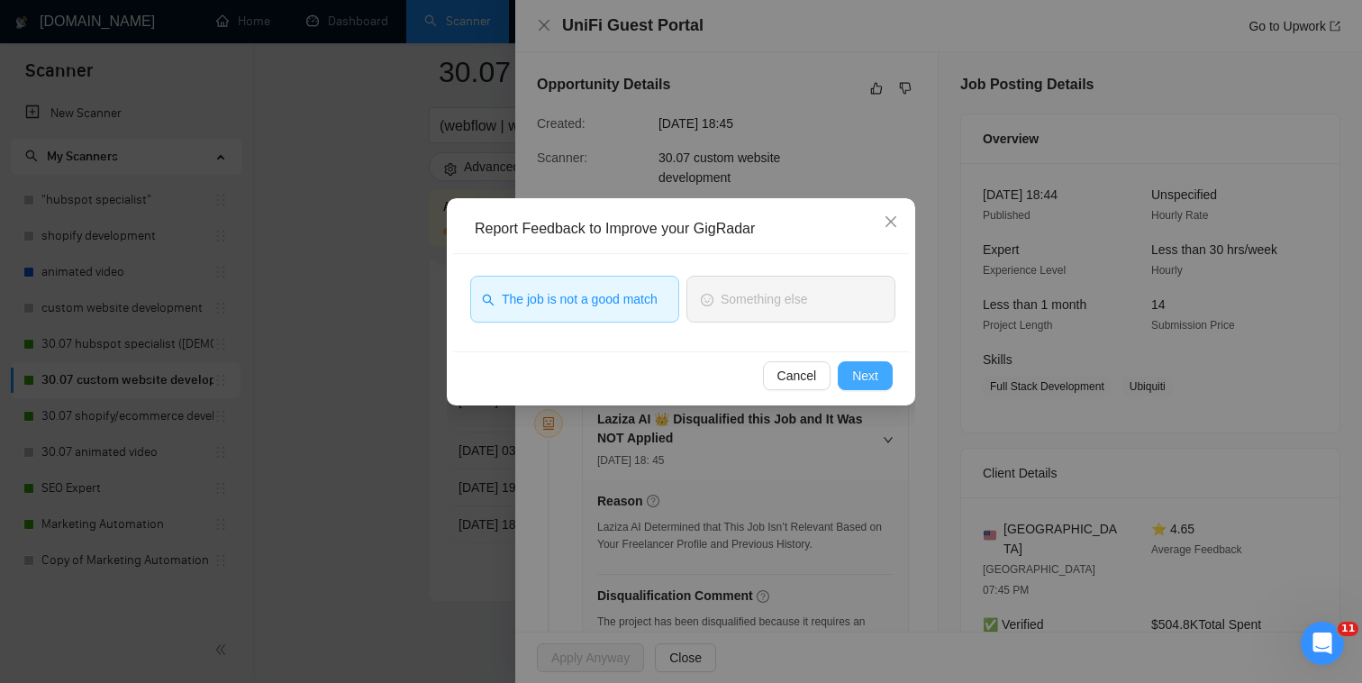
click at [875, 375] on span "Next" at bounding box center [865, 376] width 26 height 20
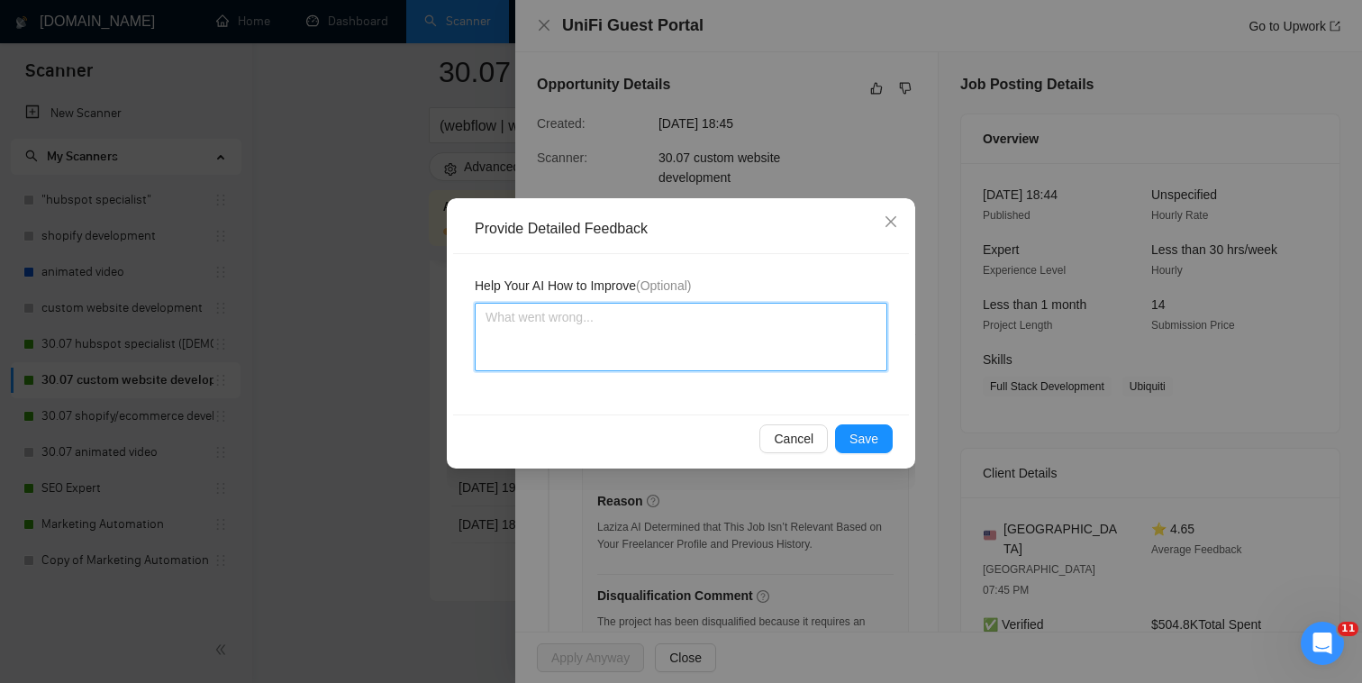
click at [816, 325] on textarea at bounding box center [681, 337] width 413 height 68
type textarea "Q"
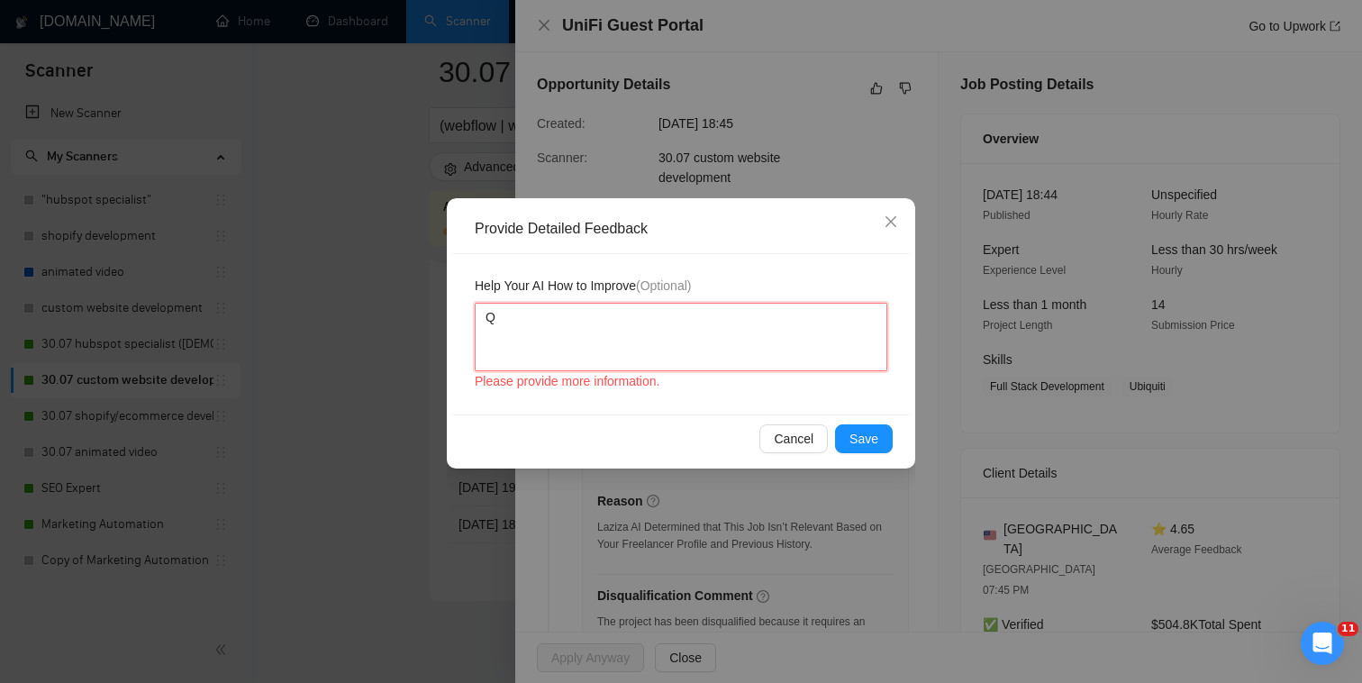
type textarea "Qw"
type textarea "Q"
type textarea "W"
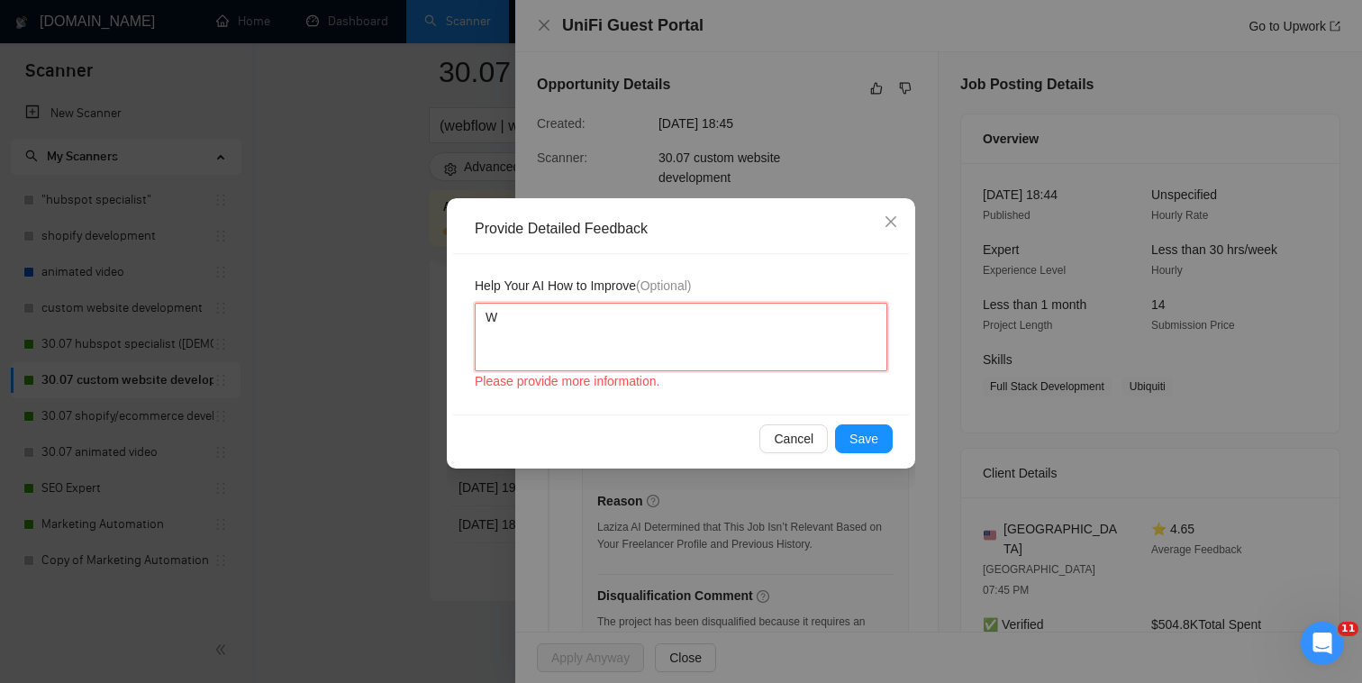
type textarea "WE"
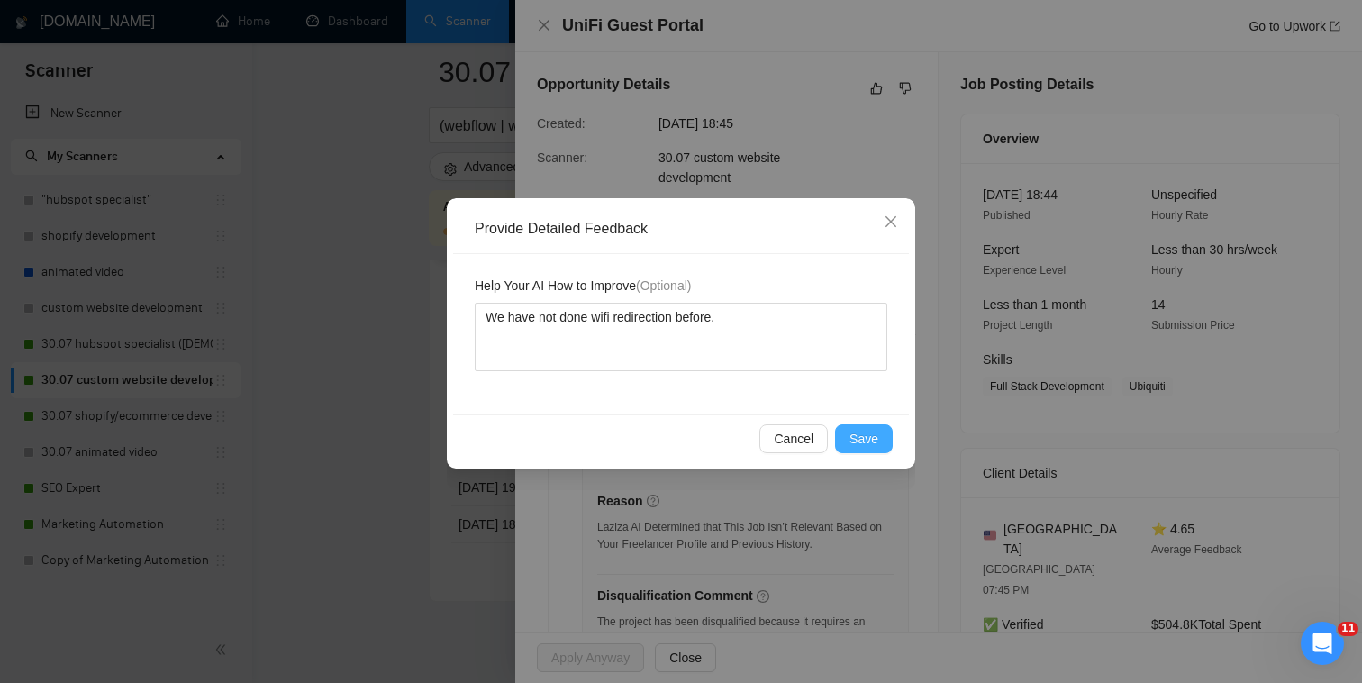
click at [880, 448] on button "Save" at bounding box center [864, 438] width 58 height 29
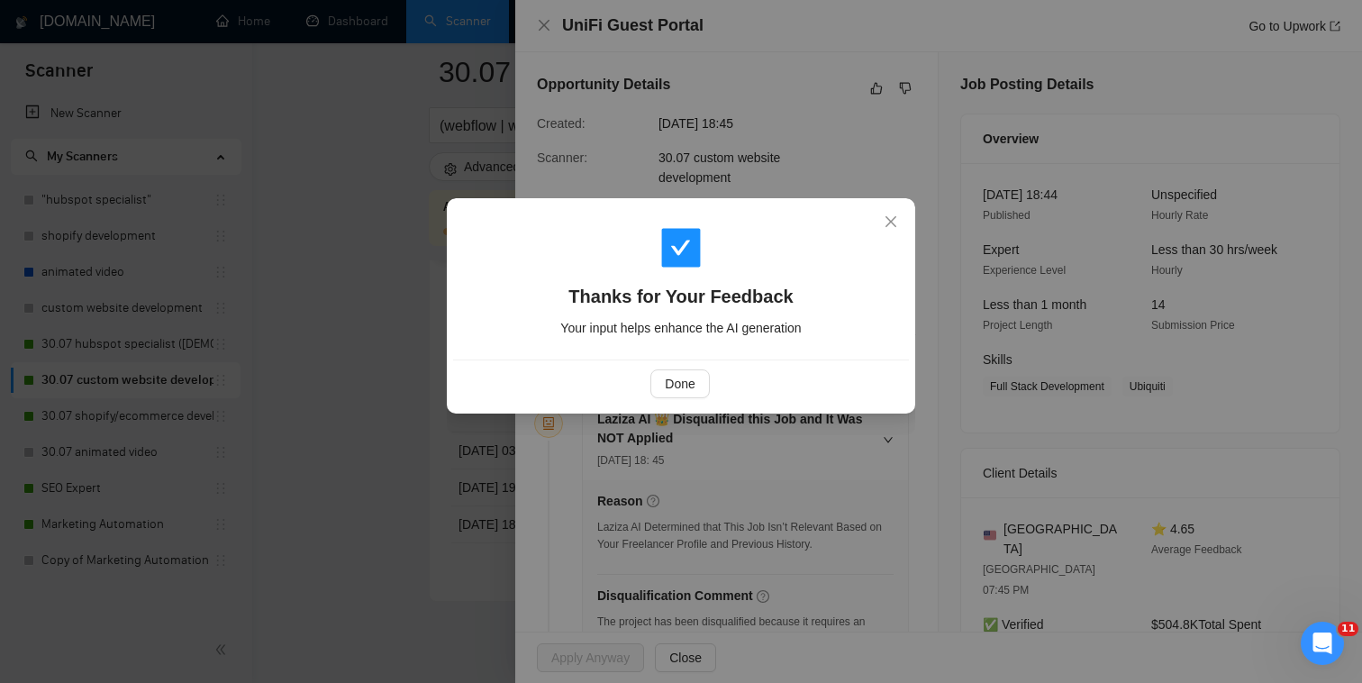
click at [634, 390] on div "Done" at bounding box center [680, 383] width 425 height 29
click at [668, 389] on span "Done" at bounding box center [680, 384] width 30 height 20
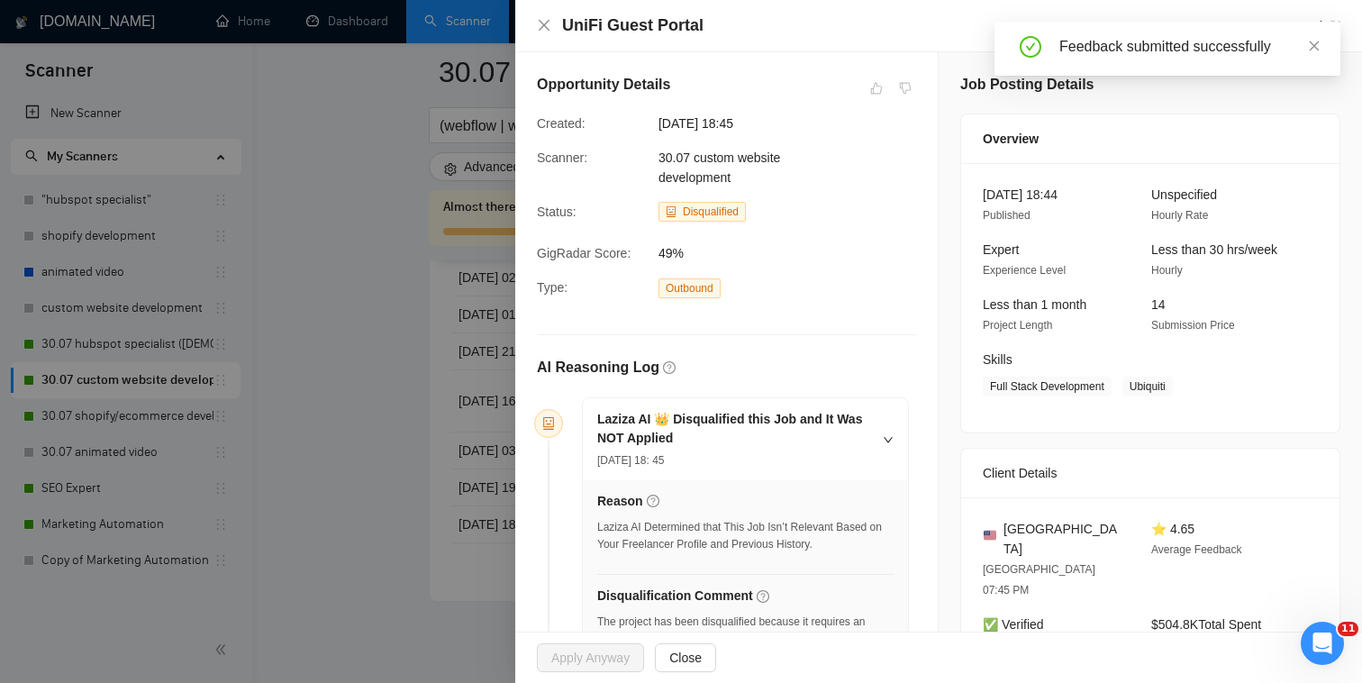
click at [539, 34] on div "UniFi Guest Portal Go to Upwork" at bounding box center [939, 25] width 804 height 23
click at [539, 33] on div "UniFi Guest Portal Go to Upwork" at bounding box center [939, 25] width 804 height 23
click at [541, 26] on icon "close" at bounding box center [544, 25] width 14 height 14
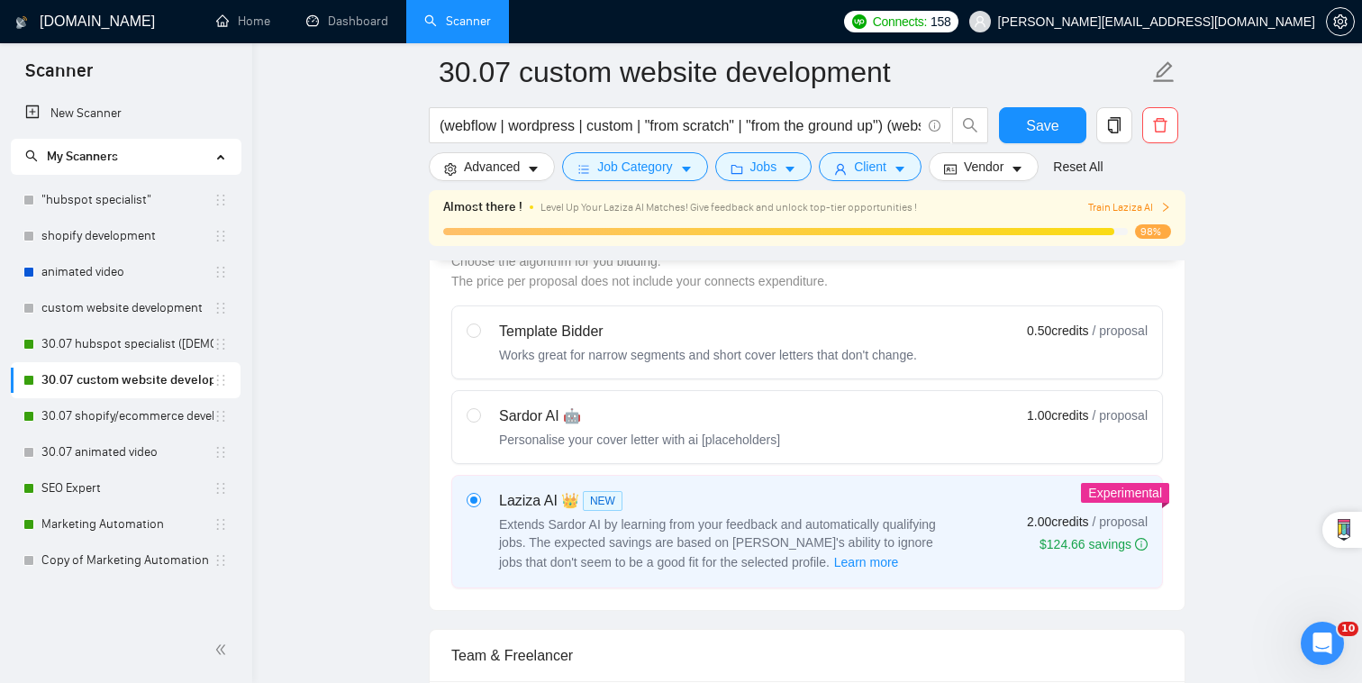
scroll to position [524, 0]
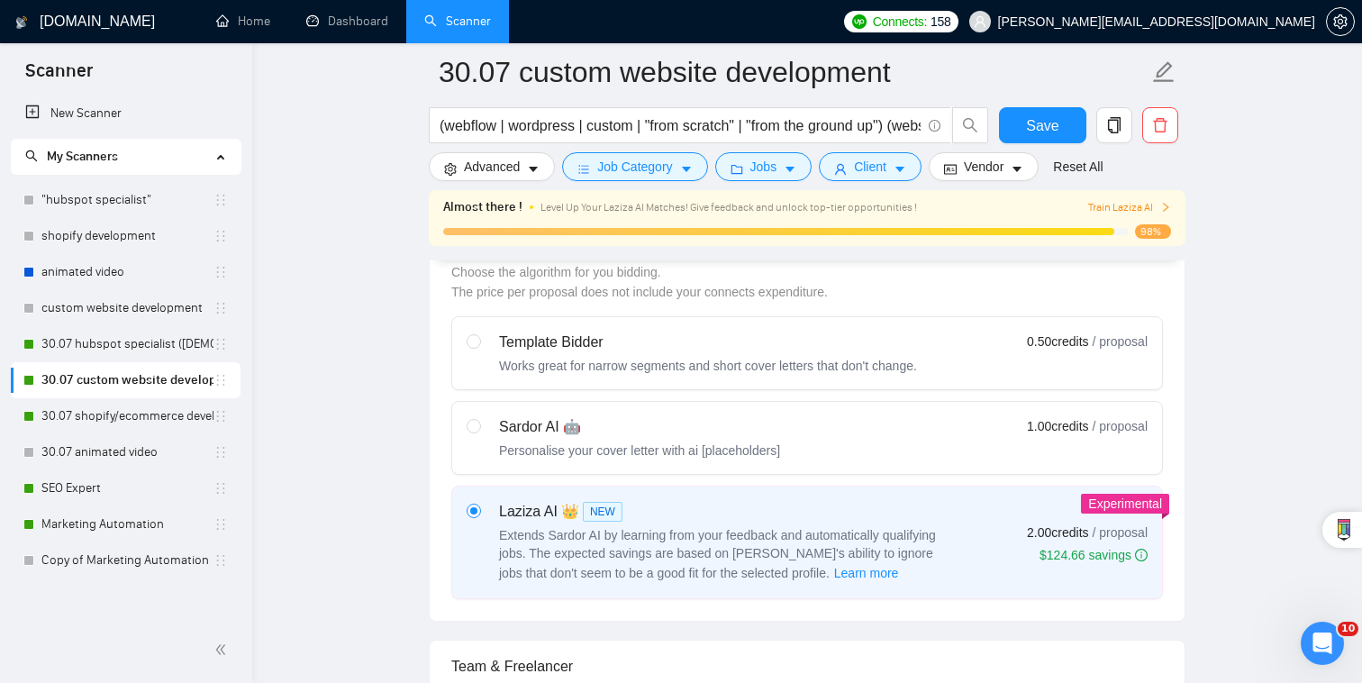
click at [1151, 530] on label "Laziza AI 👑 NEW Extends Sardor AI by learning from your feedback and automatica…" at bounding box center [807, 542] width 710 height 112
click at [479, 516] on input "radio" at bounding box center [473, 510] width 13 height 13
click at [1146, 549] on icon "info-circle" at bounding box center [1141, 555] width 13 height 13
click at [479, 516] on input "radio" at bounding box center [473, 510] width 13 height 13
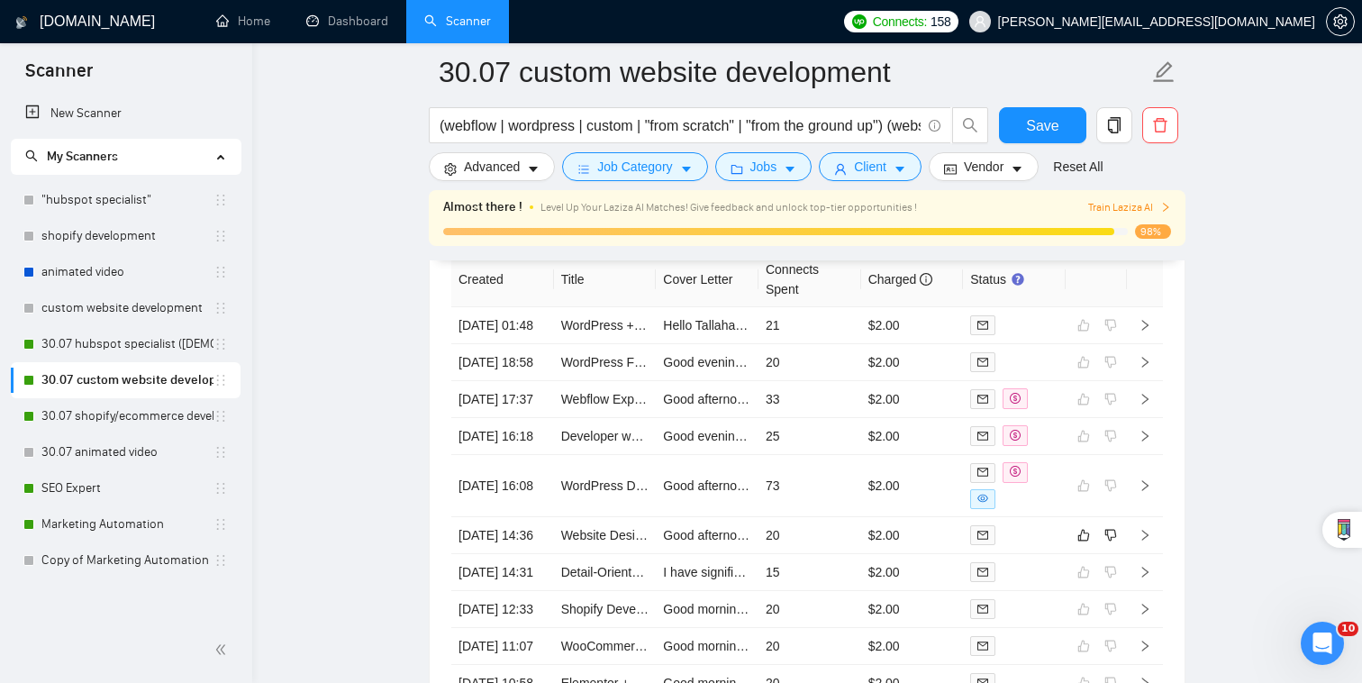
scroll to position [4767, 0]
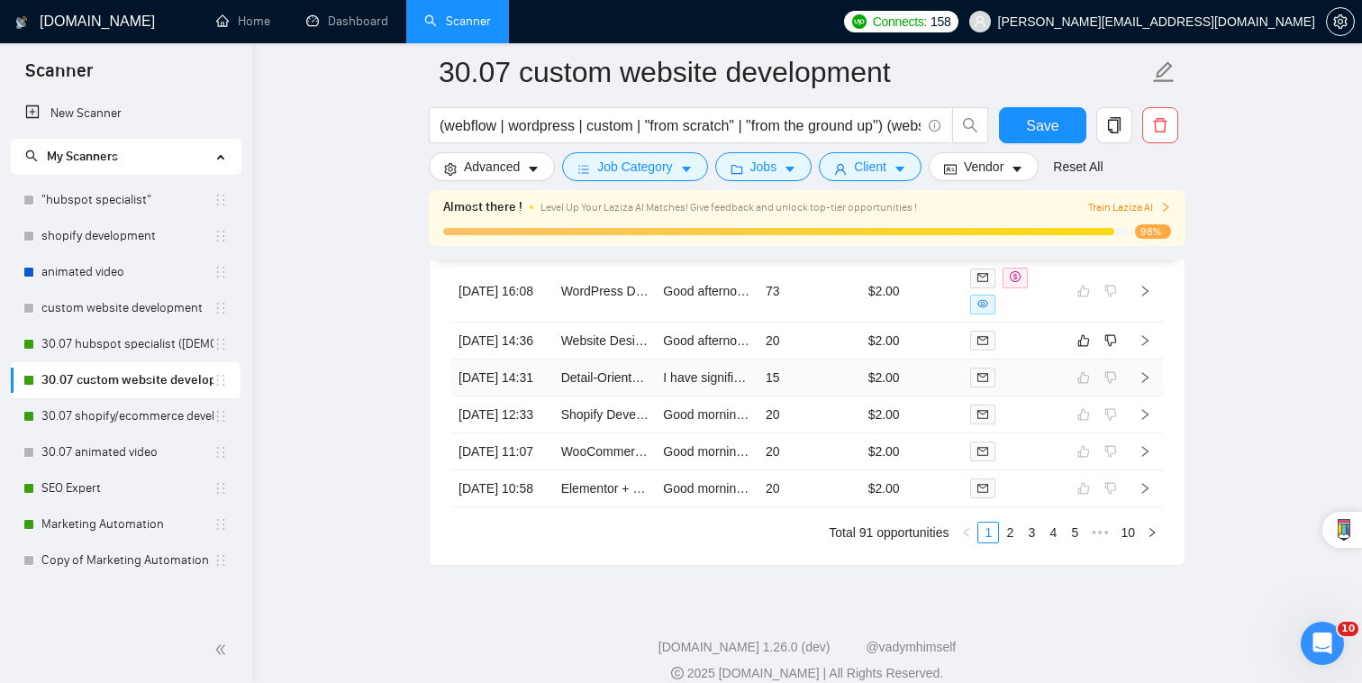
click at [1041, 387] on div at bounding box center [1014, 377] width 88 height 21
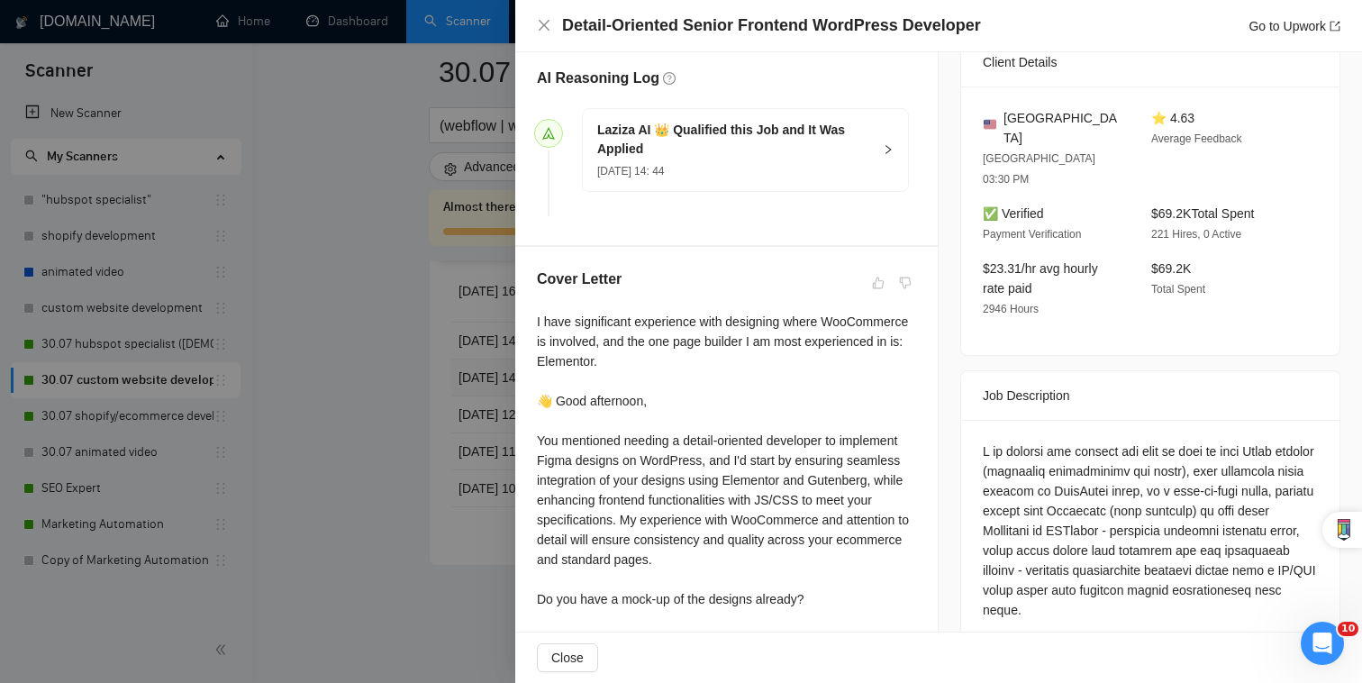
scroll to position [450, 0]
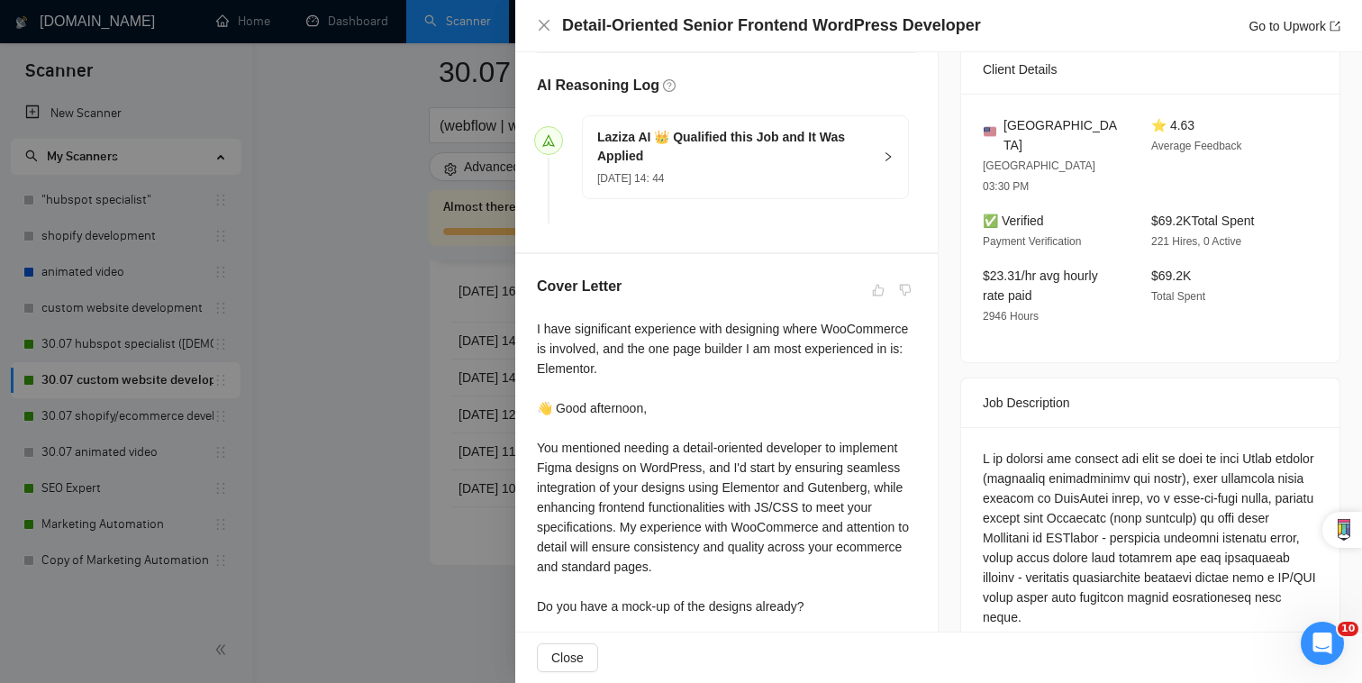
click at [422, 492] on div at bounding box center [681, 341] width 1362 height 683
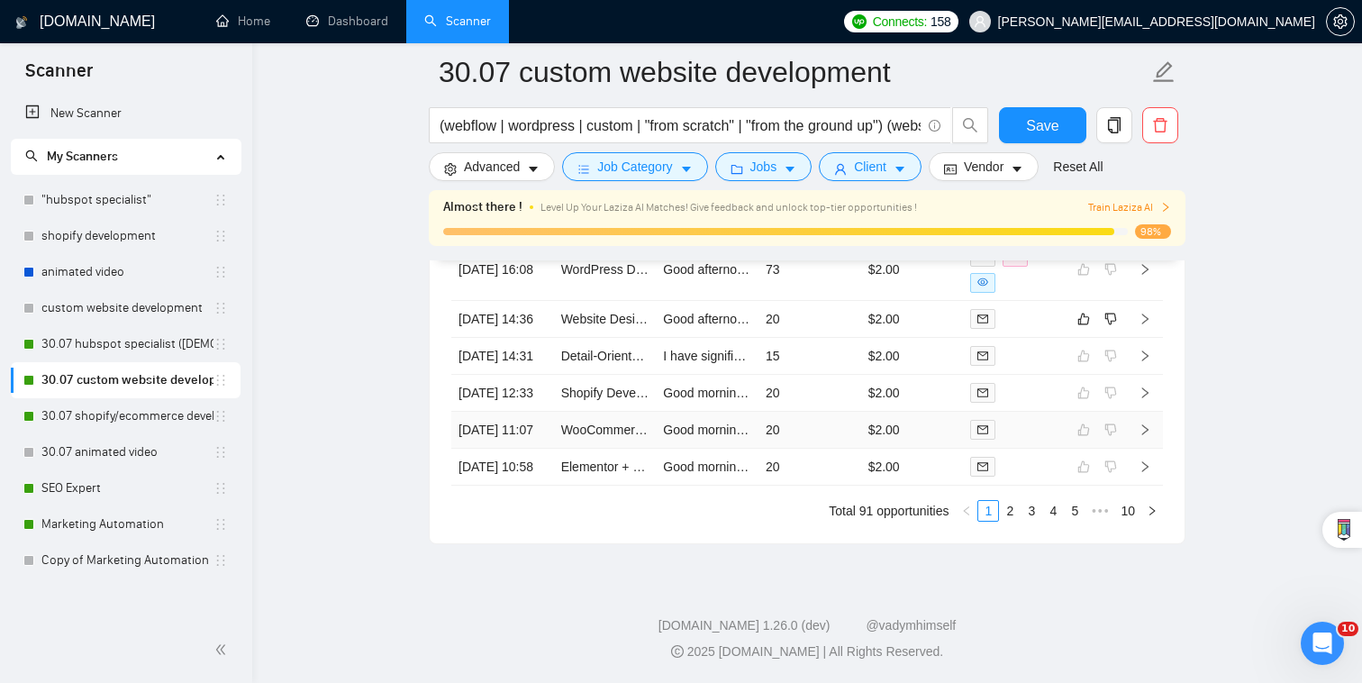
scroll to position [4881, 0]
click at [1036, 462] on div at bounding box center [1014, 466] width 88 height 21
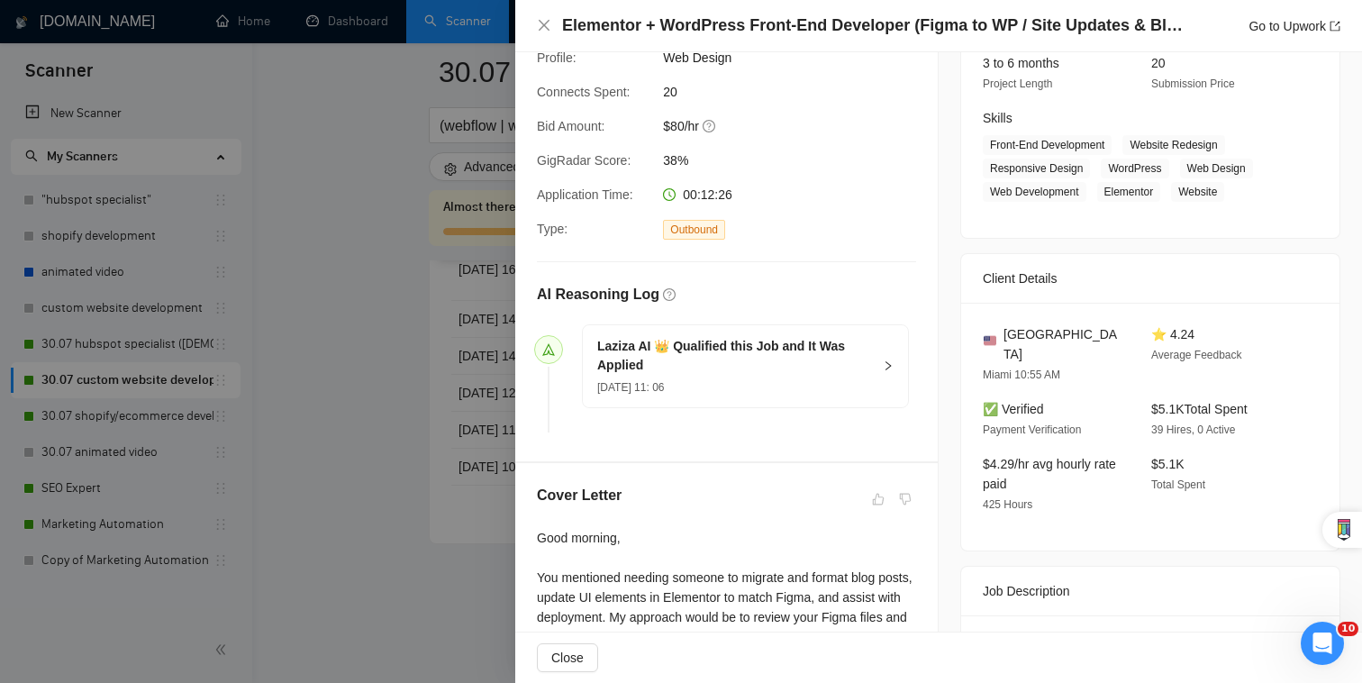
scroll to position [363, 0]
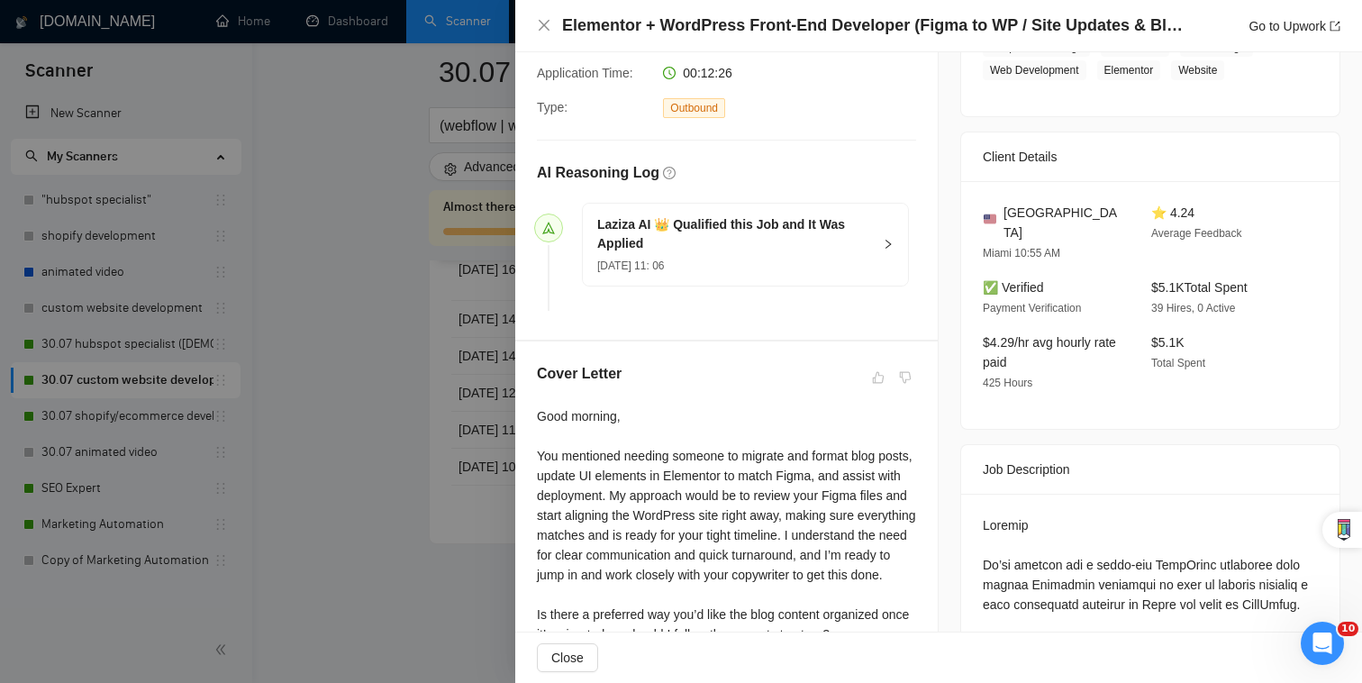
click at [314, 458] on div at bounding box center [681, 341] width 1362 height 683
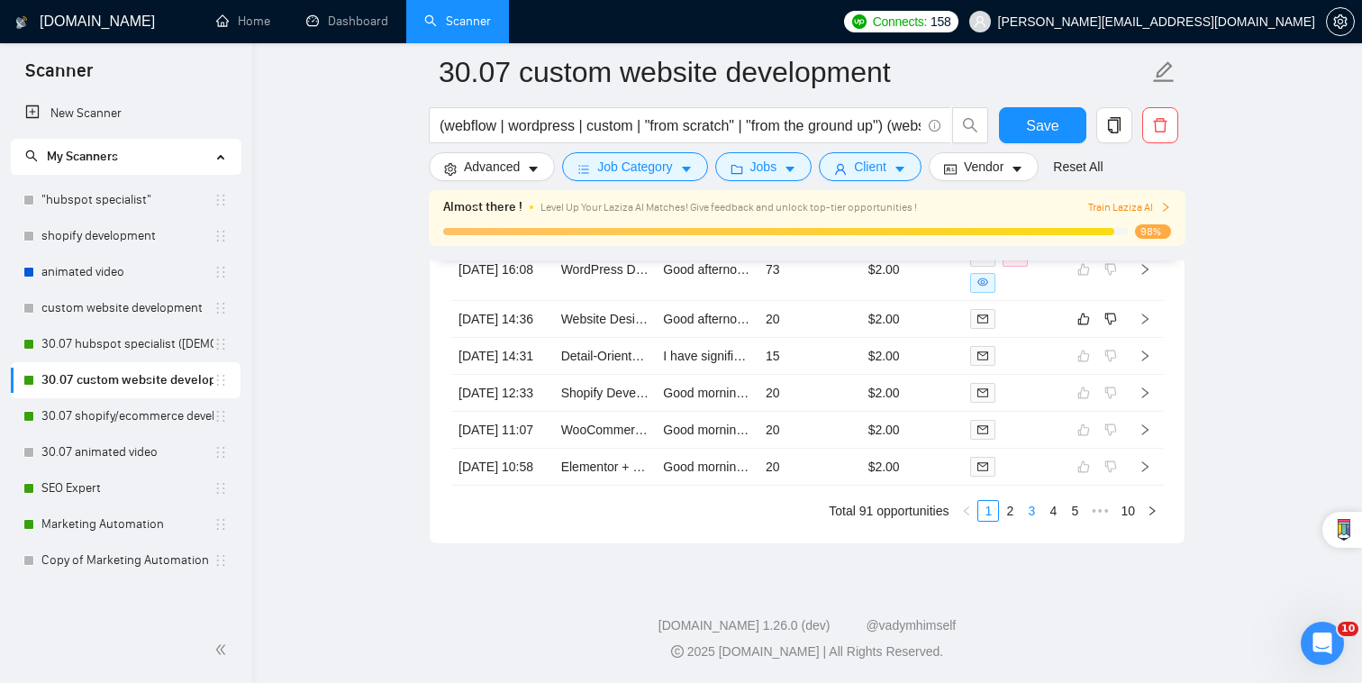
click at [1029, 515] on link "3" at bounding box center [1032, 511] width 20 height 20
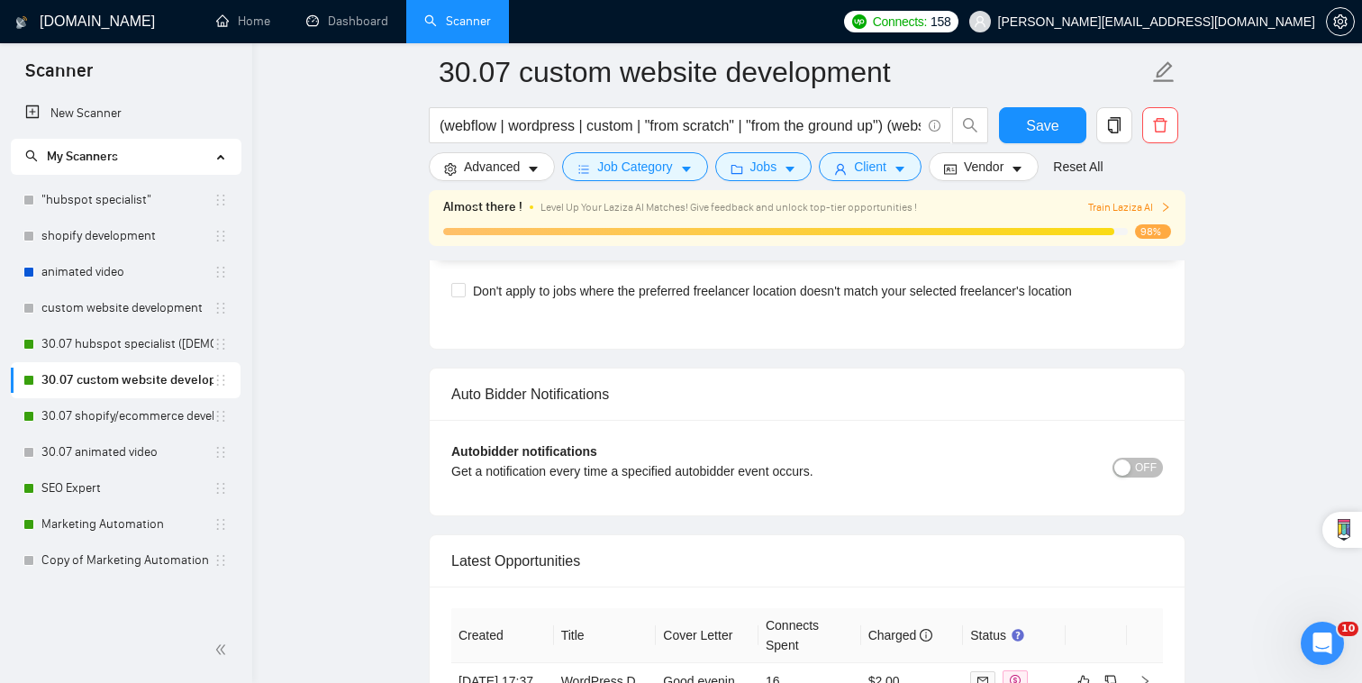
scroll to position [4219, 0]
click at [1042, 668] on div at bounding box center [1014, 678] width 88 height 21
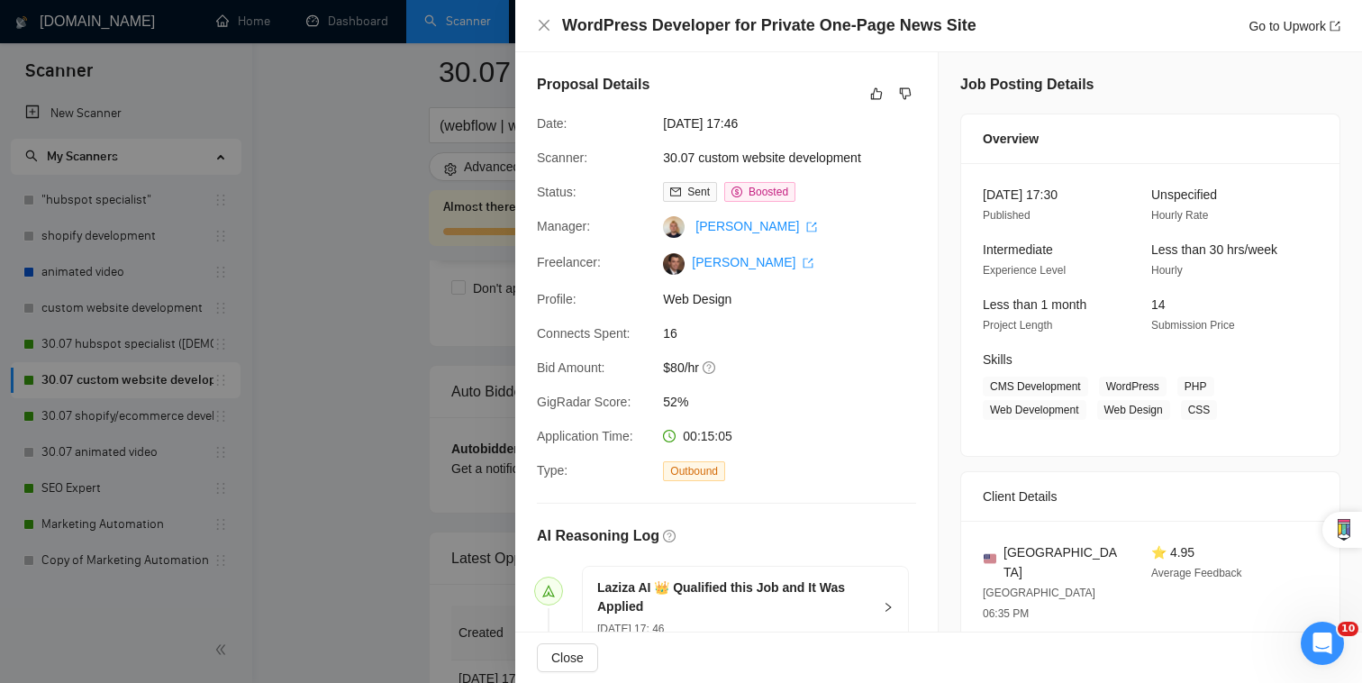
scroll to position [3, 0]
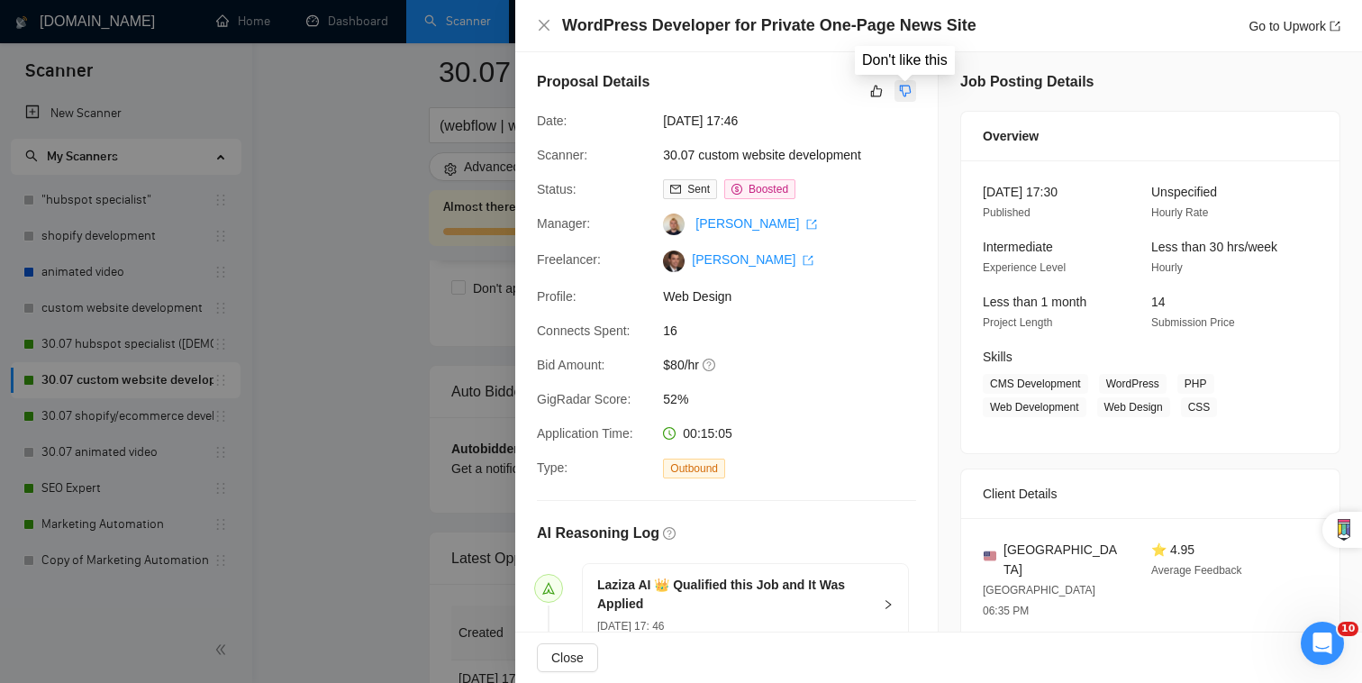
click at [910, 89] on icon "dislike" at bounding box center [905, 91] width 13 height 14
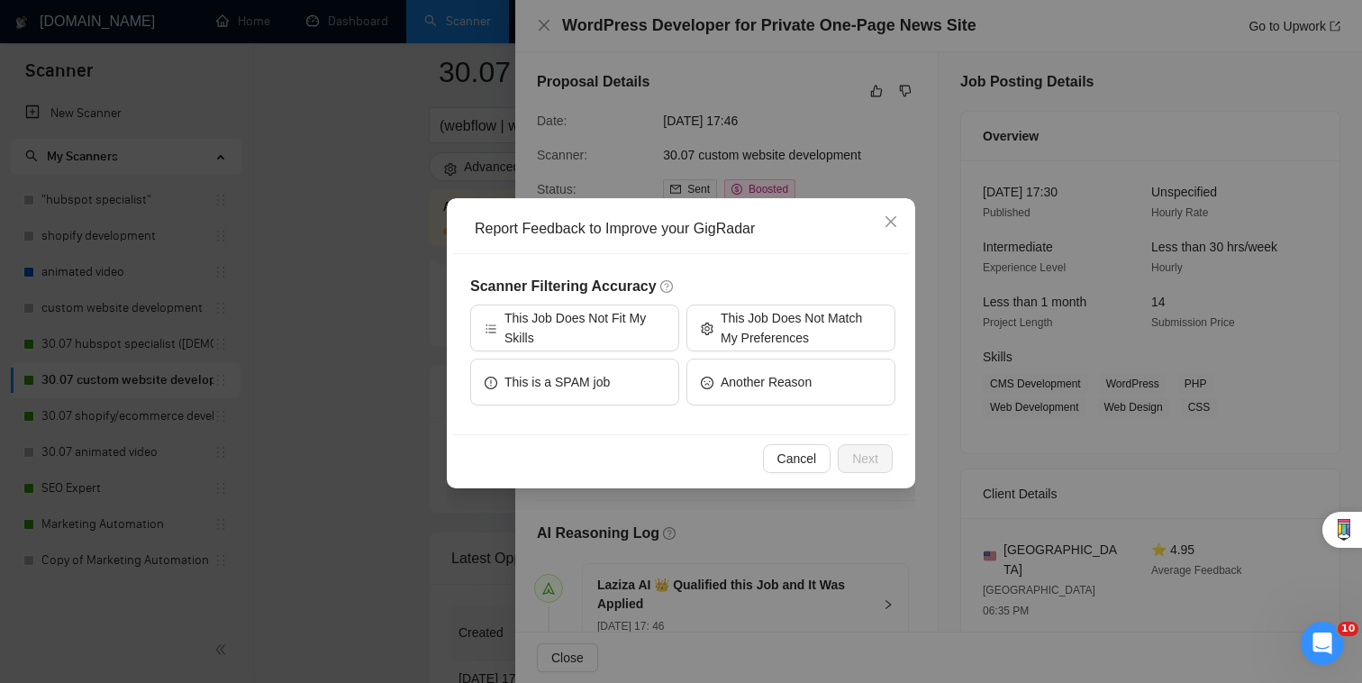
click at [978, 187] on div "Report Feedback to Improve your GigRadar Scanner Filtering Accuracy This Job Do…" at bounding box center [681, 341] width 1362 height 683
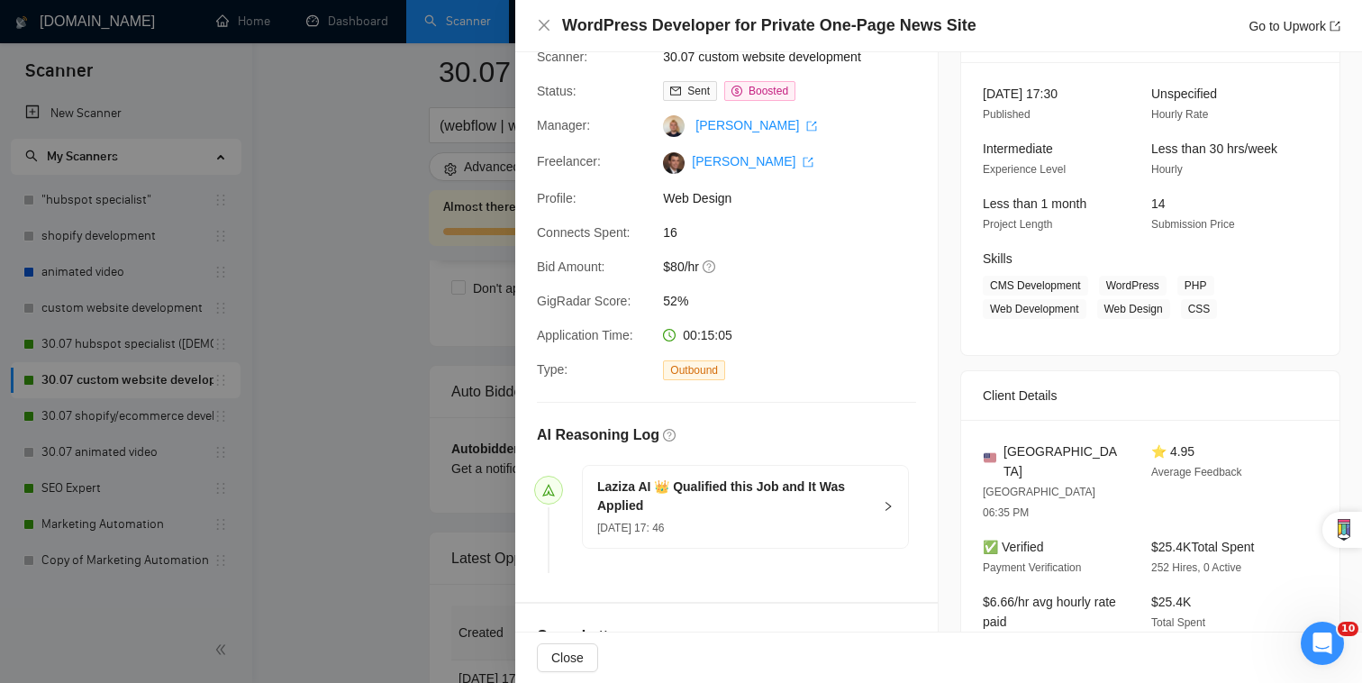
scroll to position [0, 0]
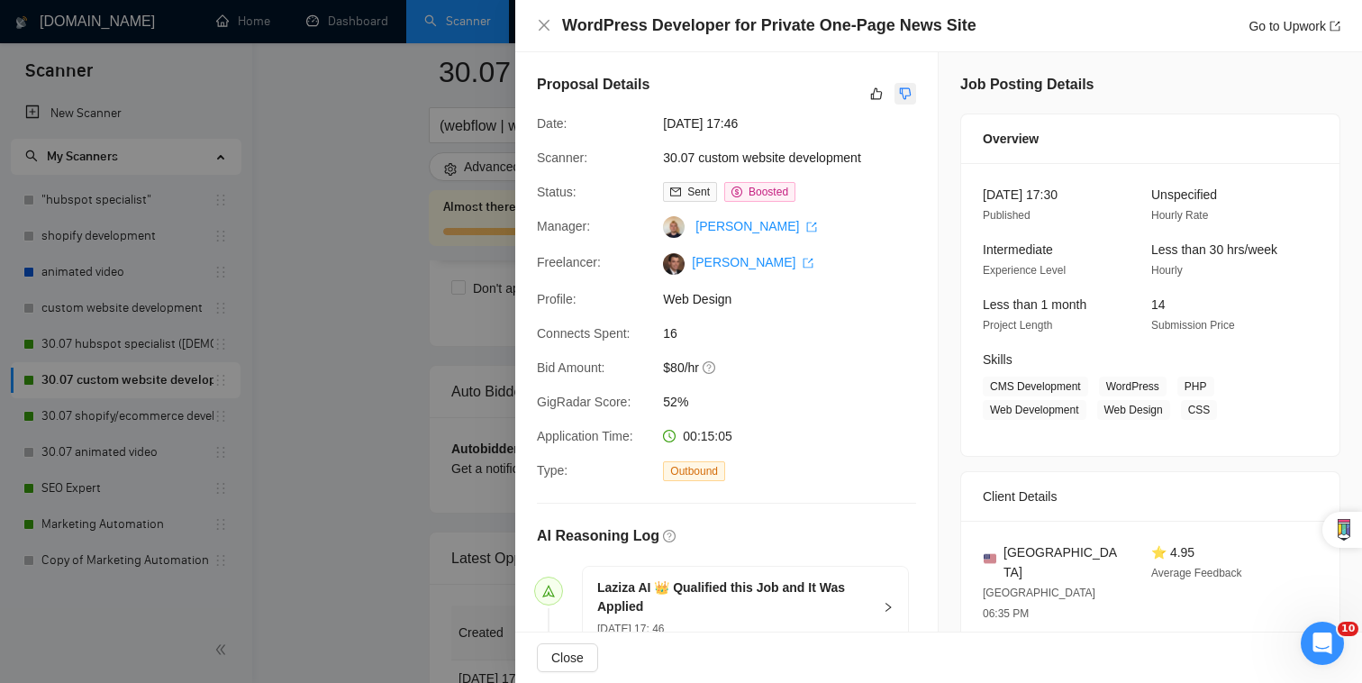
click at [905, 103] on button "button" at bounding box center [906, 94] width 22 height 22
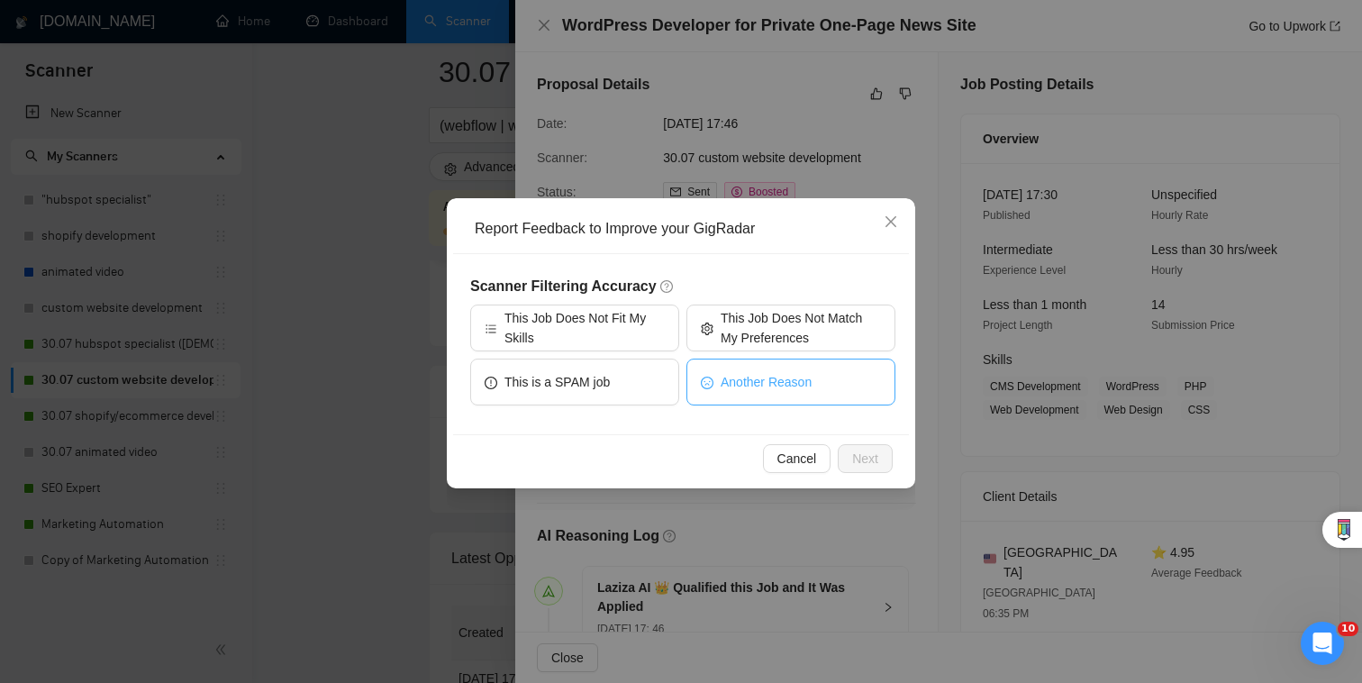
click at [789, 390] on span "Another Reason" at bounding box center [766, 382] width 91 height 20
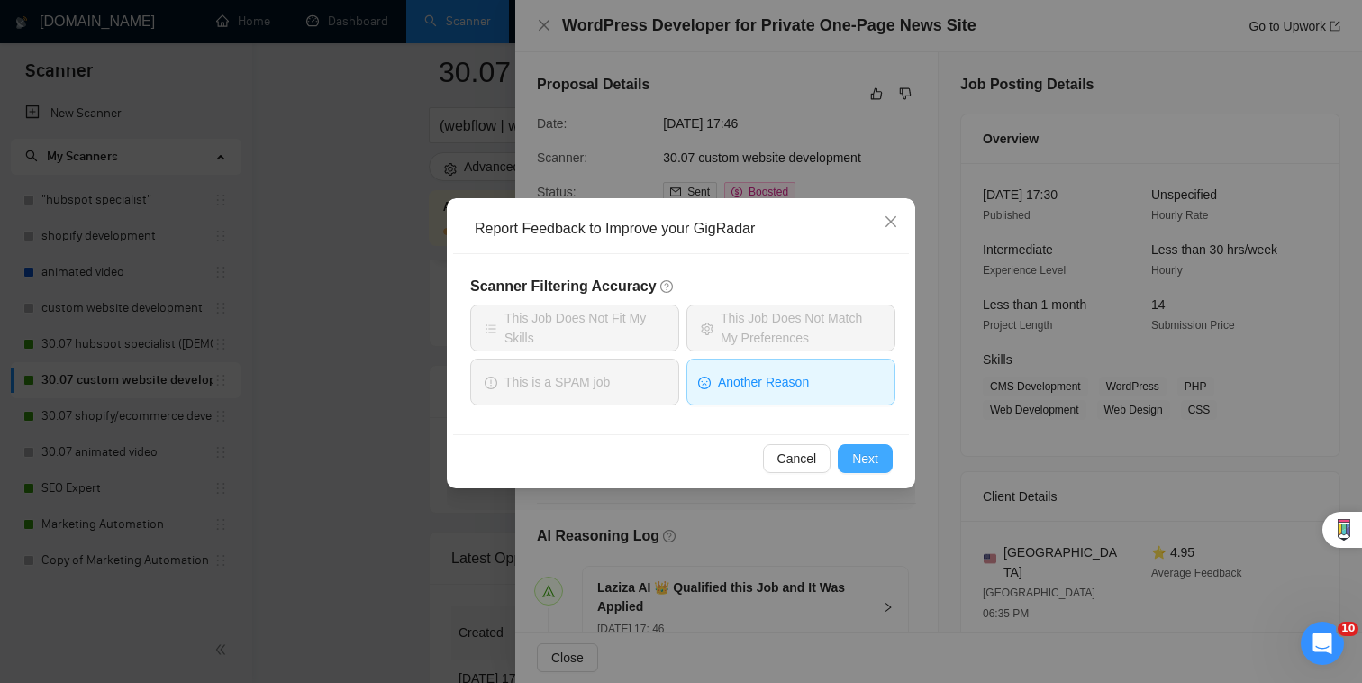
click at [860, 462] on span "Next" at bounding box center [865, 459] width 26 height 20
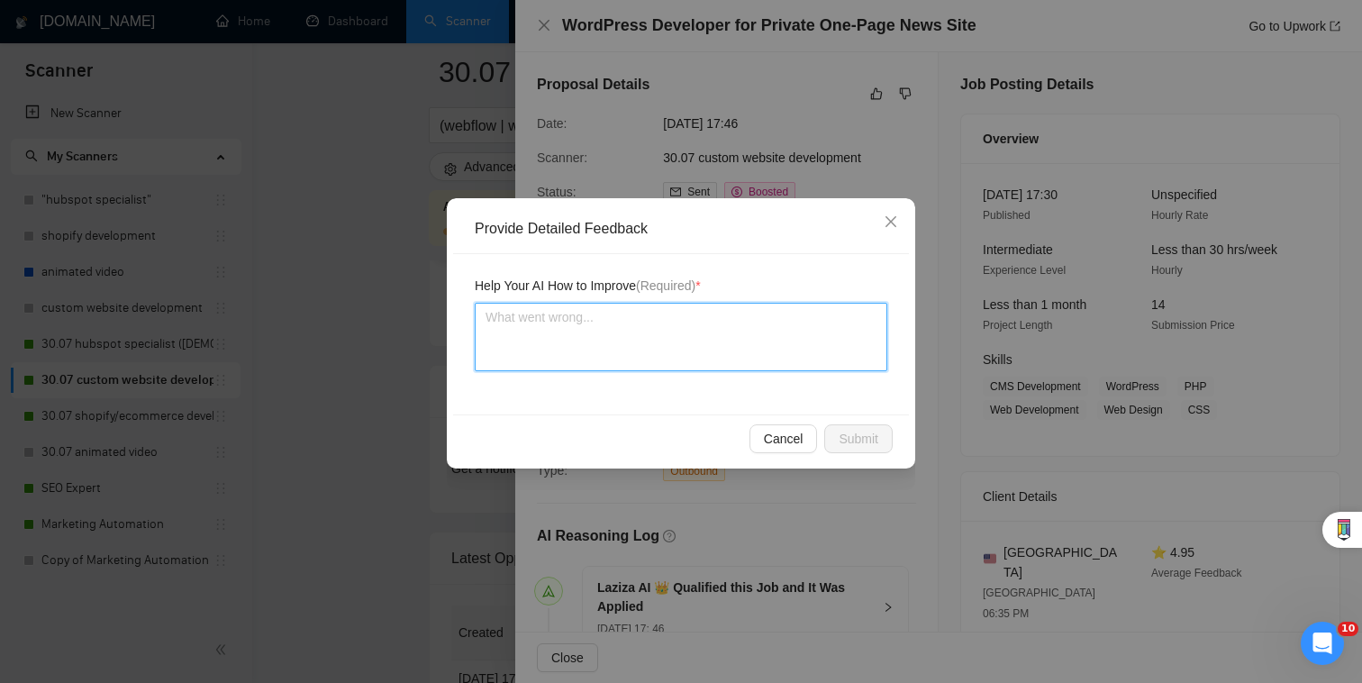
click at [770, 344] on textarea at bounding box center [681, 337] width 413 height 68
type textarea "W"
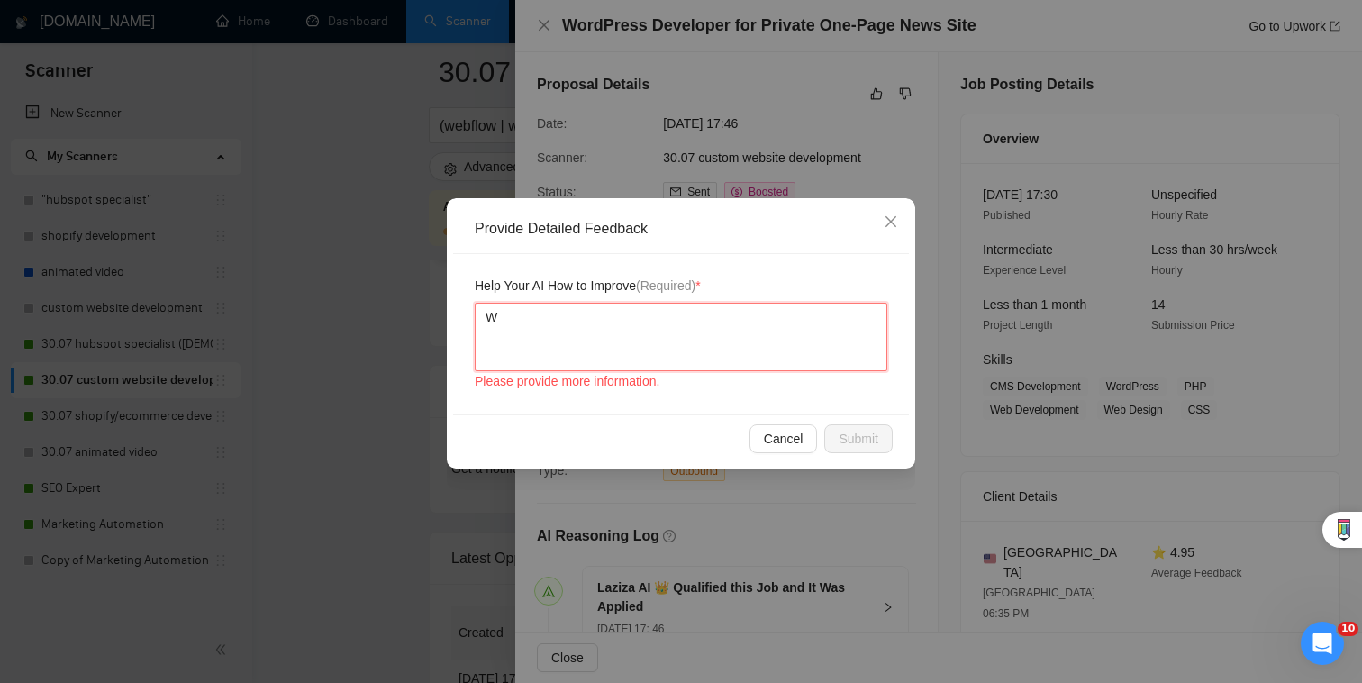
type textarea "We"
type textarea "We ha"
type textarea "We hav"
type textarea "We have"
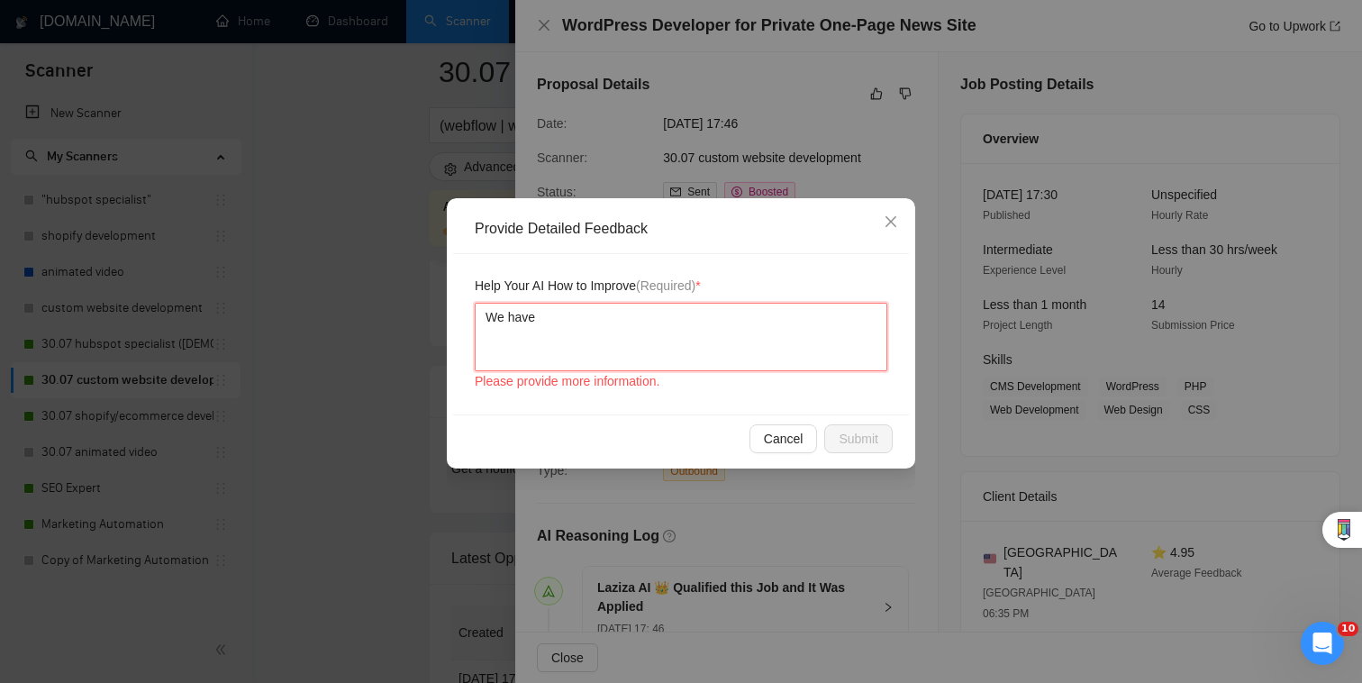
type textarea "We have"
type textarea "We have n"
type textarea "We have no"
type textarea "We have not"
type textarea "We have not o"
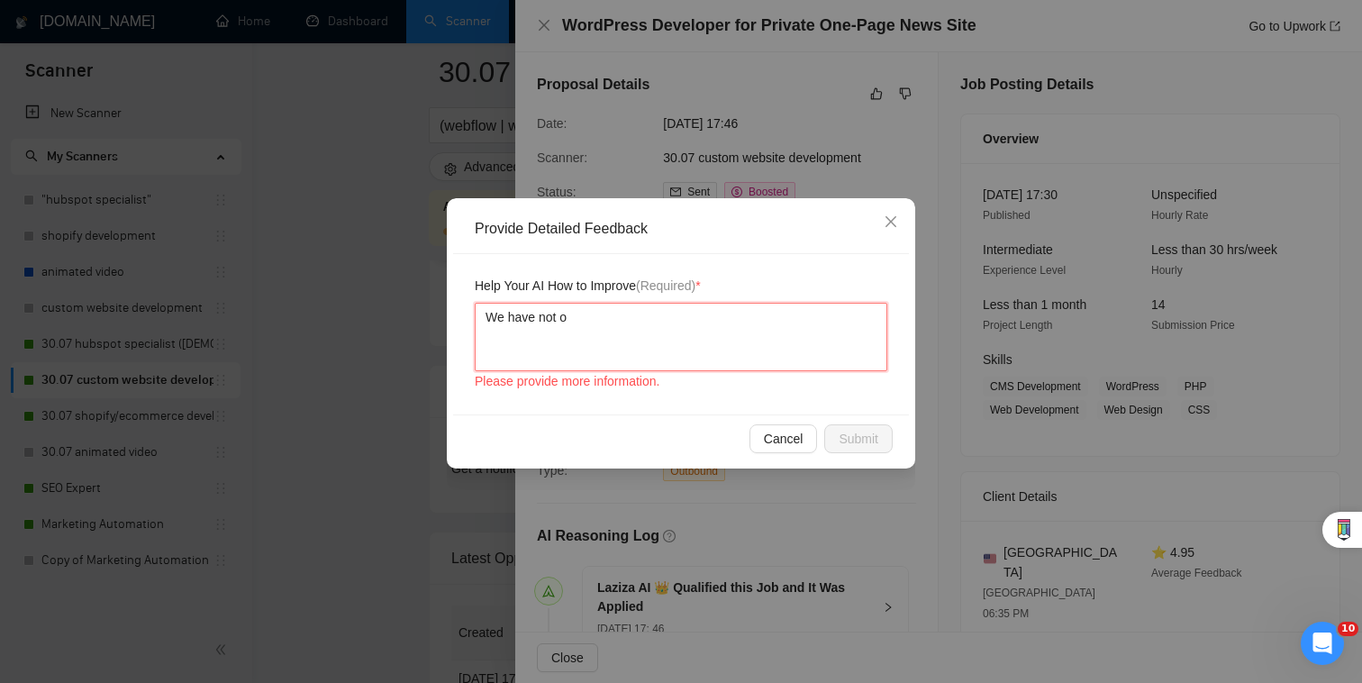
type textarea "We have not od"
type textarea "We have not o"
type textarea "We have not"
type textarea "We have not d"
type textarea "We have not do"
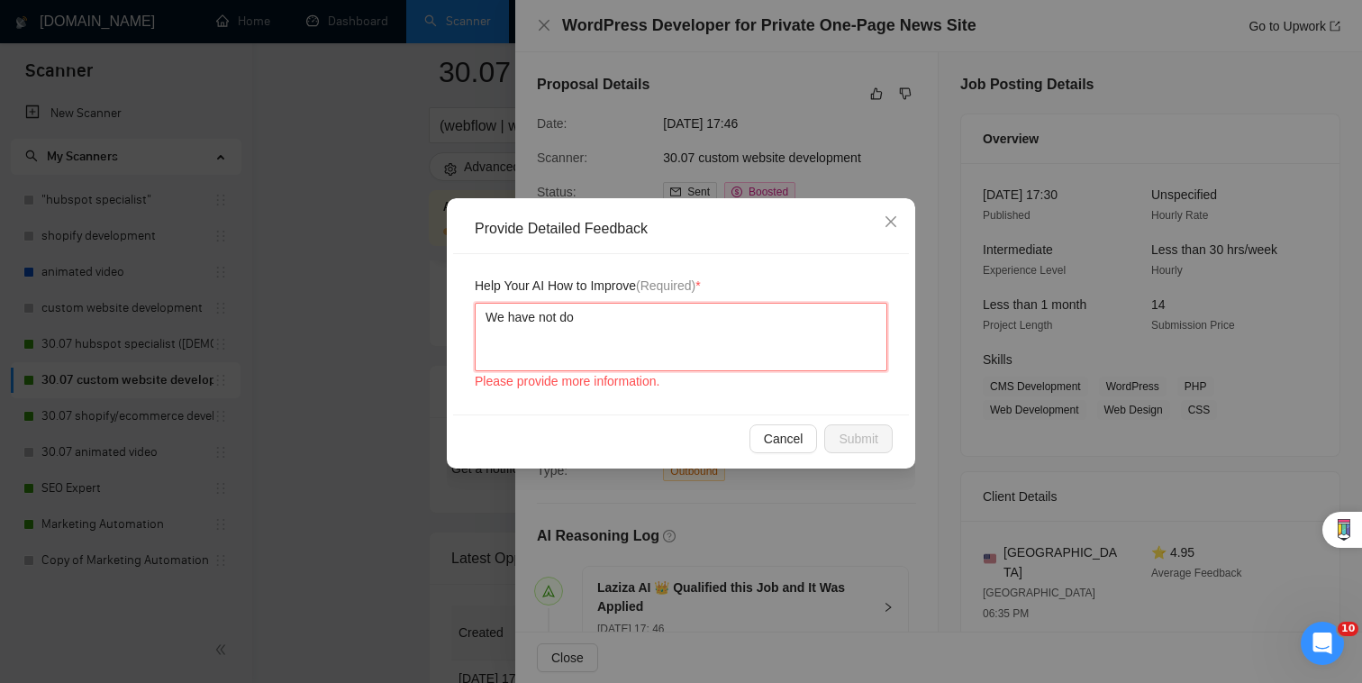
type textarea "We have not don"
type textarea "We have not done"
type textarea "We have not done a"
type textarea "We have not done an"
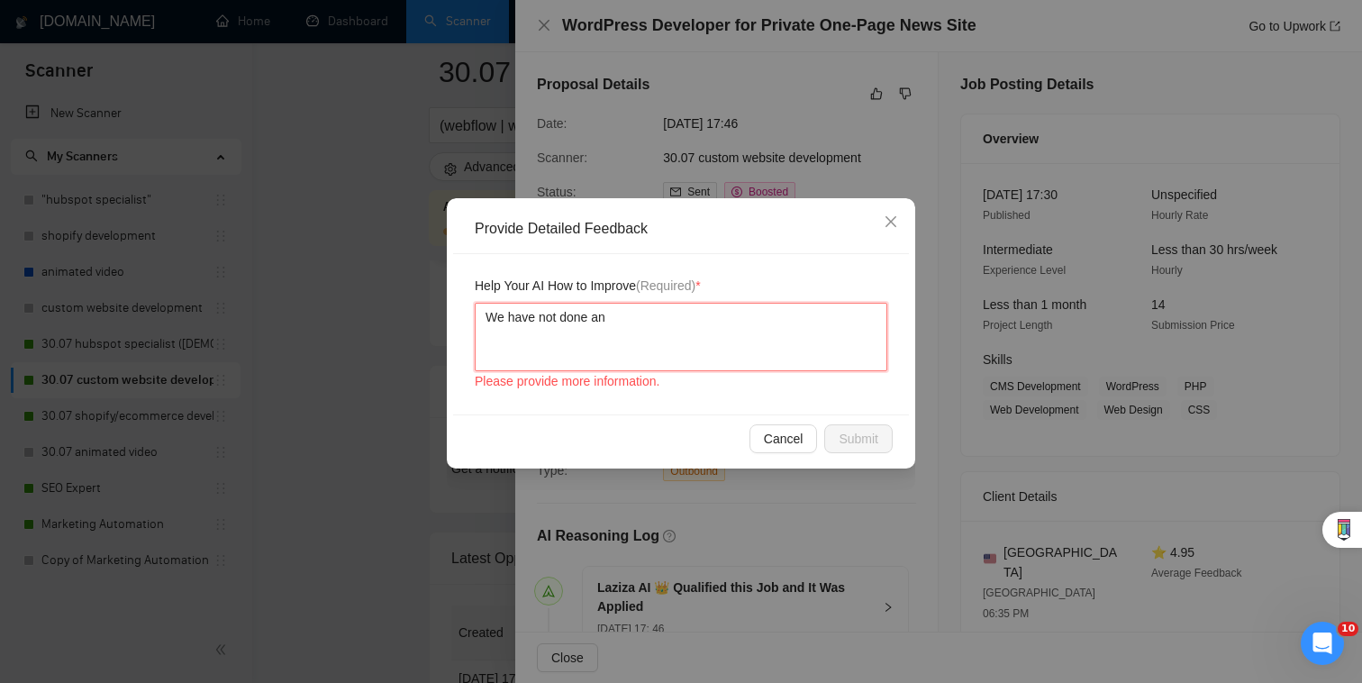
type textarea "We have not done any"
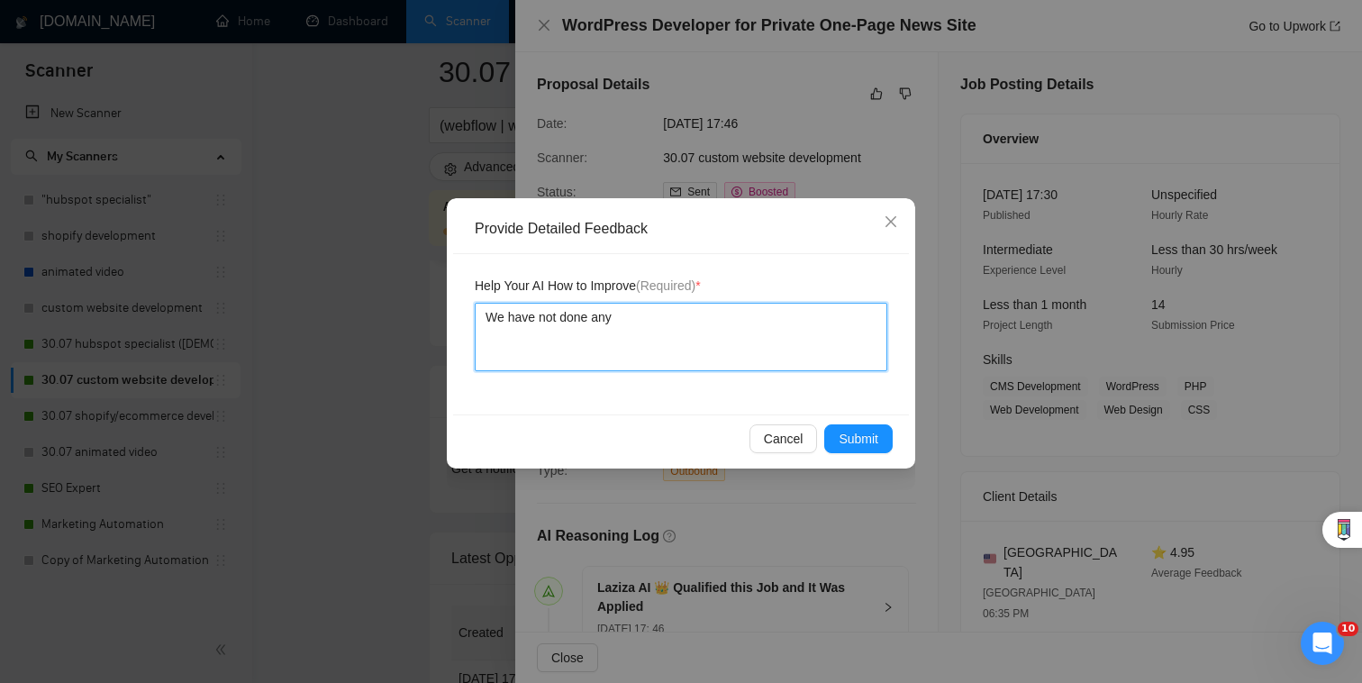
type textarea "We have not done any m"
type textarea "We have not done any mem"
type textarea "We have not done any memb"
type textarea "We have not done any membe"
type textarea "We have not done any member"
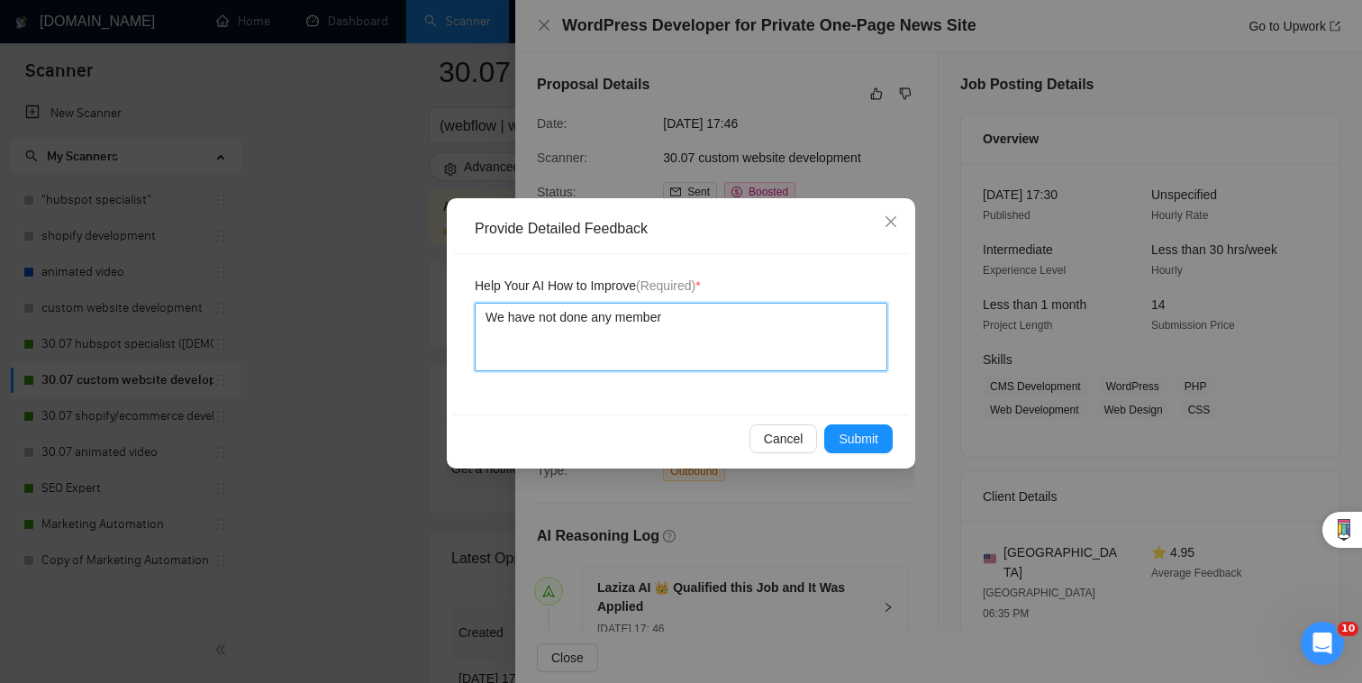
type textarea "We have not done any members"
type textarea "We have not done any members o"
type textarea "We have not done any members on"
type textarea "We have not done any members onl"
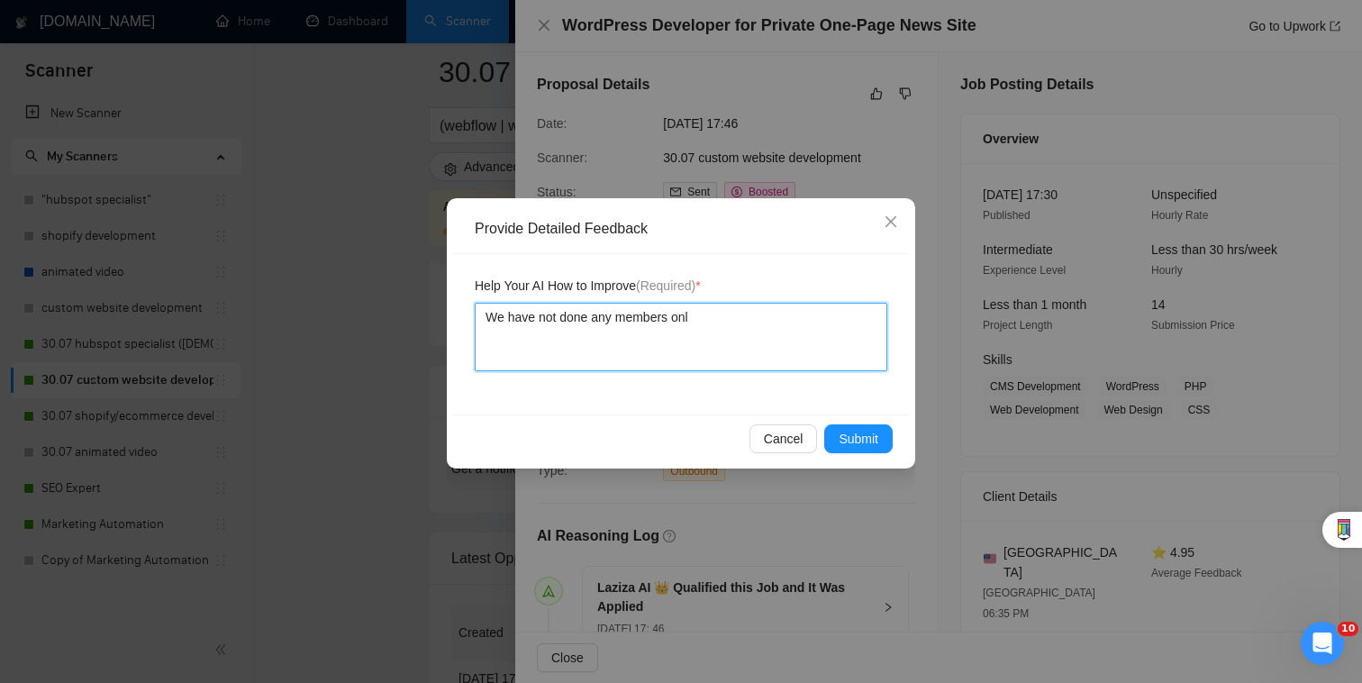
type textarea "We have not done any members only"
type textarea "We have not done any members only o"
type textarea "We have not done any members only or"
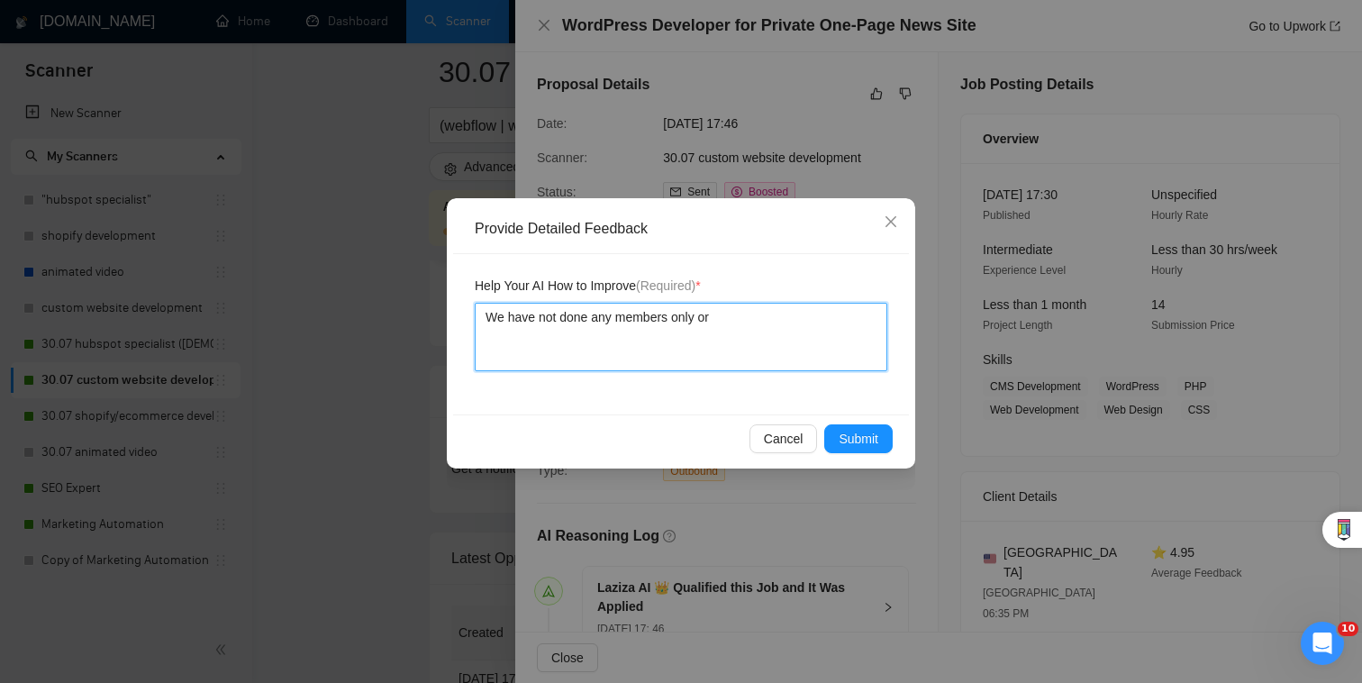
type textarea "We have not done any members only or p"
type textarea "We have not done any members only or pr"
type textarea "We have not done any members only or pro"
type textarea "We have not done any members only or pr"
type textarea "We have not done any members only or priv"
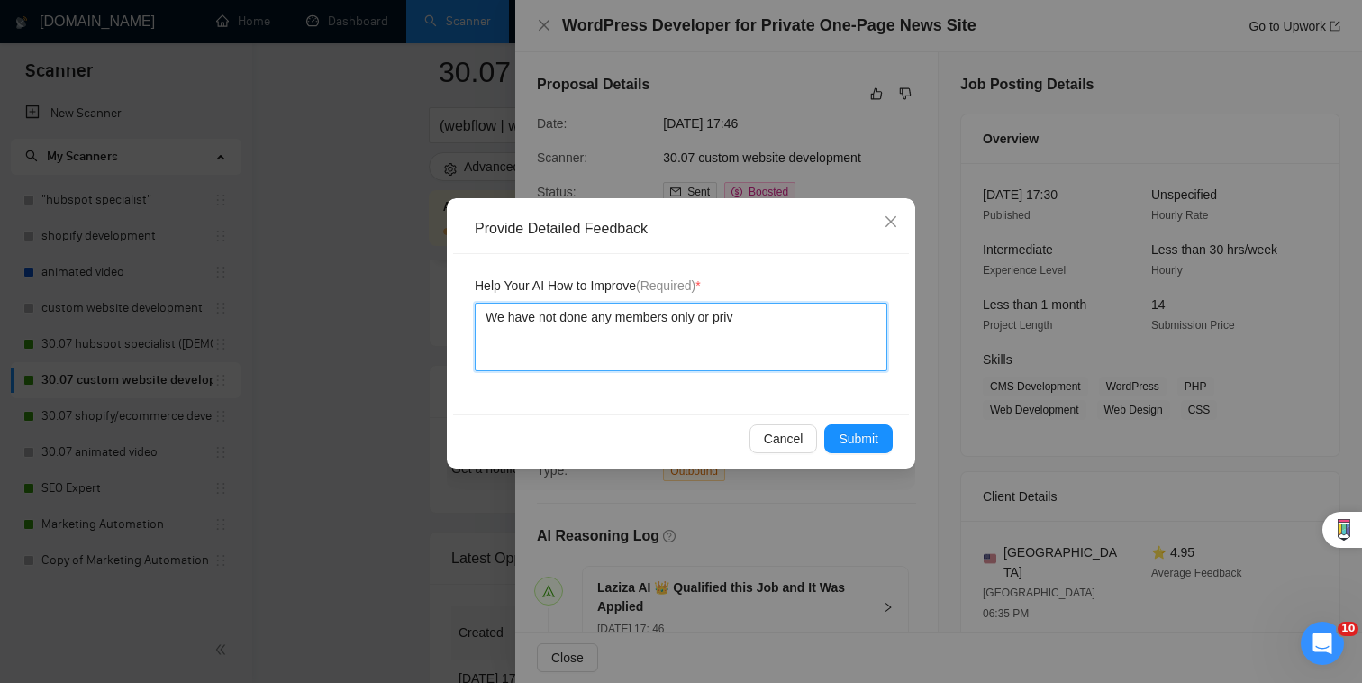
type textarea "We have not done any members only or [PERSON_NAME]"
type textarea "We have not done any members only or privat"
type textarea "We have not done any members only or private"
type textarea "We have not done any members only or private s"
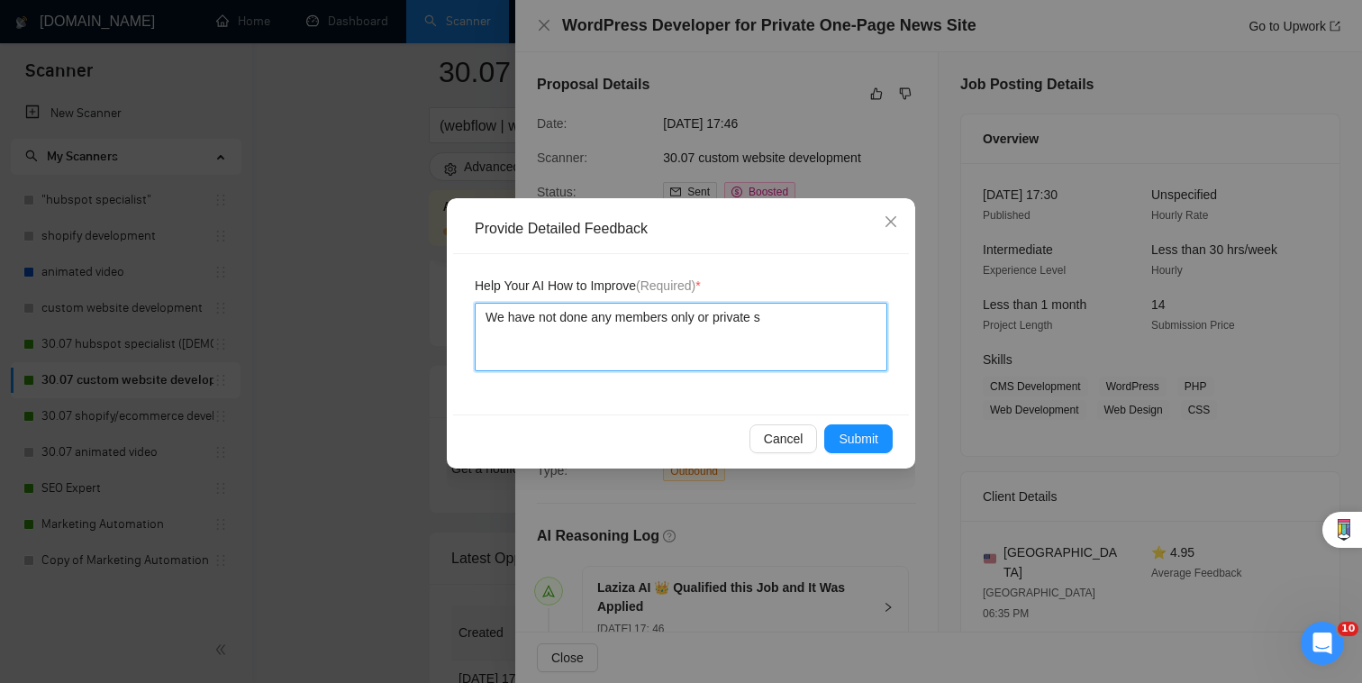
type textarea "We have not done any members only or private si"
type textarea "We have not done any members only or private sit"
type textarea "We have not done any members only or private site"
type textarea "We have not done any members only or private sites"
type textarea "We have not done any members only or private sites."
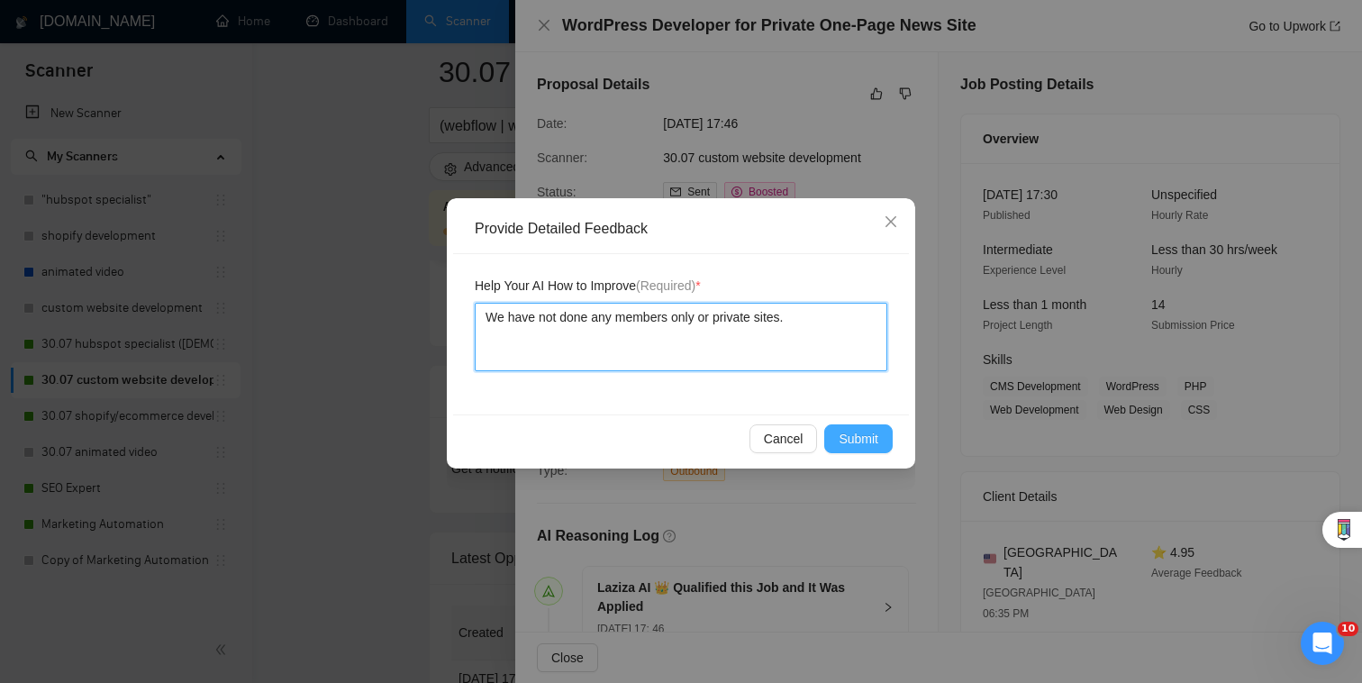
type textarea "We have not done any members only or private sites."
click at [871, 429] on span "Submit" at bounding box center [859, 439] width 40 height 20
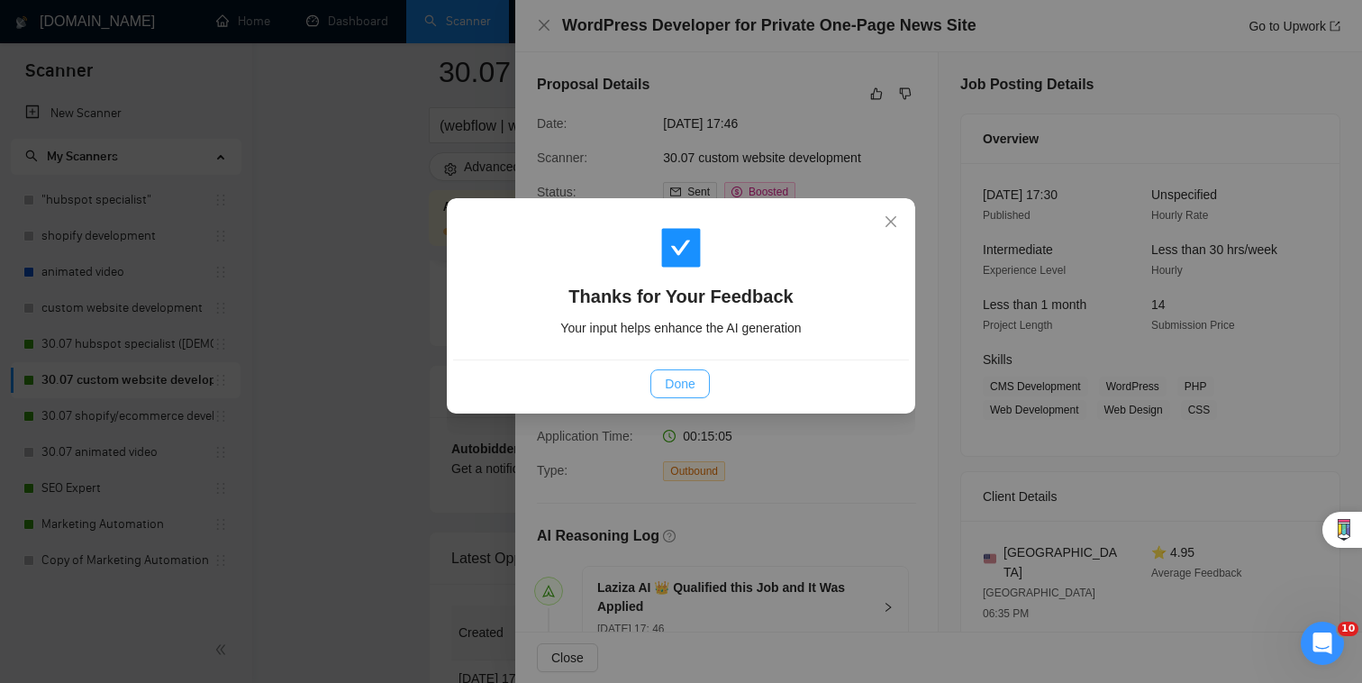
click at [686, 386] on span "Done" at bounding box center [680, 384] width 30 height 20
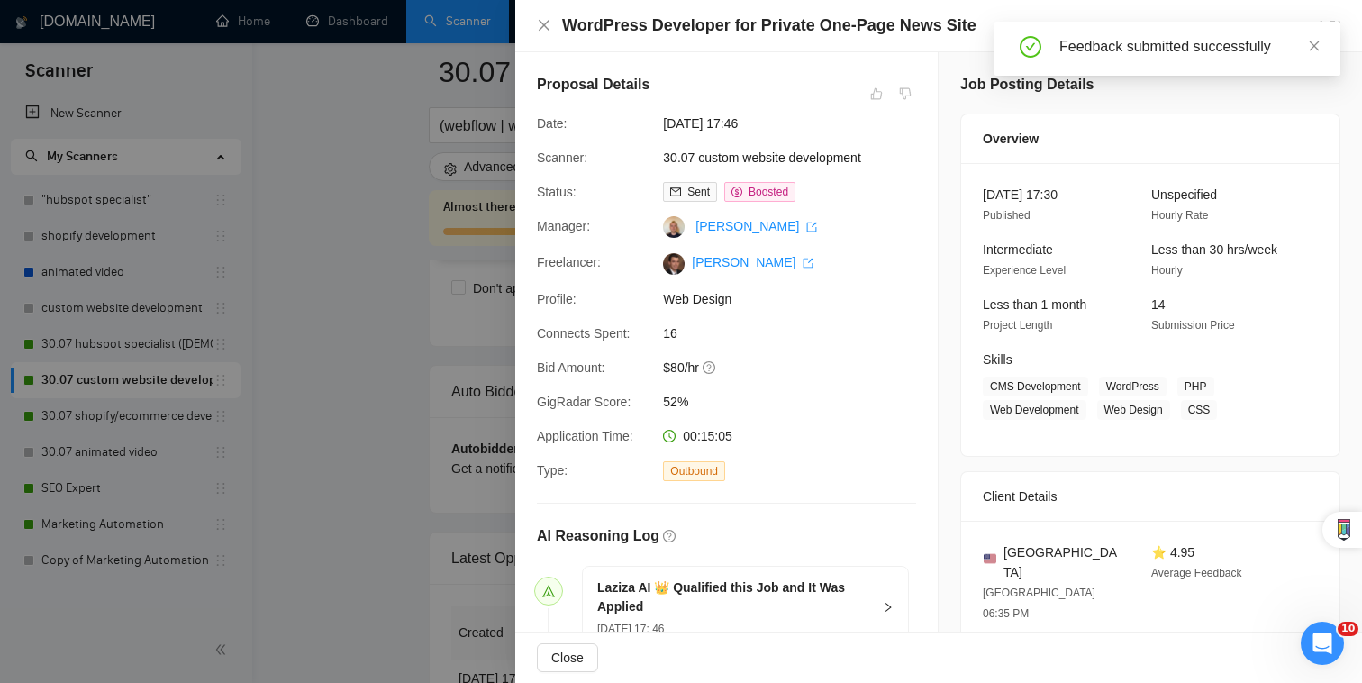
click at [397, 211] on div at bounding box center [681, 341] width 1362 height 683
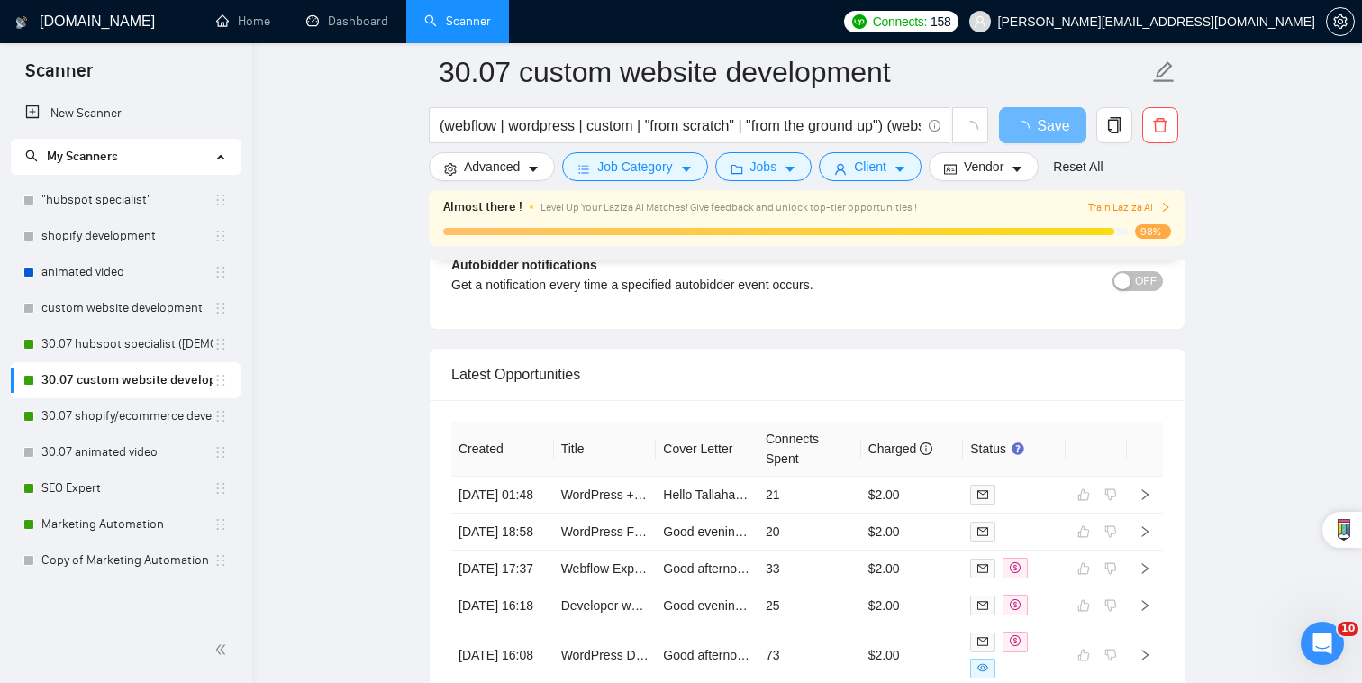
scroll to position [4219, 0]
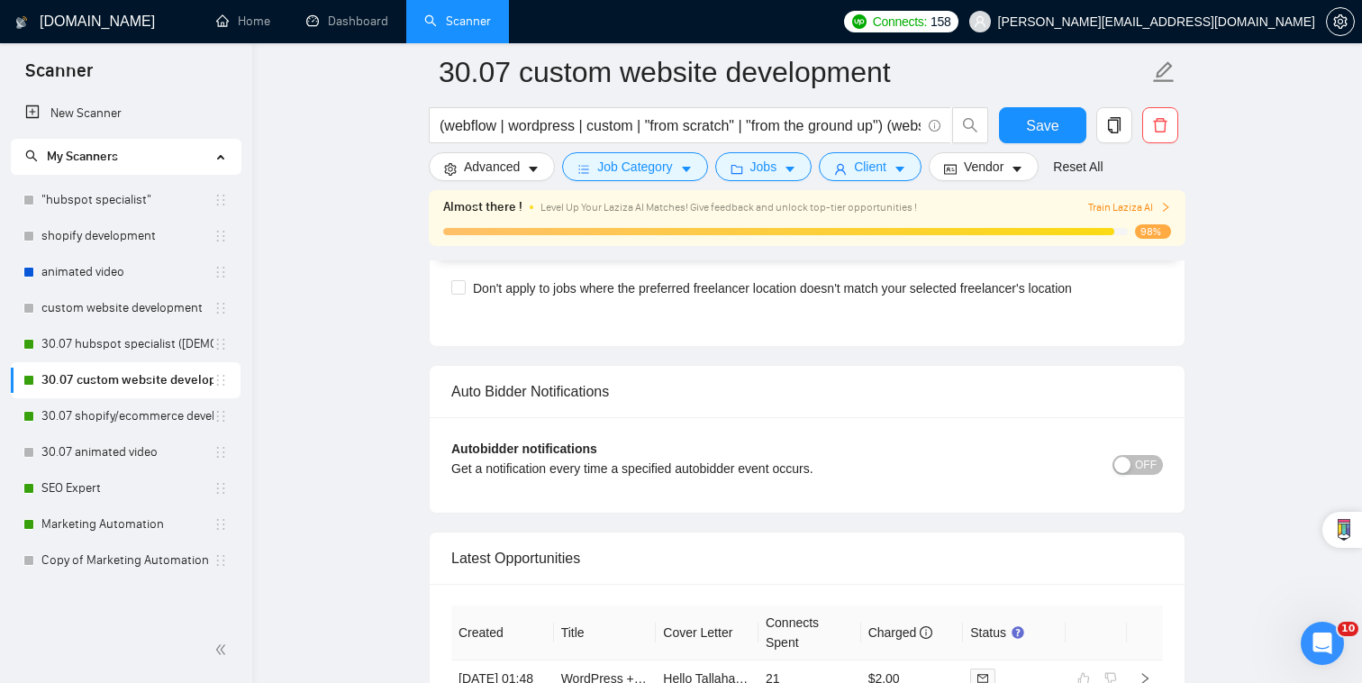
click at [1134, 455] on button "OFF" at bounding box center [1138, 465] width 50 height 20
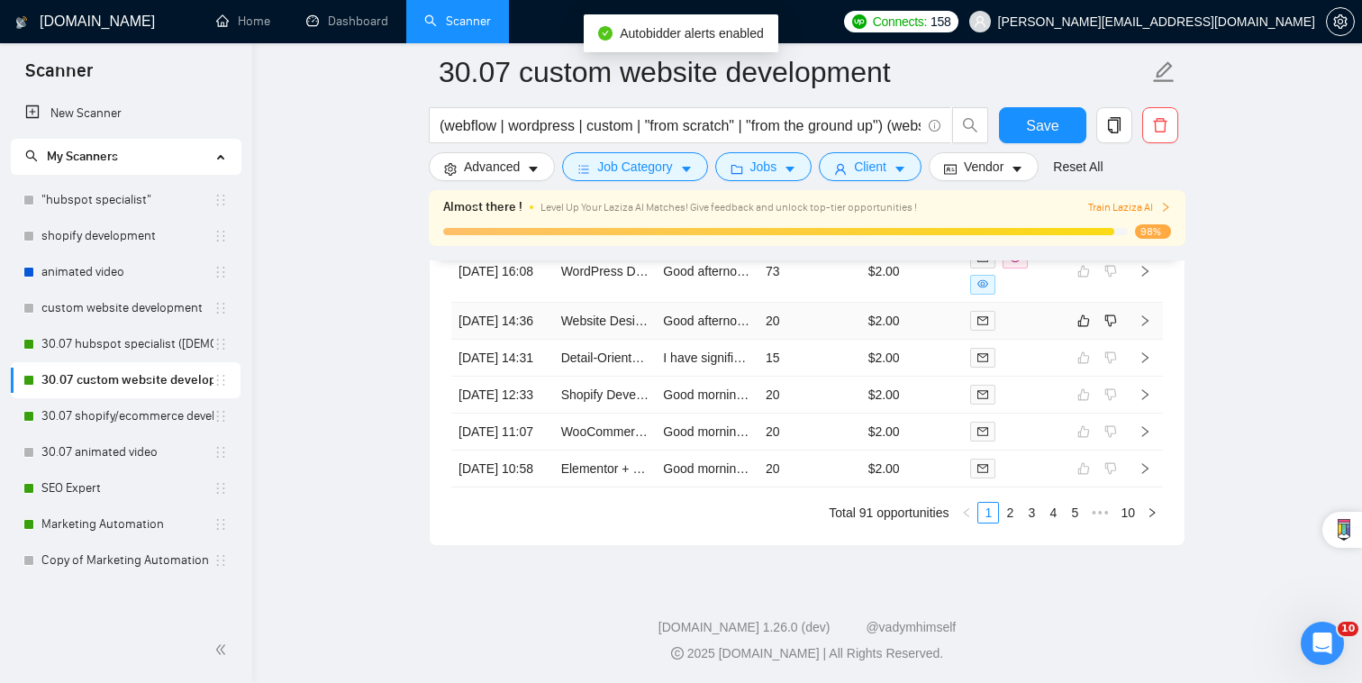
scroll to position [5123, 0]
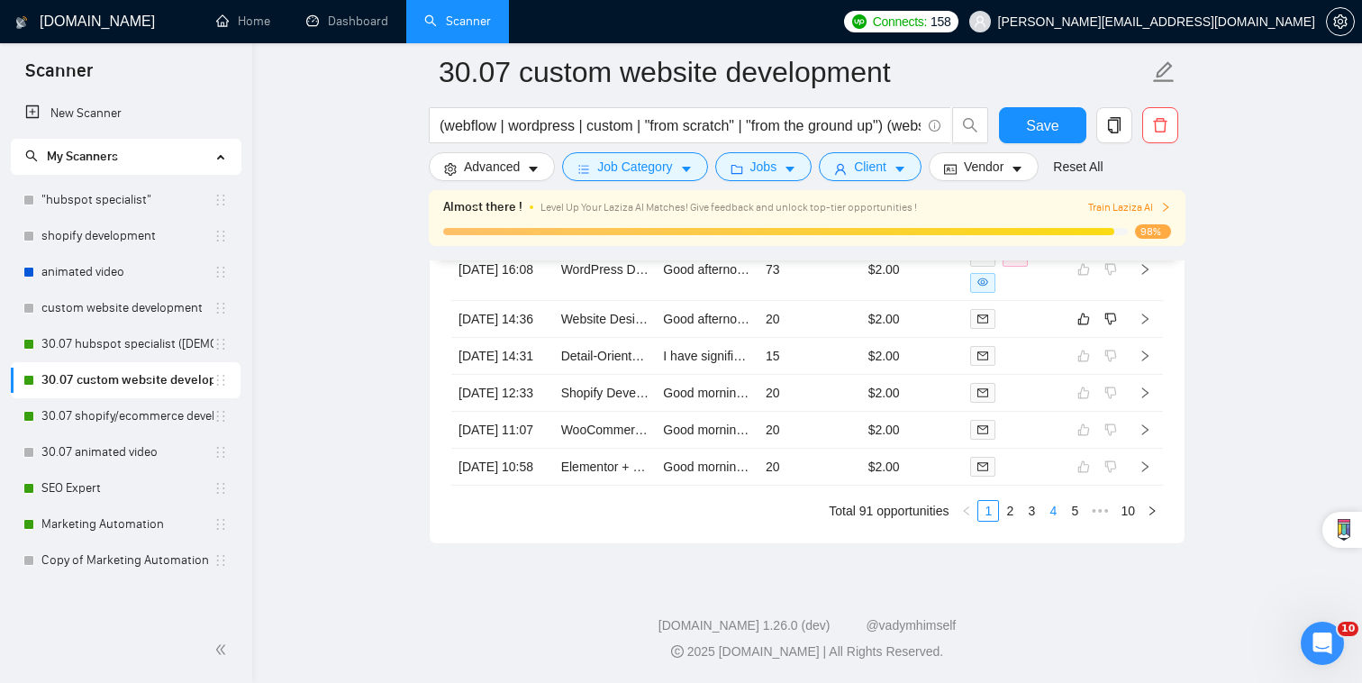
click at [1052, 509] on link "4" at bounding box center [1053, 511] width 20 height 20
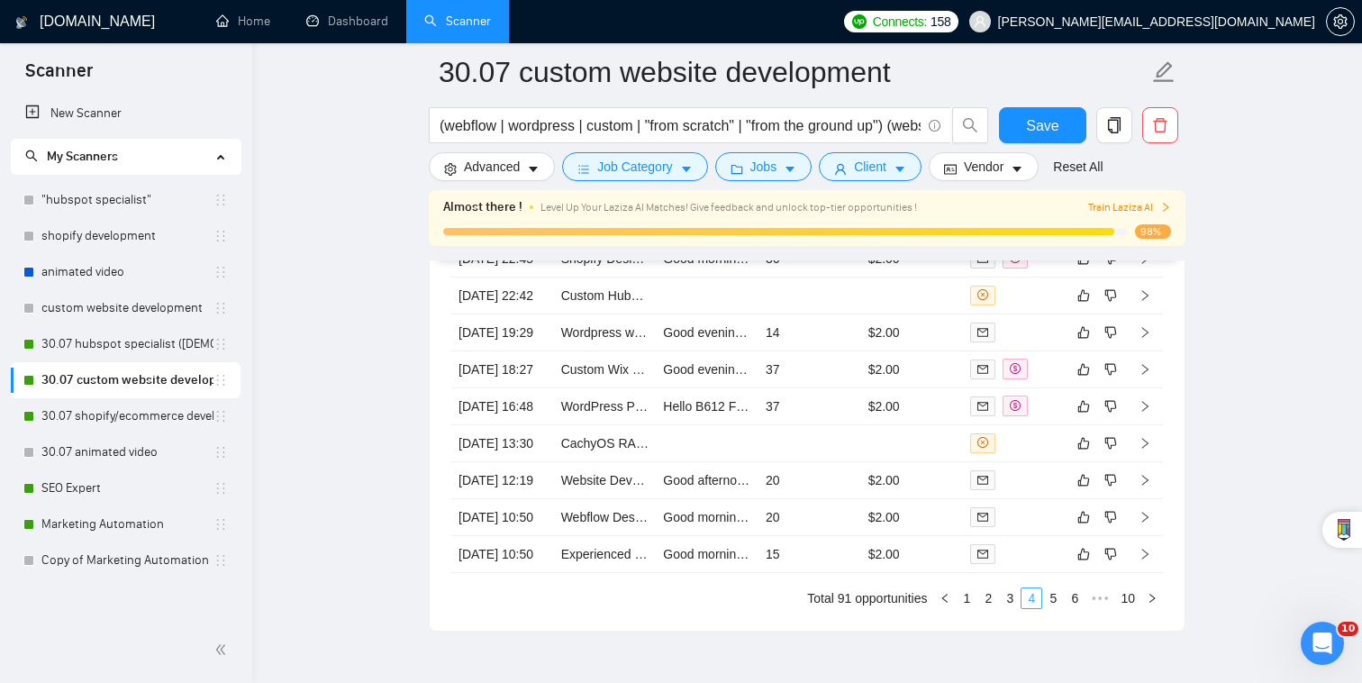
scroll to position [4762, 0]
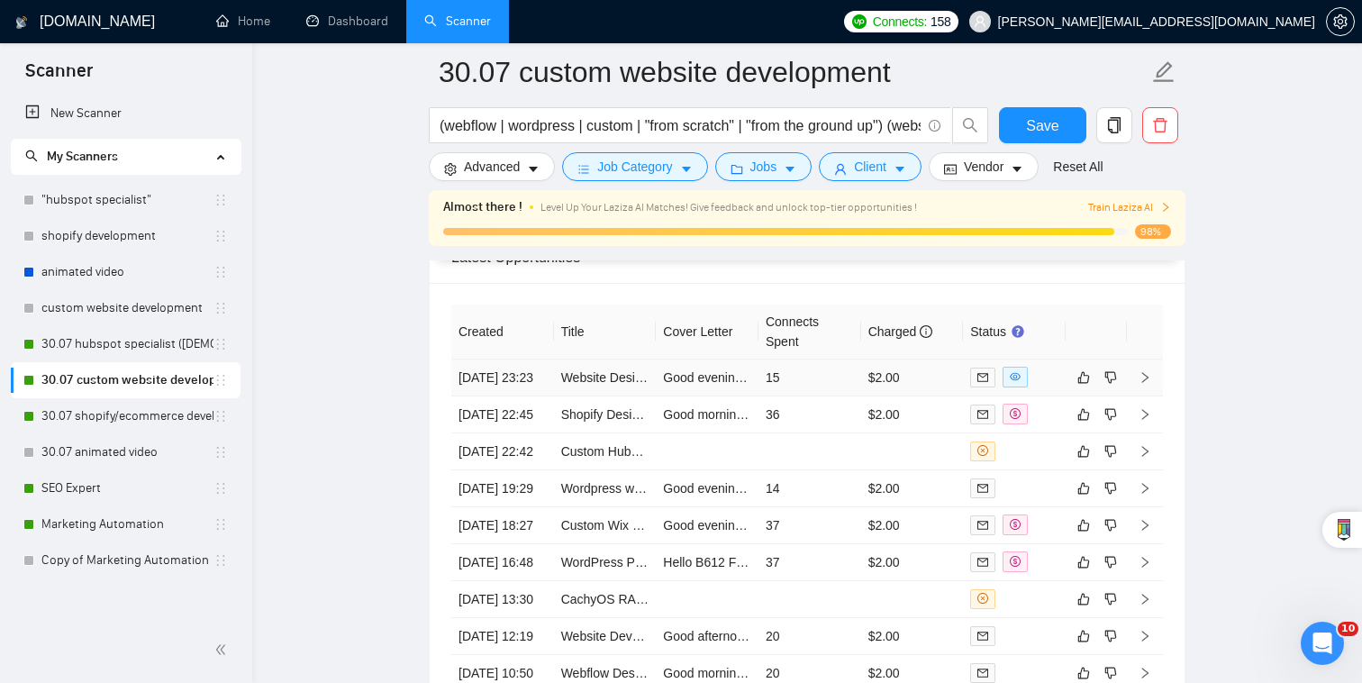
click at [1046, 367] on div at bounding box center [1014, 377] width 88 height 21
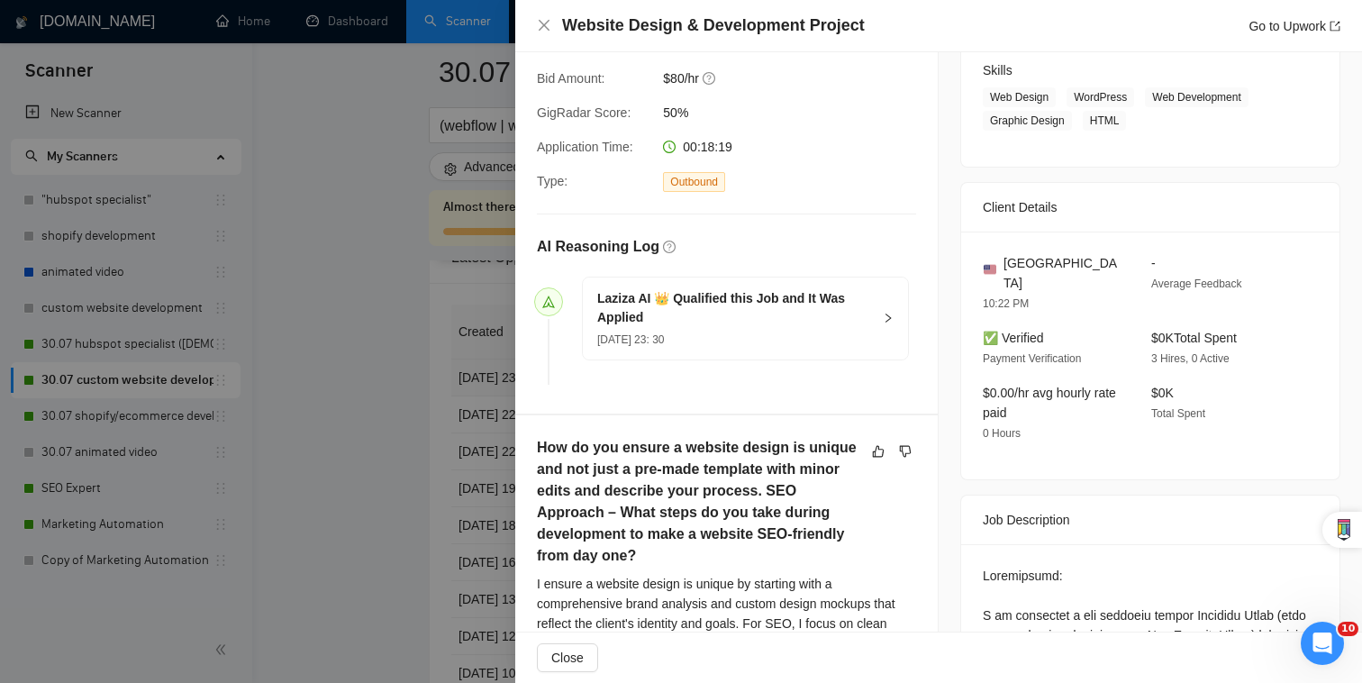
scroll to position [652, 0]
